Goal: Contribute content: Contribute content

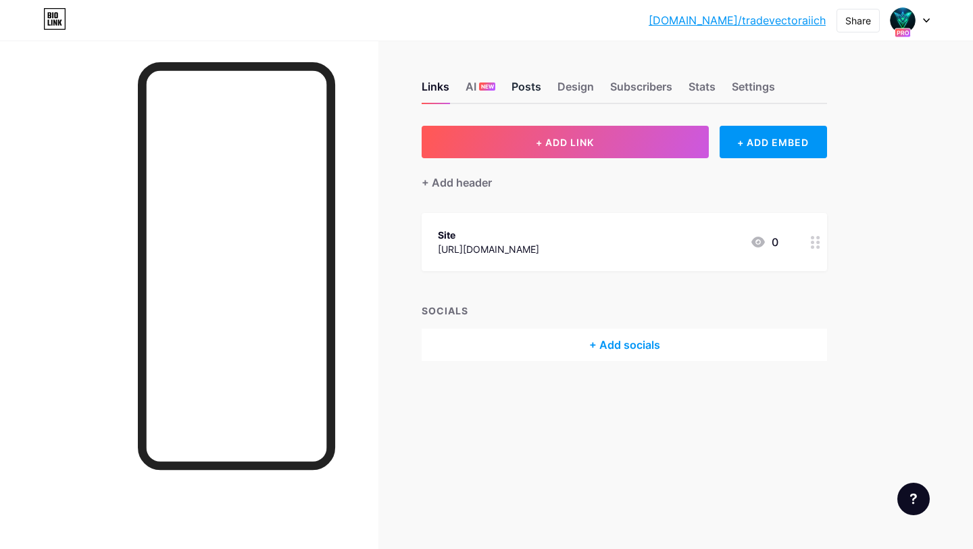
click at [534, 87] on div "Posts" at bounding box center [526, 90] width 30 height 24
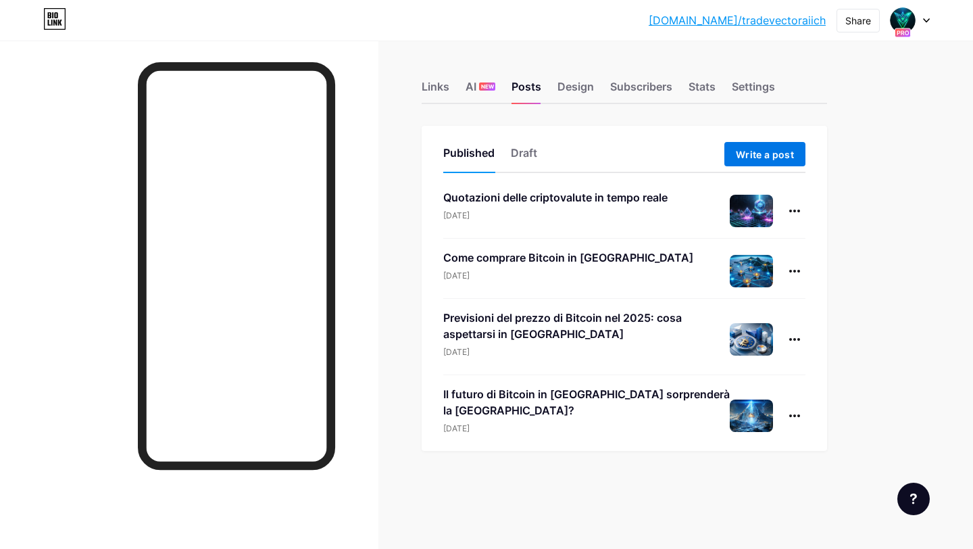
click at [780, 156] on span "Write a post" at bounding box center [765, 154] width 58 height 11
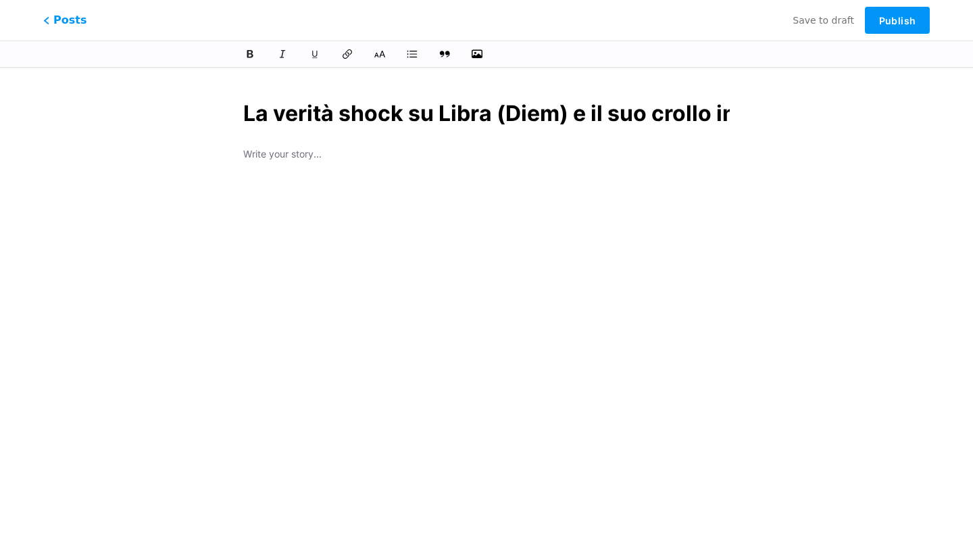
scroll to position [0, 102]
type input "La verità shock su Libra (Diem) e il suo crollo in [GEOGRAPHIC_DATA]"
click at [306, 161] on div "La verità shock su Libra (Diem) e il suo crollo in [GEOGRAPHIC_DATA]" at bounding box center [486, 293] width 524 height 424
type input "la-verita-shock-su-libra-diem-e-il-suo-crollo-in-[GEOGRAPHIC_DATA]"
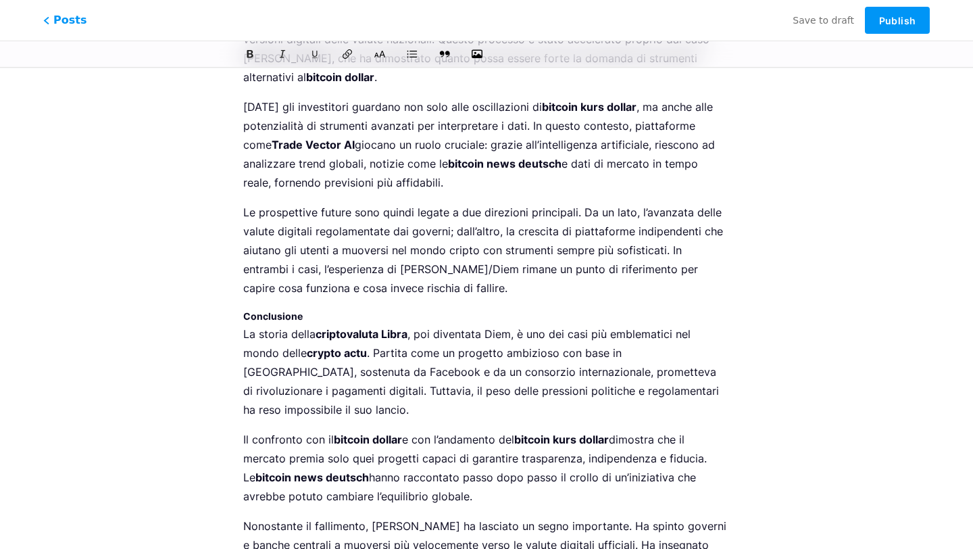
scroll to position [3847, 0]
click at [303, 307] on h3 "Conclusione" at bounding box center [486, 315] width 486 height 16
click at [381, 59] on icon at bounding box center [380, 54] width 14 height 14
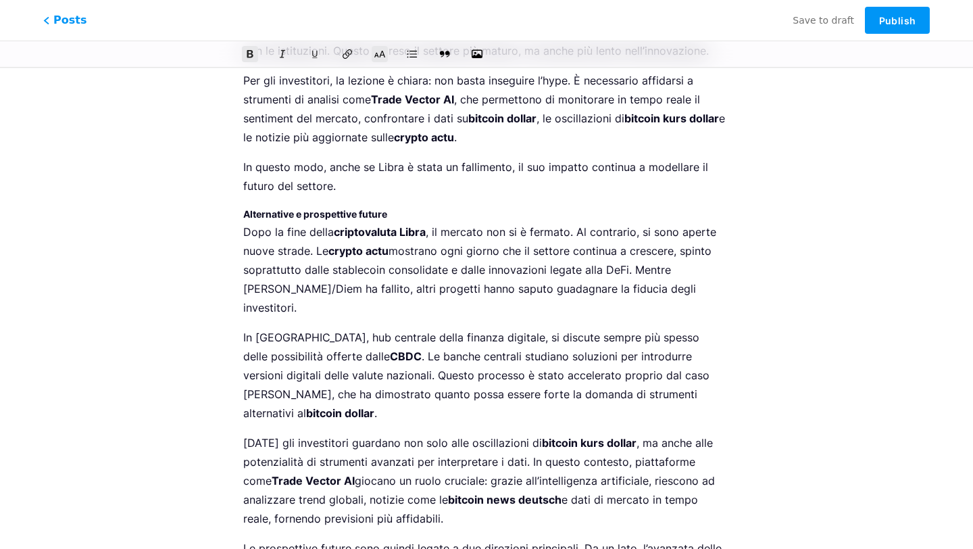
scroll to position [3266, 0]
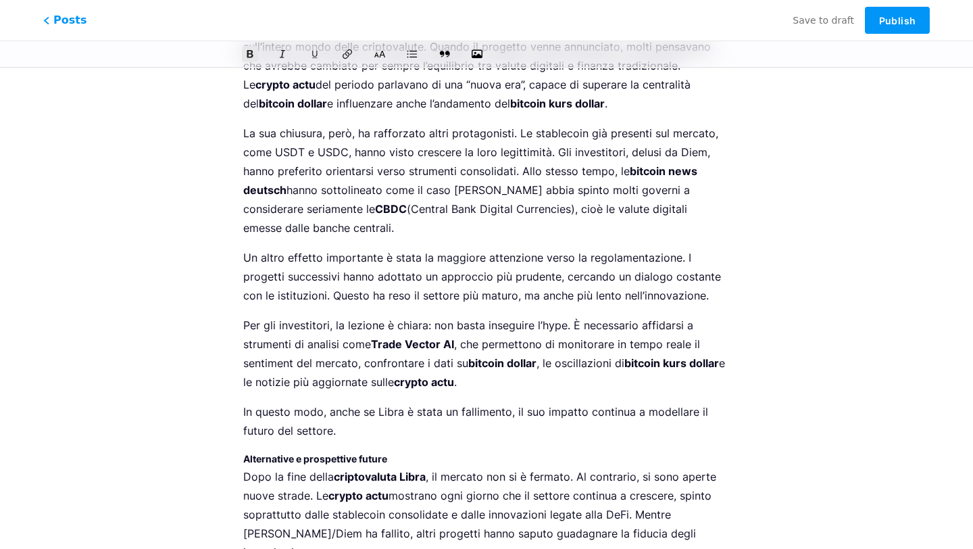
click at [345, 470] on strong "criptovaluta Libra" at bounding box center [380, 477] width 92 height 14
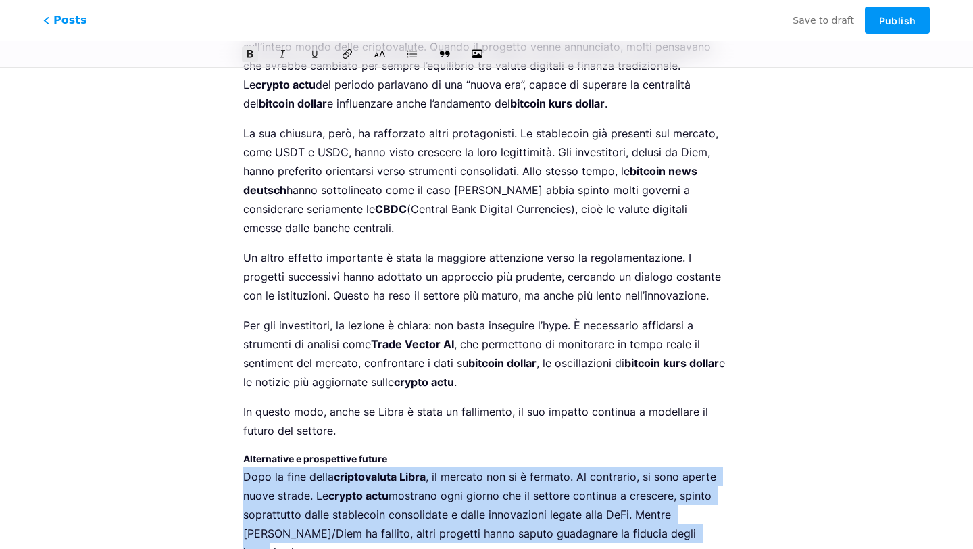
click at [345, 470] on strong "criptovaluta Libra" at bounding box center [380, 477] width 92 height 14
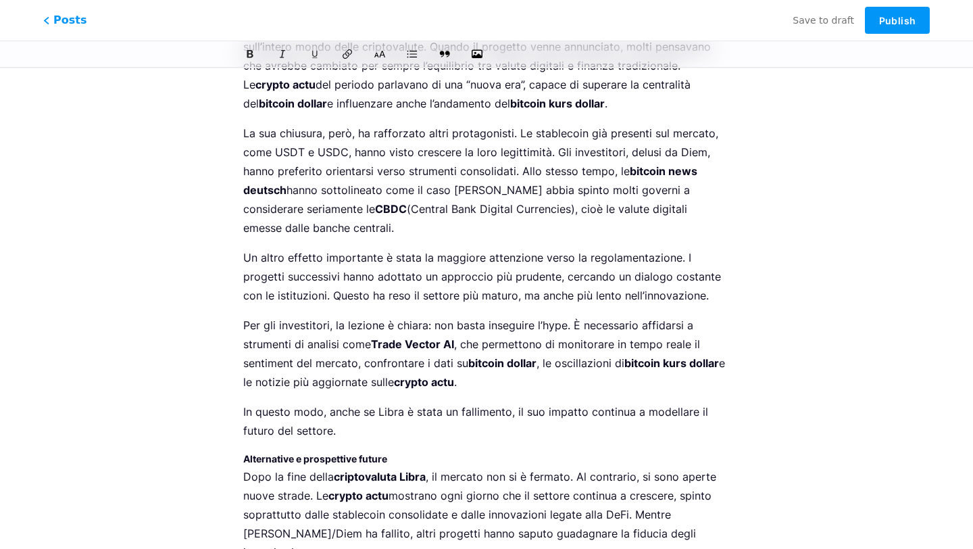
click at [343, 453] on strong "Alternative e prospettive future" at bounding box center [315, 458] width 144 height 11
click at [379, 53] on icon at bounding box center [380, 54] width 14 height 14
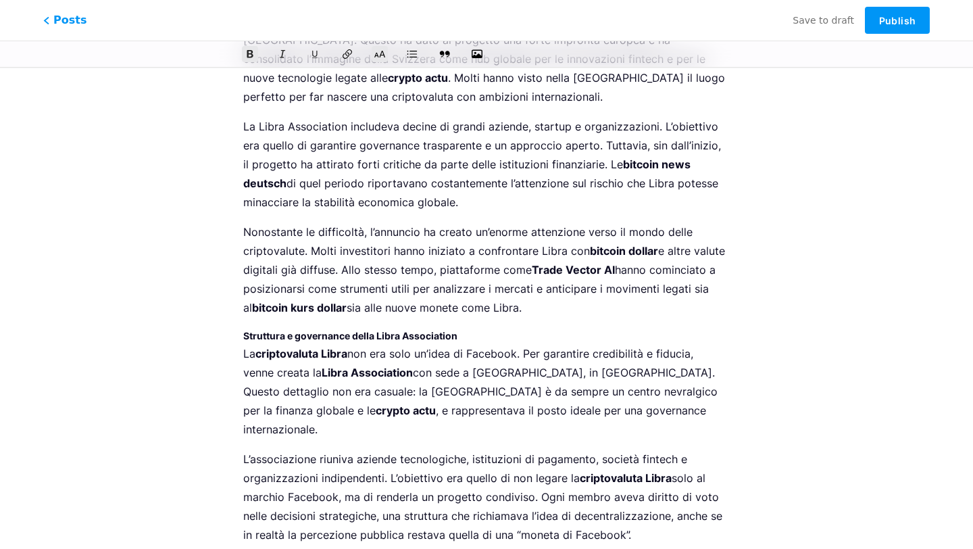
scroll to position [0, 0]
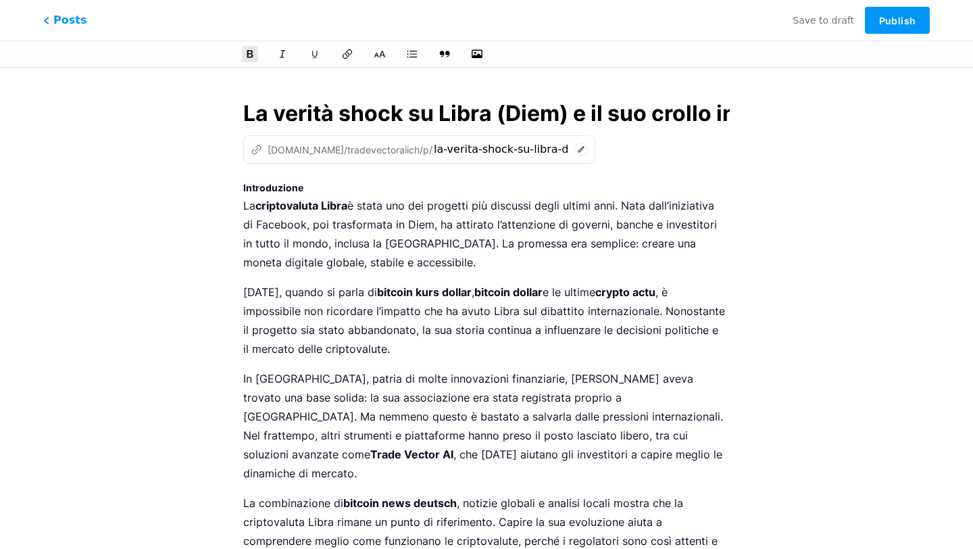
click at [287, 184] on strong "Introduzione" at bounding box center [273, 187] width 60 height 11
click at [377, 47] on button at bounding box center [380, 54] width 20 height 20
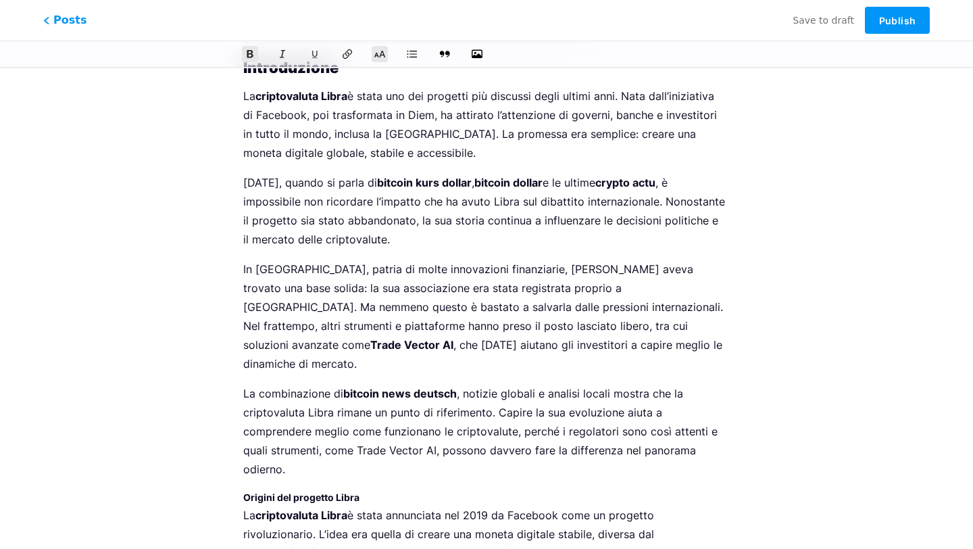
scroll to position [122, 0]
click at [320, 490] on strong "Origini del progetto Libra" at bounding box center [301, 495] width 116 height 11
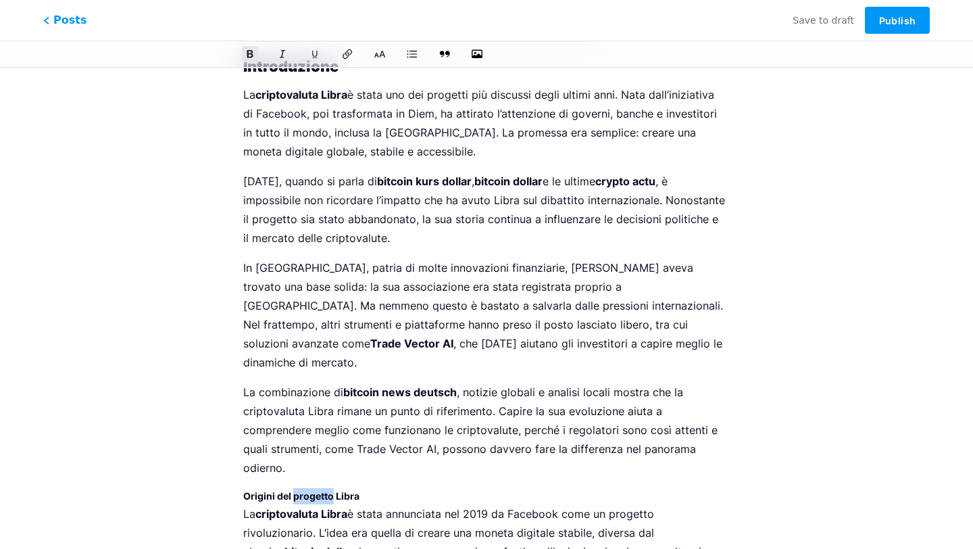
click at [320, 490] on strong "Origini del progetto Libra" at bounding box center [301, 495] width 116 height 11
click at [376, 57] on icon at bounding box center [380, 54] width 14 height 14
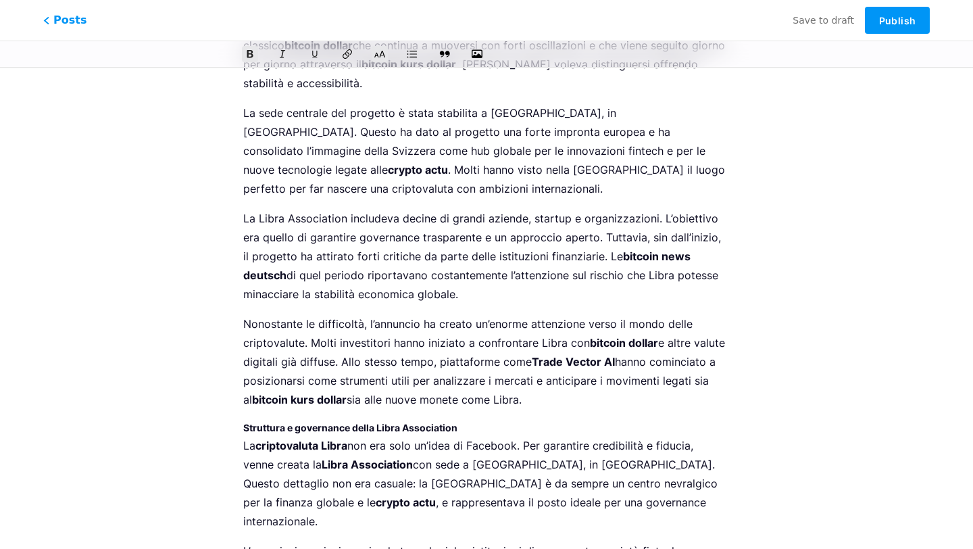
scroll to position [639, 0]
click at [343, 421] on strong "Struttura e governance della Libra Association" at bounding box center [350, 426] width 214 height 11
click at [378, 47] on button at bounding box center [380, 54] width 20 height 20
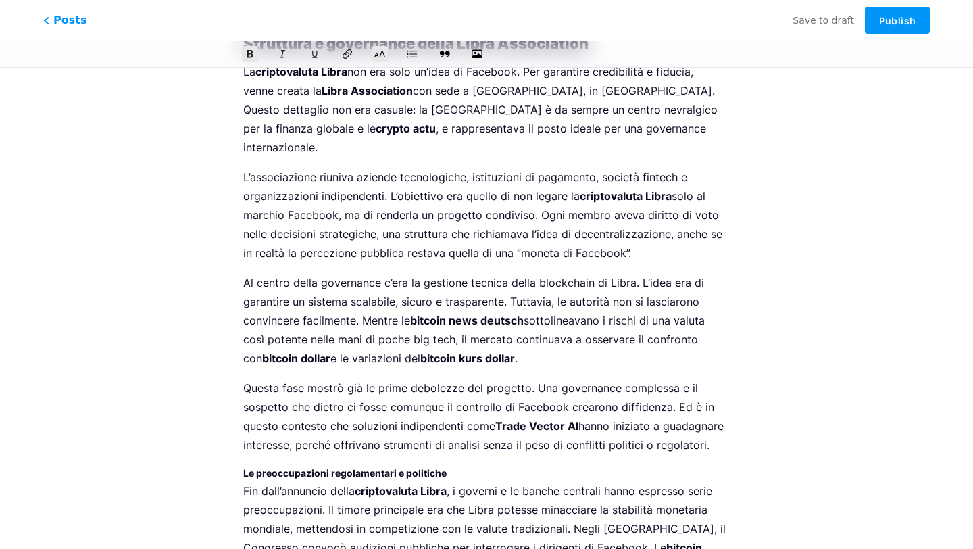
scroll to position [1021, 0]
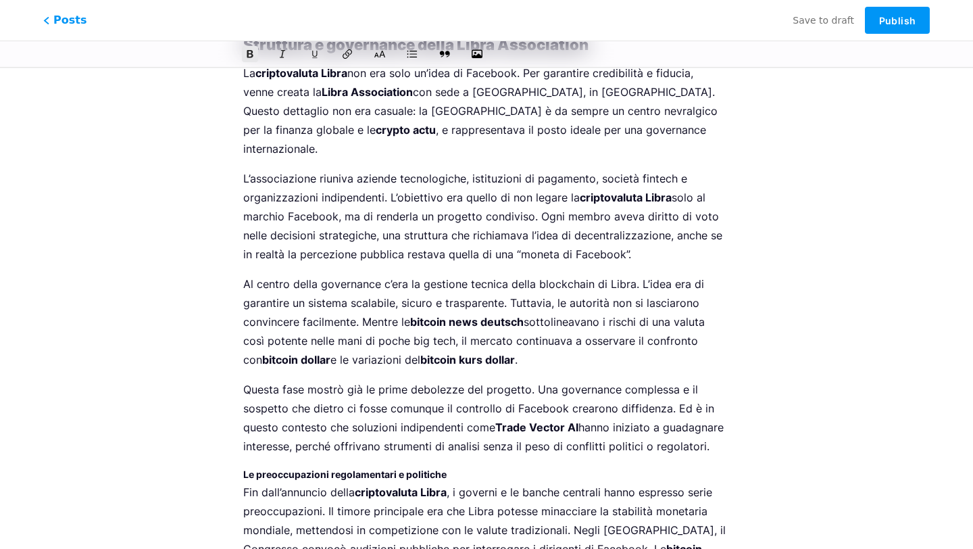
click at [348, 468] on strong "Le preoccupazioni regolamentari e politiche" at bounding box center [344, 473] width 203 height 11
click at [385, 45] on div at bounding box center [486, 54] width 973 height 27
click at [385, 50] on icon at bounding box center [380, 54] width 14 height 14
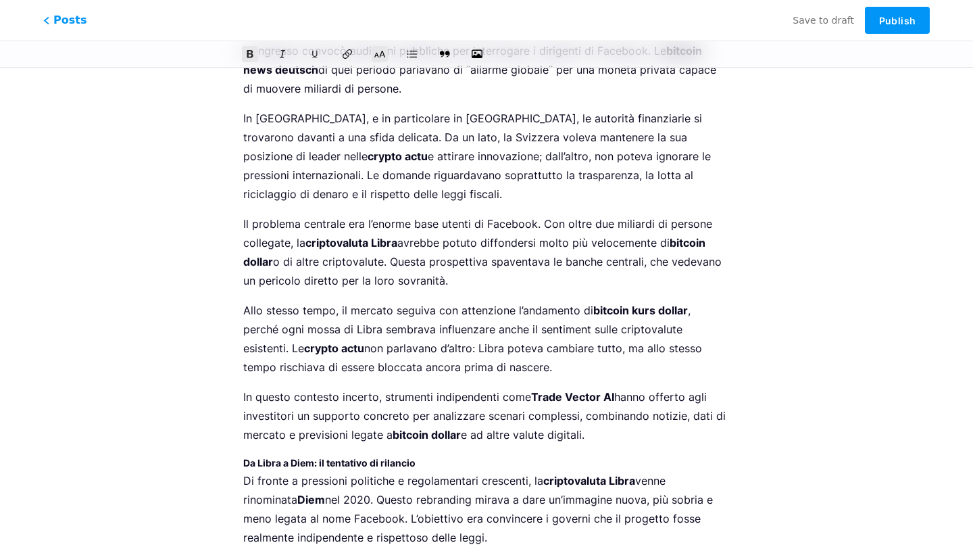
scroll to position [1545, 0]
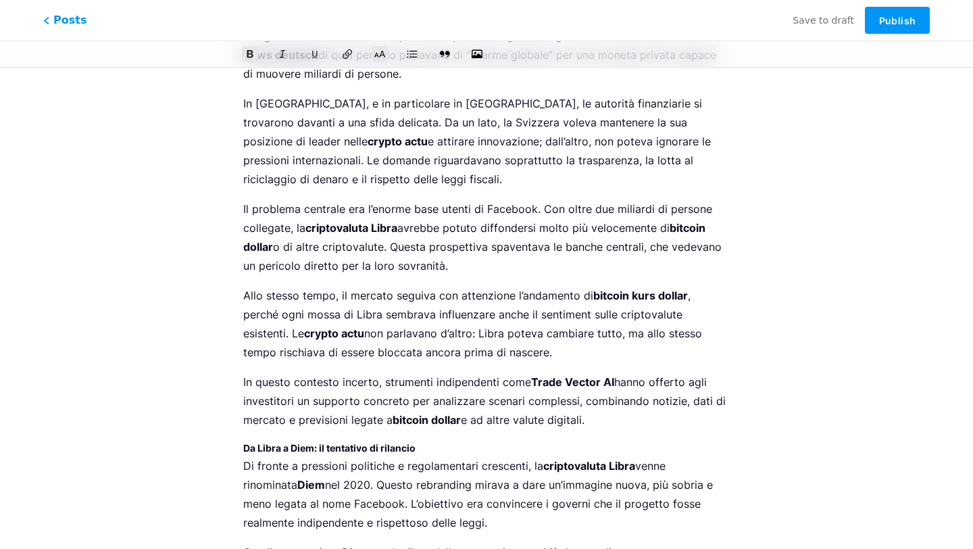
click at [342, 442] on strong "Da Libra a Diem: il tentativo di rilancio" at bounding box center [329, 447] width 172 height 11
click at [384, 53] on icon at bounding box center [380, 54] width 13 height 9
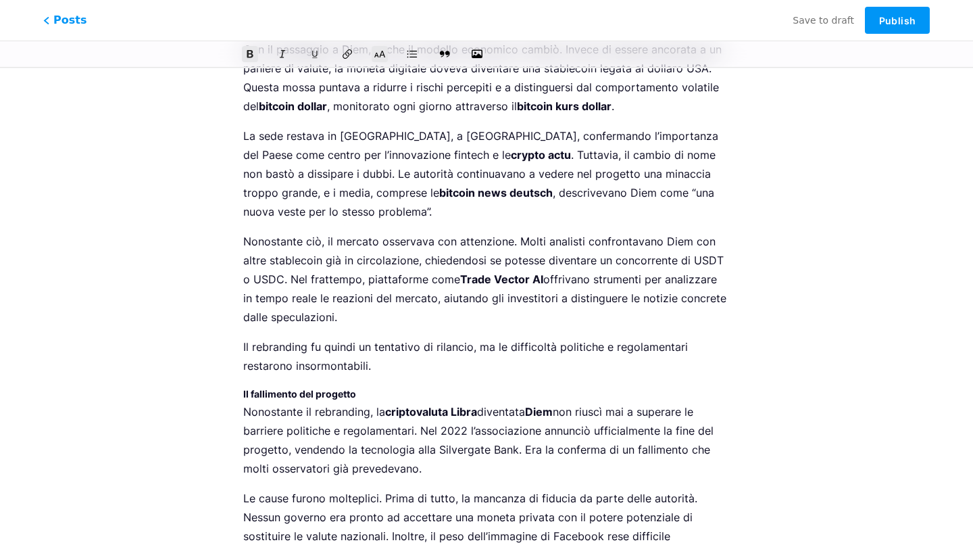
scroll to position [2082, 0]
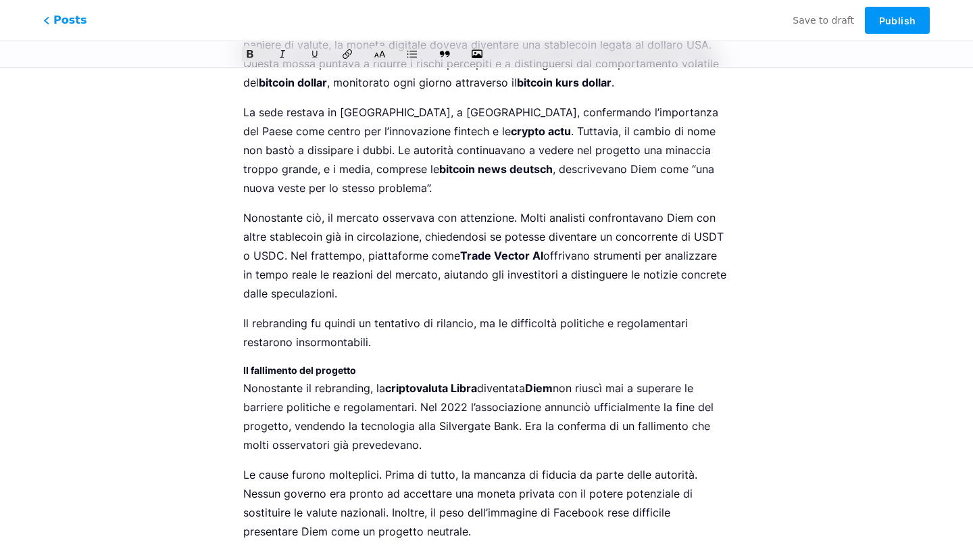
click at [348, 362] on h3 "Il fallimento del progetto" at bounding box center [486, 370] width 486 height 16
click at [379, 55] on icon at bounding box center [380, 54] width 14 height 14
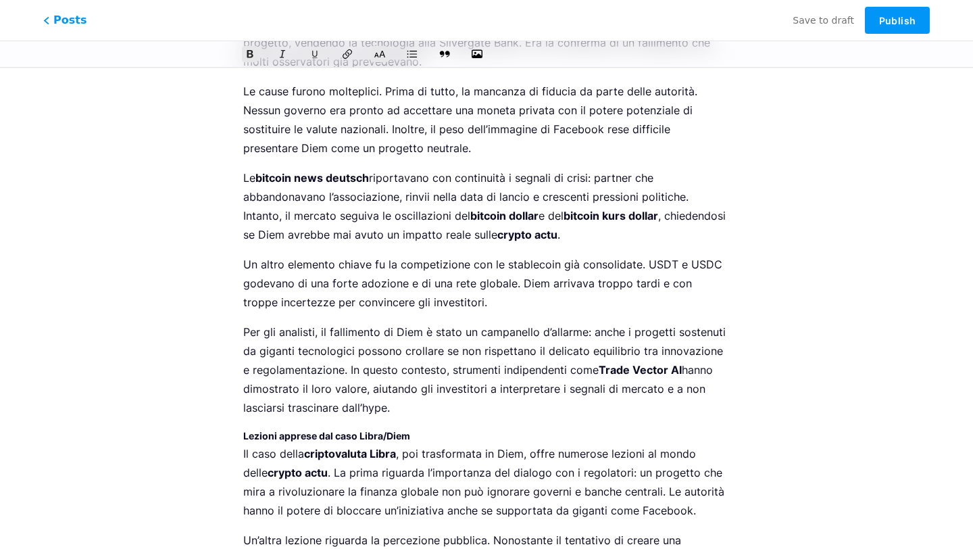
scroll to position [2479, 0]
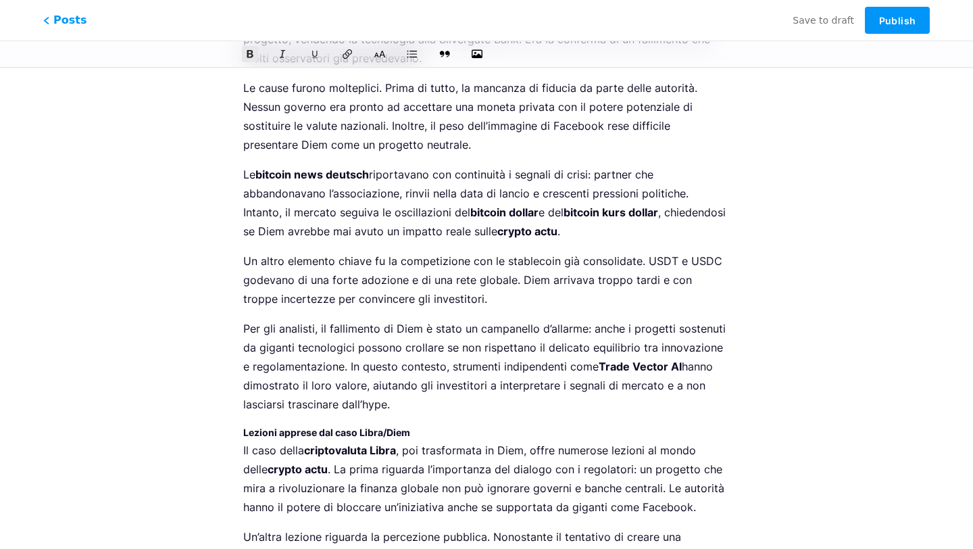
click at [325, 426] on strong "Lezioni apprese dal caso Libra/Diem" at bounding box center [326, 431] width 167 height 11
click at [376, 53] on icon at bounding box center [380, 54] width 13 height 9
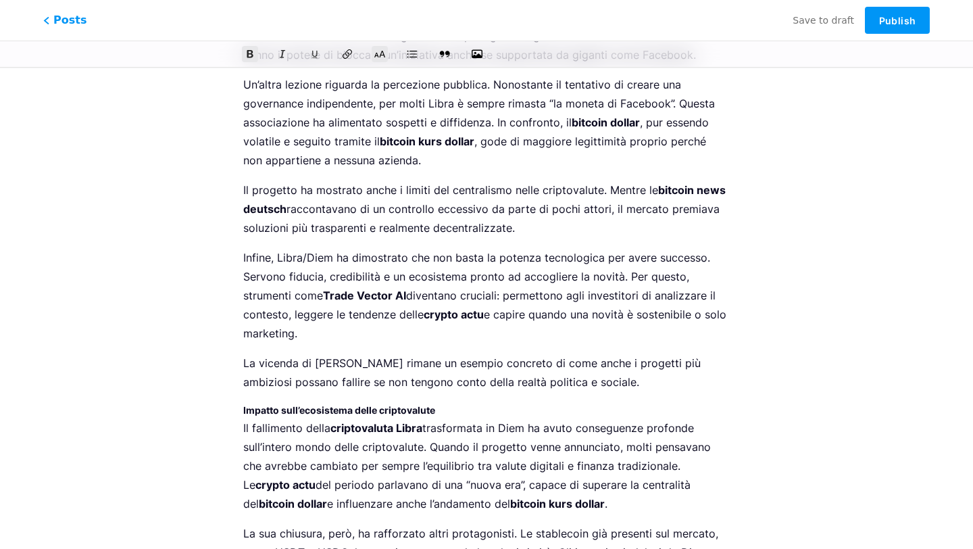
scroll to position [2941, 0]
click at [372, 405] on strong "Impatto sull’ecosistema delle criptovalute" at bounding box center [339, 410] width 192 height 11
click at [380, 55] on icon at bounding box center [380, 54] width 14 height 14
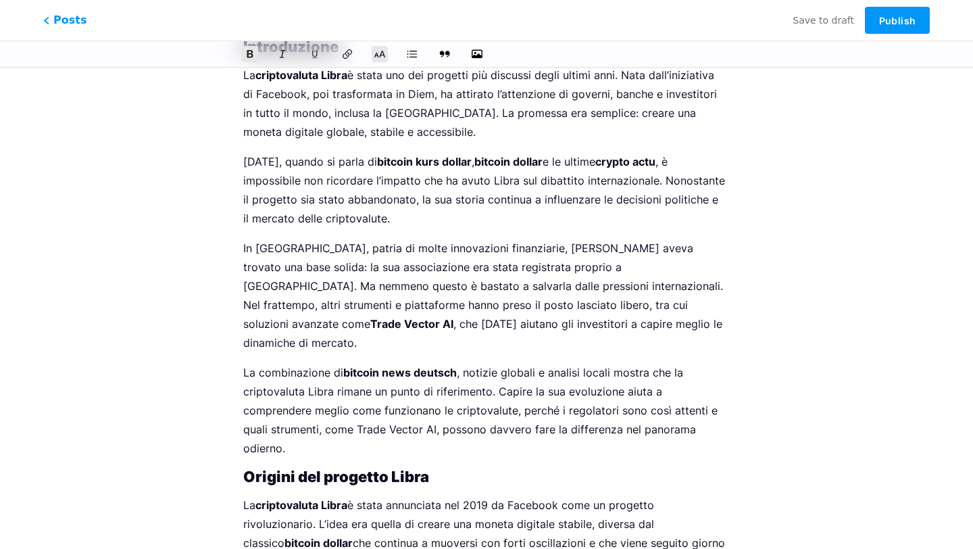
scroll to position [0, 0]
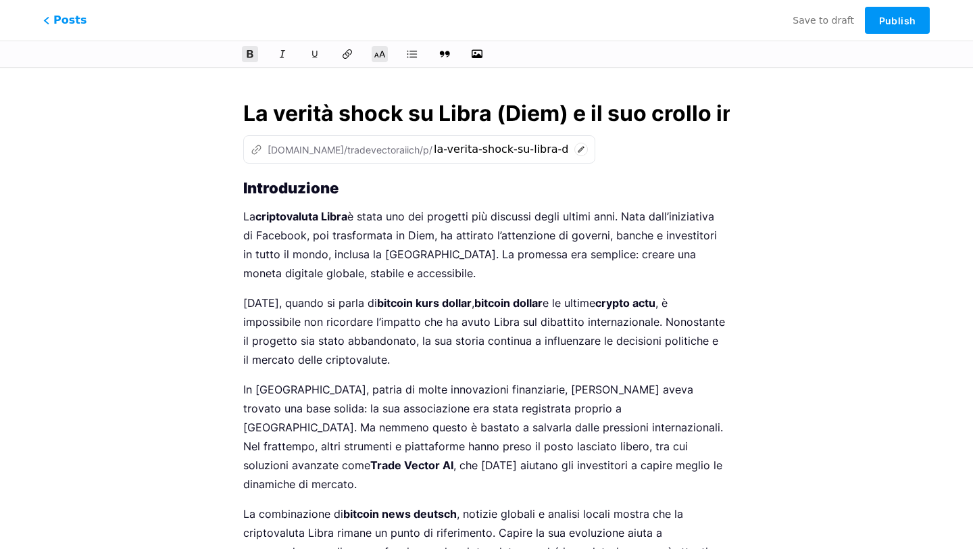
click at [243, 192] on strong "Introduzione" at bounding box center [290, 188] width 95 height 18
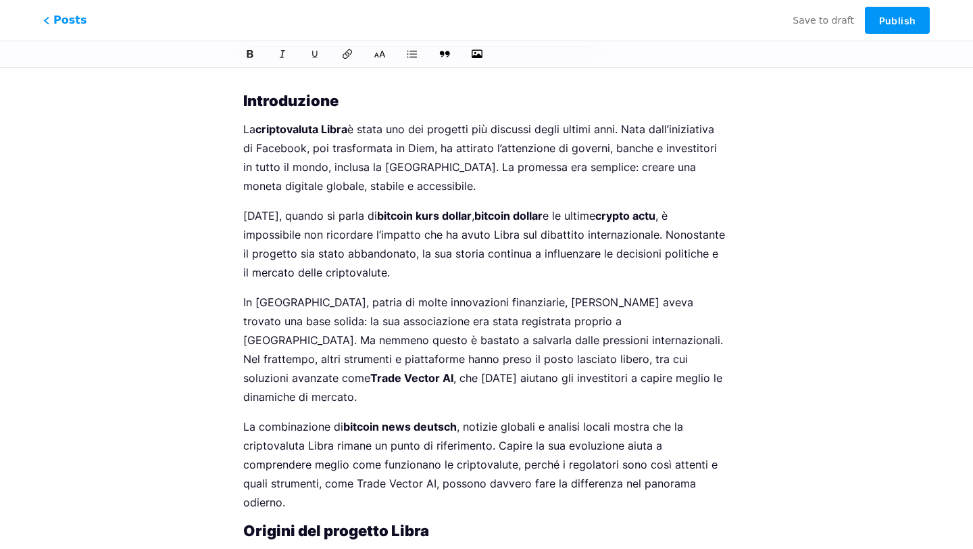
scroll to position [118, 0]
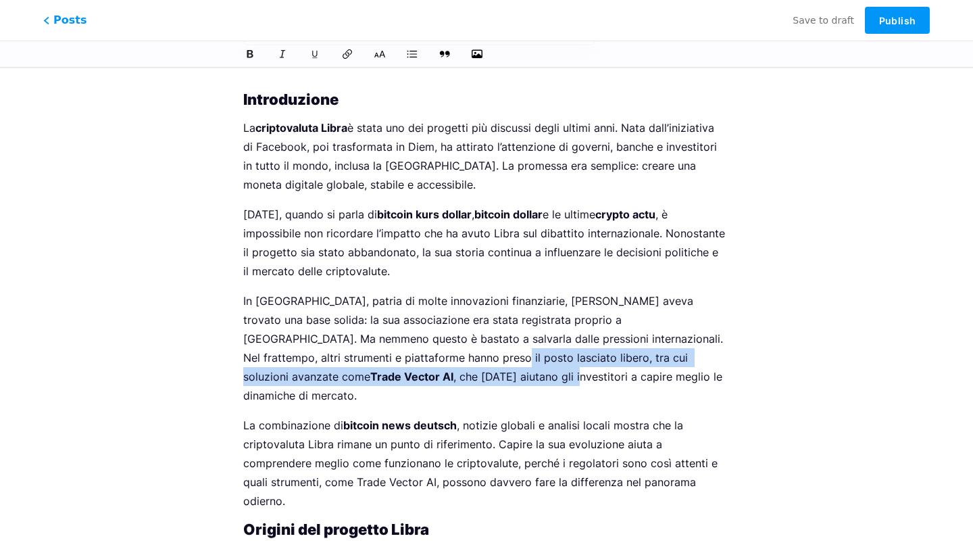
drag, startPoint x: 318, startPoint y: 358, endPoint x: 688, endPoint y: 361, distance: 370.2
click at [688, 361] on p "In [GEOGRAPHIC_DATA], patria di molte innovazioni finanziarie, [PERSON_NAME] av…" at bounding box center [486, 347] width 486 height 113
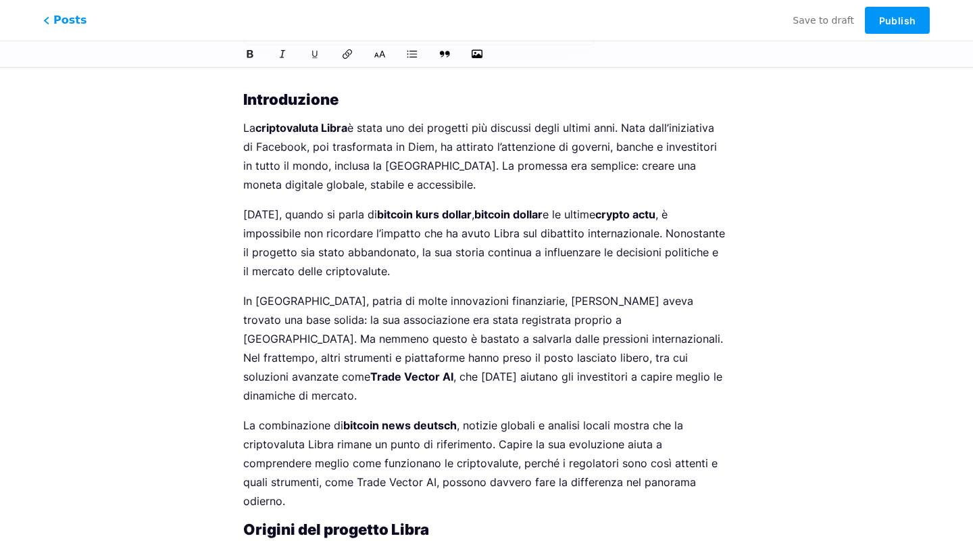
click at [453, 370] on strong "Trade Vector AI" at bounding box center [411, 377] width 83 height 14
drag, startPoint x: 482, startPoint y: 357, endPoint x: 727, endPoint y: 355, distance: 244.6
click at [727, 355] on p "In [GEOGRAPHIC_DATA], patria di molte innovazioni finanziarie, [PERSON_NAME] av…" at bounding box center [486, 347] width 486 height 113
paste div
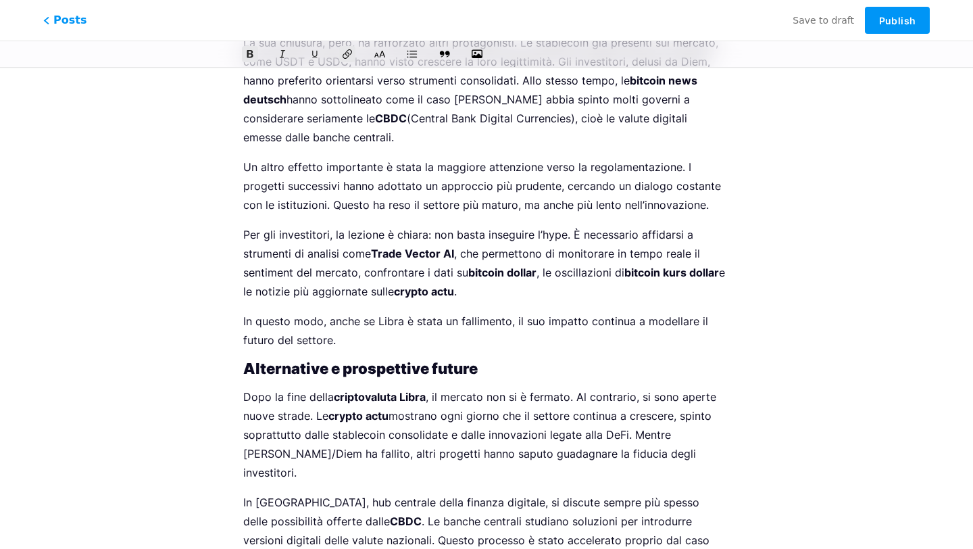
scroll to position [4122, 0]
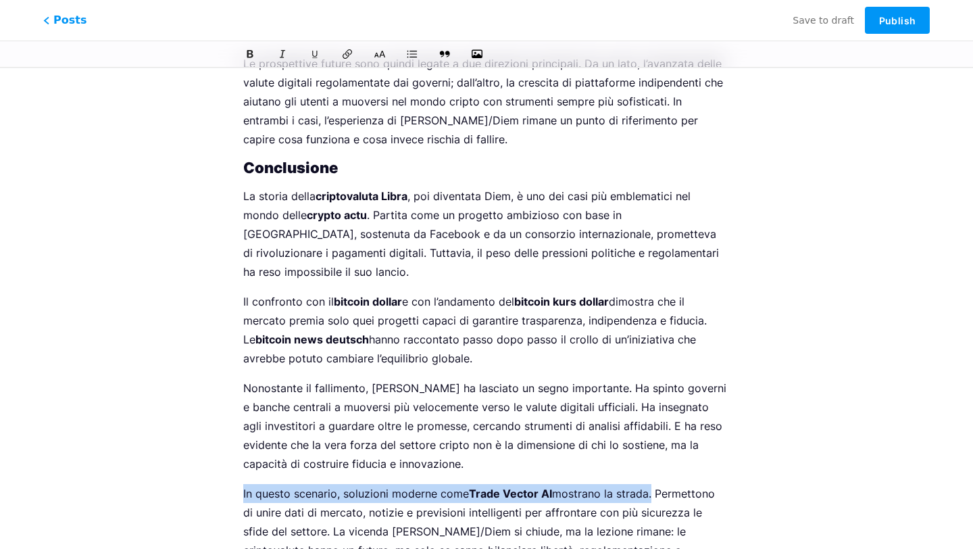
drag, startPoint x: 651, startPoint y: 378, endPoint x: 239, endPoint y: 378, distance: 412.1
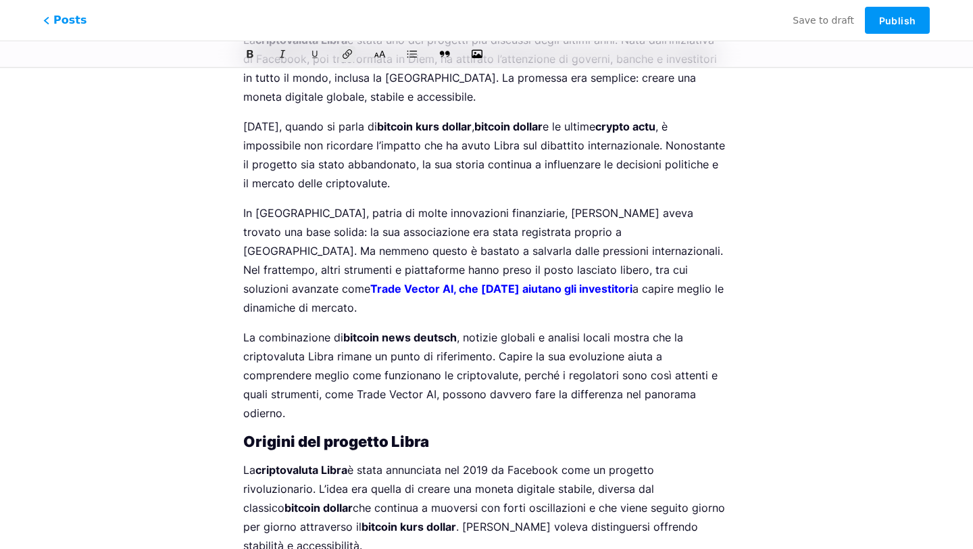
scroll to position [0, 0]
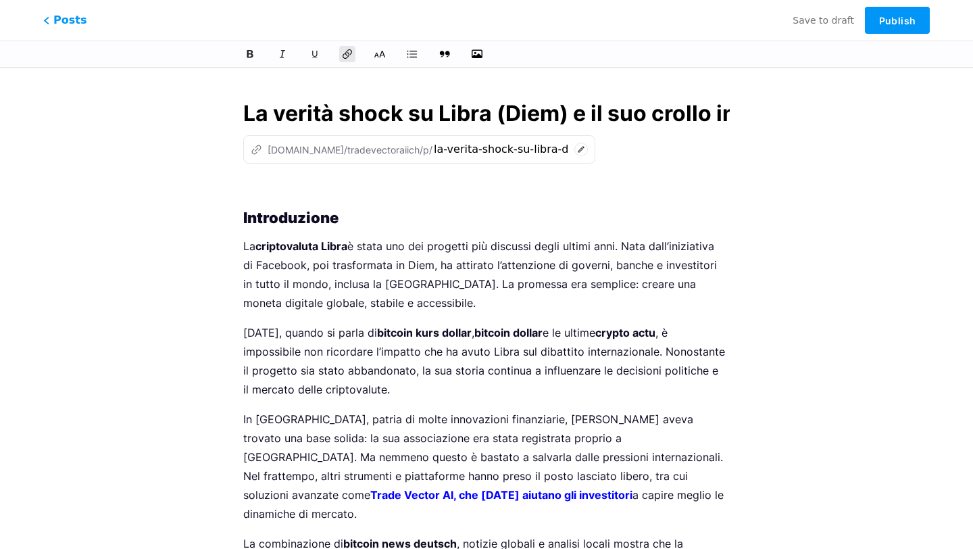
click at [252, 193] on p at bounding box center [486, 189] width 486 height 19
click at [478, 48] on icon "button" at bounding box center [477, 54] width 14 height 14
click at [0, 0] on input "file" at bounding box center [0, 0] width 0 height 0
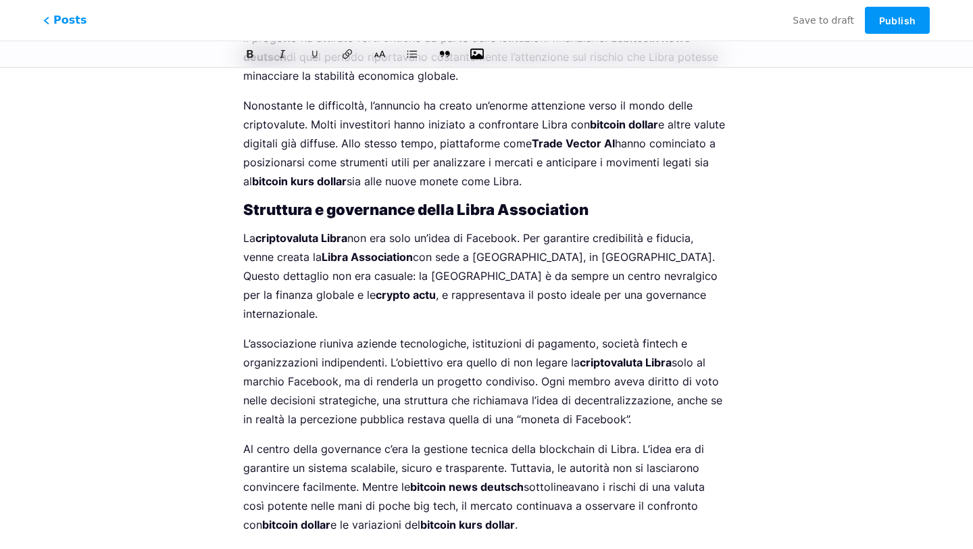
scroll to position [1411, 0]
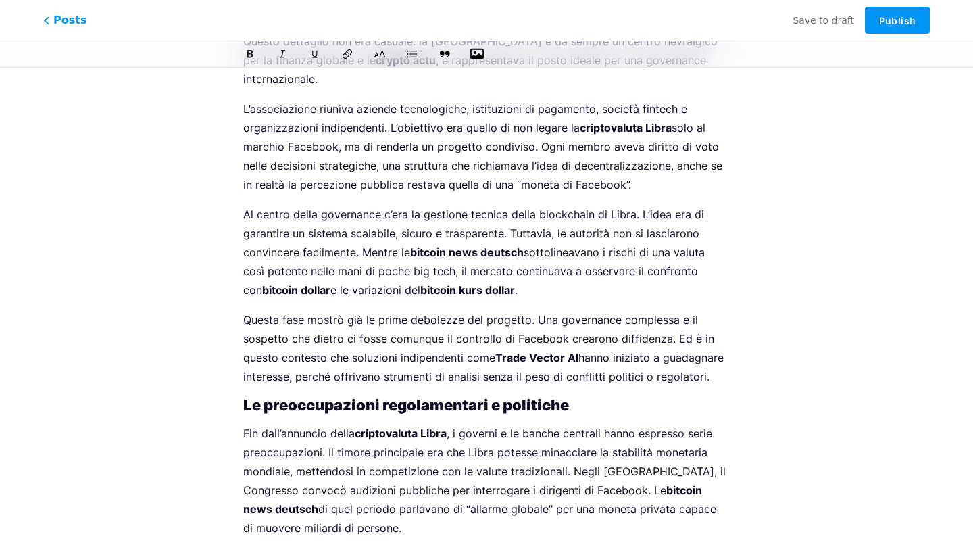
click at [705, 318] on p "Questa fase mostrò già le prime debolezze del progetto. Una governance compless…" at bounding box center [486, 348] width 486 height 76
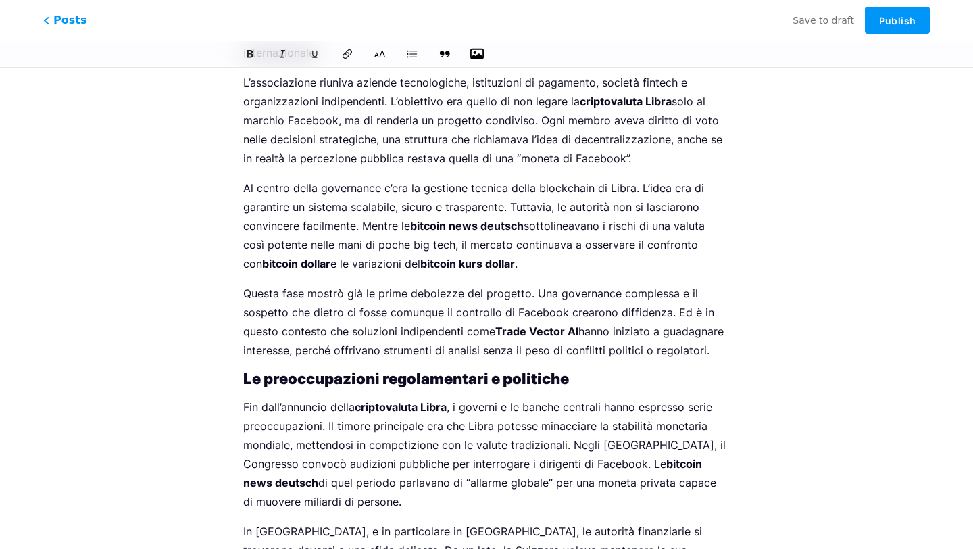
scroll to position [1427, 0]
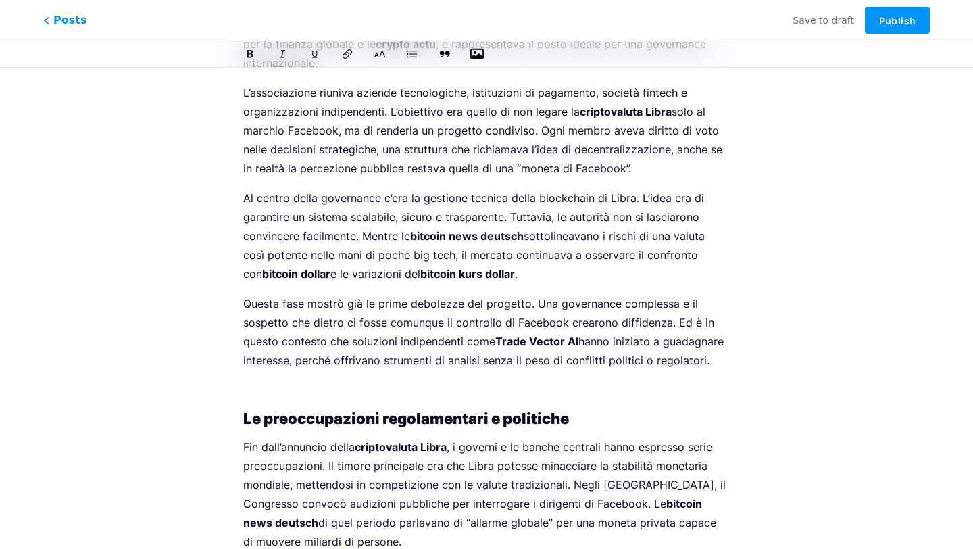
click at [477, 51] on icon "button" at bounding box center [477, 54] width 14 height 14
click at [0, 0] on input "file" at bounding box center [0, 0] width 0 height 0
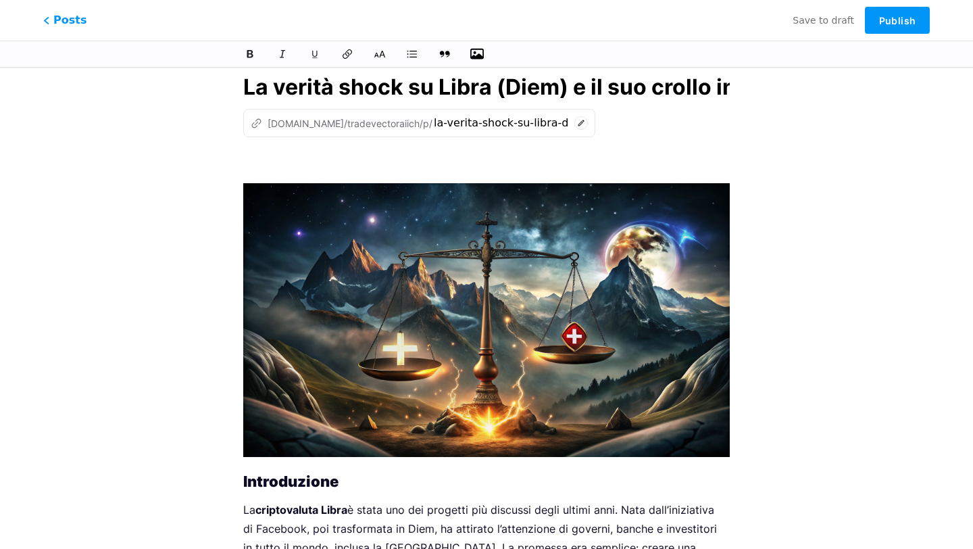
scroll to position [0, 0]
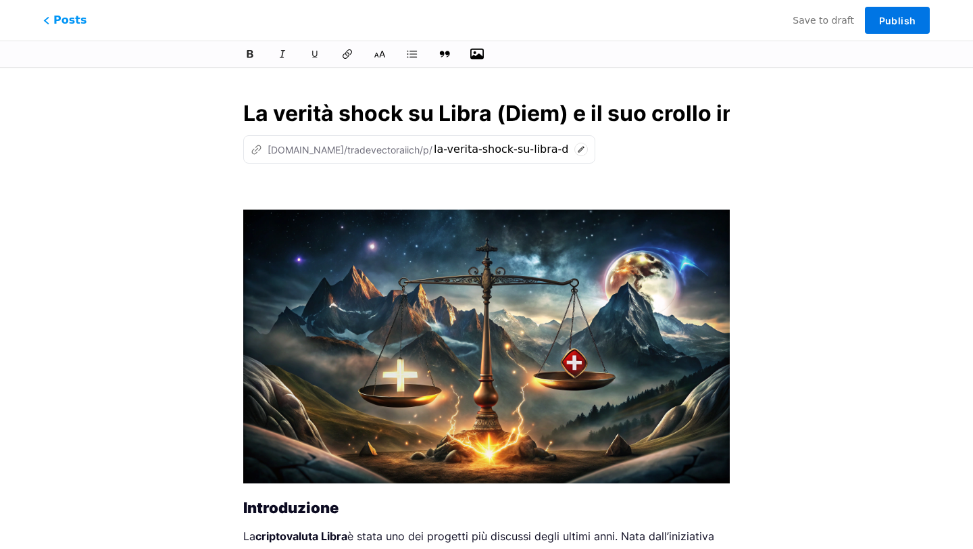
click at [914, 18] on span "Publish" at bounding box center [897, 20] width 36 height 11
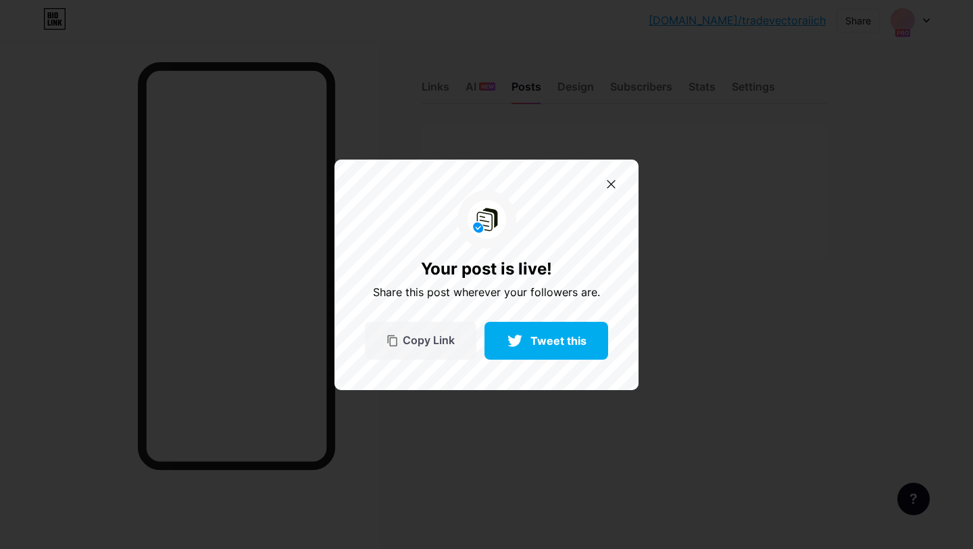
click at [429, 343] on span "Copy Link" at bounding box center [429, 339] width 52 height 11
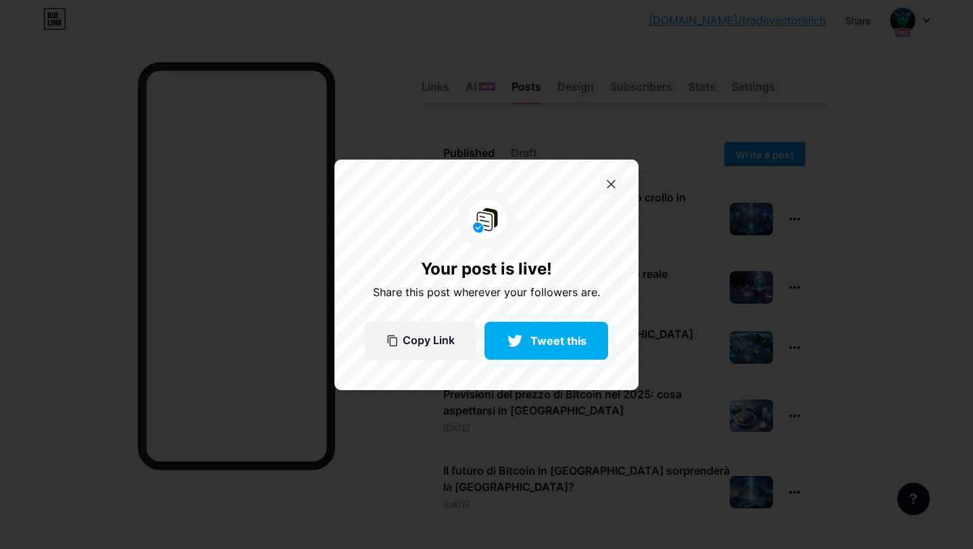
click at [613, 189] on div at bounding box center [611, 184] width 22 height 22
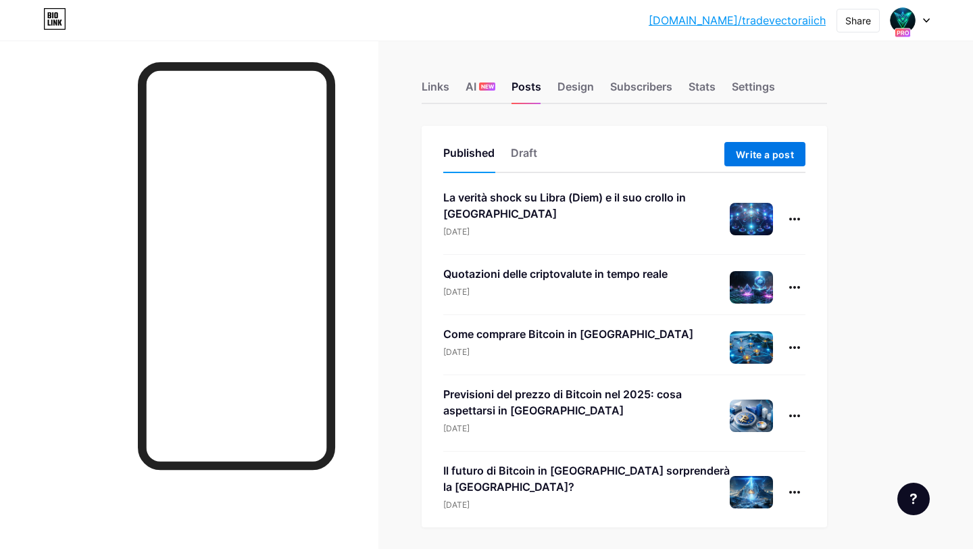
click at [765, 147] on button "Write a post" at bounding box center [764, 154] width 81 height 24
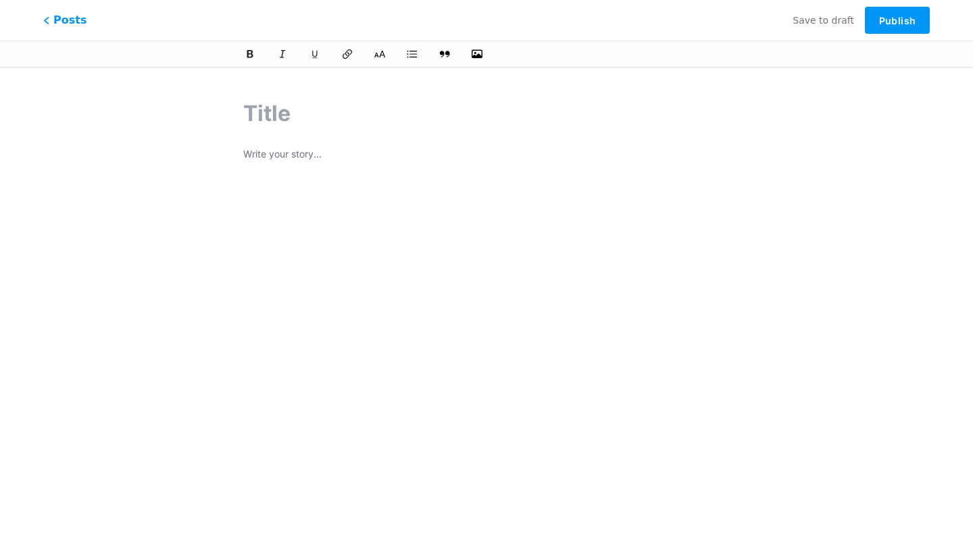
paste input "Il mining di criptovalute ti farà davvero guadagnare nel 2025?"
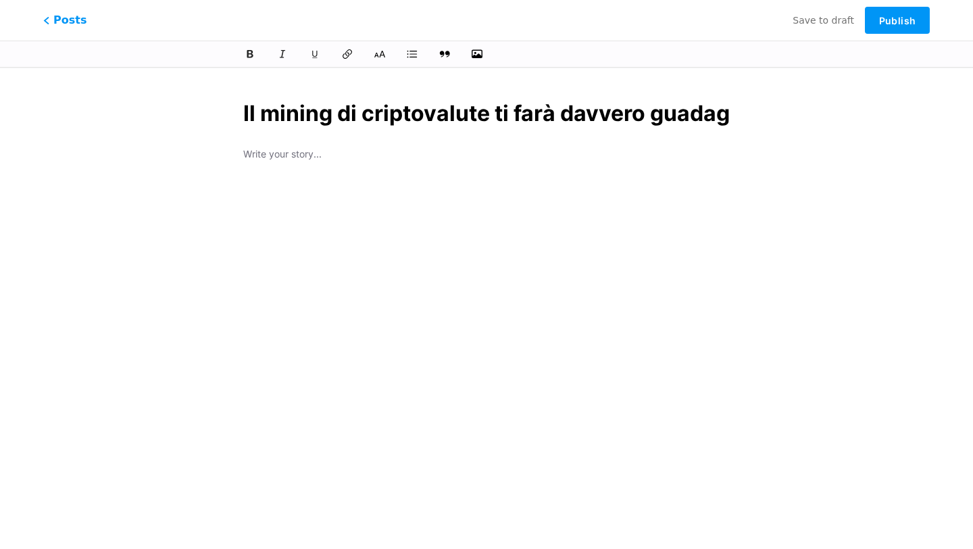
scroll to position [0, 158]
type input "Il mining di criptovalute ti farà davvero guadagnare nel 2025?"
click at [290, 172] on div at bounding box center [486, 315] width 486 height 338
type input "il-mining-di-criptovalute-ti-[GEOGRAPHIC_DATA]-[GEOGRAPHIC_DATA]-[GEOGRAPHIC_DA…"
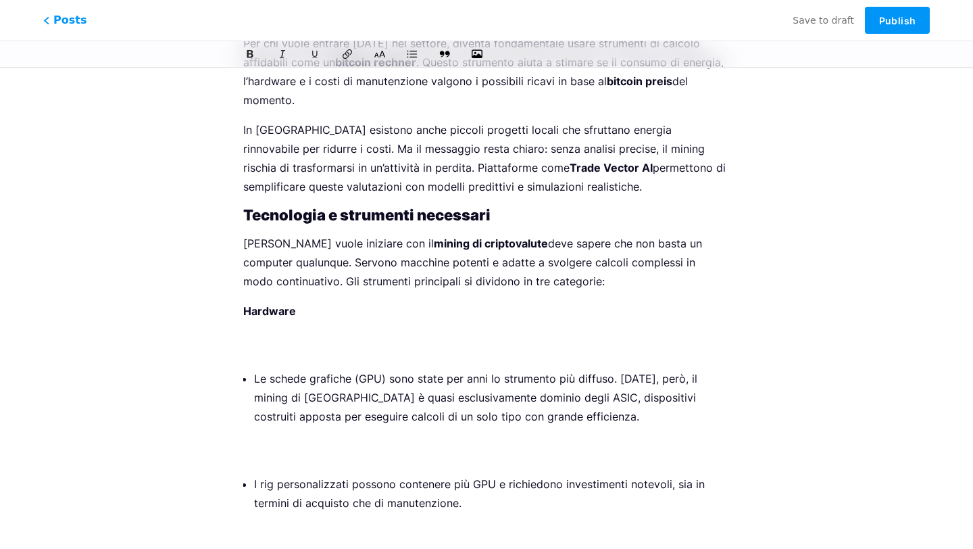
scroll to position [1021, 0]
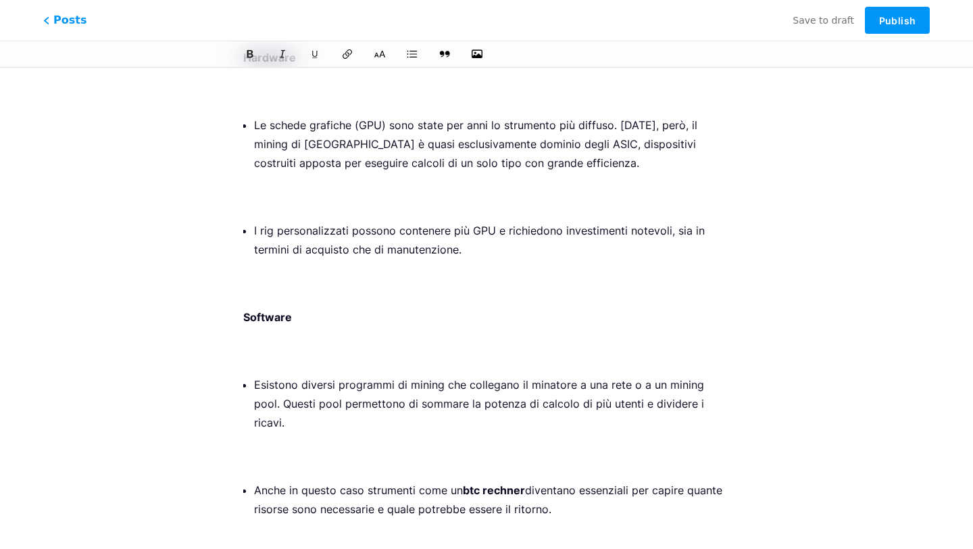
click at [331, 285] on p "I rig personalizzati possono contenere più GPU e richiedono investimenti notevo…" at bounding box center [492, 259] width 476 height 76
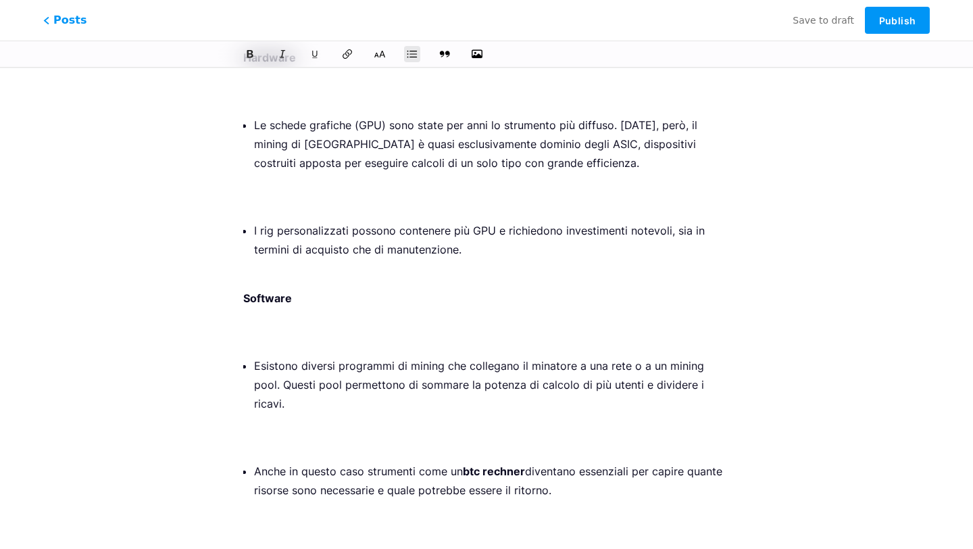
click at [304, 197] on p "Le schede grafiche (GPU) sono state per anni lo strumento più diffuso. [DATE], …" at bounding box center [492, 163] width 476 height 95
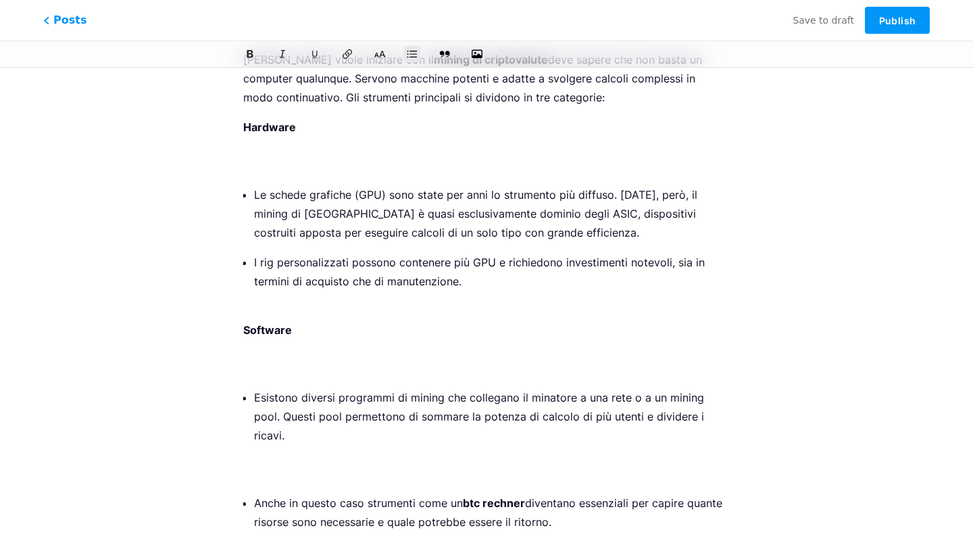
scroll to position [905, 0]
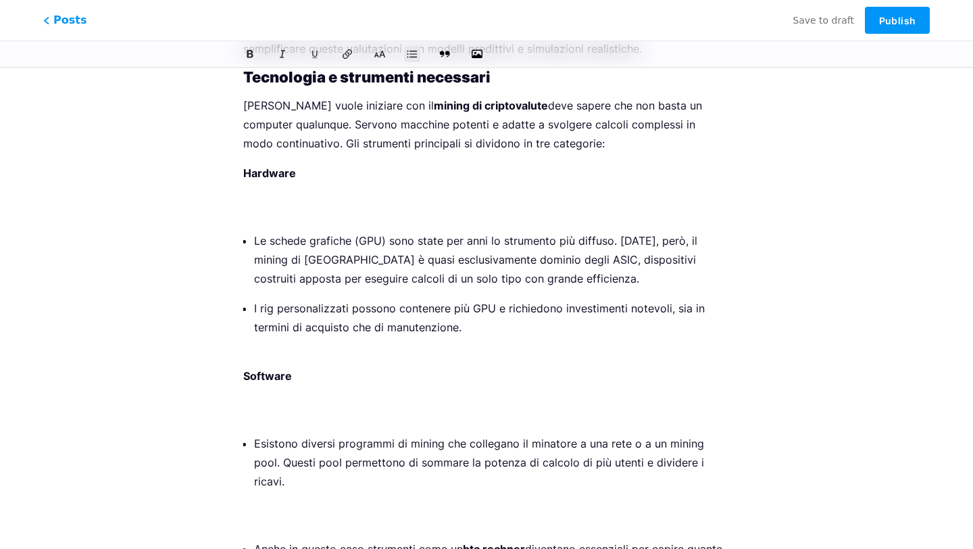
click at [287, 205] on p "Hardware" at bounding box center [486, 191] width 486 height 57
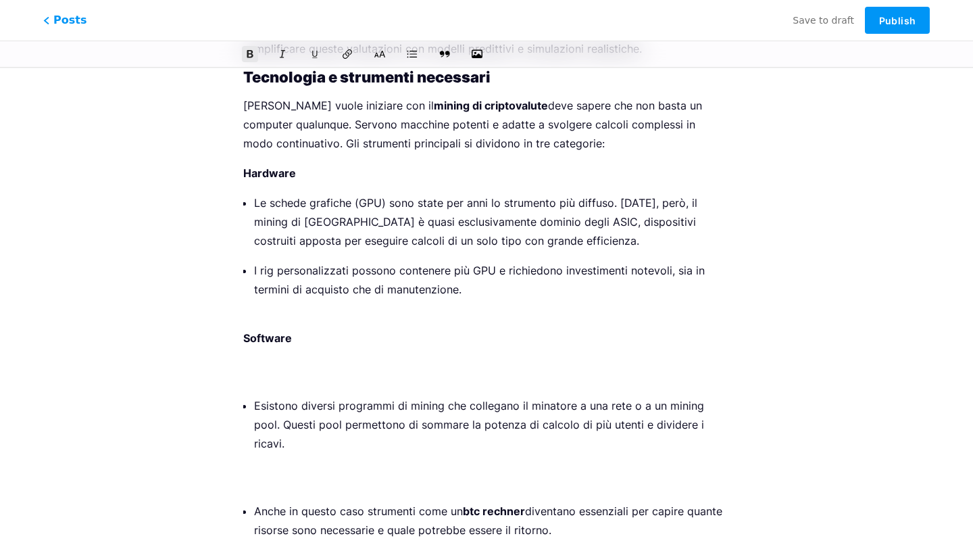
click at [283, 384] on p "Software" at bounding box center [486, 356] width 486 height 57
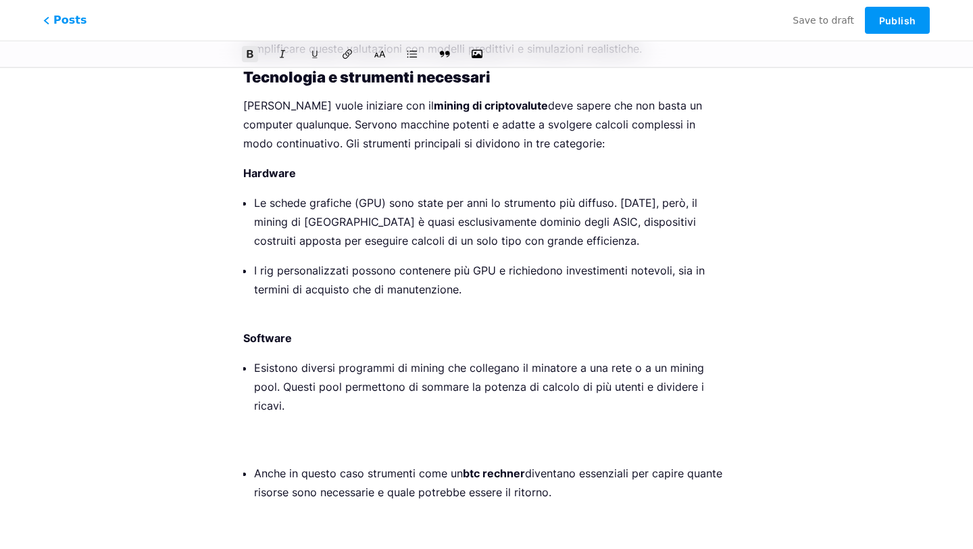
click at [275, 463] on p "Anche in questo caso strumenti come un btc rechner diventano essenziali per cap…" at bounding box center [492, 501] width 476 height 76
click at [276, 428] on p "Esistono diversi programmi di mining che collegano il minatore a una rete o a u…" at bounding box center [492, 405] width 476 height 95
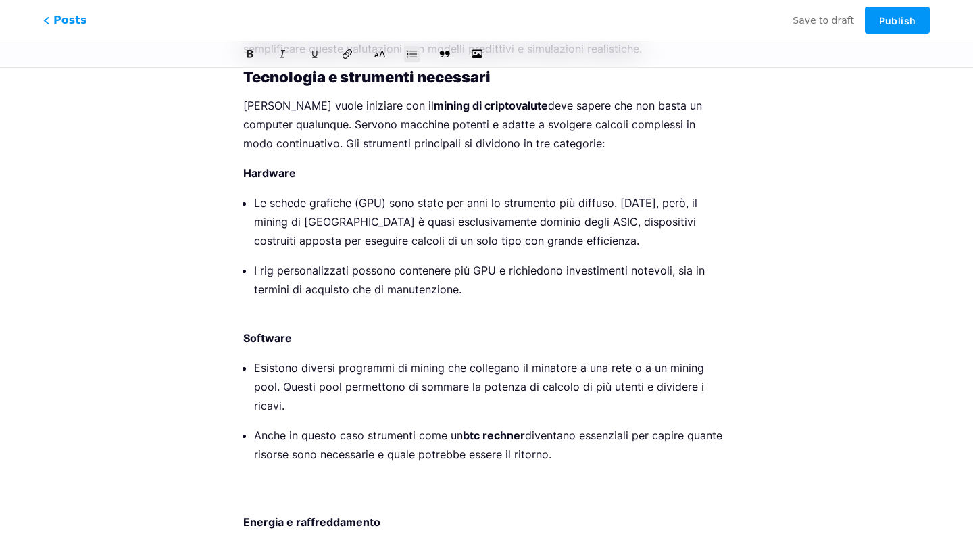
click at [274, 486] on ol "Hardware Le schede grafiche (GPU) sono state per anni lo strumento più diffuso.…" at bounding box center [486, 452] width 486 height 578
click at [259, 479] on p "Anche in questo caso strumenti come un btc rechner diventano essenziali per cap…" at bounding box center [492, 464] width 476 height 76
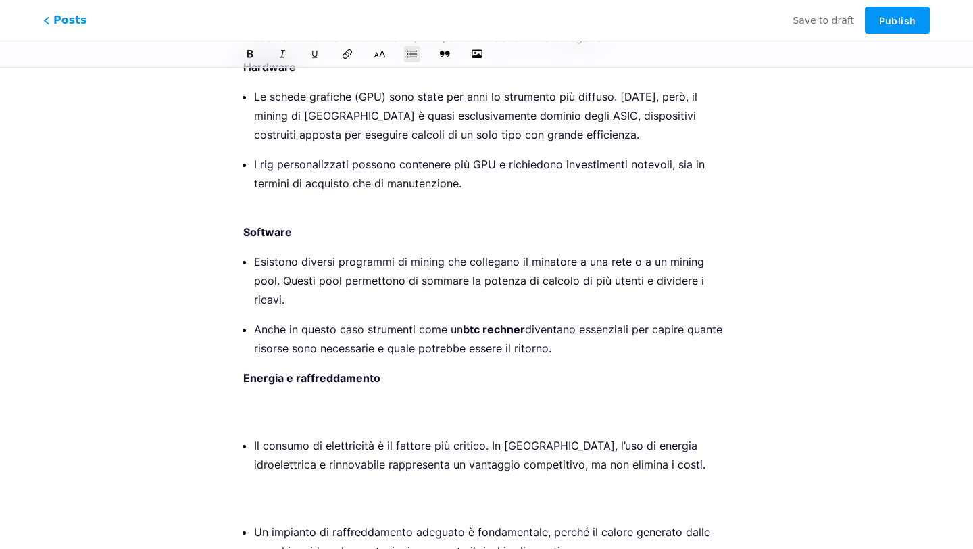
scroll to position [1015, 0]
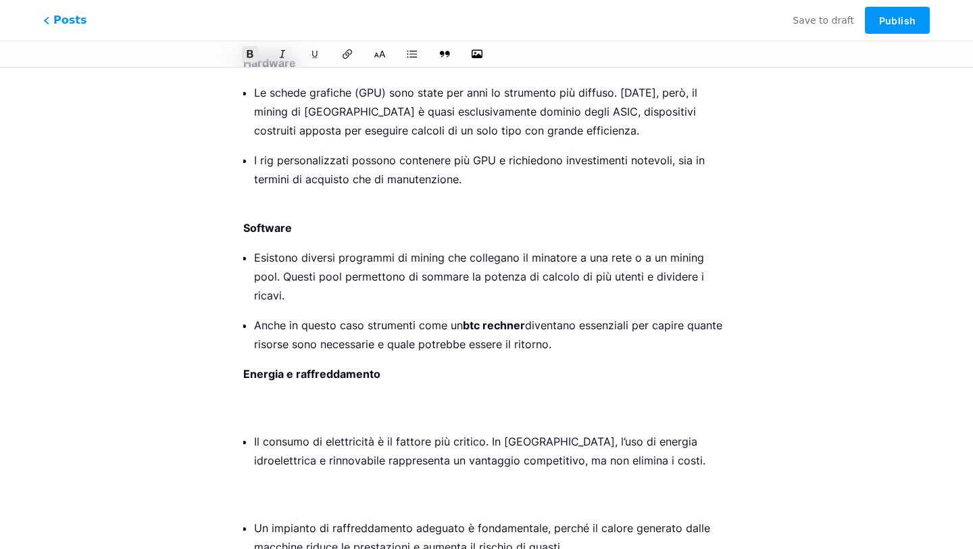
click at [384, 393] on p "Energia e raffreddamento" at bounding box center [486, 392] width 486 height 57
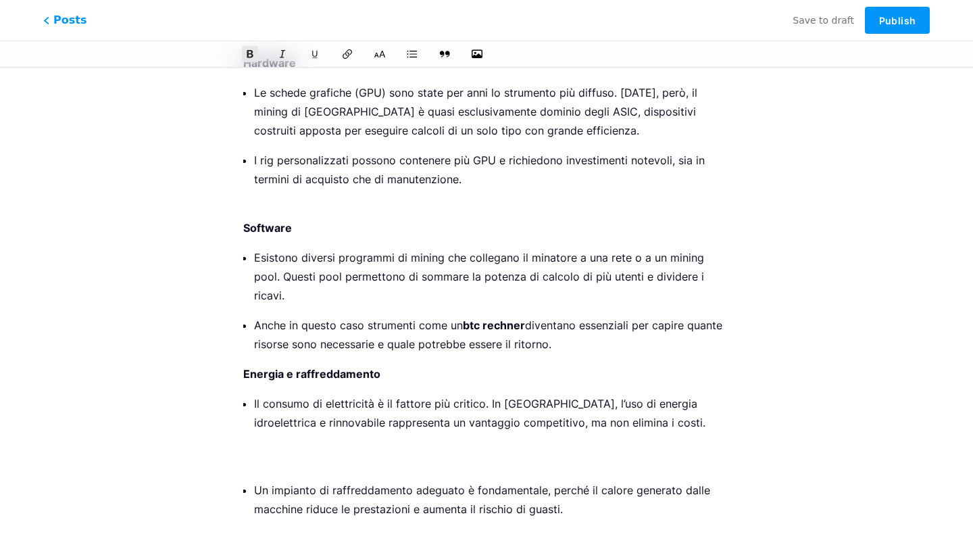
click at [345, 447] on p "Il consumo di elettricità è il fattore più critico. In [GEOGRAPHIC_DATA], l’uso…" at bounding box center [492, 432] width 476 height 76
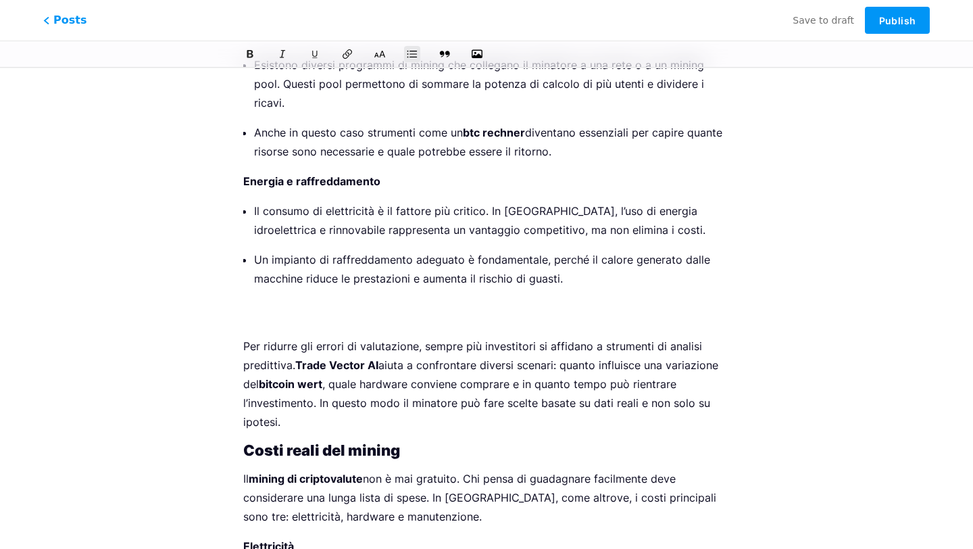
scroll to position [1215, 0]
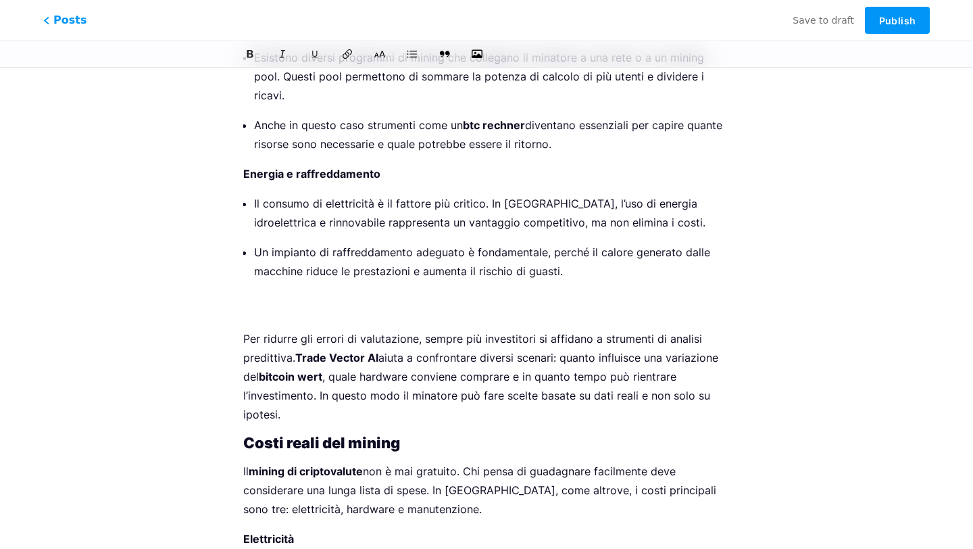
click at [347, 291] on p "Un impianto di raffreddamento adeguato è fondamentale, perché il calore generat…" at bounding box center [492, 281] width 476 height 76
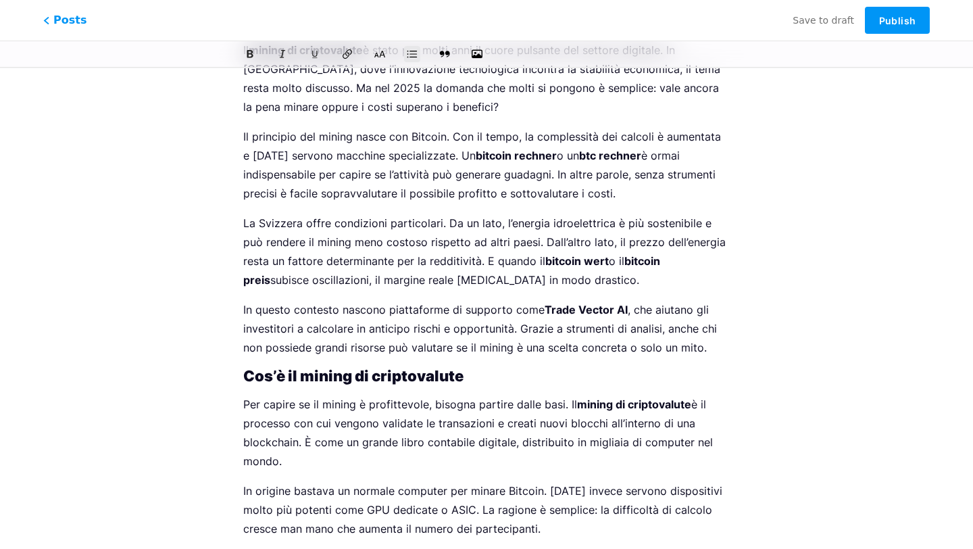
scroll to position [0, 0]
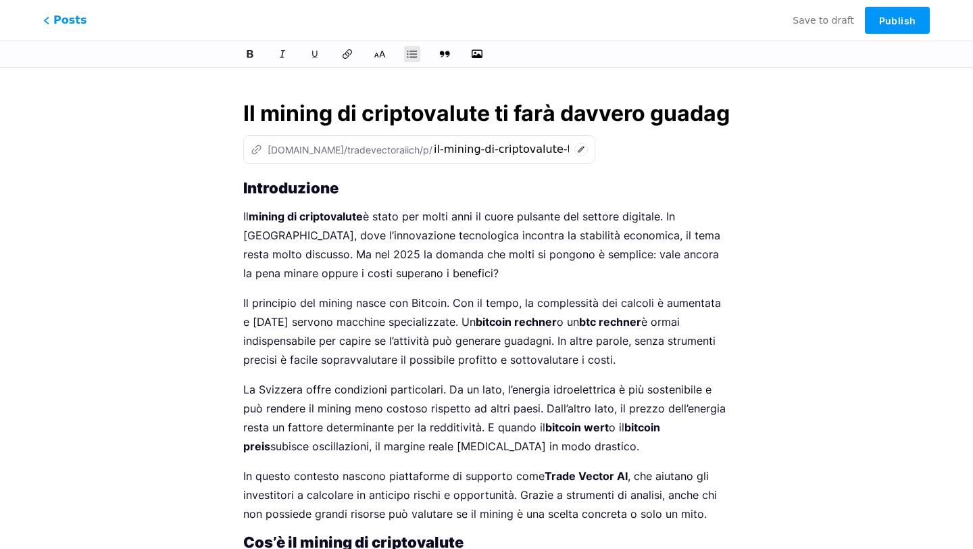
click at [376, 119] on input "Il mining di criptovalute ti farà davvero guadagnare nel 2025?" at bounding box center [486, 113] width 486 height 32
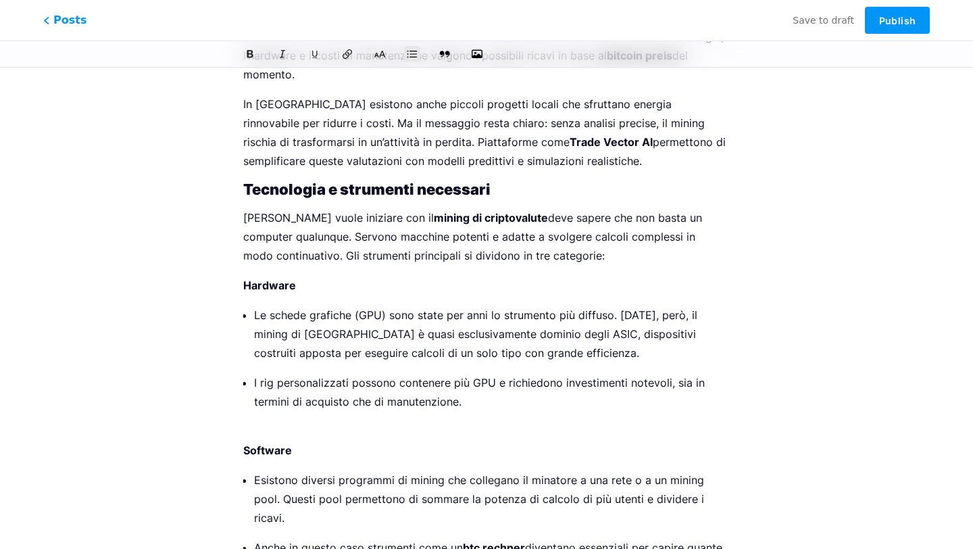
scroll to position [1398, 0]
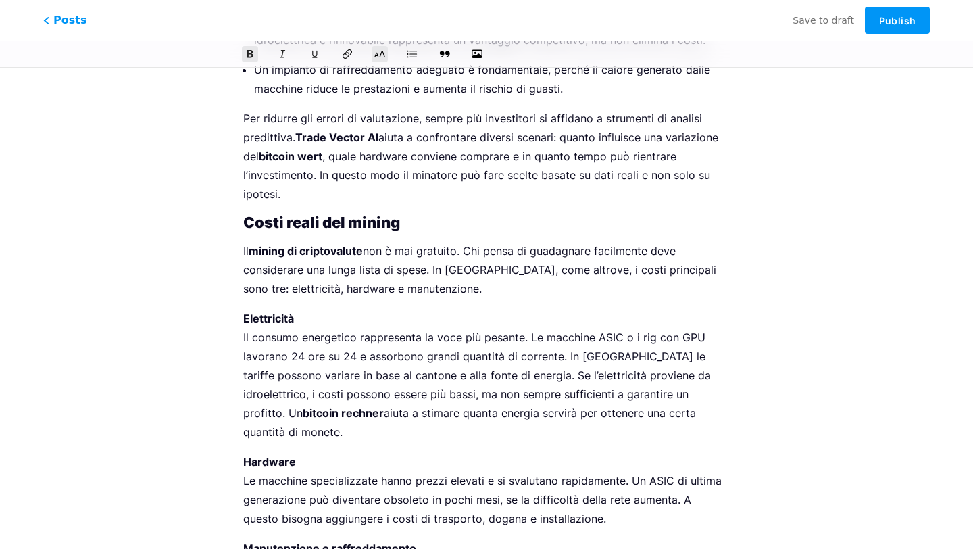
click at [339, 213] on strong "Costi reali del mining" at bounding box center [321, 222] width 157 height 18
copy strong "Costi reali del mining"
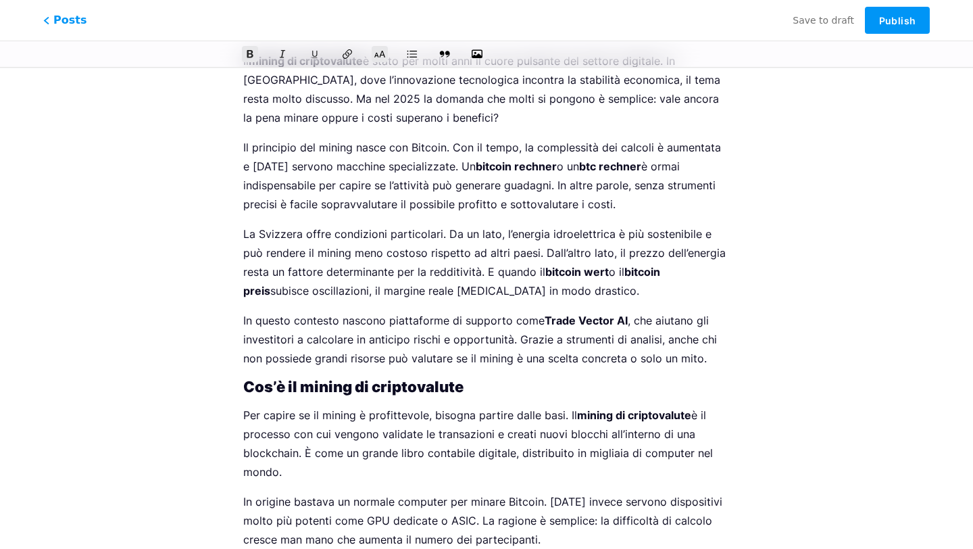
scroll to position [156, 0]
drag, startPoint x: 463, startPoint y: 318, endPoint x: 622, endPoint y: 314, distance: 158.1
click at [622, 314] on p "In questo contesto nascono piattaforme di supporto come Trade Vector AI , che a…" at bounding box center [486, 338] width 486 height 57
click at [547, 320] on strong "Trade Vector AI" at bounding box center [585, 320] width 83 height 14
drag, startPoint x: 389, startPoint y: 322, endPoint x: 626, endPoint y: 315, distance: 236.5
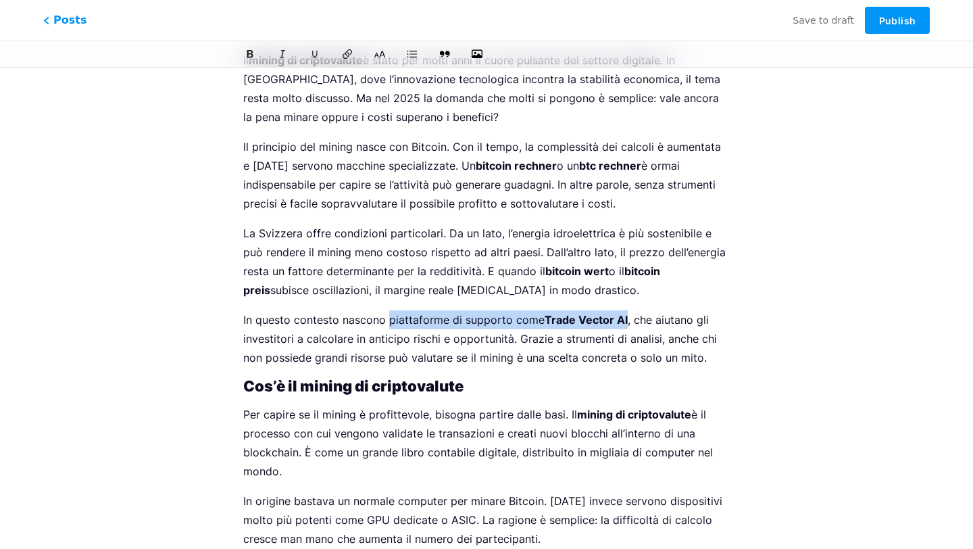
click at [626, 315] on p "In questo contesto nascono piattaforme di supporto come Trade Vector AI , che a…" at bounding box center [486, 338] width 486 height 57
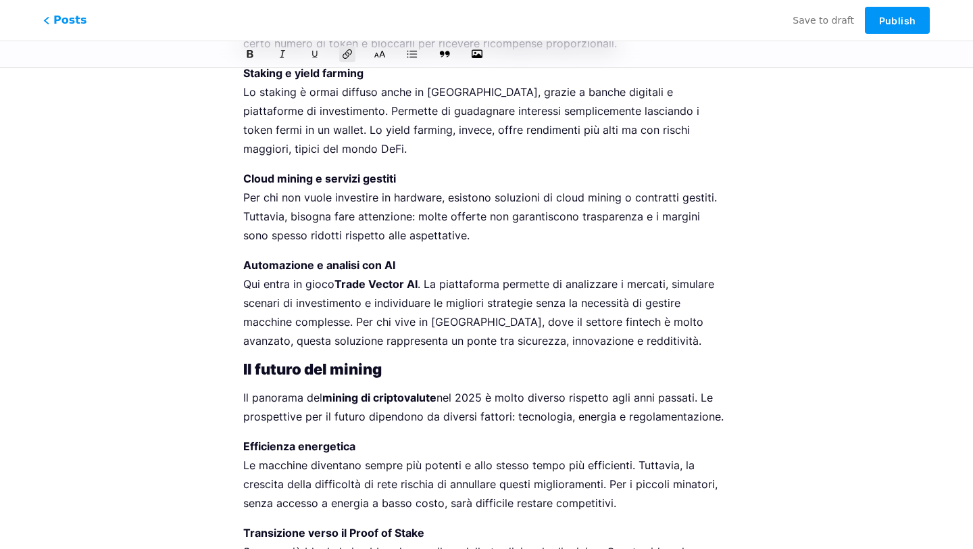
scroll to position [4030, 0]
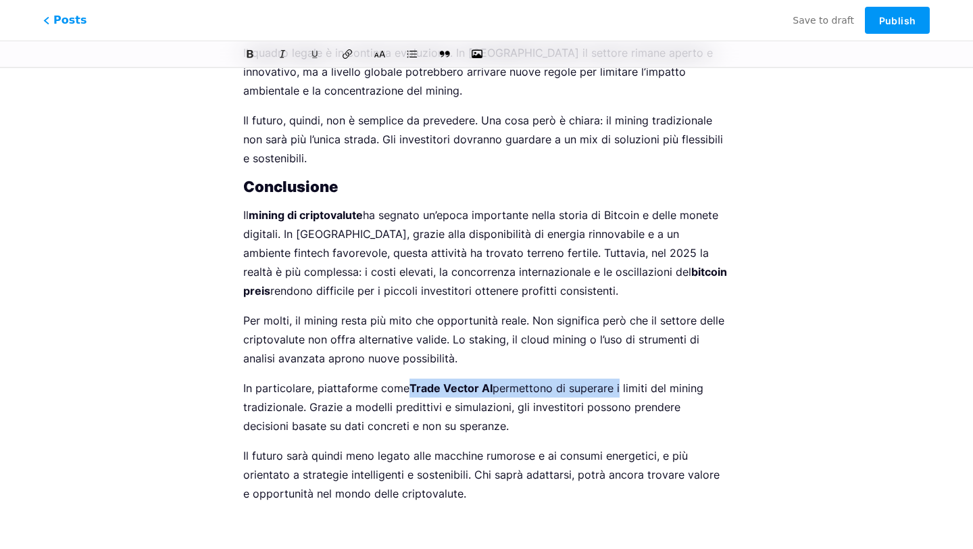
drag, startPoint x: 409, startPoint y: 326, endPoint x: 616, endPoint y: 325, distance: 206.7
click at [617, 378] on p "In particolare, piattaforme come Trade Vector AI permettono di superare i limit…" at bounding box center [486, 406] width 486 height 57
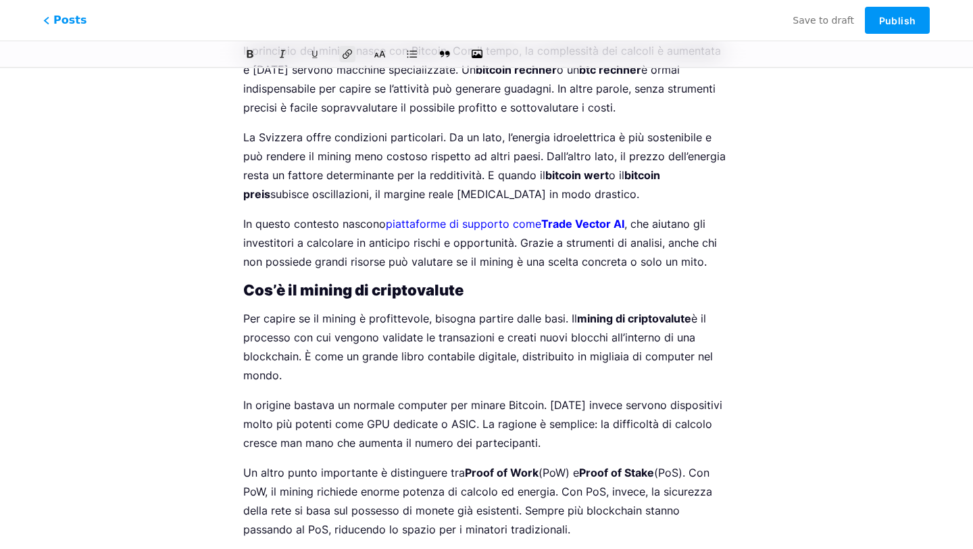
scroll to position [0, 0]
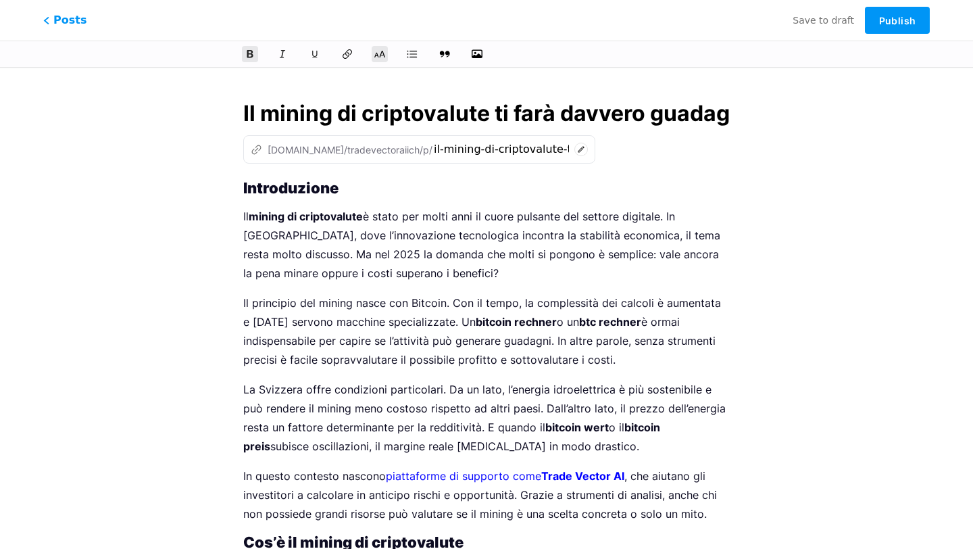
click at [245, 192] on strong "Introduzione" at bounding box center [290, 188] width 95 height 18
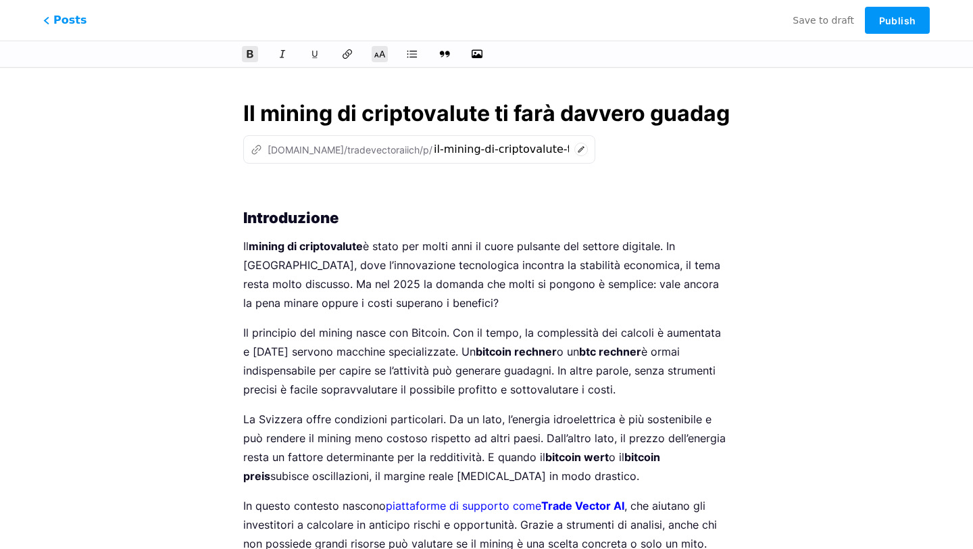
click at [284, 188] on p at bounding box center [486, 189] width 486 height 19
click at [480, 49] on icon "button" at bounding box center [477, 54] width 14 height 14
click at [0, 0] on input "file" at bounding box center [0, 0] width 0 height 0
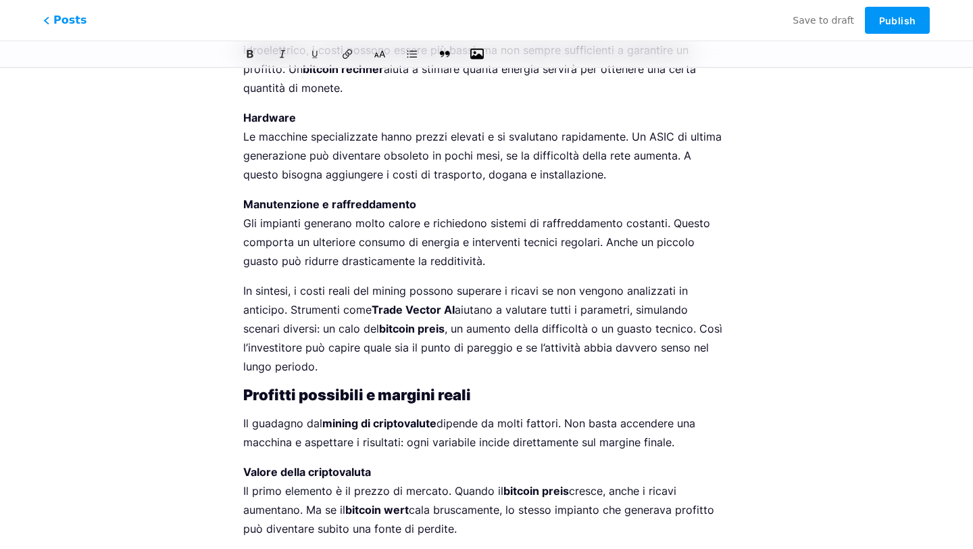
scroll to position [2066, 0]
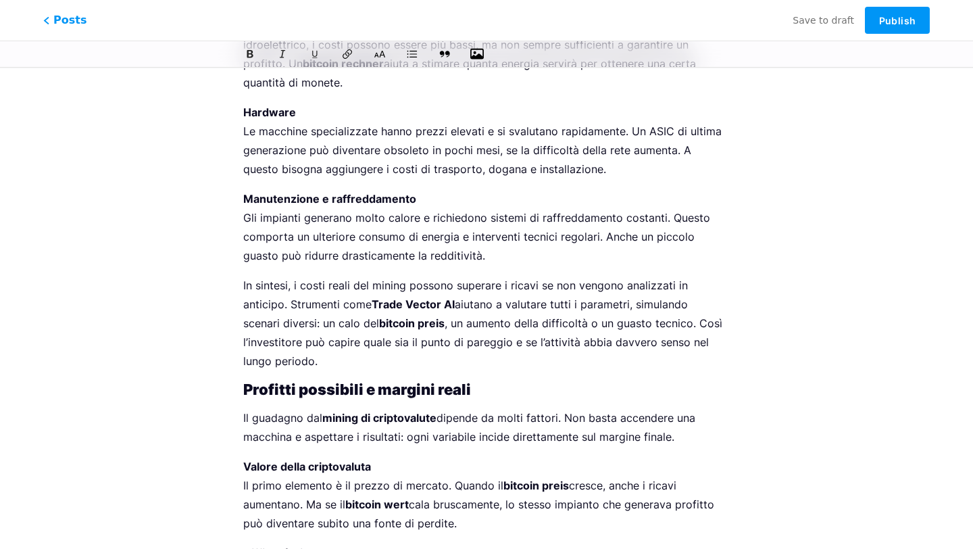
click at [464, 320] on p "In sintesi, i costi reali del mining possono superare i ricavi se non vengono a…" at bounding box center [486, 323] width 486 height 95
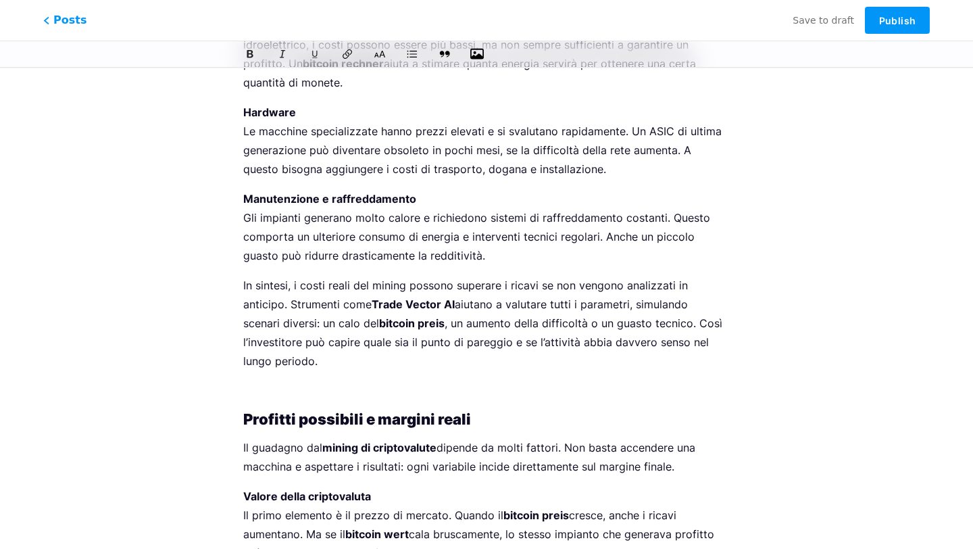
click at [481, 47] on button "button" at bounding box center [477, 54] width 20 height 20
click at [476, 51] on icon "button" at bounding box center [477, 54] width 14 height 14
click at [0, 0] on input "file" at bounding box center [0, 0] width 0 height 0
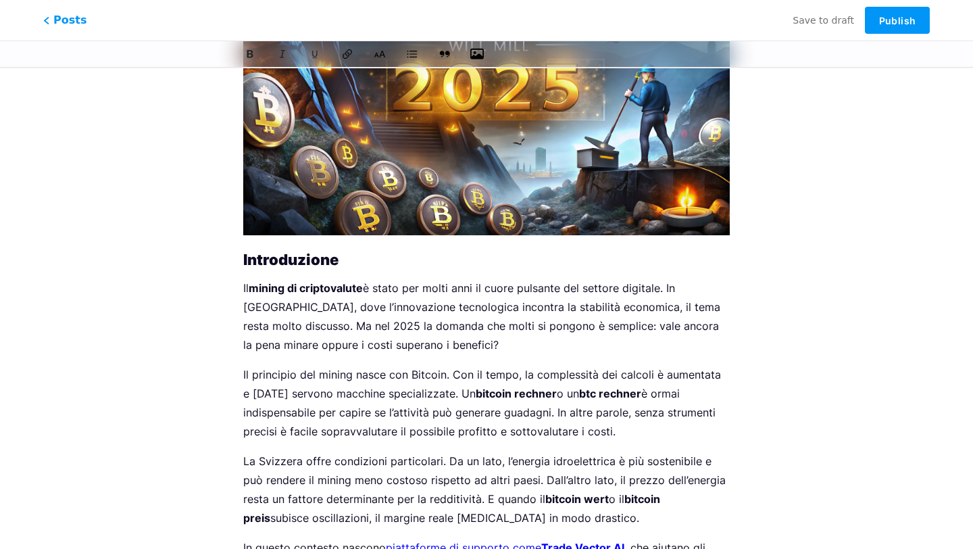
scroll to position [0, 0]
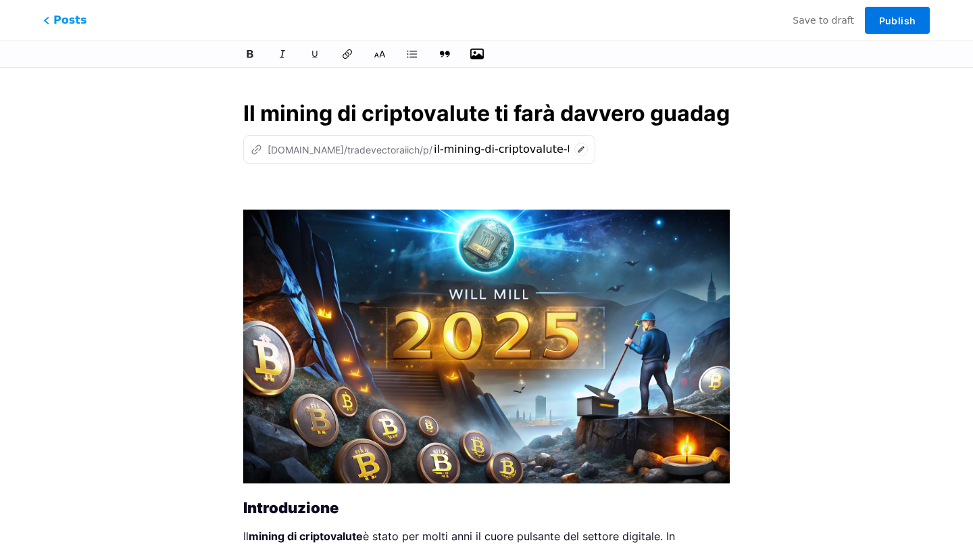
click at [882, 23] on span "Publish" at bounding box center [897, 20] width 36 height 11
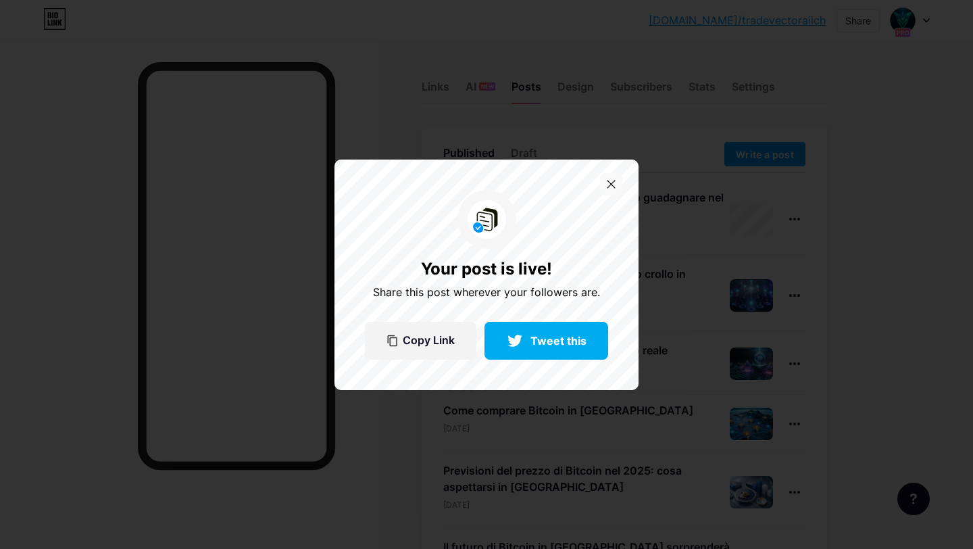
click at [607, 182] on icon at bounding box center [611, 184] width 9 height 9
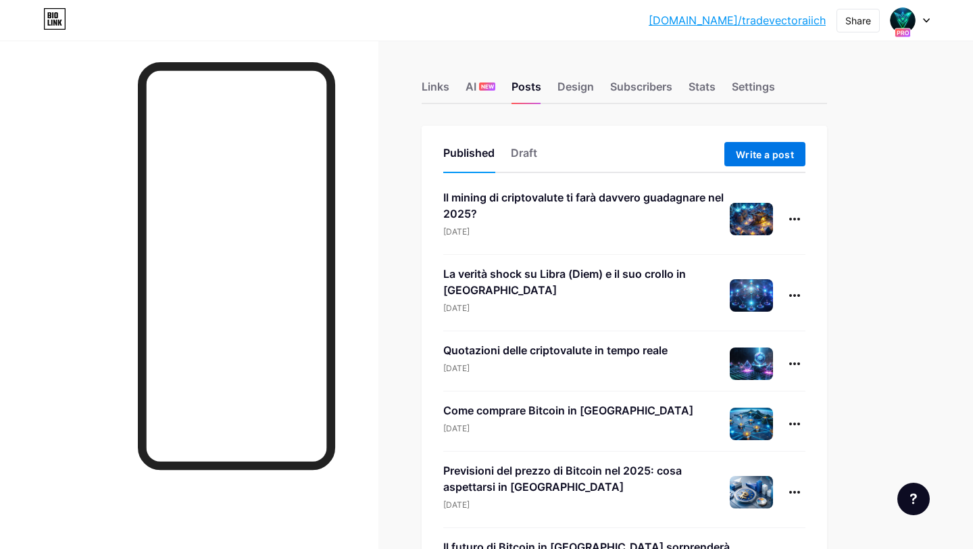
click at [739, 151] on span "Write a post" at bounding box center [765, 154] width 58 height 11
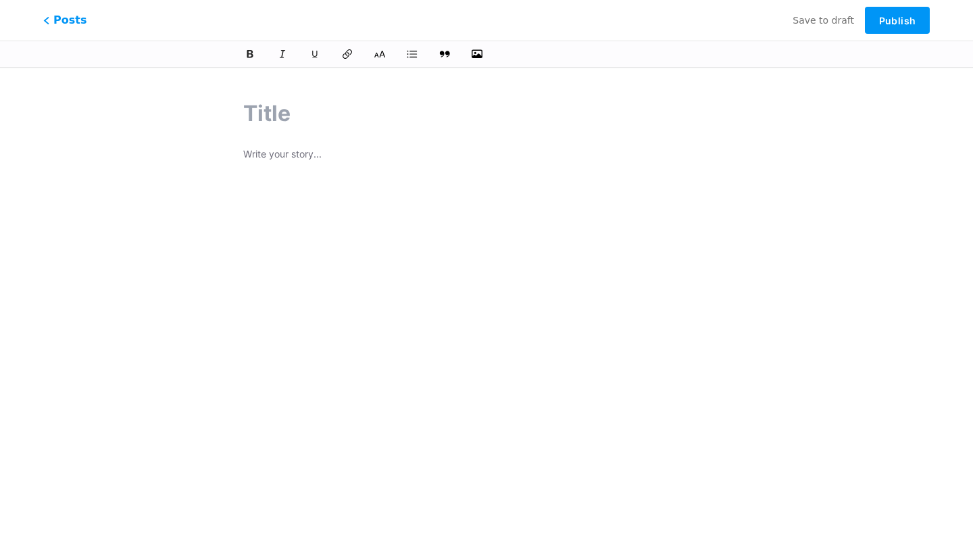
paste input "Come Comprare Bitcoin in [GEOGRAPHIC_DATA]: La Verità che Nessuno Ti Dice"
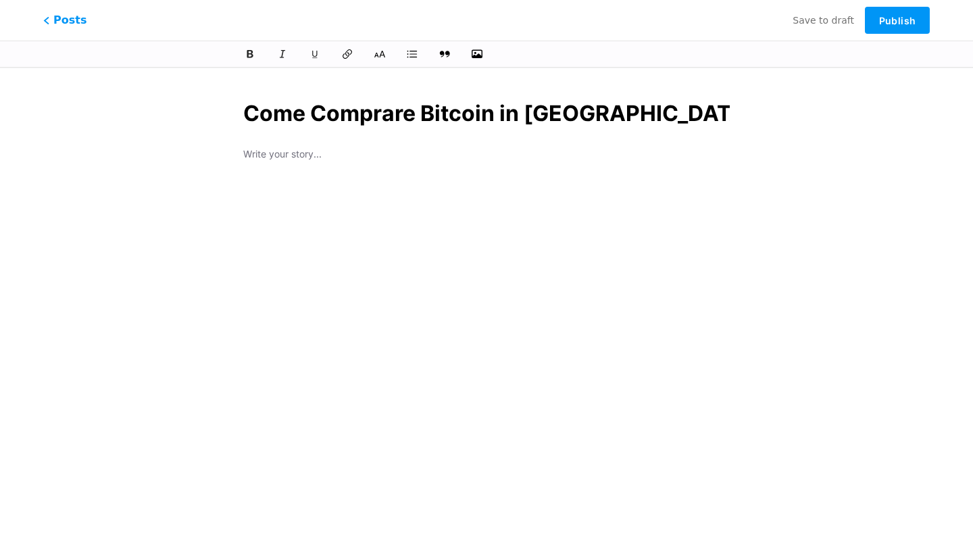
scroll to position [0, 209]
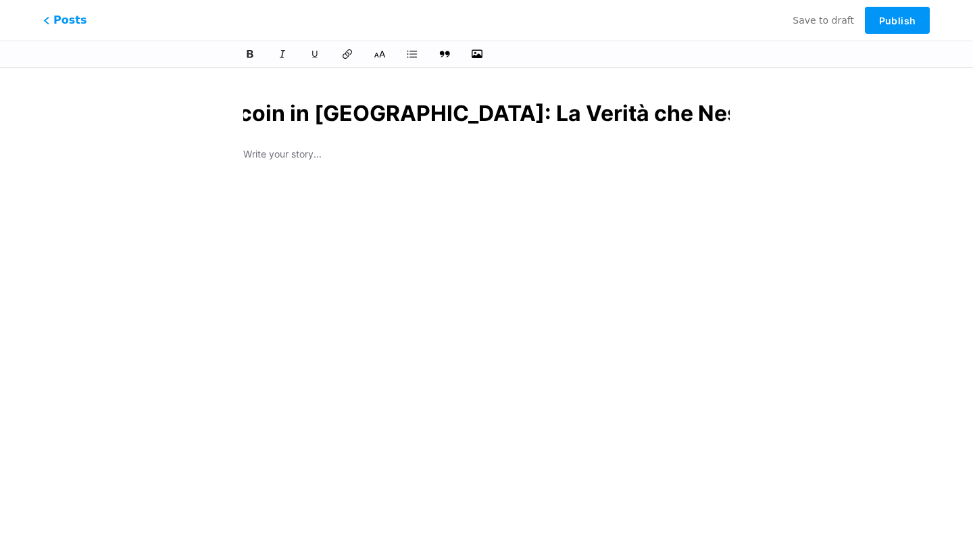
type input "Come Comprare Bitcoin in [GEOGRAPHIC_DATA]: La Verità che Nessuno Ti Dice"
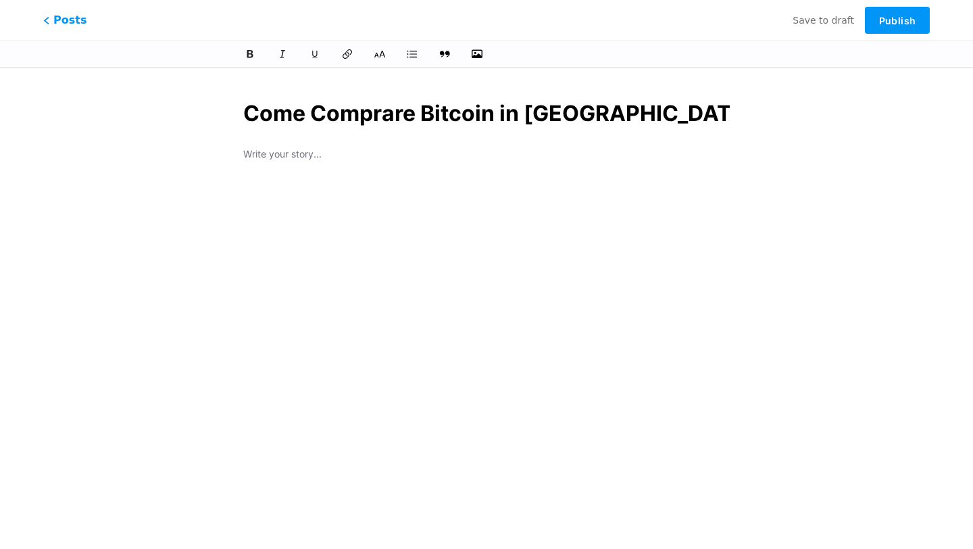
click at [321, 154] on p at bounding box center [486, 155] width 486 height 19
type input "come-comprare-bitcoin-in-[GEOGRAPHIC_DATA]-la-verita-che-nessuno-ti-dice"
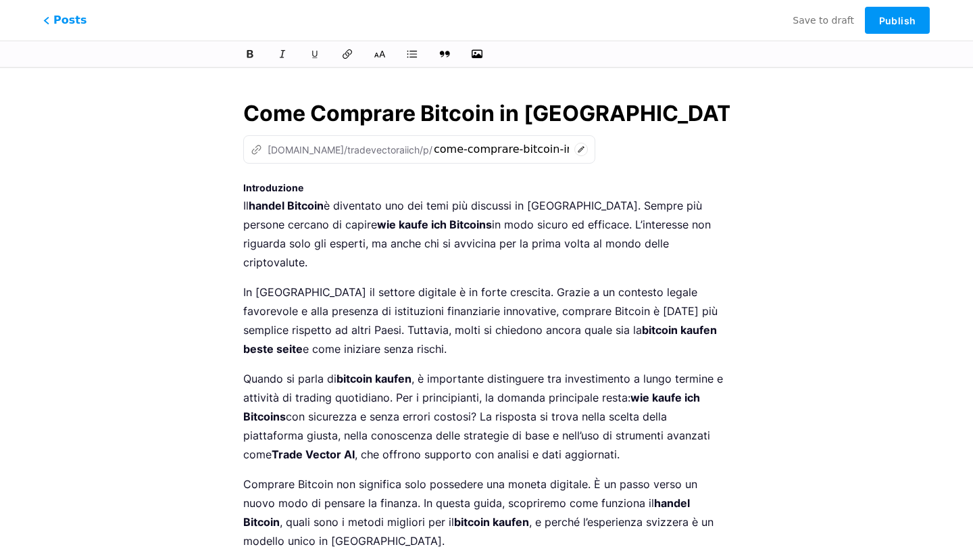
click at [273, 188] on strong "Introduzione" at bounding box center [273, 187] width 60 height 11
click at [380, 60] on icon at bounding box center [380, 54] width 14 height 14
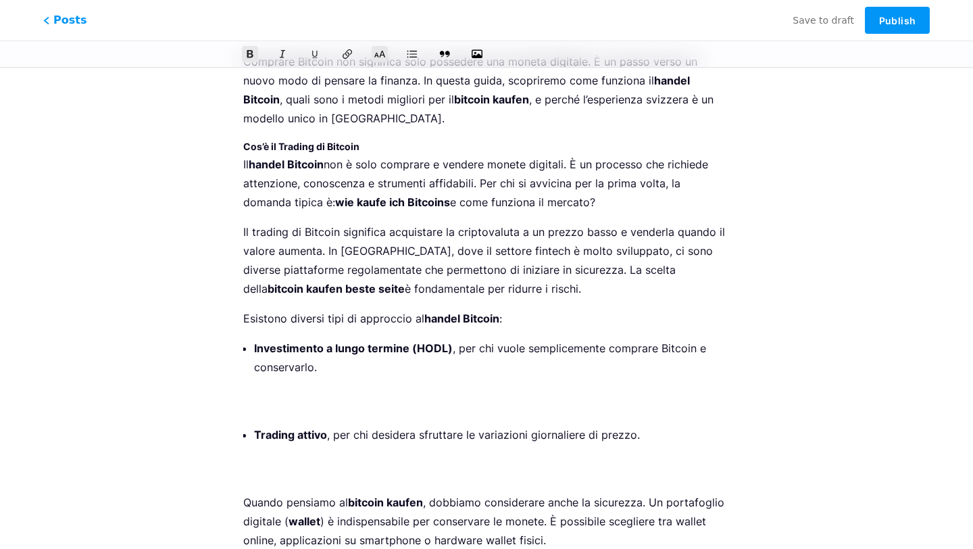
scroll to position [434, 0]
click at [305, 375] on p "Investimento a lungo termine (HODL) , per chi vuole semplicemente comprare Bitc…" at bounding box center [492, 375] width 476 height 76
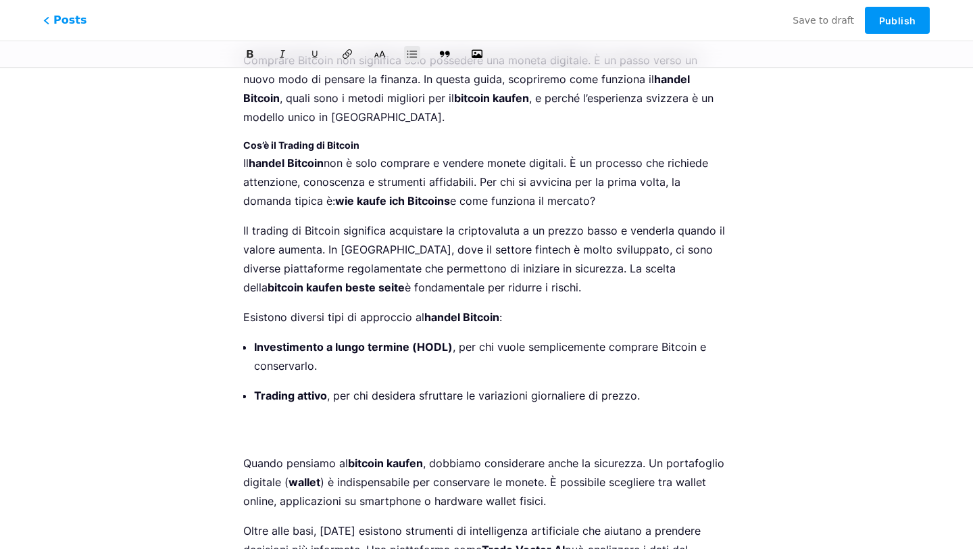
click at [303, 420] on p "Trading attivo , per chi desidera sfruttare le variazioni giornaliere di prezzo." at bounding box center [492, 414] width 476 height 57
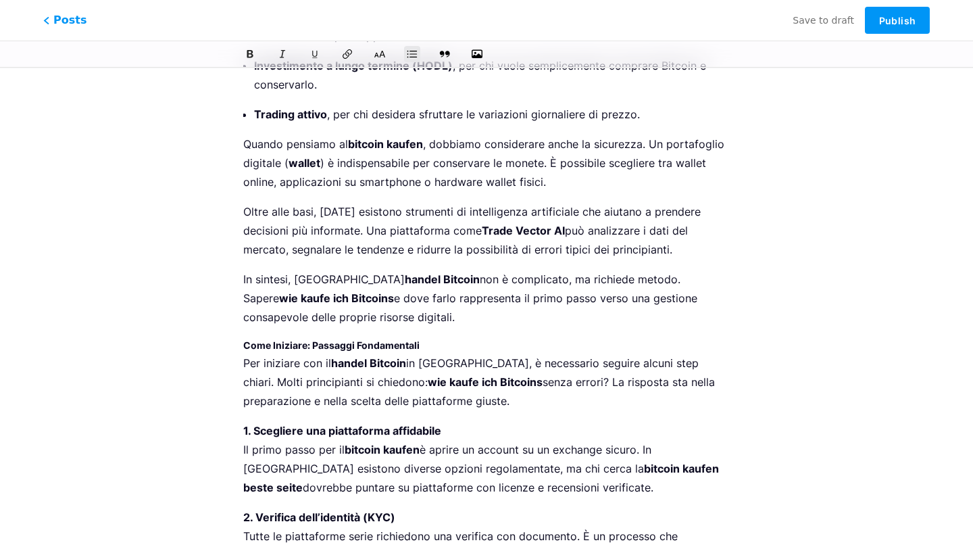
scroll to position [724, 0]
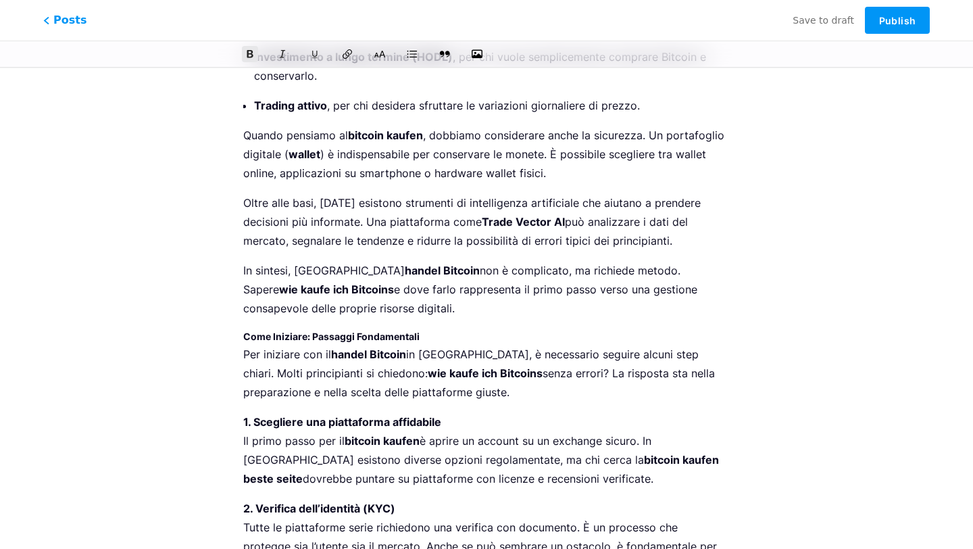
click at [338, 330] on strong "Come Iniziare: Passaggi Fondamentali" at bounding box center [331, 335] width 176 height 11
click at [380, 53] on icon at bounding box center [380, 54] width 14 height 14
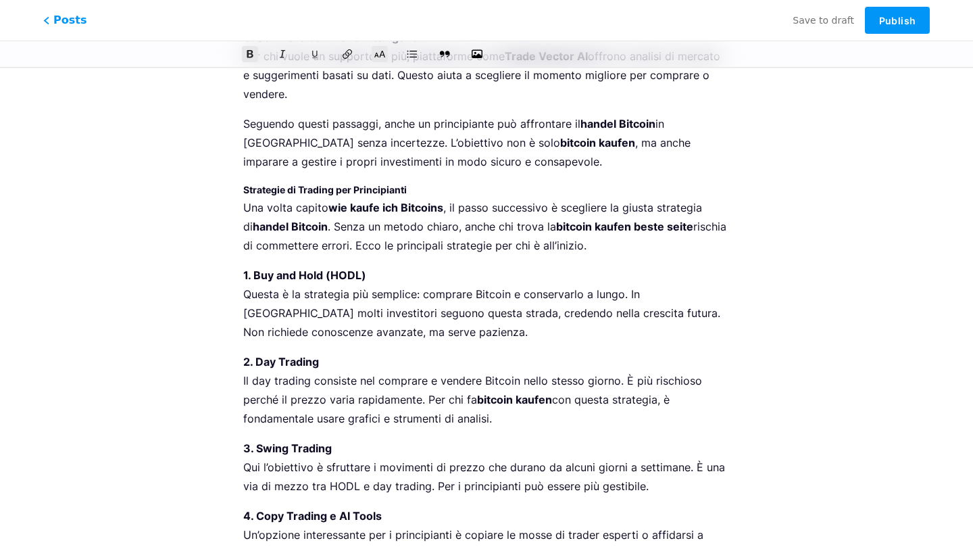
scroll to position [1533, 0]
click at [383, 183] on strong "Strategie di Trading per Principianti" at bounding box center [324, 188] width 163 height 11
click at [383, 53] on icon at bounding box center [380, 54] width 14 height 14
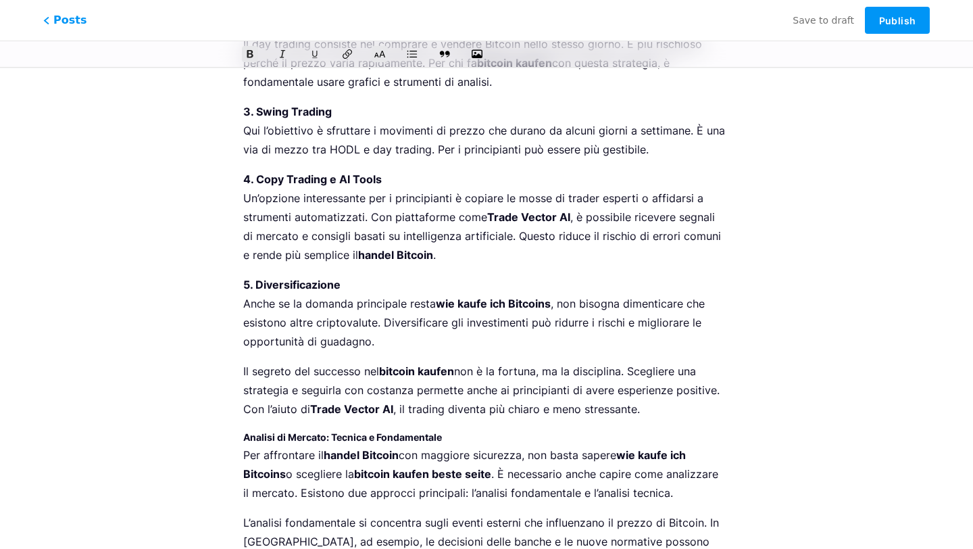
scroll to position [1887, 0]
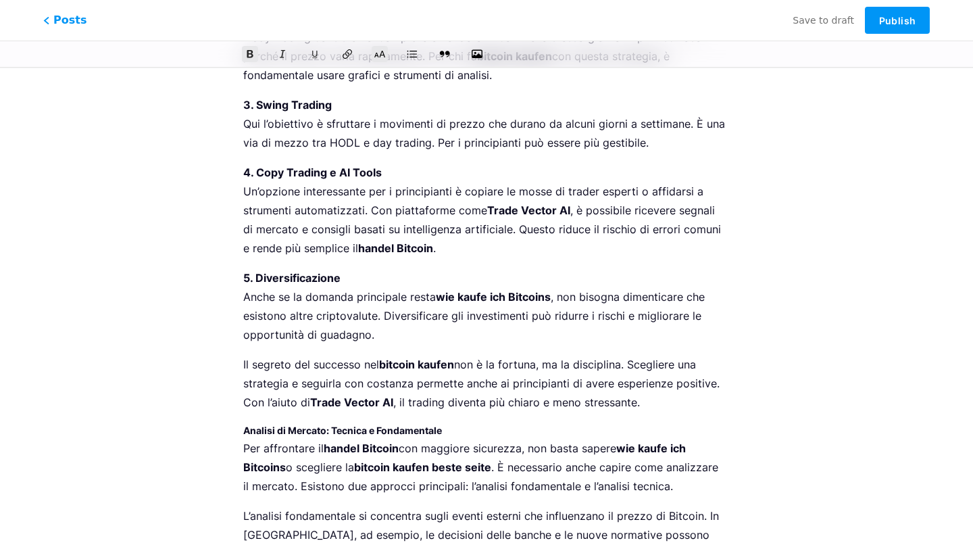
click at [381, 424] on strong "Analisi di Mercato: Tecnica e Fondamentale" at bounding box center [342, 429] width 199 height 11
click at [380, 53] on icon at bounding box center [380, 54] width 14 height 14
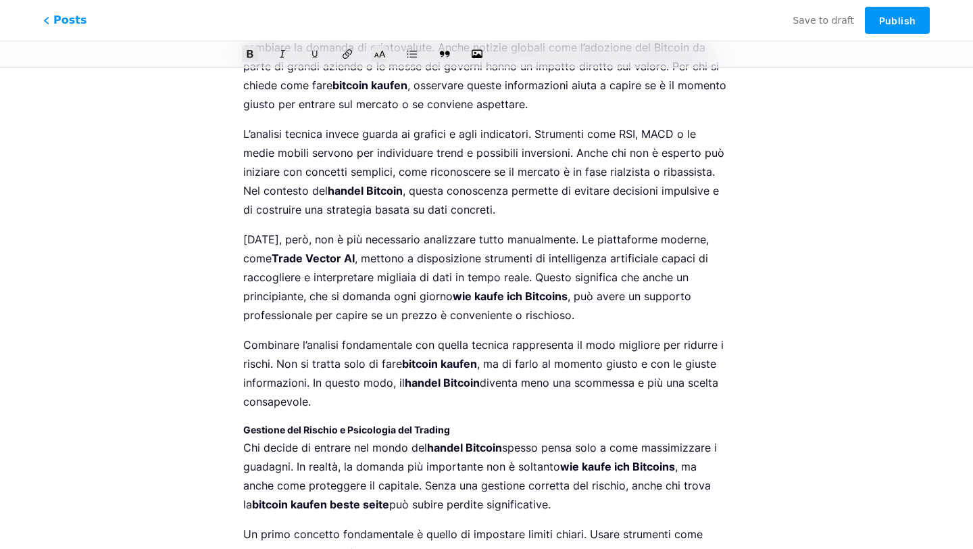
scroll to position [2415, 0]
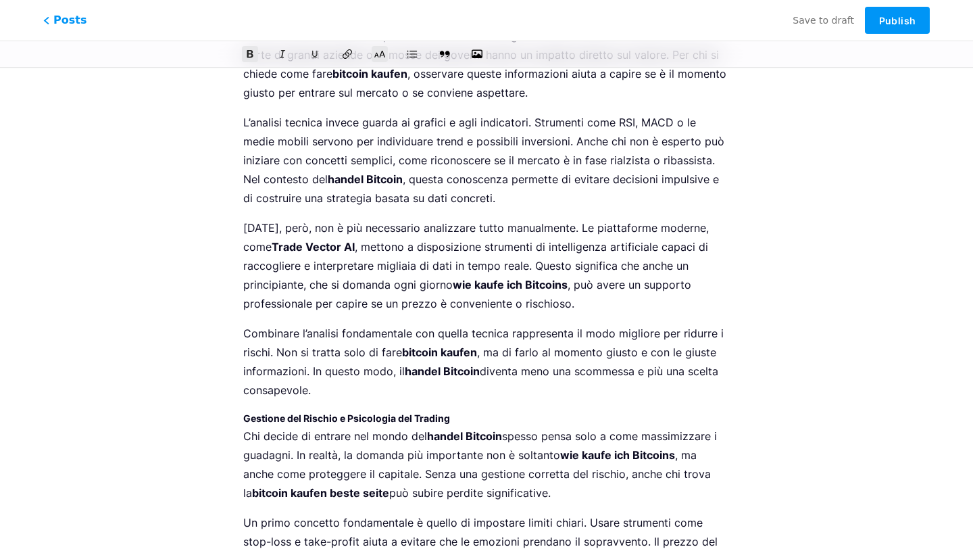
click at [374, 412] on strong "Gestione del Rischio e Psicologia del Trading" at bounding box center [346, 417] width 207 height 11
click at [378, 49] on icon at bounding box center [380, 54] width 14 height 14
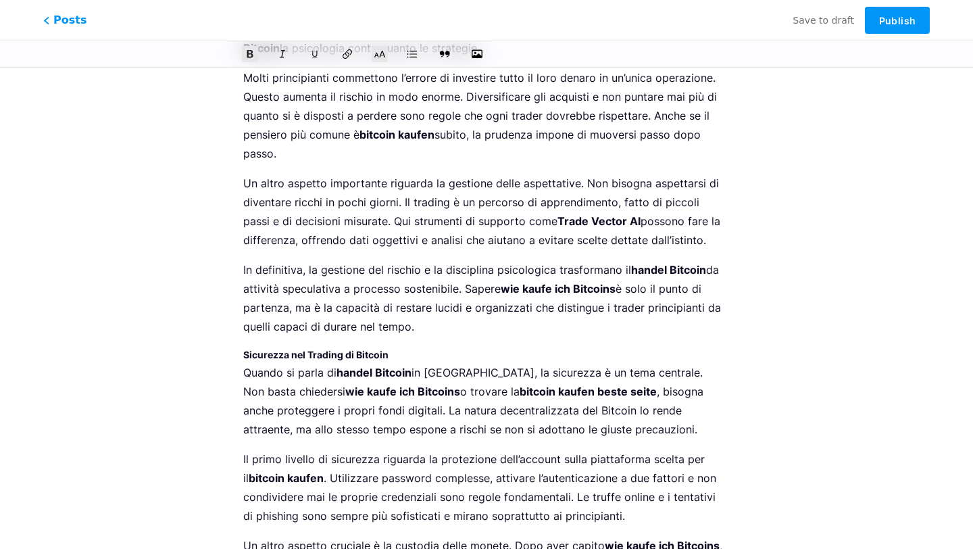
scroll to position [3001, 0]
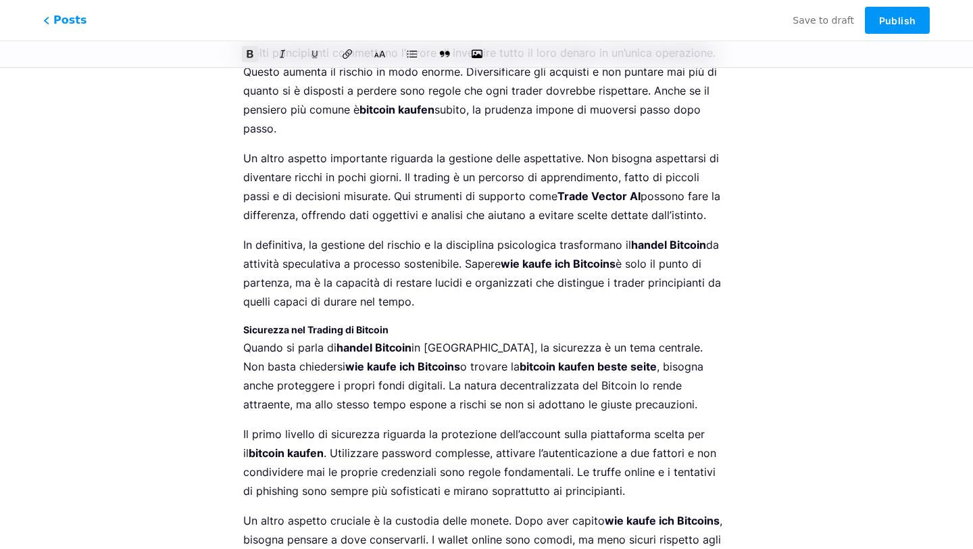
click at [370, 324] on strong "Sicurezza nel Trading di Bitcoin" at bounding box center [315, 329] width 145 height 11
click at [379, 49] on icon at bounding box center [380, 54] width 14 height 14
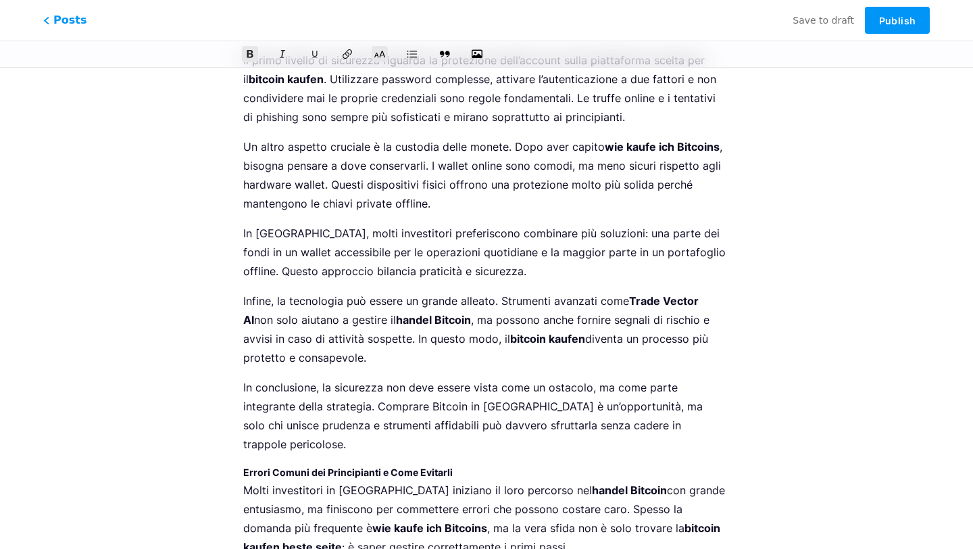
scroll to position [3392, 0]
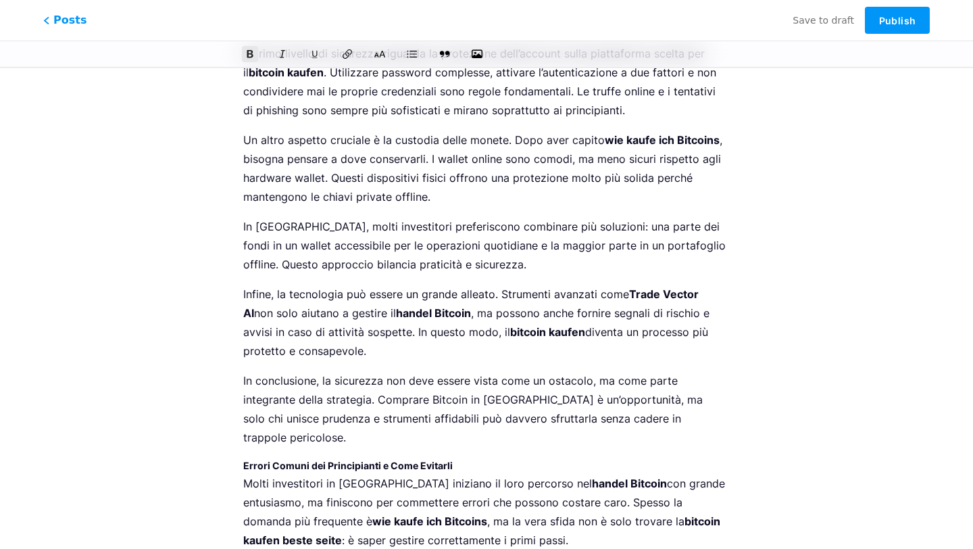
click at [358, 459] on strong "Errori Comuni dei Principianti e Come Evitarli" at bounding box center [347, 464] width 209 height 11
click at [383, 53] on icon at bounding box center [380, 54] width 14 height 14
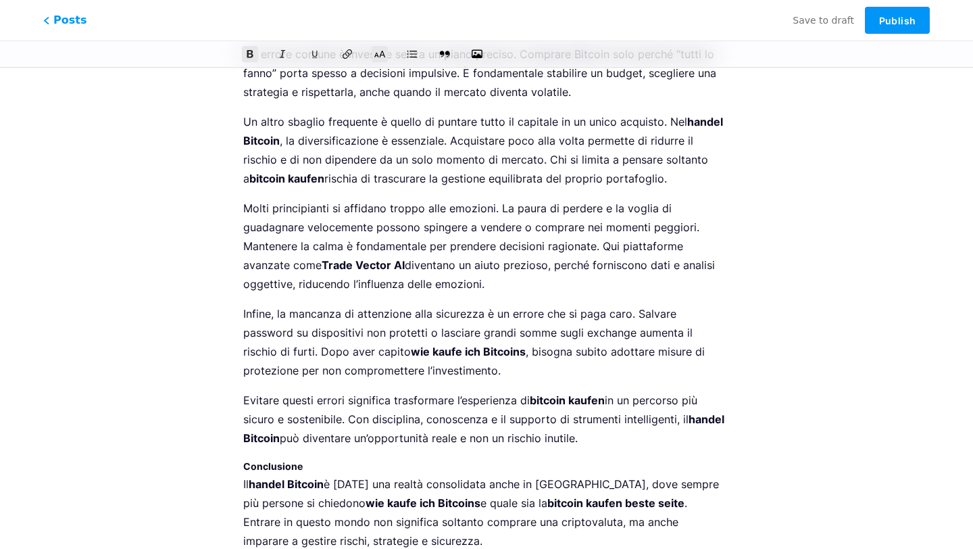
scroll to position [3917, 0]
click at [291, 461] on strong "Conclusione" at bounding box center [272, 466] width 59 height 11
click at [382, 58] on icon at bounding box center [380, 54] width 14 height 14
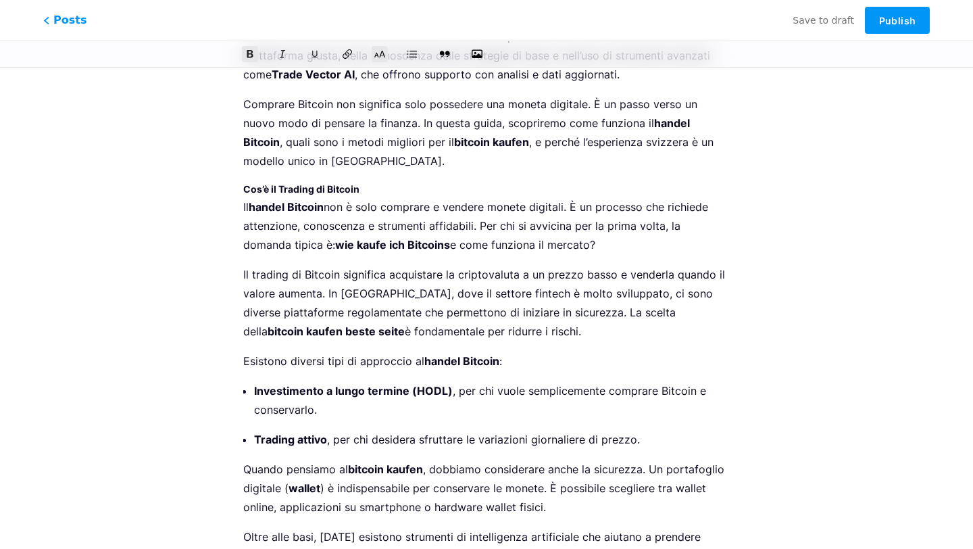
scroll to position [0, 0]
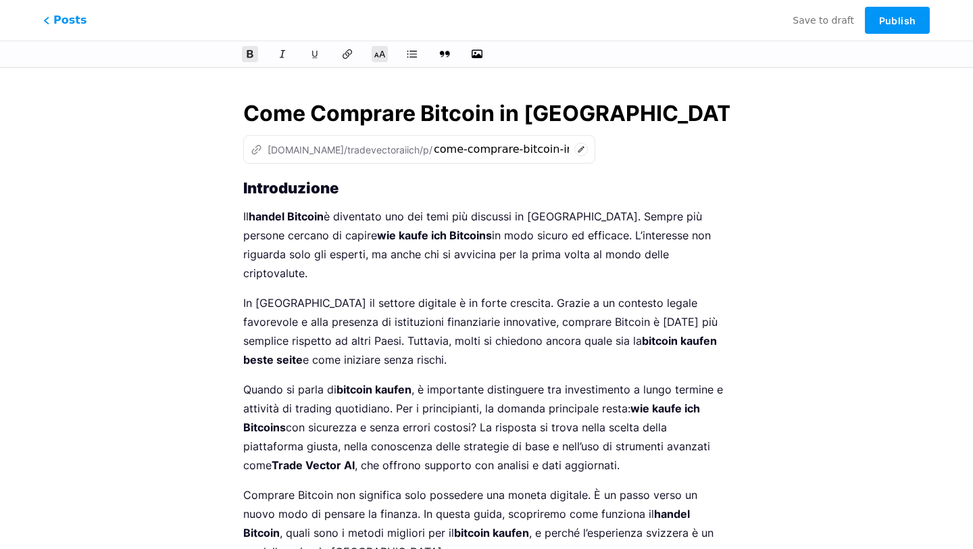
click at [351, 118] on input "Come Comprare Bitcoin in [GEOGRAPHIC_DATA]: La Verità che Nessuno Ti Dice" at bounding box center [486, 113] width 486 height 32
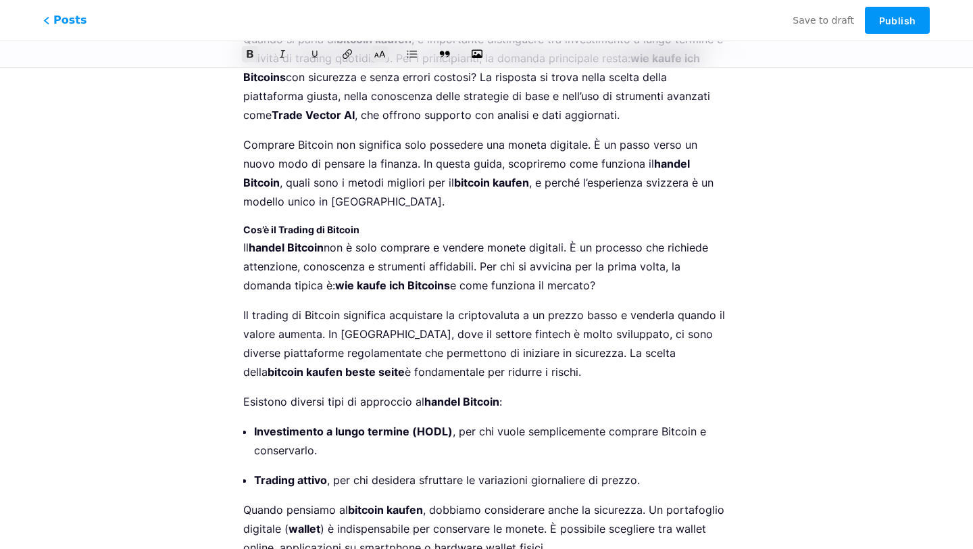
scroll to position [349, 0]
click at [324, 225] on strong "Cos’è il Trading di Bitcoin" at bounding box center [301, 230] width 116 height 11
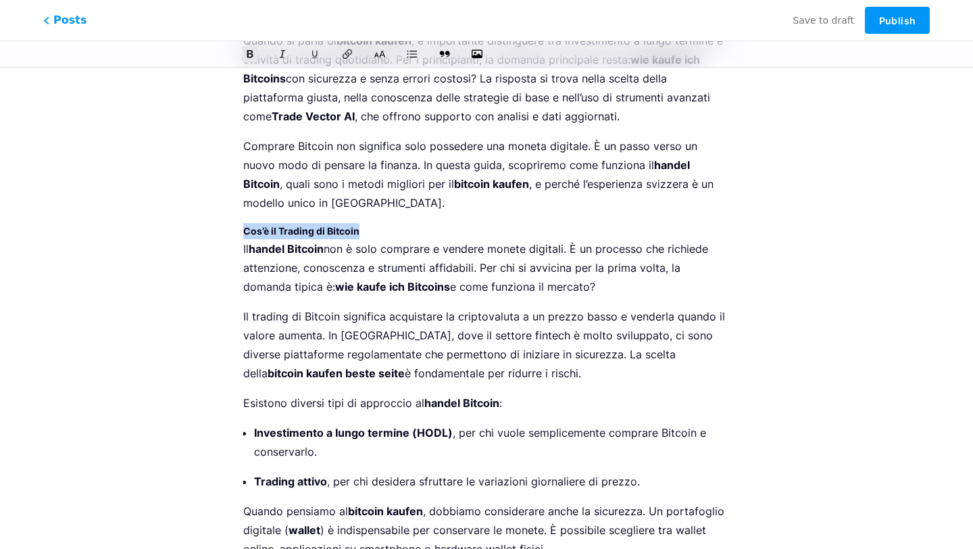
click at [324, 225] on strong "Cos’è il Trading di Bitcoin" at bounding box center [301, 230] width 116 height 11
click at [382, 58] on icon at bounding box center [380, 54] width 14 height 14
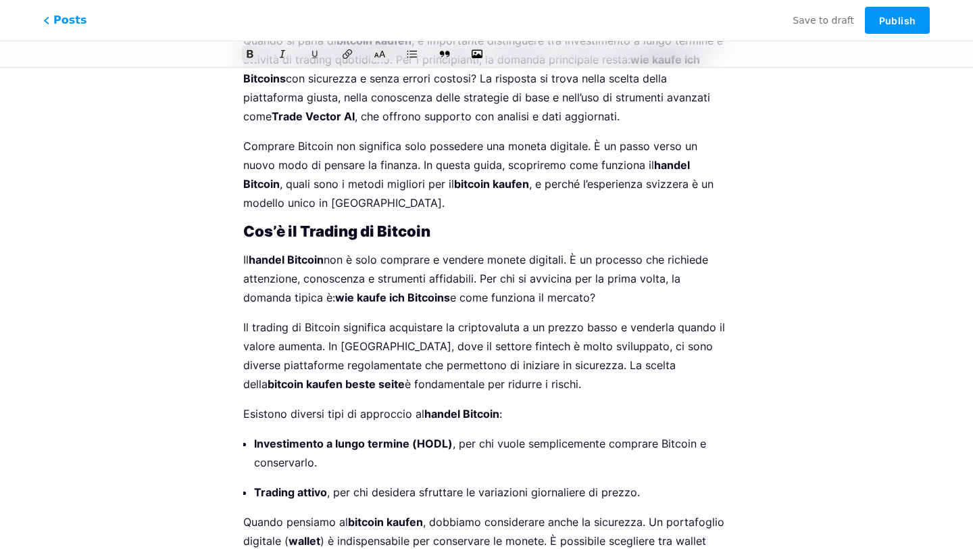
click at [298, 222] on strong "Cos’è il Trading di Bitcoin" at bounding box center [336, 231] width 187 height 18
copy strong "Cos’è il Trading di Bitcoin"
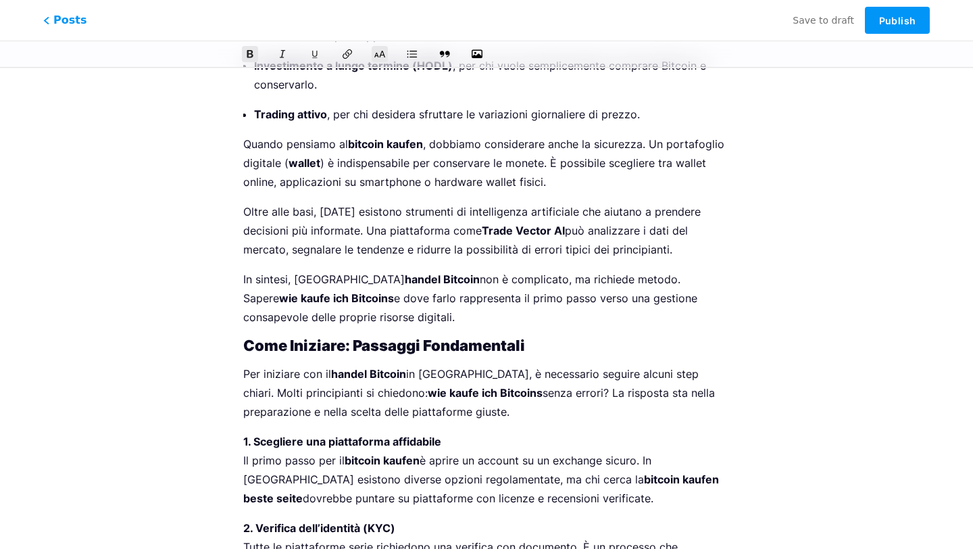
scroll to position [0, 0]
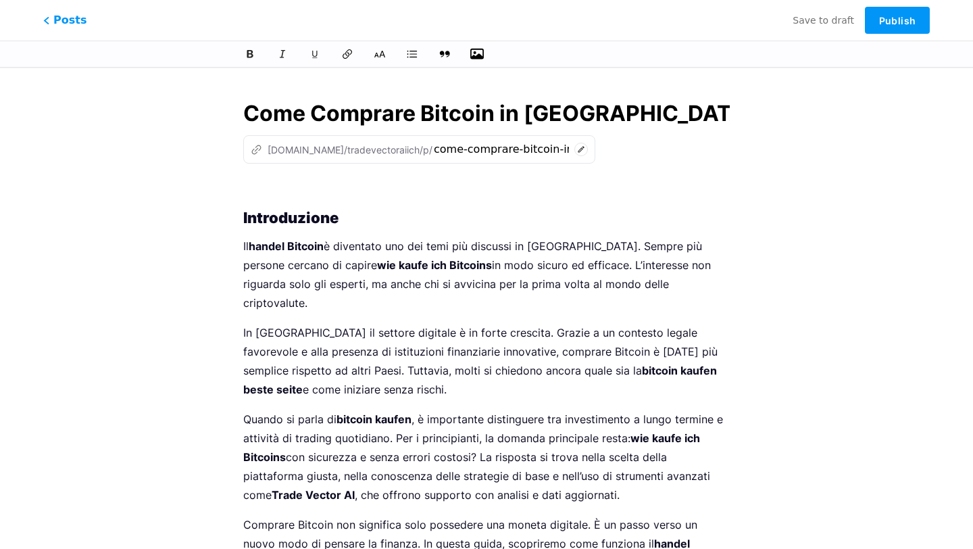
click at [481, 60] on icon "button" at bounding box center [477, 54] width 14 height 14
click at [0, 0] on input "file" at bounding box center [0, 0] width 0 height 0
click at [366, 188] on p at bounding box center [486, 189] width 486 height 19
click at [474, 51] on icon "button" at bounding box center [477, 54] width 14 height 14
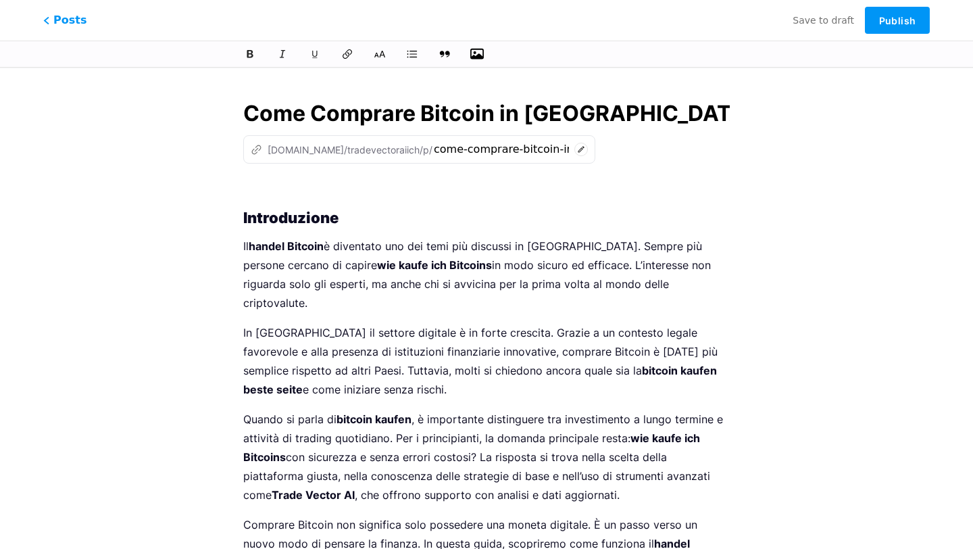
click at [0, 0] on input "file" at bounding box center [0, 0] width 0 height 0
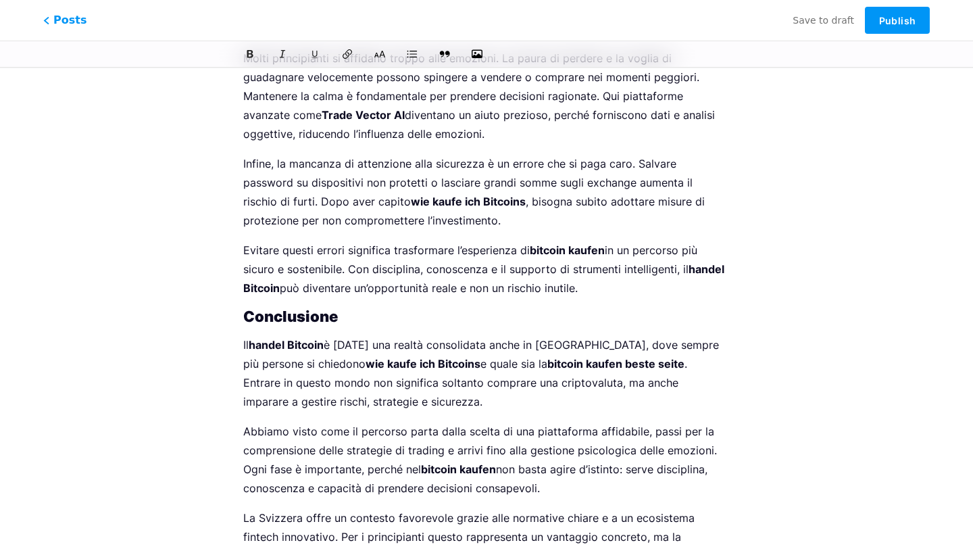
scroll to position [4398, 0]
click at [603, 241] on p "Evitare questi errori significa trasformare l’esperienza di bitcoin kaufen in u…" at bounding box center [486, 269] width 486 height 57
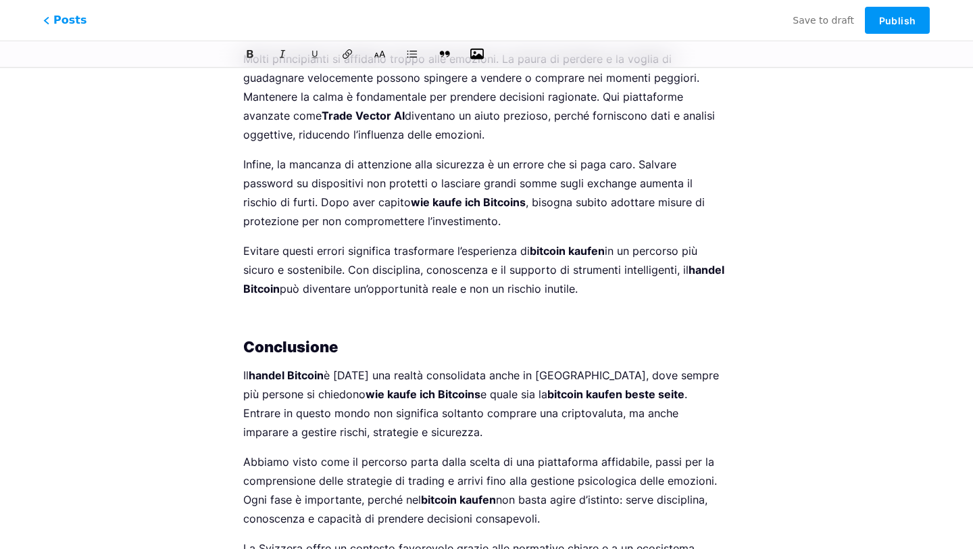
click at [471, 53] on icon "button" at bounding box center [477, 54] width 14 height 11
click at [0, 0] on input "file" at bounding box center [0, 0] width 0 height 0
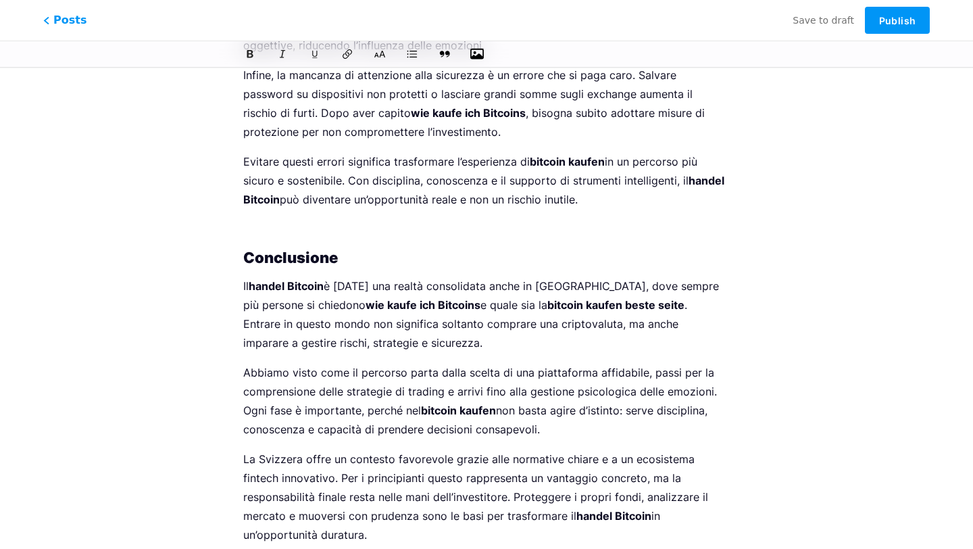
scroll to position [4485, 0]
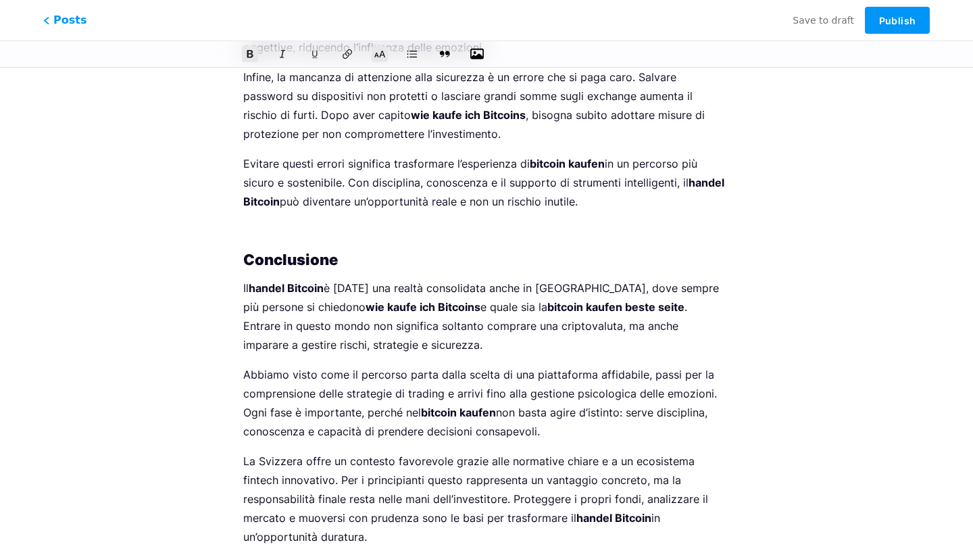
click at [424, 251] on h2 "Conclusione" at bounding box center [486, 259] width 486 height 16
click at [424, 222] on p at bounding box center [486, 231] width 486 height 19
click at [474, 57] on icon "button" at bounding box center [477, 54] width 14 height 11
click at [0, 0] on input "file" at bounding box center [0, 0] width 0 height 0
click at [380, 222] on p at bounding box center [486, 231] width 486 height 19
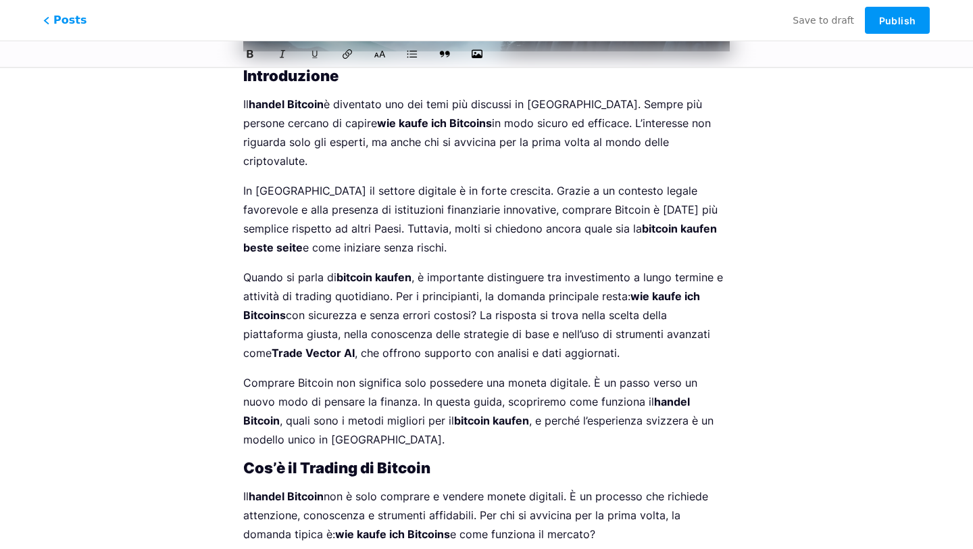
scroll to position [463, 0]
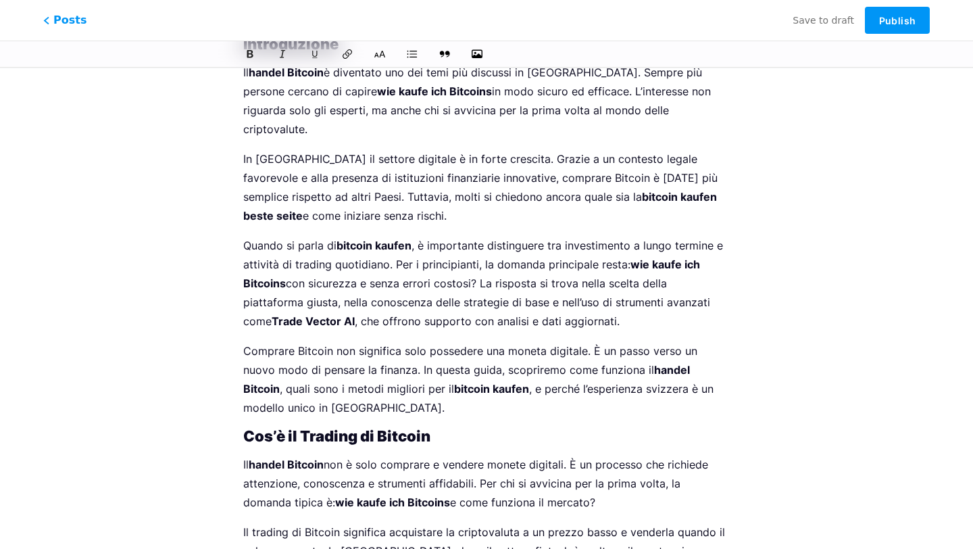
click at [355, 314] on strong "Trade Vector AI" at bounding box center [313, 321] width 83 height 14
drag, startPoint x: 681, startPoint y: 281, endPoint x: 292, endPoint y: 297, distance: 389.4
click at [292, 297] on p "Quando si parla di bitcoin kaufen , è importante distinguere tra investimento a…" at bounding box center [486, 283] width 486 height 95
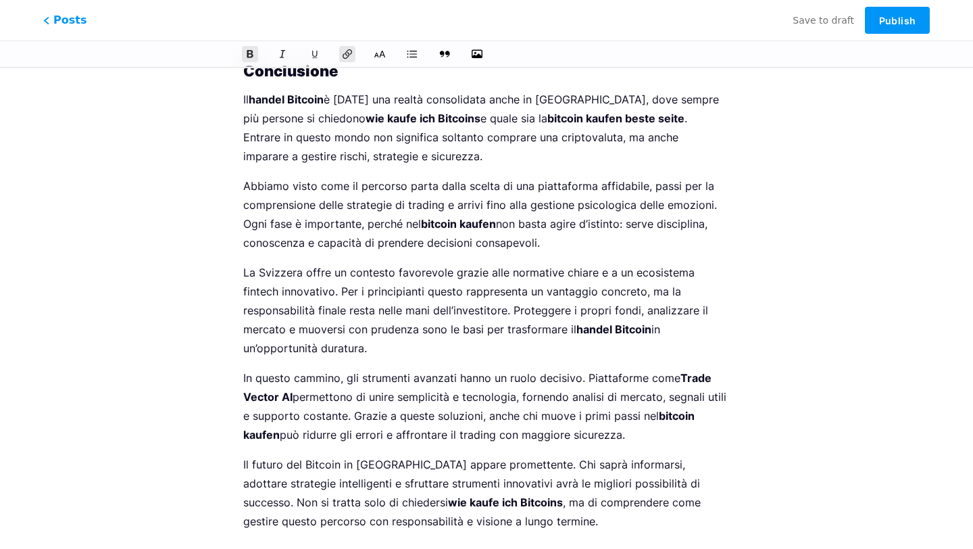
scroll to position [4674, 0]
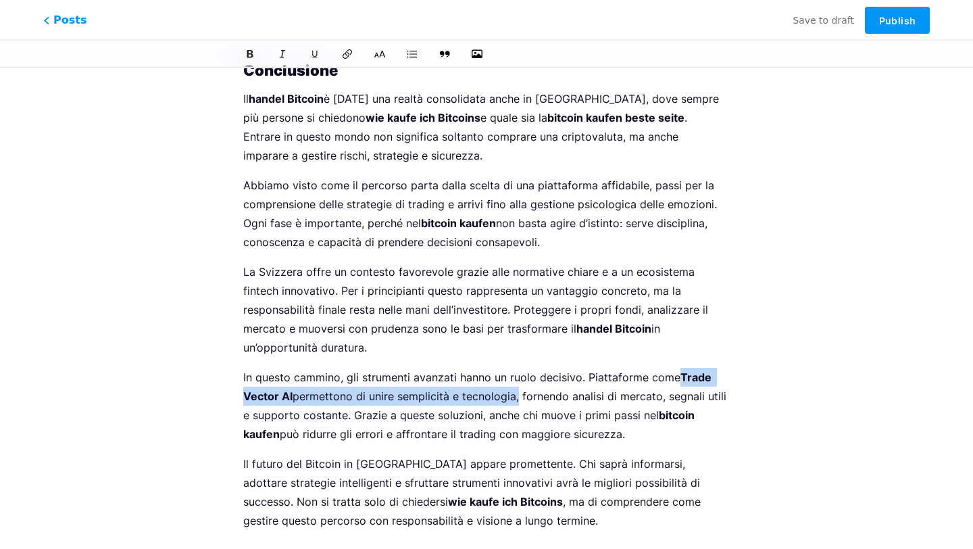
drag, startPoint x: 677, startPoint y: 319, endPoint x: 515, endPoint y: 341, distance: 163.0
click at [517, 367] on p "In questo cammino, gli strumenti avanzati hanno un ruolo decisivo. Piattaforme …" at bounding box center [486, 405] width 486 height 76
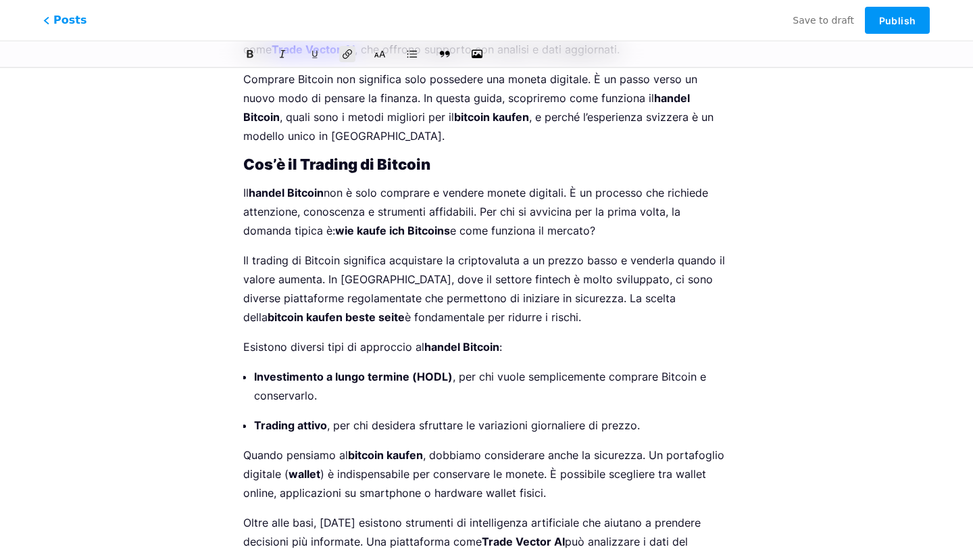
scroll to position [159, 0]
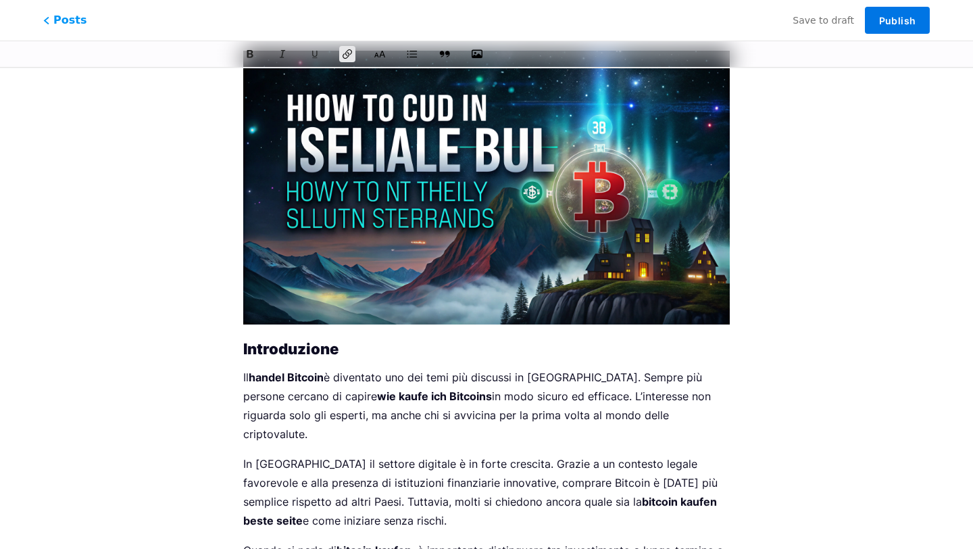
click at [890, 23] on span "Publish" at bounding box center [897, 20] width 36 height 11
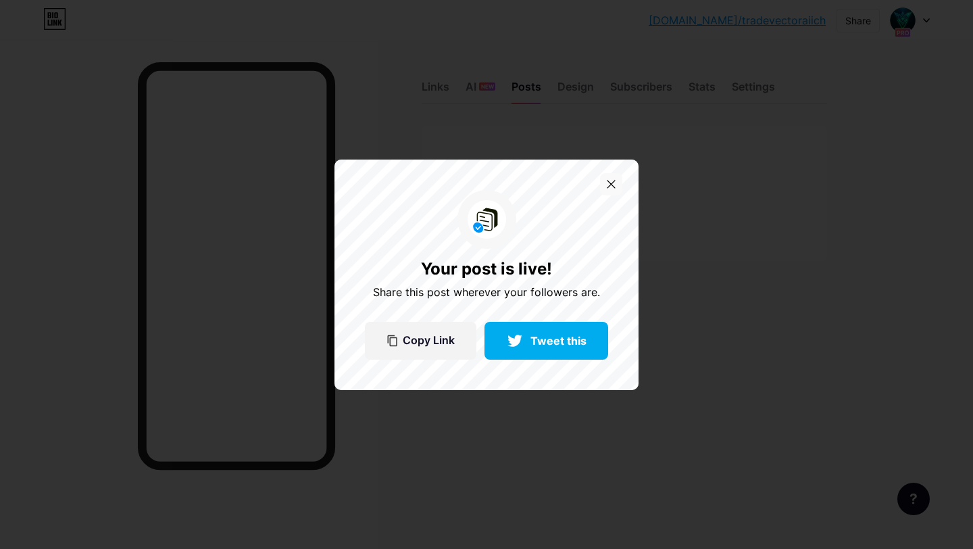
click at [611, 185] on icon at bounding box center [611, 184] width 9 height 9
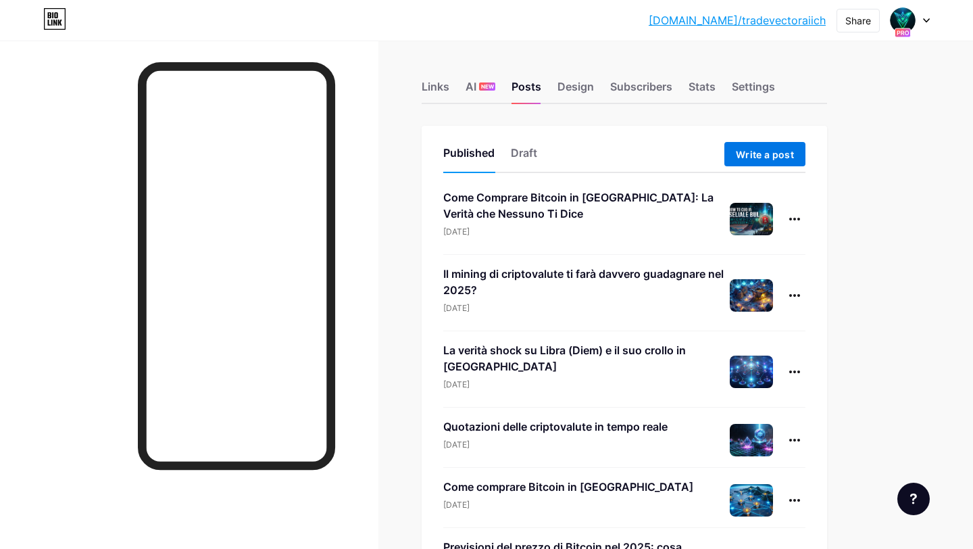
click at [763, 155] on span "Write a post" at bounding box center [765, 154] width 58 height 11
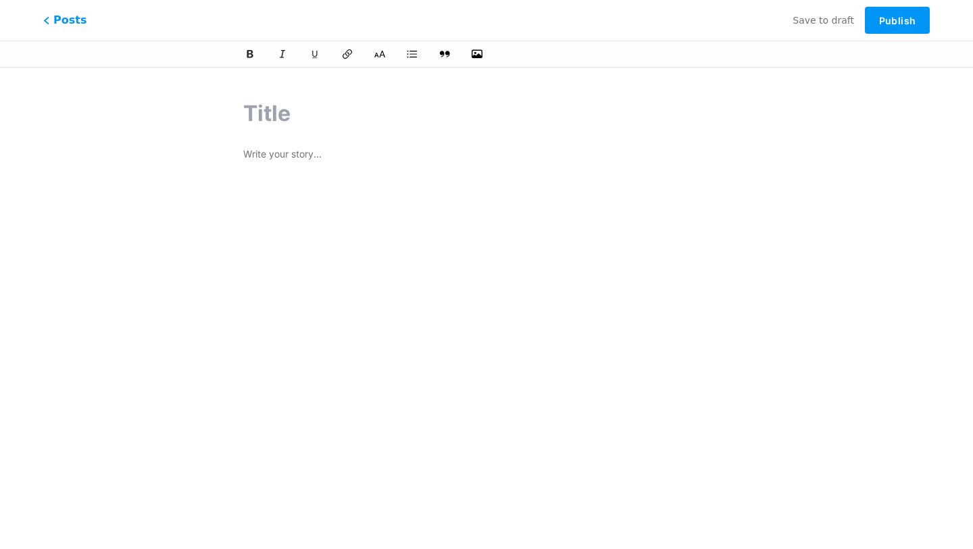
paste input "Le migliori piattaforme crypto in [GEOGRAPHIC_DATA] che non ti aspettavi!"
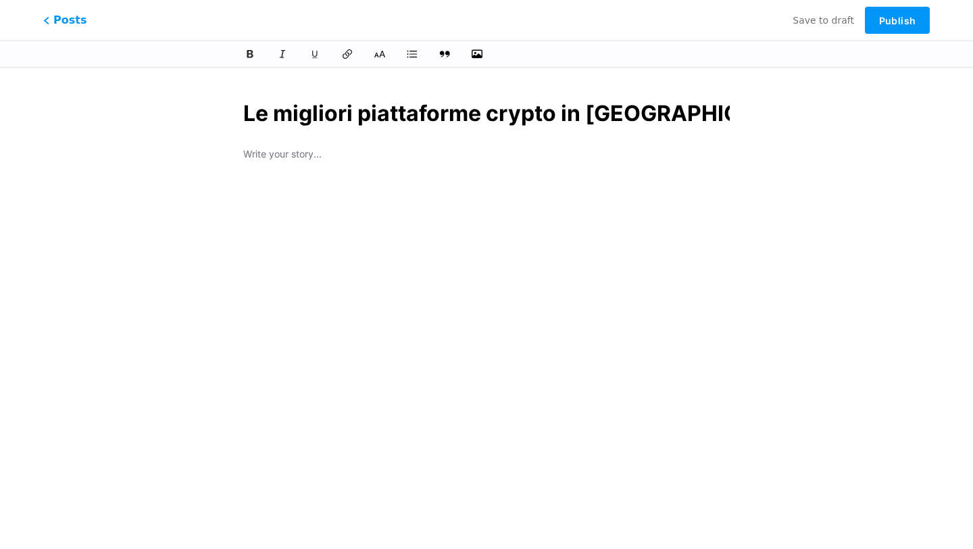
scroll to position [0, 166]
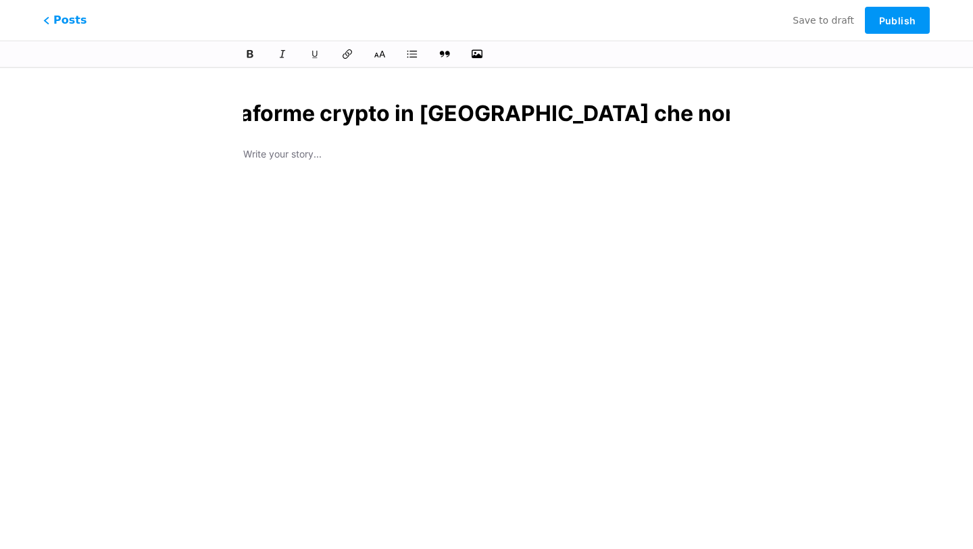
type input "Le migliori piattaforme crypto in [GEOGRAPHIC_DATA] che non ti aspettavi!"
click at [339, 169] on div "Le migliori piattaforme crypto in [GEOGRAPHIC_DATA] che non ti aspettavi!" at bounding box center [486, 293] width 524 height 424
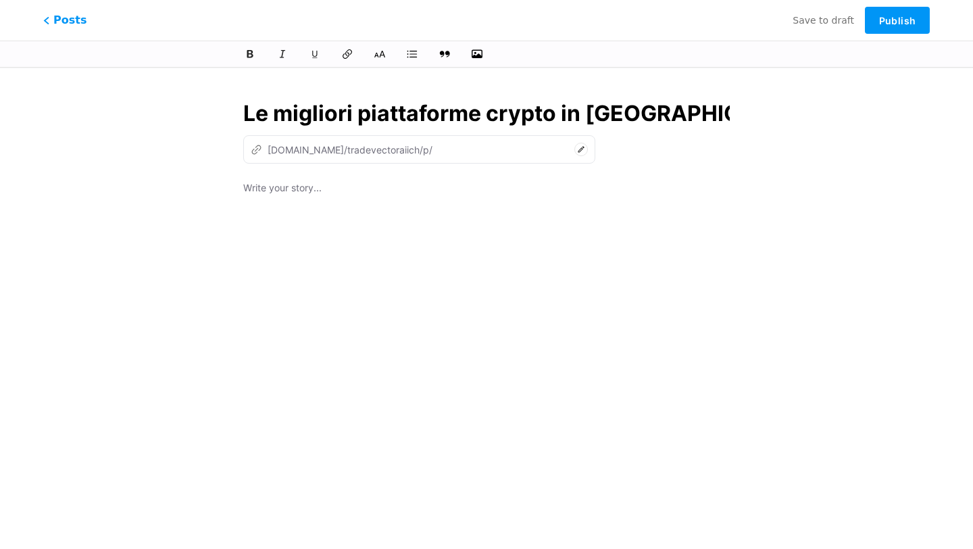
type input "le-migliori-piattaforme-crypto-in-[GEOGRAPHIC_DATA]-che-non-ti-aspettavi"
click at [355, 191] on p at bounding box center [486, 189] width 486 height 19
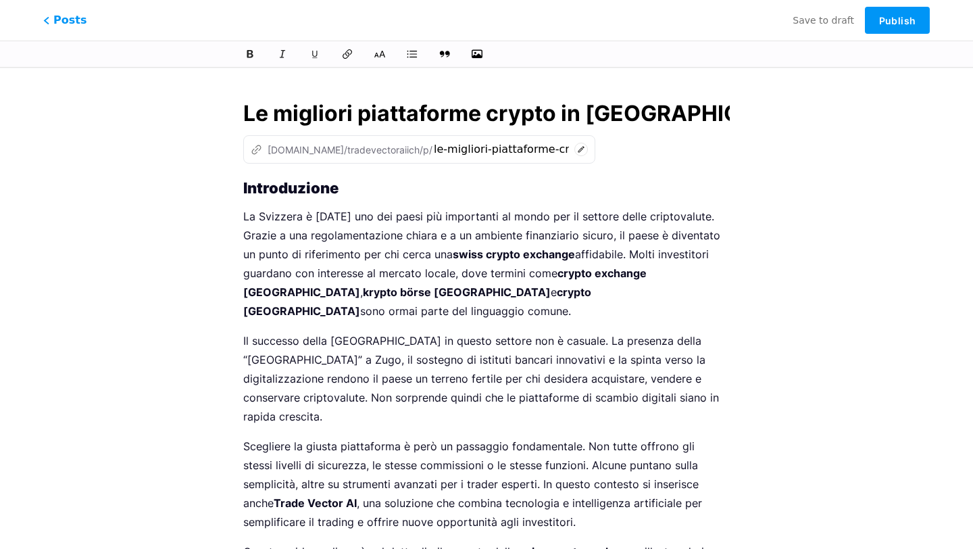
click at [247, 190] on strong "Introduzione" at bounding box center [290, 188] width 95 height 18
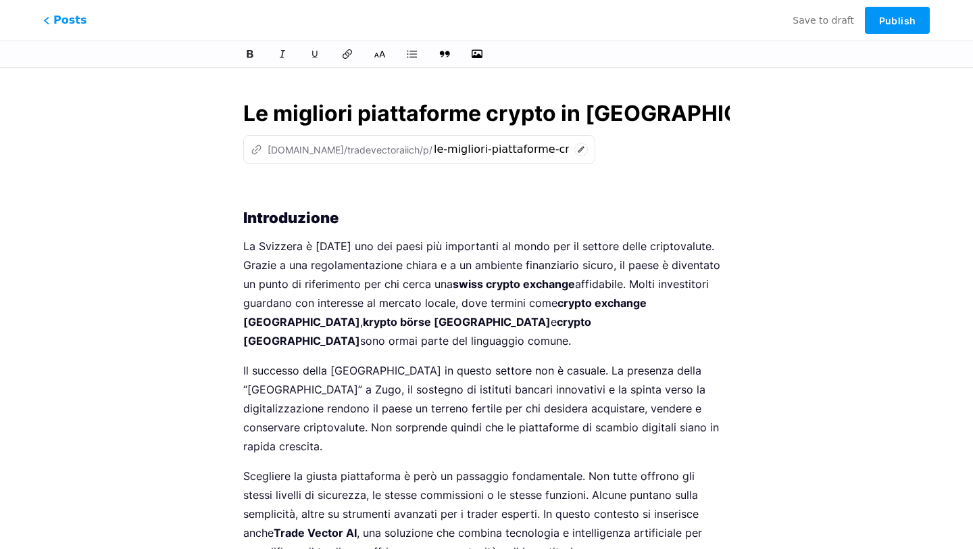
click at [552, 105] on input "Le migliori piattaforme crypto in [GEOGRAPHIC_DATA] che non ti aspettavi!" at bounding box center [486, 113] width 486 height 32
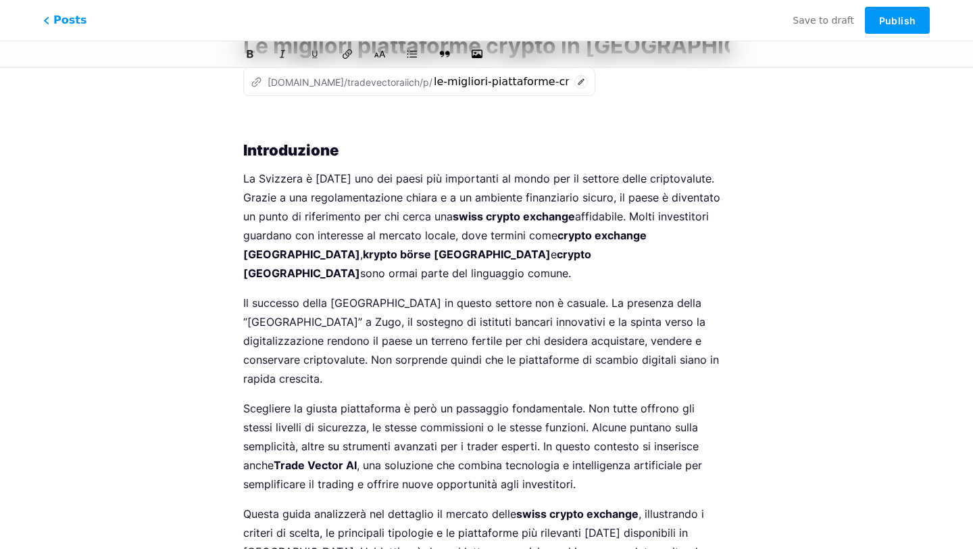
scroll to position [75, 0]
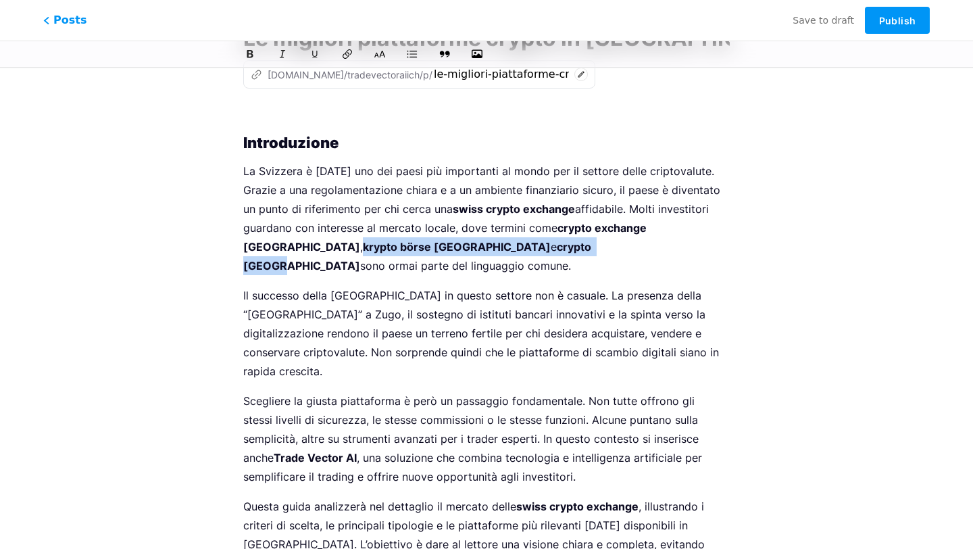
drag, startPoint x: 447, startPoint y: 247, endPoint x: 221, endPoint y: 245, distance: 226.3
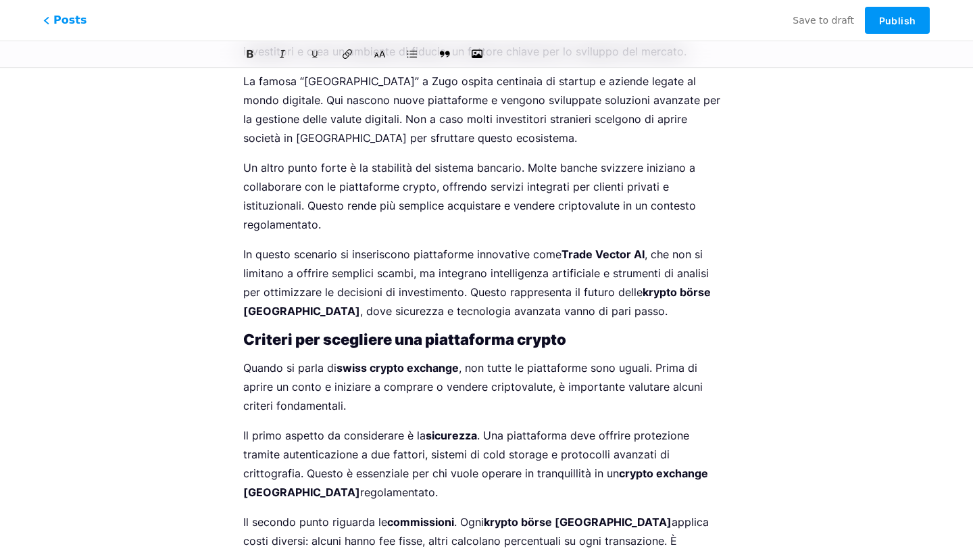
scroll to position [863, 0]
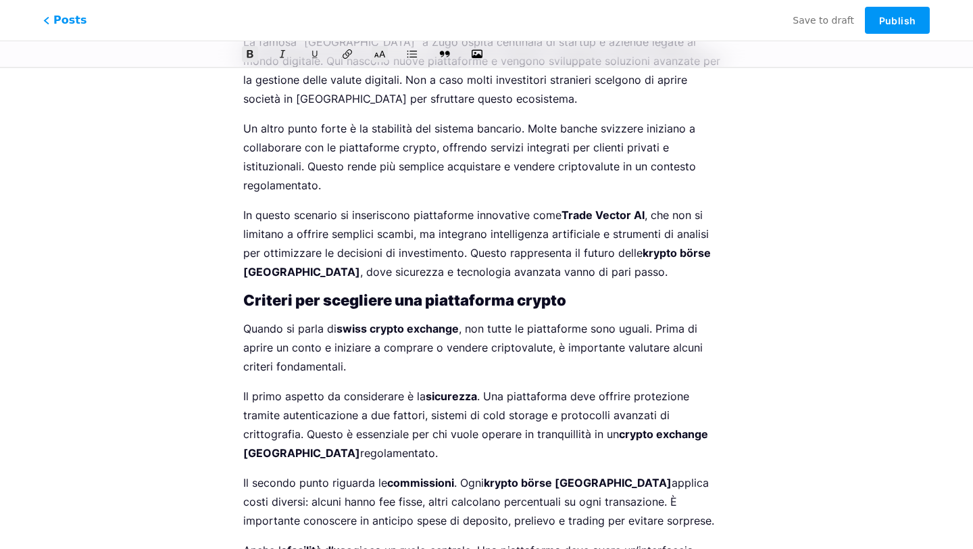
click at [351, 291] on strong "Criteri per scegliere una piattaforma crypto" at bounding box center [404, 300] width 323 height 18
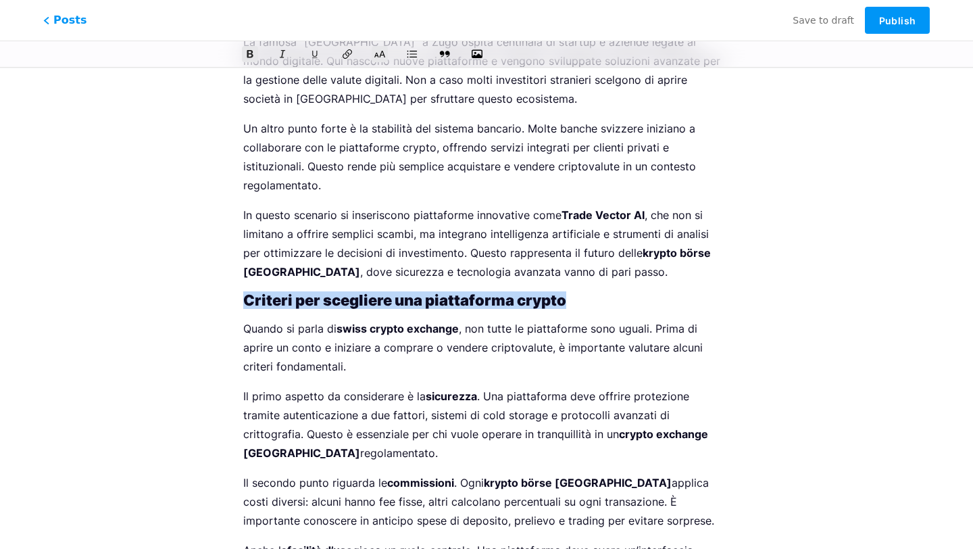
click at [351, 291] on strong "Criteri per scegliere una piattaforma crypto" at bounding box center [404, 300] width 323 height 18
copy strong "Criteri per scegliere una piattaforma crypto"
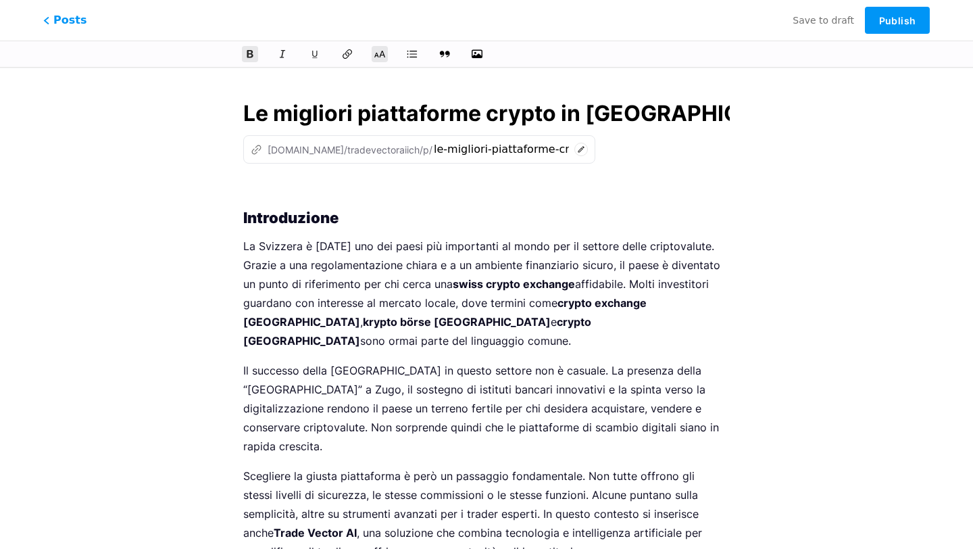
click at [249, 195] on p at bounding box center [486, 189] width 486 height 19
click at [477, 52] on icon "button" at bounding box center [477, 54] width 14 height 14
click at [0, 0] on input "file" at bounding box center [0, 0] width 0 height 0
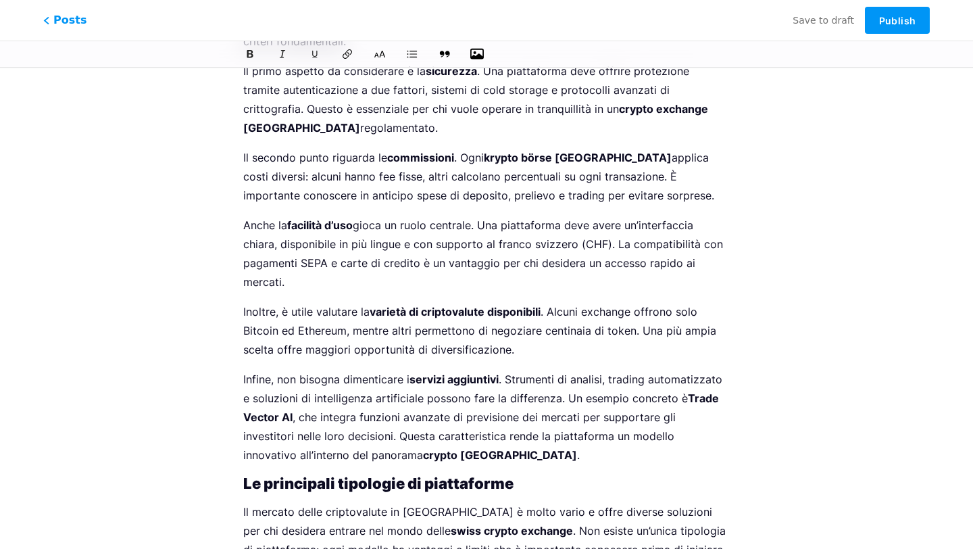
scroll to position [1481, 0]
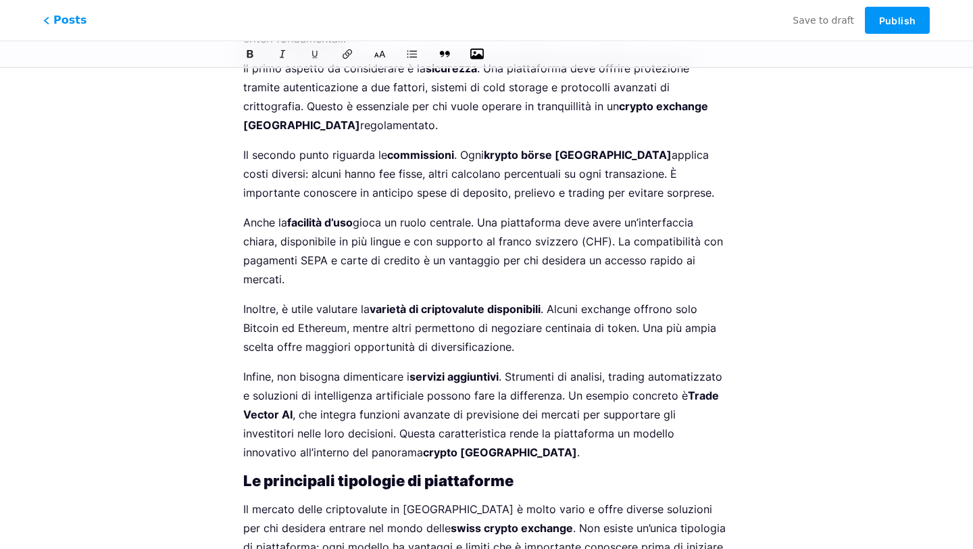
click at [559, 367] on p "Infine, non bisogna dimenticare i servizi aggiuntivi . Strumenti di analisi, tr…" at bounding box center [486, 414] width 486 height 95
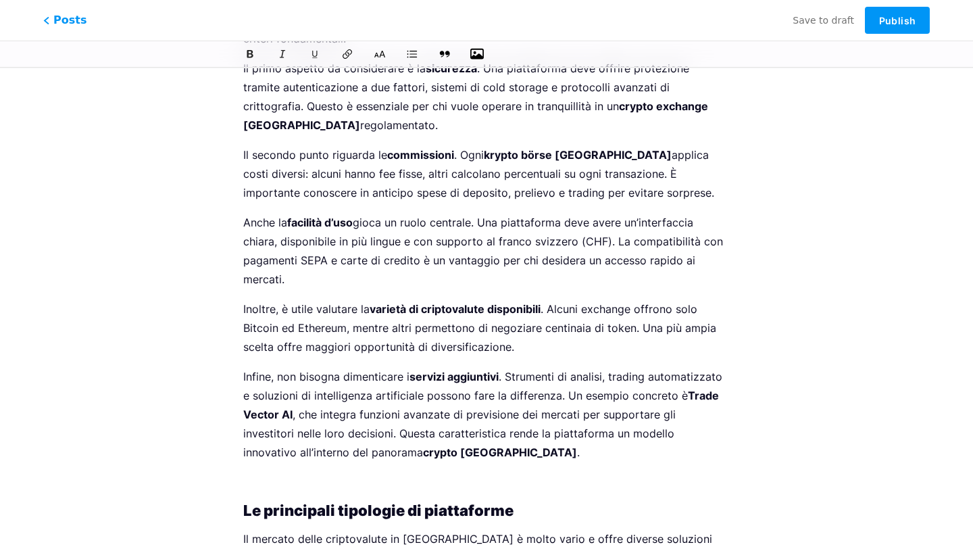
click at [479, 53] on icon "button" at bounding box center [477, 54] width 14 height 14
click at [0, 0] on input "file" at bounding box center [0, 0] width 0 height 0
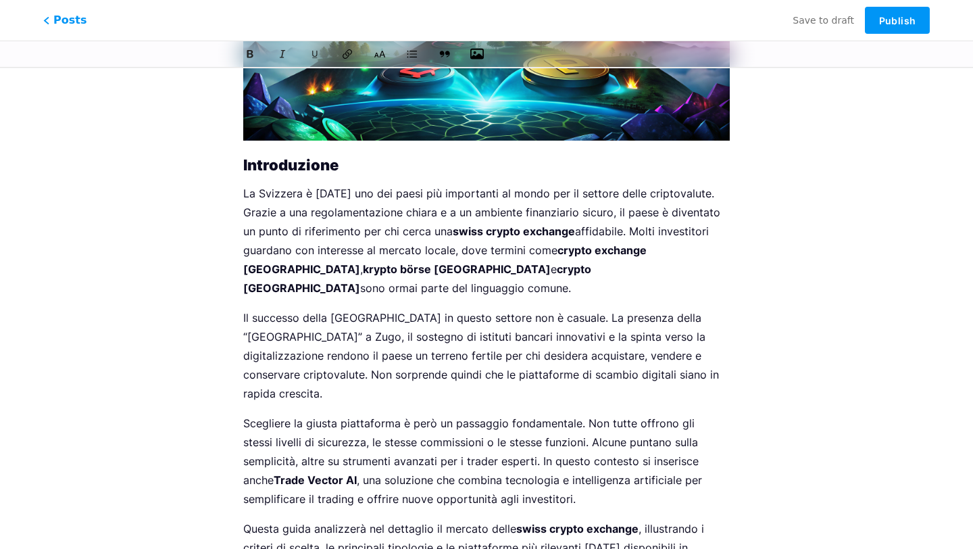
scroll to position [478, 0]
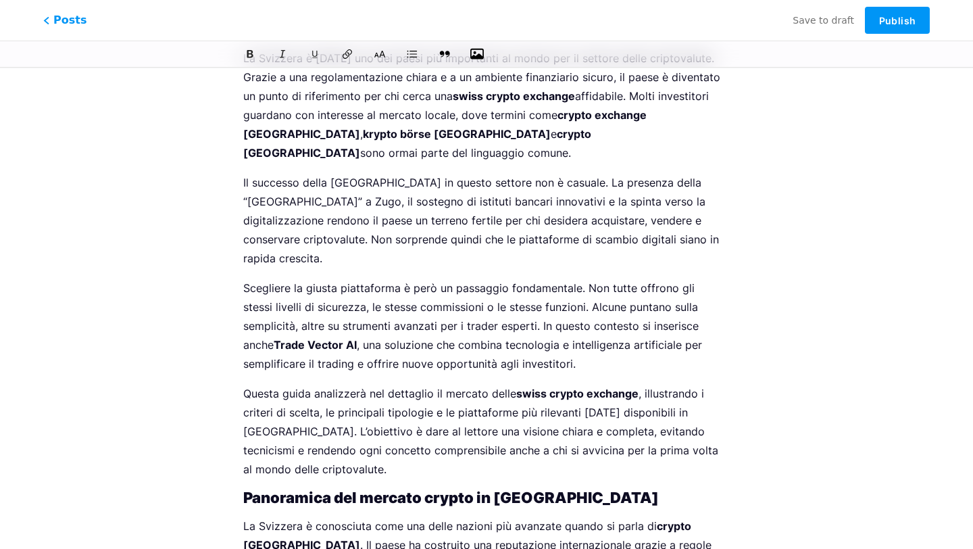
drag, startPoint x: 676, startPoint y: 286, endPoint x: 561, endPoint y: 280, distance: 115.0
click at [561, 280] on p "Scegliere la giusta piattaforma è però un passaggio fondamentale. Non tutte off…" at bounding box center [486, 325] width 486 height 95
click at [651, 288] on p "Scegliere la giusta piattaforma è però un passaggio fondamentale. Non tutte off…" at bounding box center [486, 325] width 486 height 95
click at [357, 338] on strong "Trade Vector AI" at bounding box center [315, 345] width 83 height 14
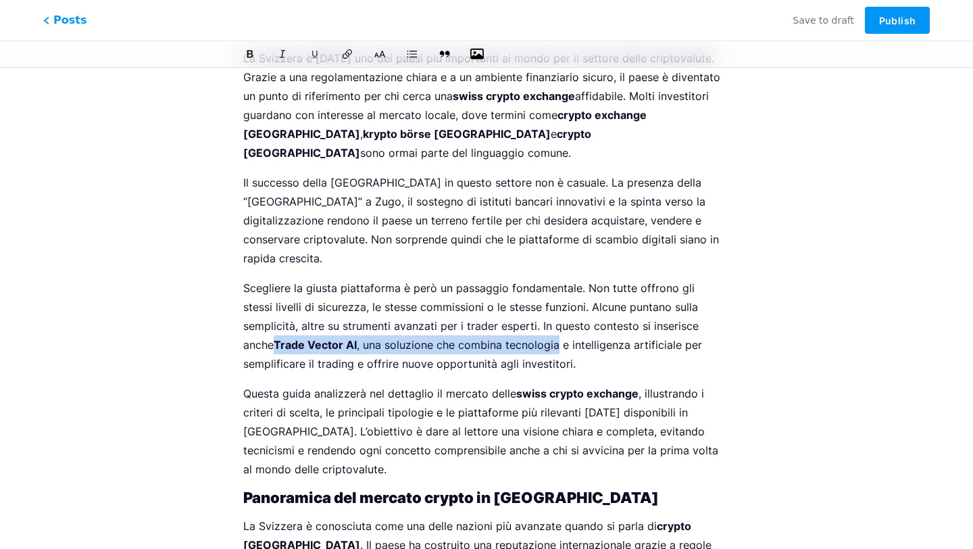
drag, startPoint x: 677, startPoint y: 286, endPoint x: 492, endPoint y: 305, distance: 185.3
click at [492, 305] on p "Scegliere la giusta piattaforma è però un passaggio fondamentale. Non tutte off…" at bounding box center [486, 325] width 486 height 95
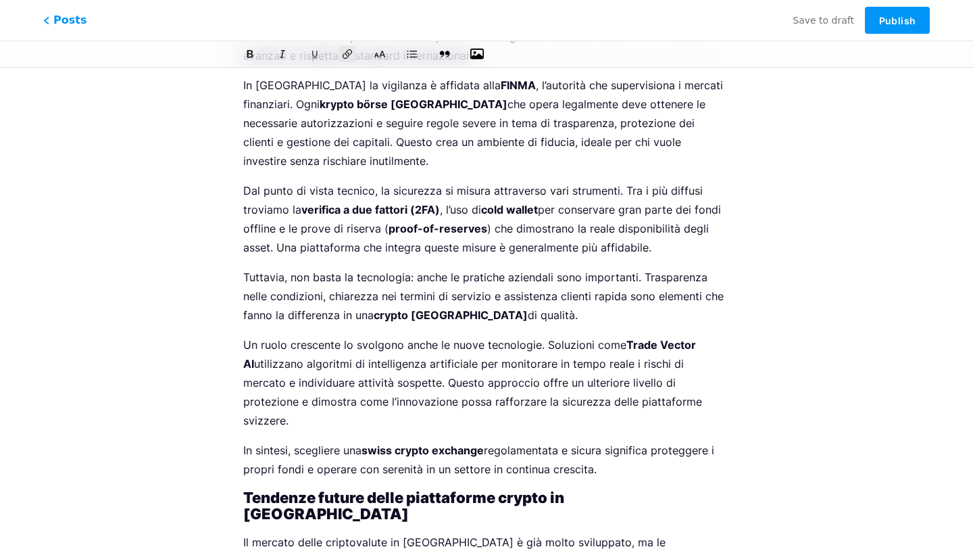
scroll to position [4796, 0]
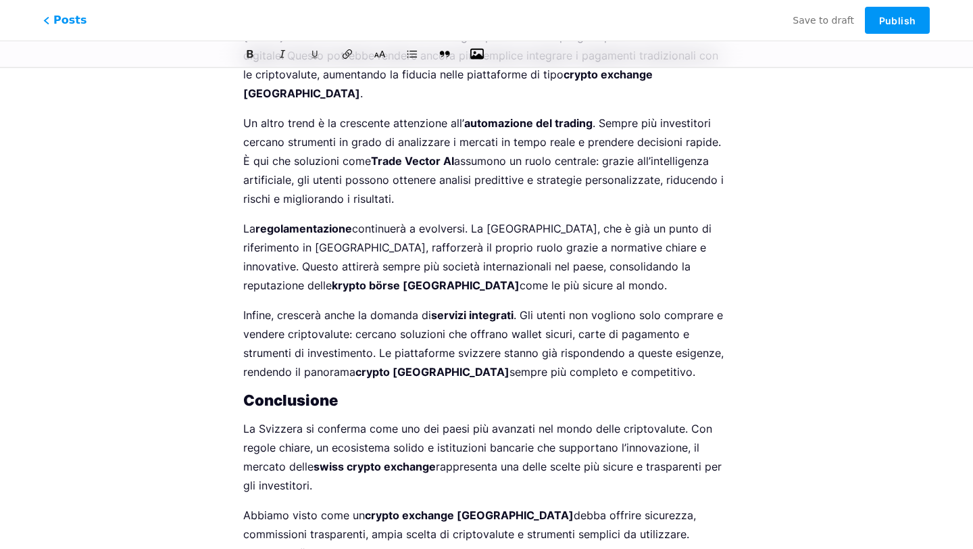
drag, startPoint x: 328, startPoint y: 379, endPoint x: 577, endPoint y: 383, distance: 248.6
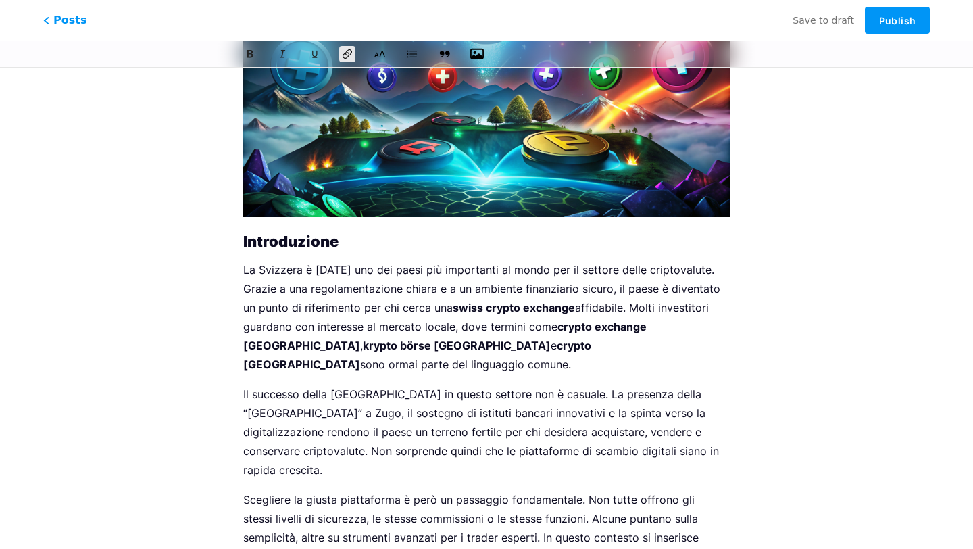
scroll to position [0, 0]
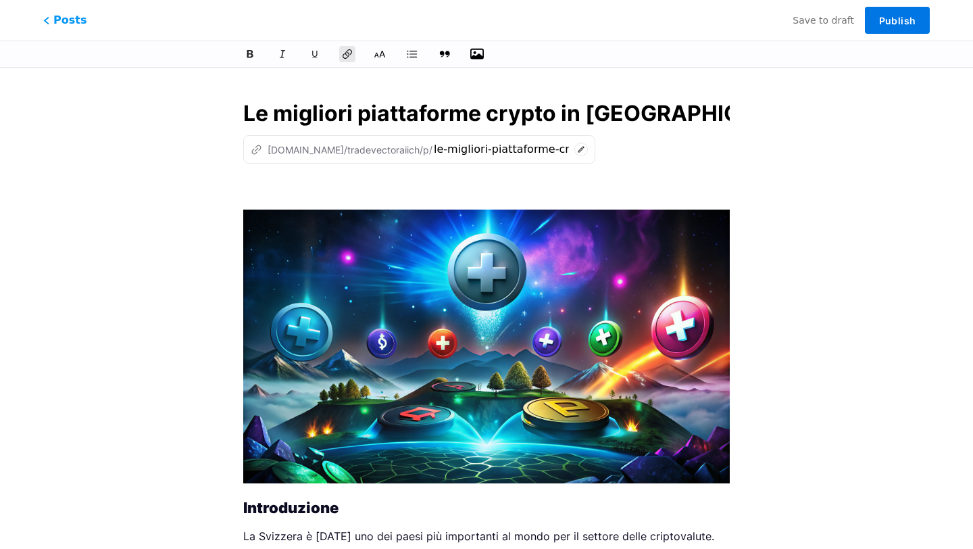
click at [899, 21] on span "Publish" at bounding box center [897, 20] width 36 height 11
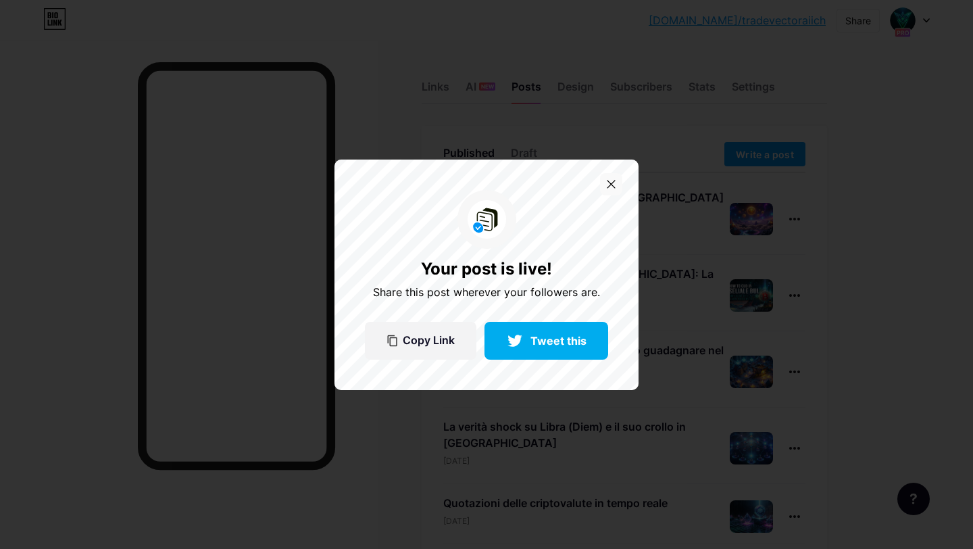
click at [614, 176] on div at bounding box center [611, 184] width 22 height 22
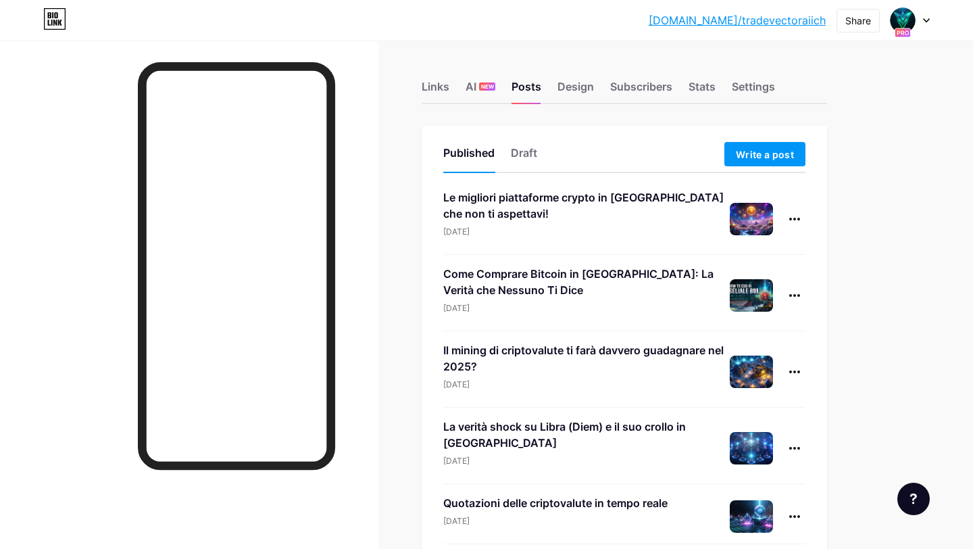
scroll to position [3, 0]
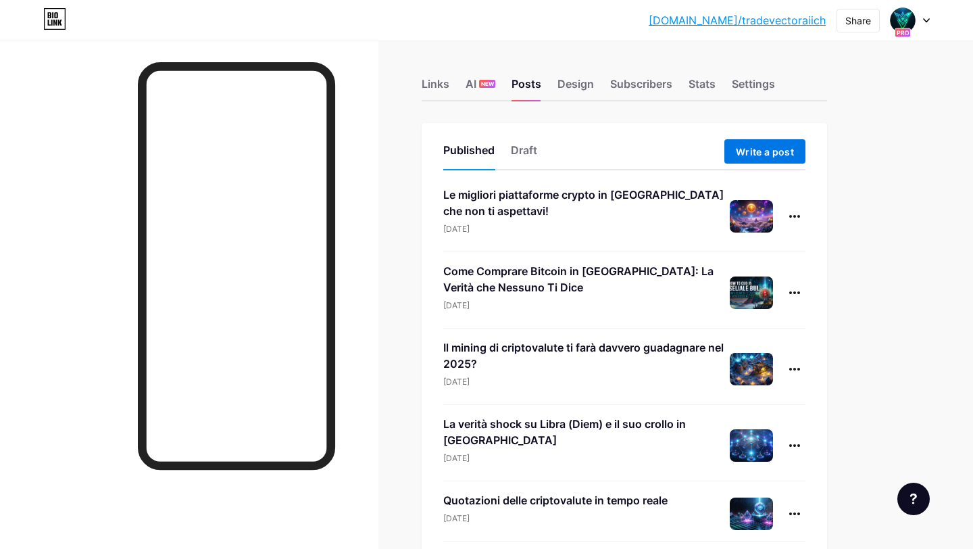
click at [746, 149] on span "Write a post" at bounding box center [765, 151] width 58 height 11
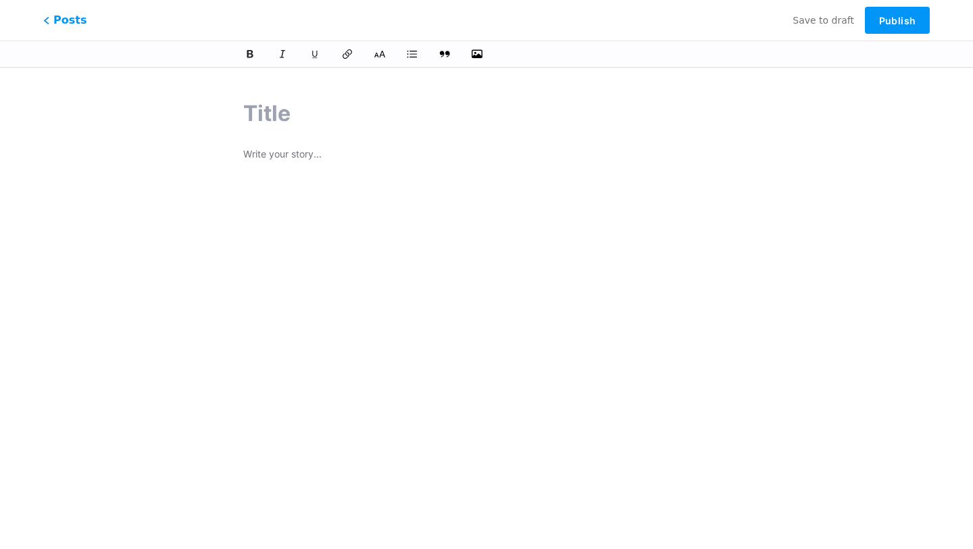
paste input "Wallet crypto in [GEOGRAPHIC_DATA] 2025: scopri il futuro dei tuoi Bitcoin"
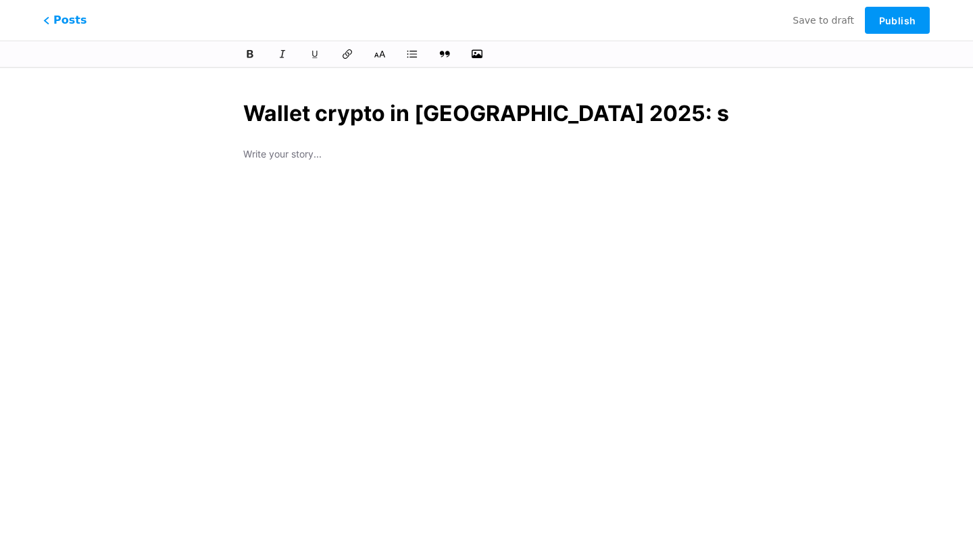
scroll to position [0, 163]
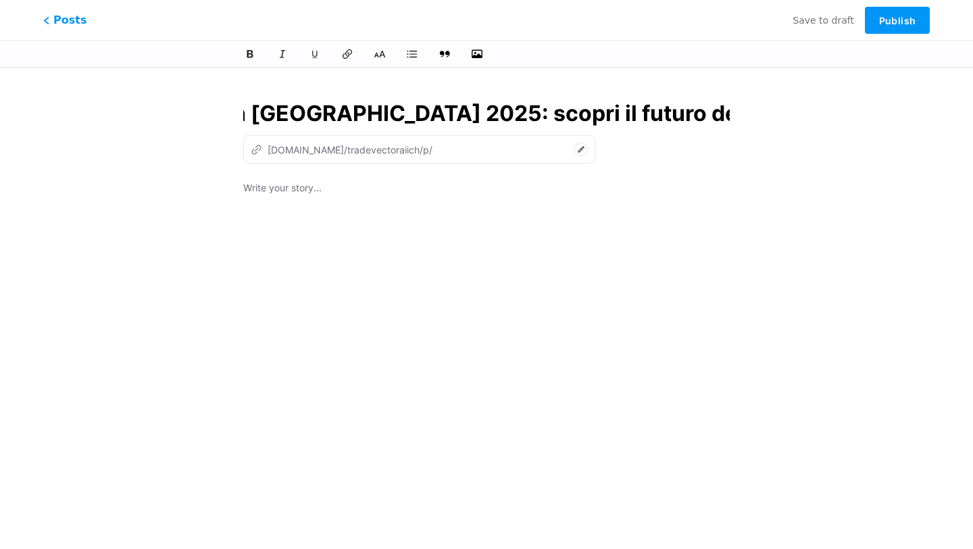
type input "Wallet crypto in [GEOGRAPHIC_DATA] 2025: scopri il futuro dei tuoi Bitcoin"
type input "wallet-crypto-in-[GEOGRAPHIC_DATA]-2025-scopri-il-futuro-dei-tuoi-bitcoin"
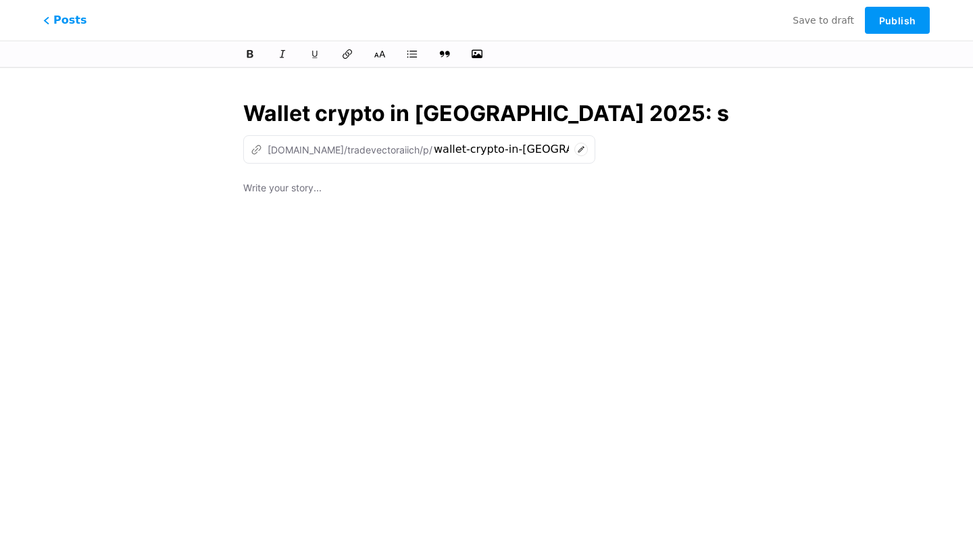
click at [288, 185] on p at bounding box center [486, 189] width 486 height 19
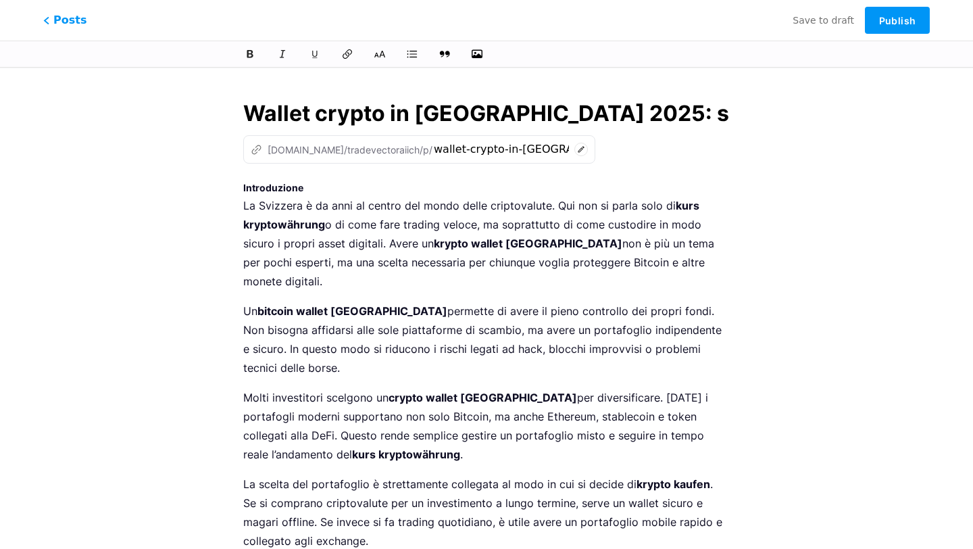
click at [274, 194] on h3 "Introduzione" at bounding box center [486, 188] width 486 height 16
click at [386, 59] on button at bounding box center [380, 54] width 20 height 20
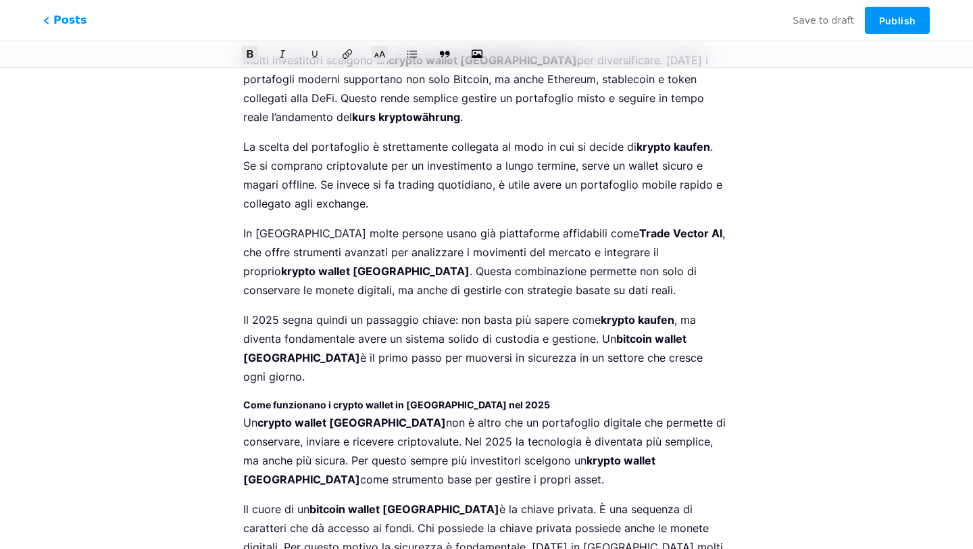
scroll to position [346, 0]
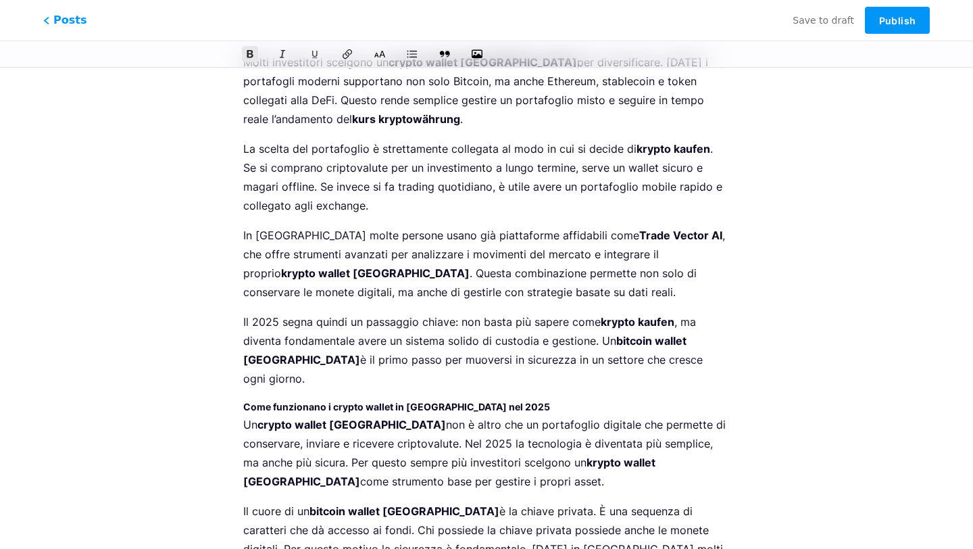
click at [296, 401] on strong "Come funzionano i crypto wallet in [GEOGRAPHIC_DATA] nel 2025" at bounding box center [396, 406] width 307 height 11
click at [381, 54] on icon at bounding box center [380, 54] width 13 height 9
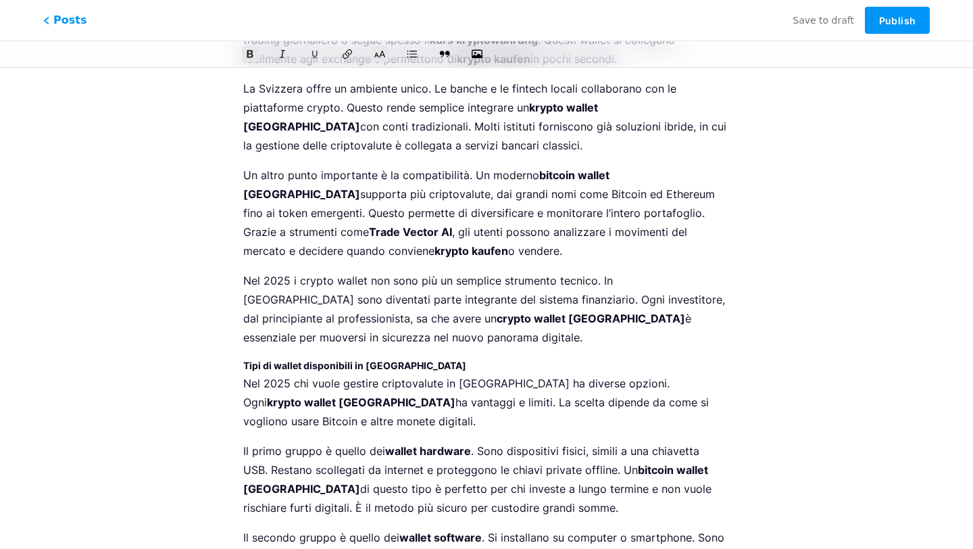
scroll to position [986, 0]
click at [367, 360] on strong "Tipi di wallet disponibili in [GEOGRAPHIC_DATA]" at bounding box center [354, 365] width 223 height 11
click at [380, 55] on icon at bounding box center [380, 54] width 13 height 9
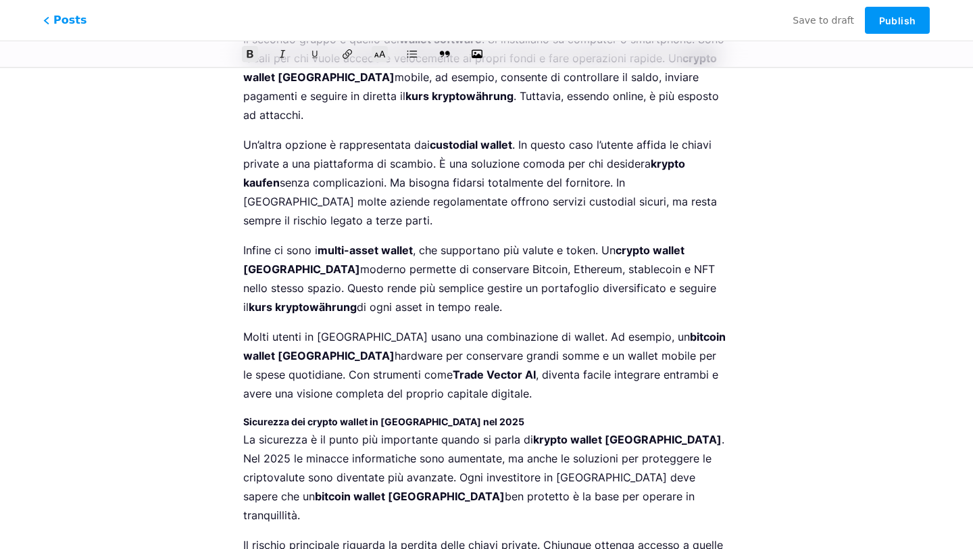
scroll to position [1498, 0]
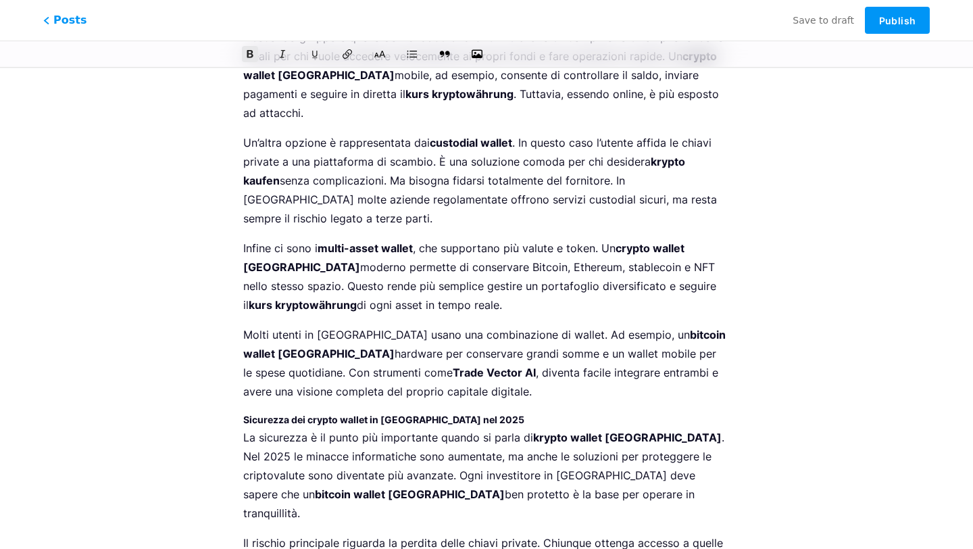
click at [409, 413] on strong "Sicurezza dei crypto wallet in [GEOGRAPHIC_DATA] nel 2025" at bounding box center [383, 418] width 281 height 11
click at [384, 57] on icon at bounding box center [380, 54] width 14 height 14
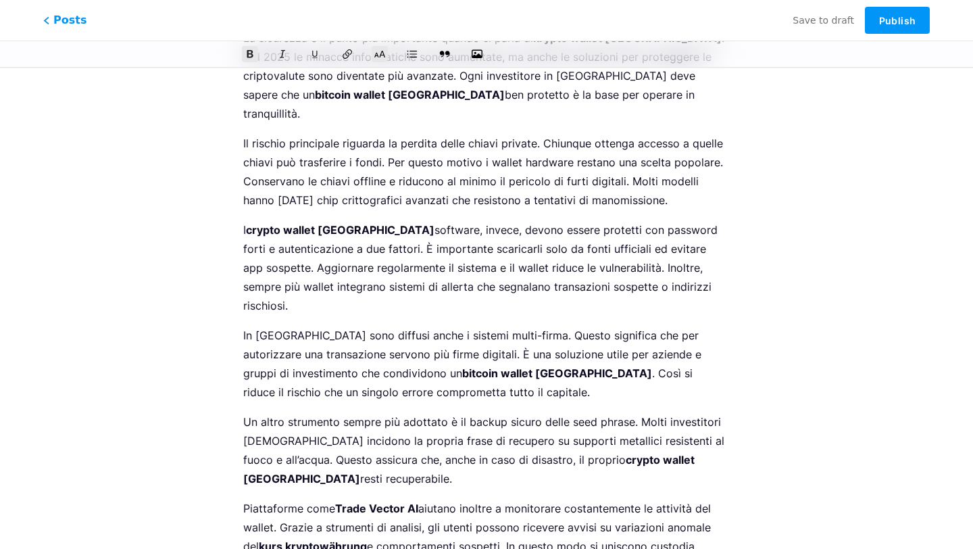
scroll to position [1925, 0]
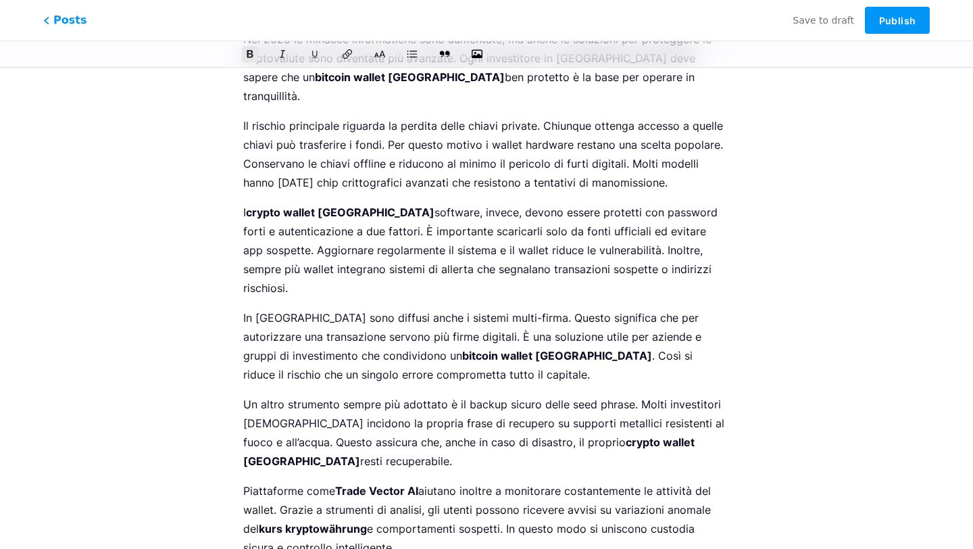
click at [380, 58] on icon at bounding box center [380, 54] width 14 height 14
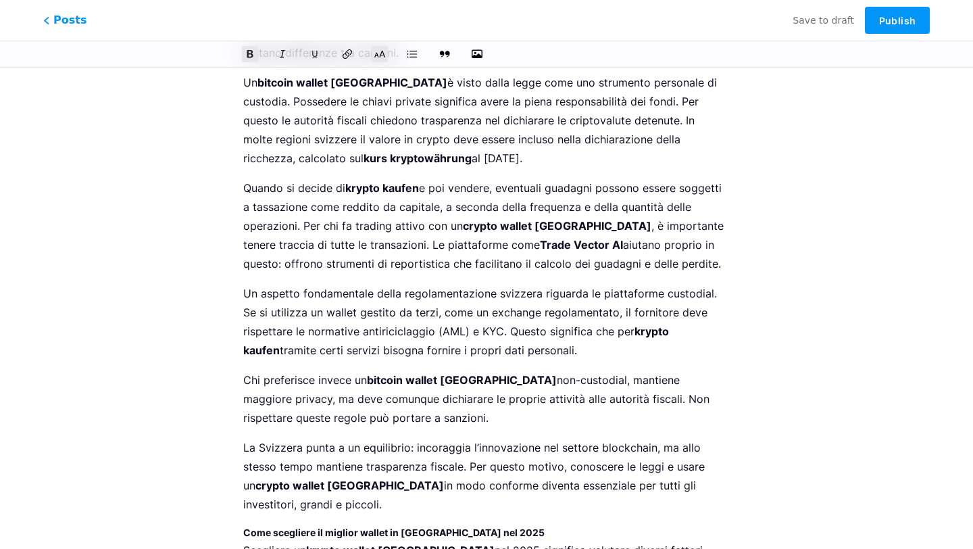
scroll to position [2554, 0]
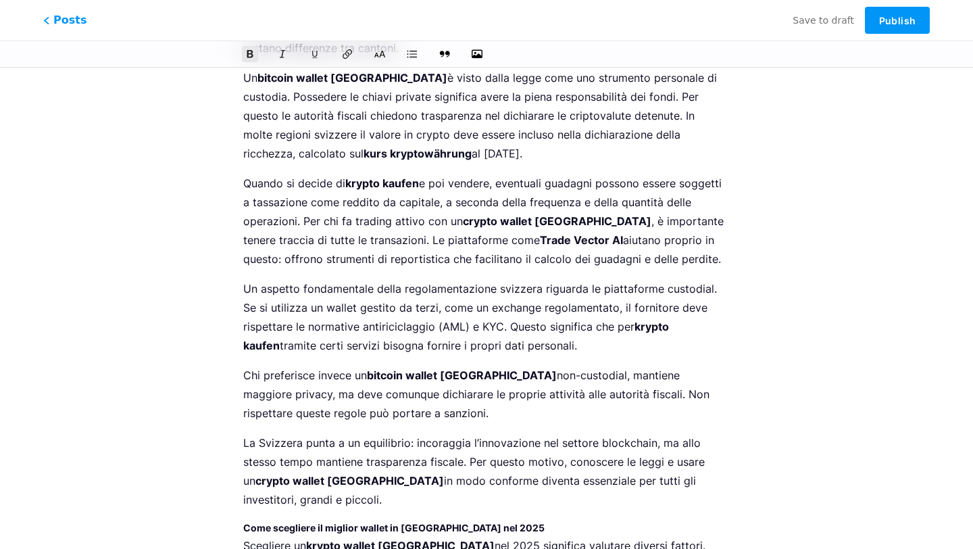
click at [405, 522] on strong "Come scegliere il miglior wallet in [GEOGRAPHIC_DATA] nel 2025" at bounding box center [393, 527] width 301 height 11
click at [383, 55] on icon at bounding box center [380, 54] width 13 height 9
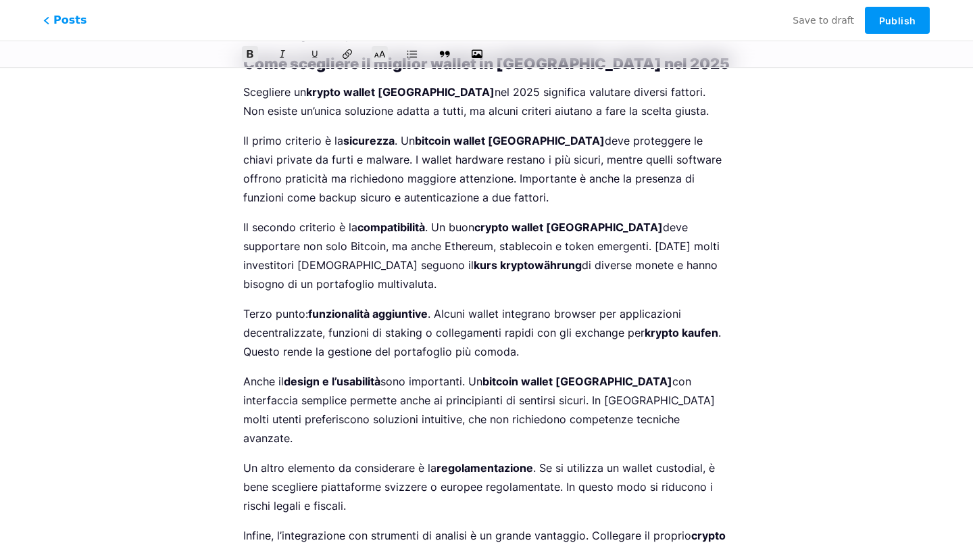
scroll to position [3137, 0]
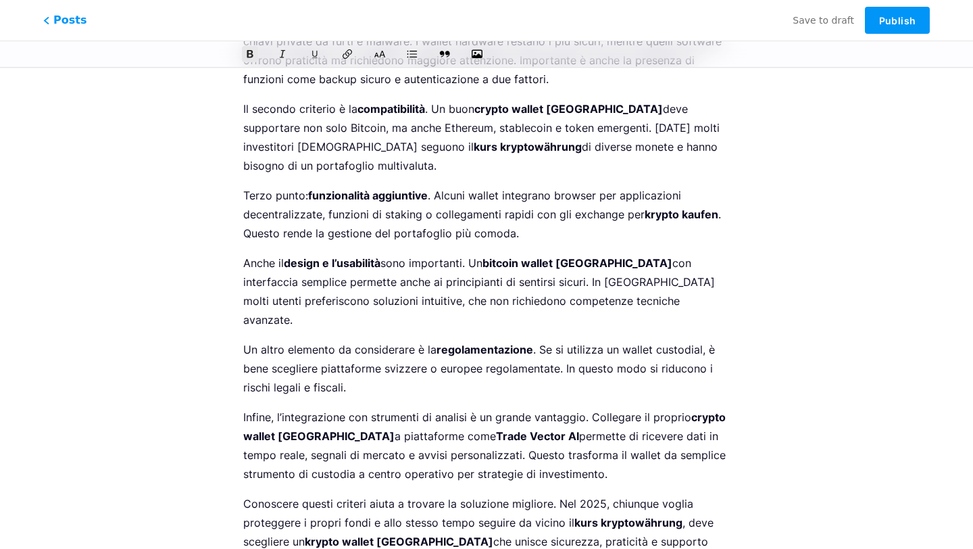
click at [382, 52] on icon at bounding box center [380, 54] width 13 height 9
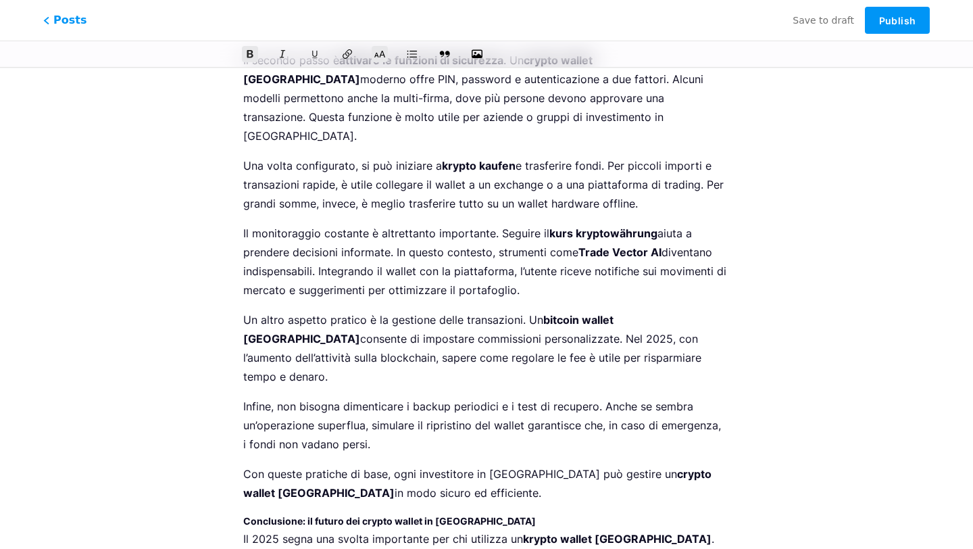
scroll to position [3882, 0]
click at [394, 515] on strong "Conclusione: il futuro dei crypto wallet in [GEOGRAPHIC_DATA]" at bounding box center [389, 520] width 293 height 11
click at [380, 57] on icon at bounding box center [380, 54] width 14 height 14
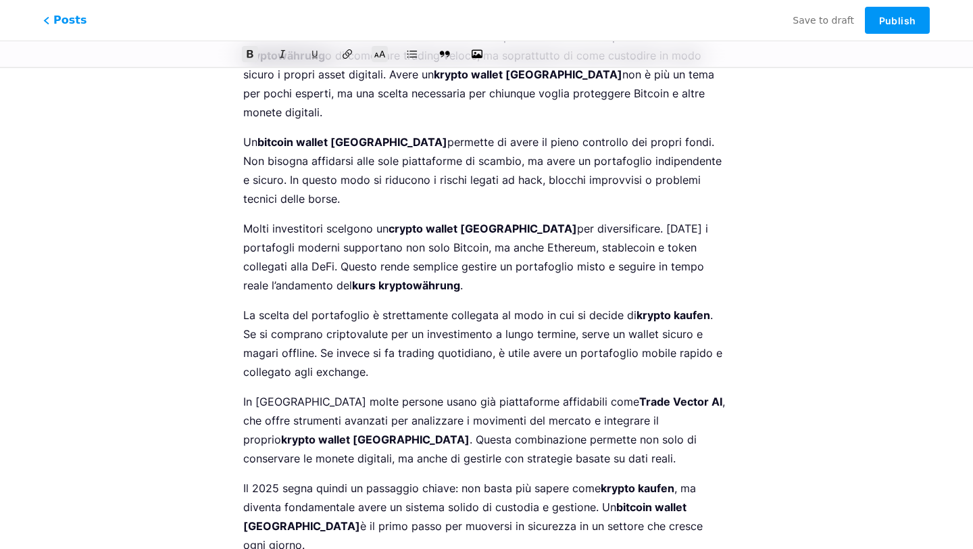
scroll to position [0, 0]
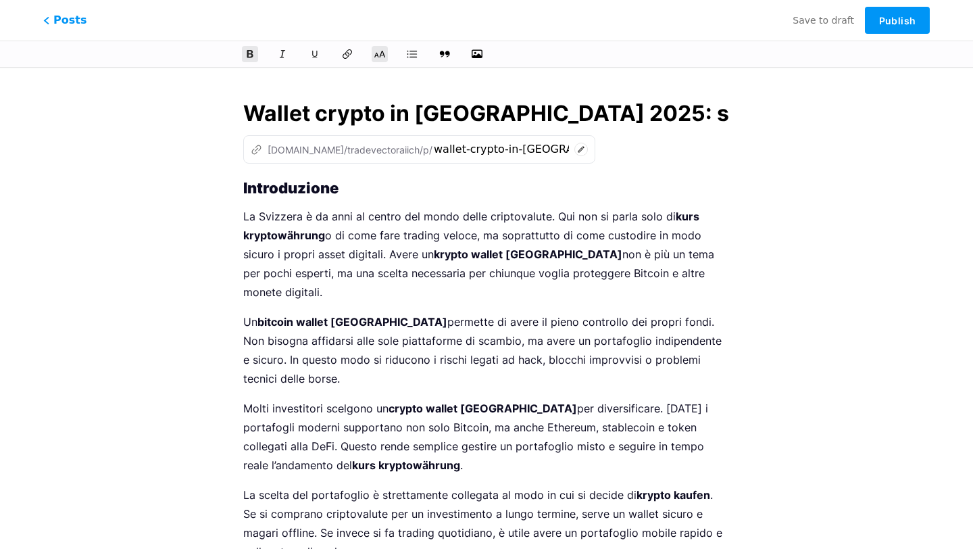
click at [245, 188] on strong "Introduzione" at bounding box center [290, 188] width 95 height 18
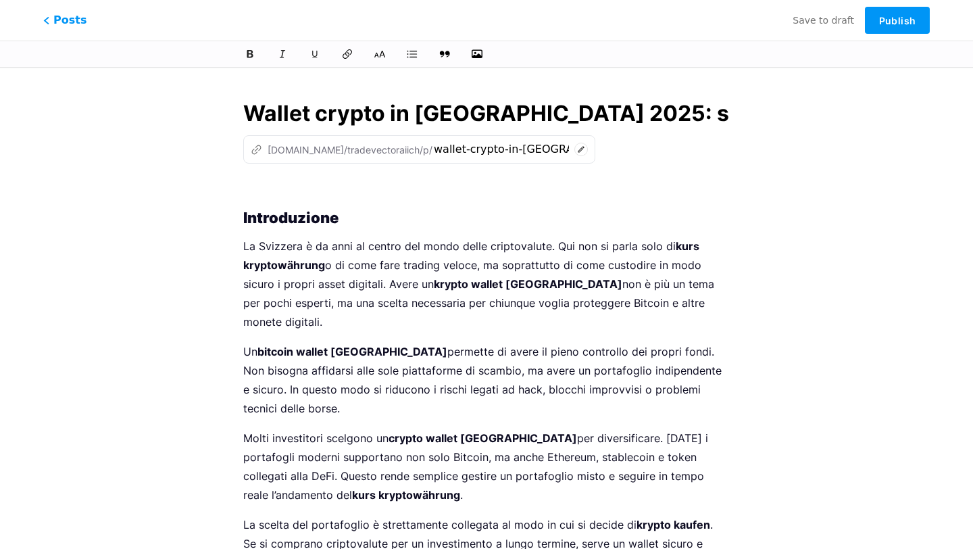
click at [372, 105] on input "Wallet crypto in [GEOGRAPHIC_DATA] 2025: scopri il futuro dei tuoi Bitcoin" at bounding box center [486, 113] width 486 height 32
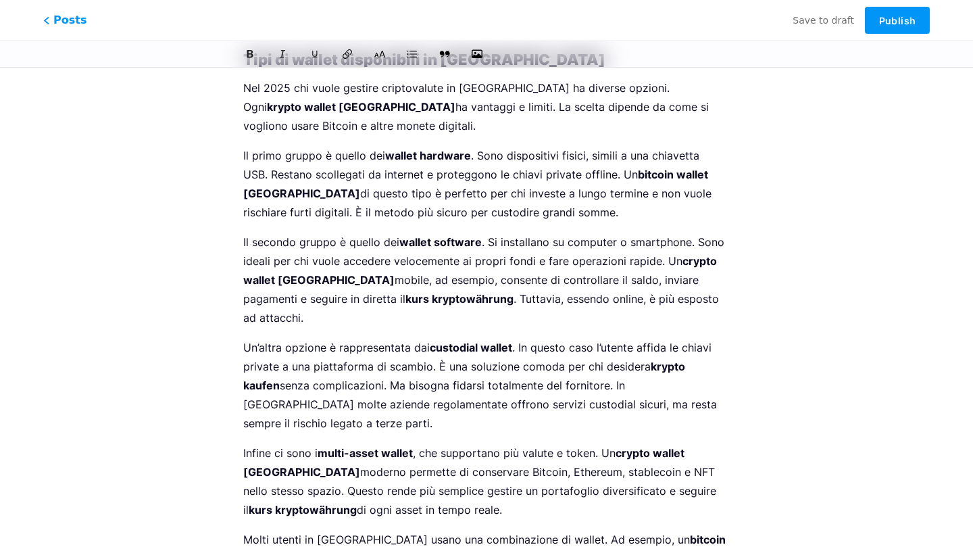
scroll to position [1487, 0]
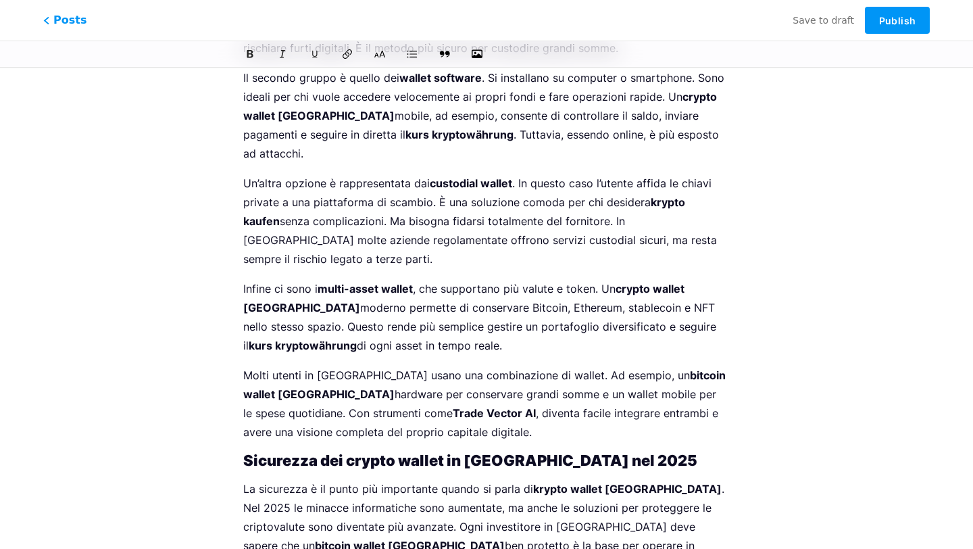
click at [418, 451] on strong "Sicurezza dei crypto wallet in [GEOGRAPHIC_DATA] nel 2025" at bounding box center [470, 460] width 454 height 18
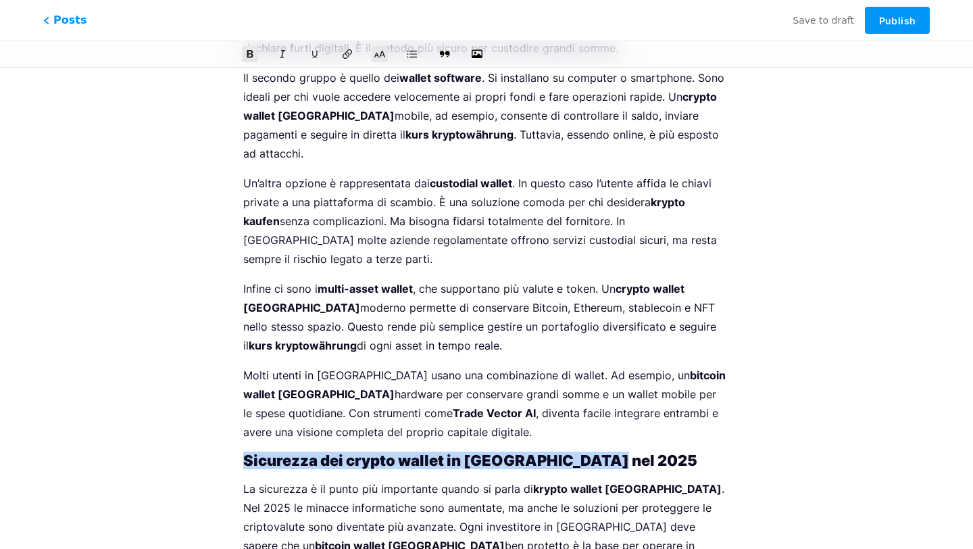
click at [418, 451] on strong "Sicurezza dei crypto wallet in [GEOGRAPHIC_DATA] nel 2025" at bounding box center [470, 460] width 454 height 18
copy strong "Sicurezza dei crypto wallet in [GEOGRAPHIC_DATA] nel 2025"
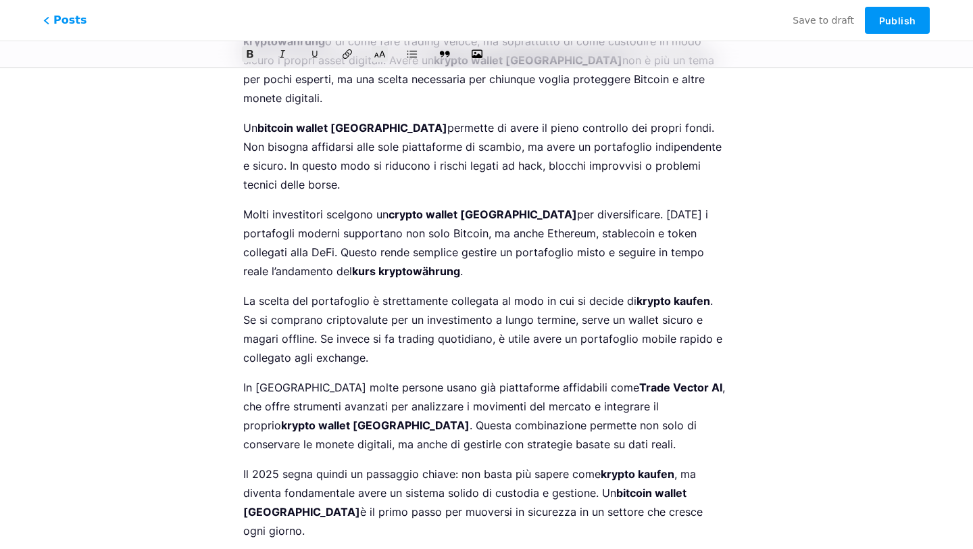
scroll to position [0, 0]
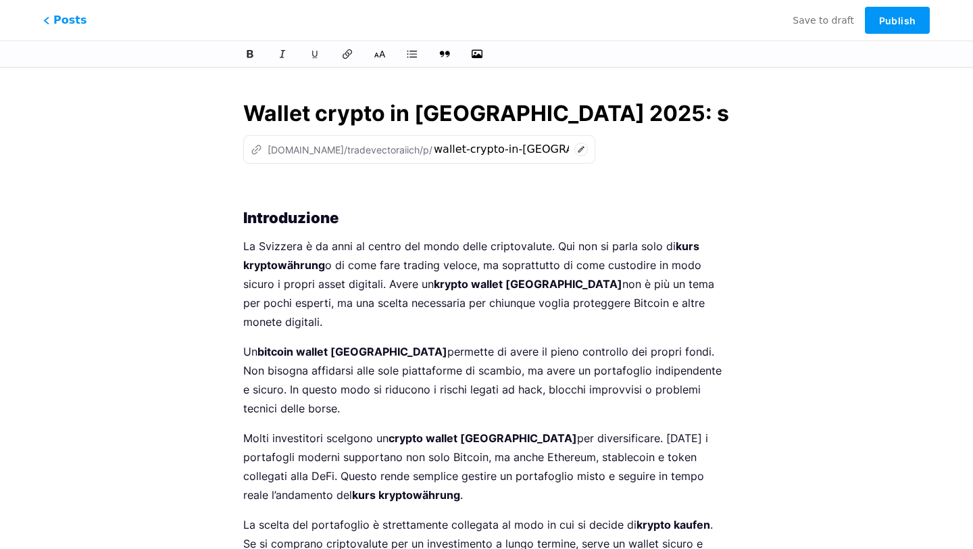
click at [264, 192] on p at bounding box center [486, 189] width 486 height 19
click at [478, 41] on div at bounding box center [486, 54] width 973 height 27
click at [478, 53] on icon "button" at bounding box center [477, 54] width 14 height 14
click at [0, 0] on input "file" at bounding box center [0, 0] width 0 height 0
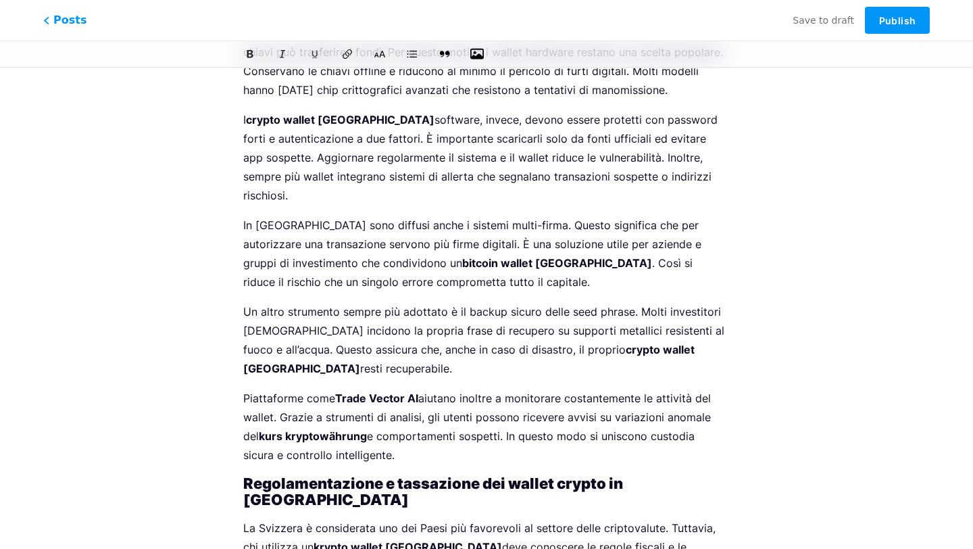
scroll to position [2341, 0]
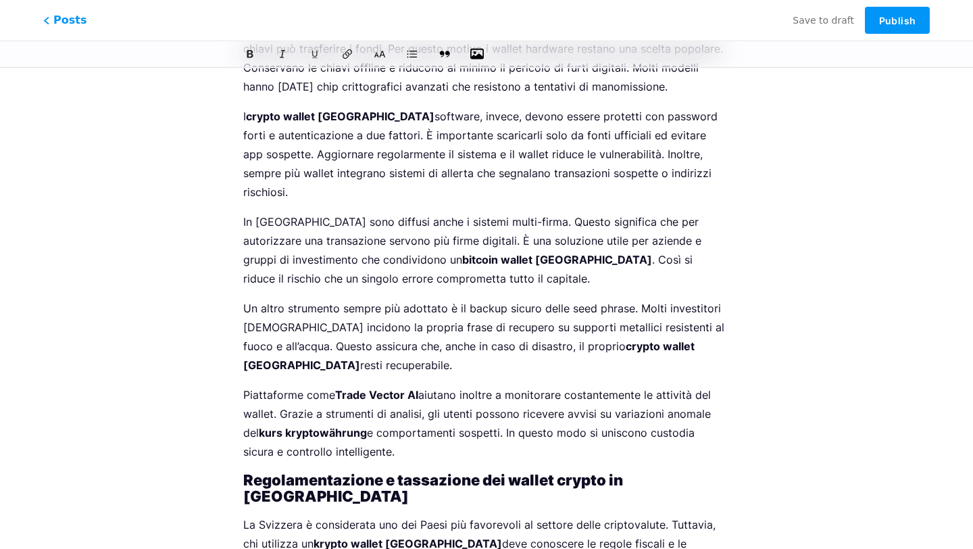
click at [515, 385] on p "Piattaforme come Trade Vector AI aiutano inoltre a monitorare costantemente le …" at bounding box center [486, 423] width 486 height 76
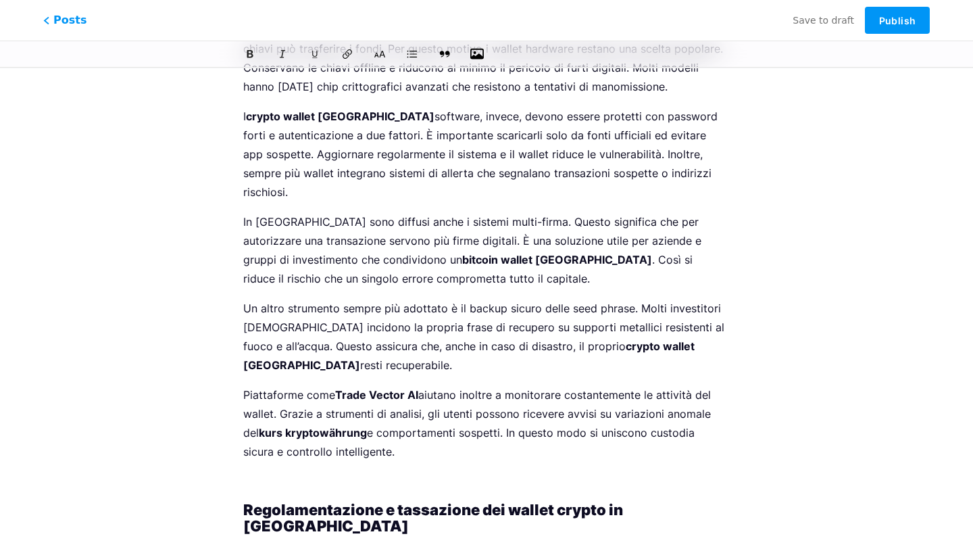
click at [479, 49] on icon "button" at bounding box center [477, 54] width 14 height 11
click at [0, 0] on input "file" at bounding box center [0, 0] width 0 height 0
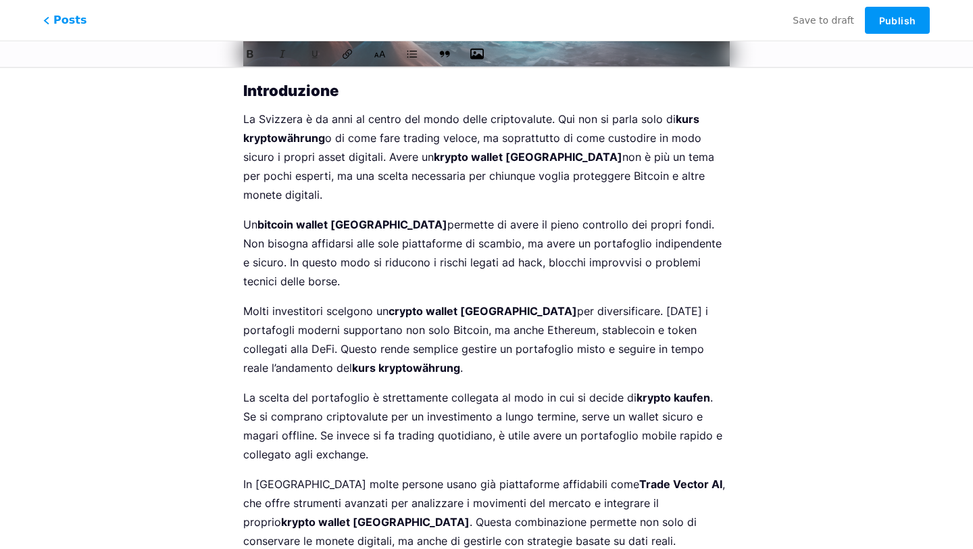
scroll to position [551, 0]
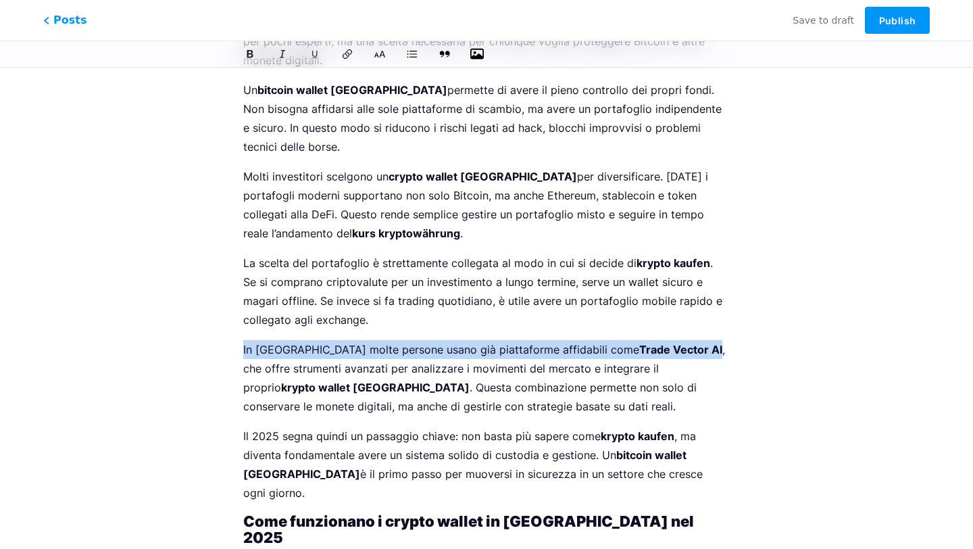
drag, startPoint x: 245, startPoint y: 349, endPoint x: 652, endPoint y: 349, distance: 407.4
click at [652, 349] on p "In [GEOGRAPHIC_DATA] molte persone usano già piattaforme affidabili come Trade …" at bounding box center [486, 378] width 486 height 76
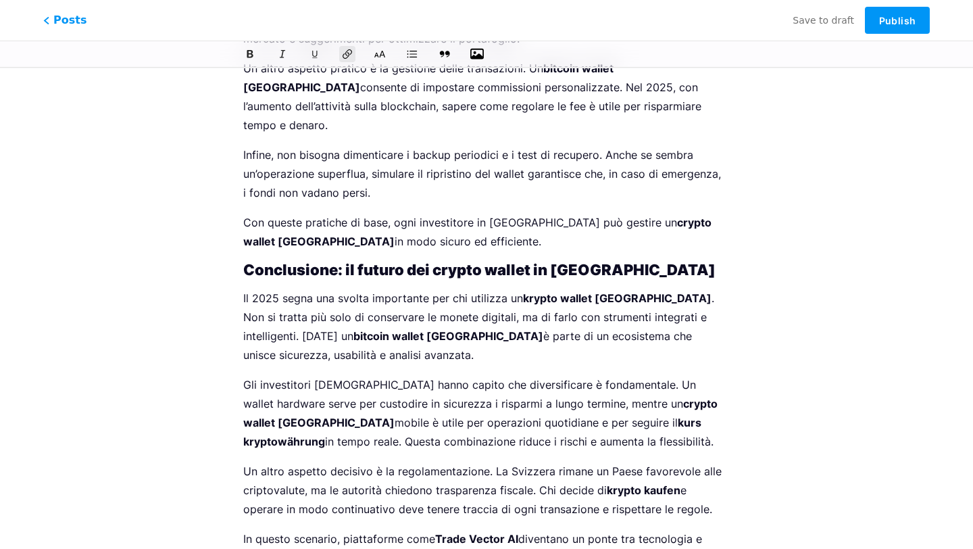
scroll to position [4758, 0]
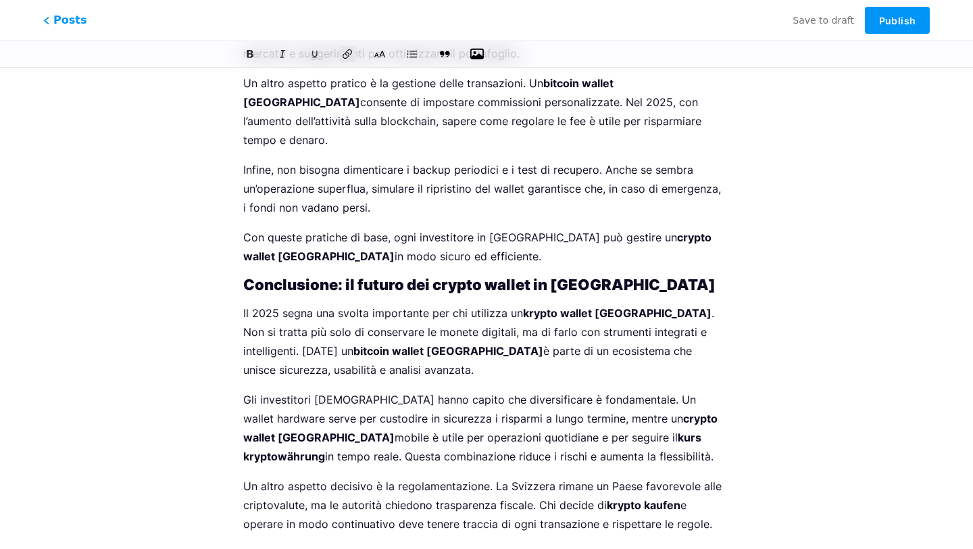
drag, startPoint x: 239, startPoint y: 315, endPoint x: 524, endPoint y: 313, distance: 285.1
drag, startPoint x: 519, startPoint y: 314, endPoint x: 171, endPoint y: 313, distance: 347.9
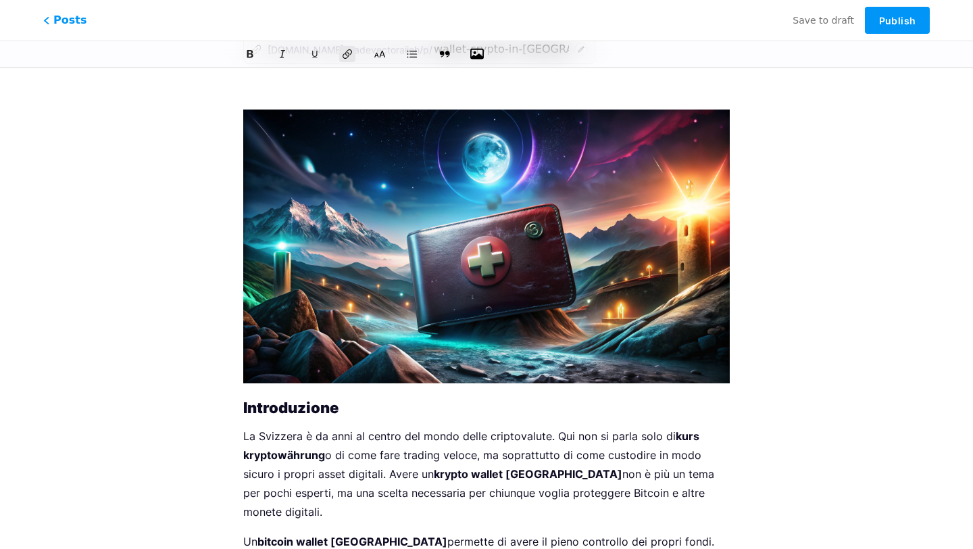
scroll to position [0, 0]
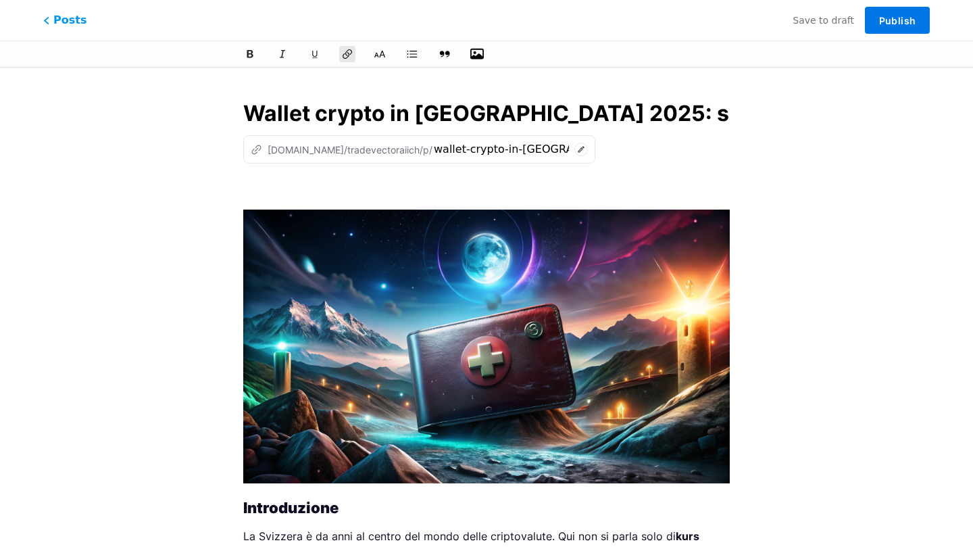
click at [900, 22] on span "Publish" at bounding box center [897, 20] width 36 height 11
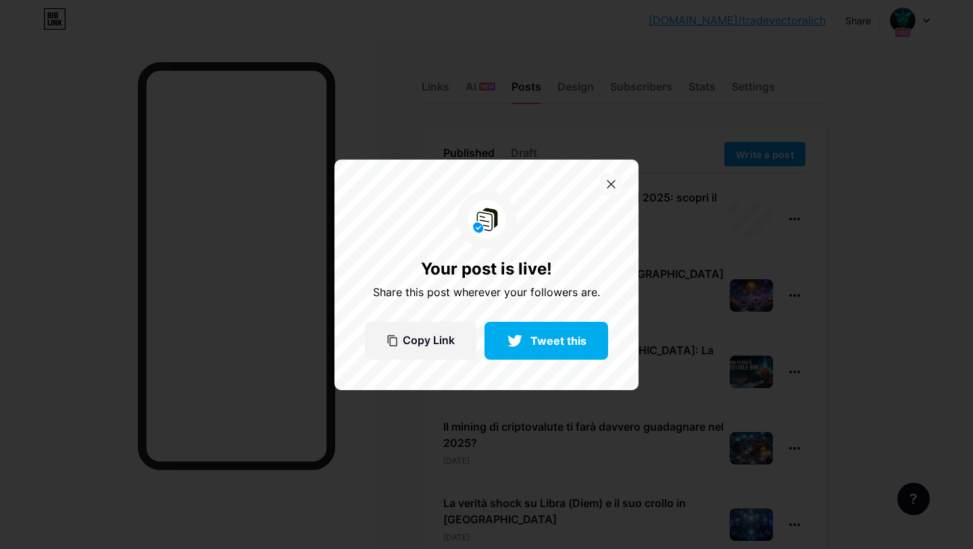
click at [616, 182] on div at bounding box center [611, 184] width 22 height 22
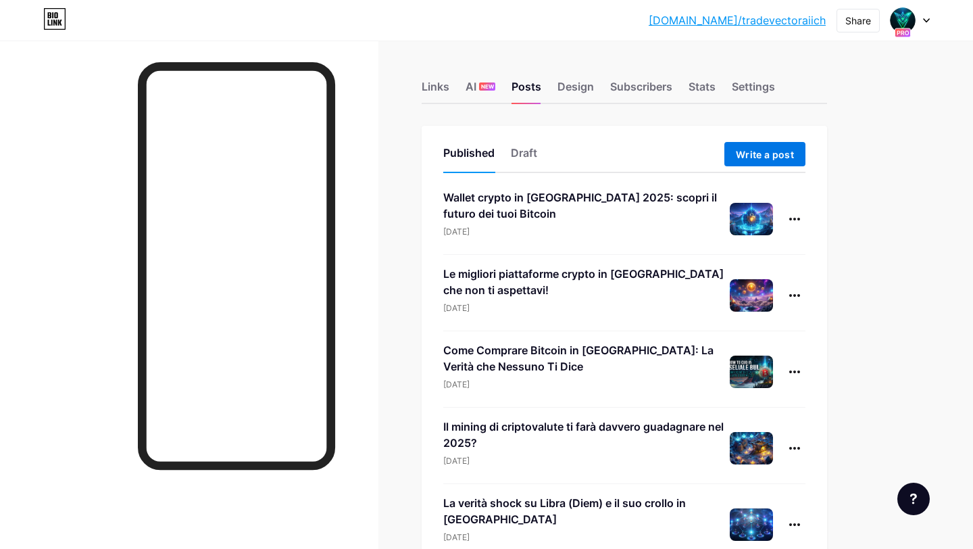
click at [769, 155] on span "Write a post" at bounding box center [765, 154] width 58 height 11
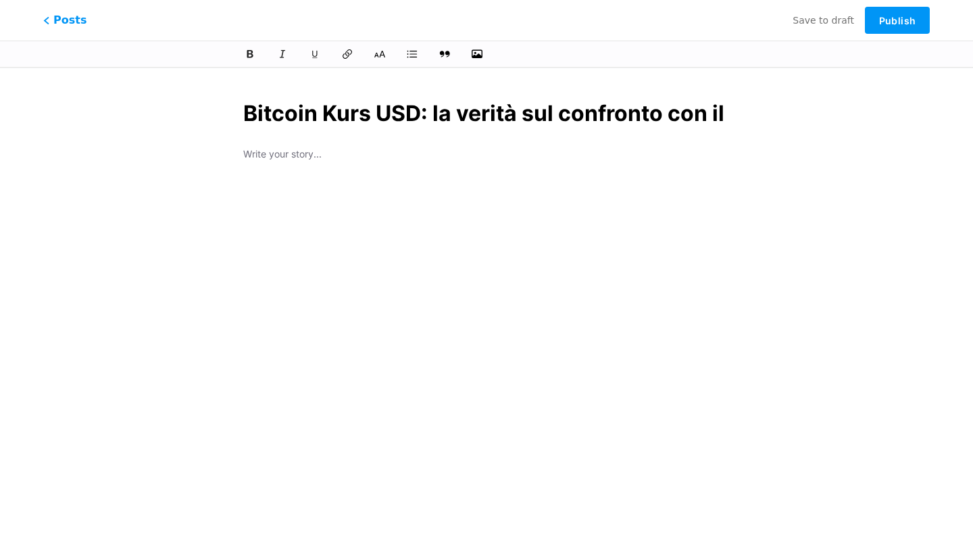
scroll to position [0, 79]
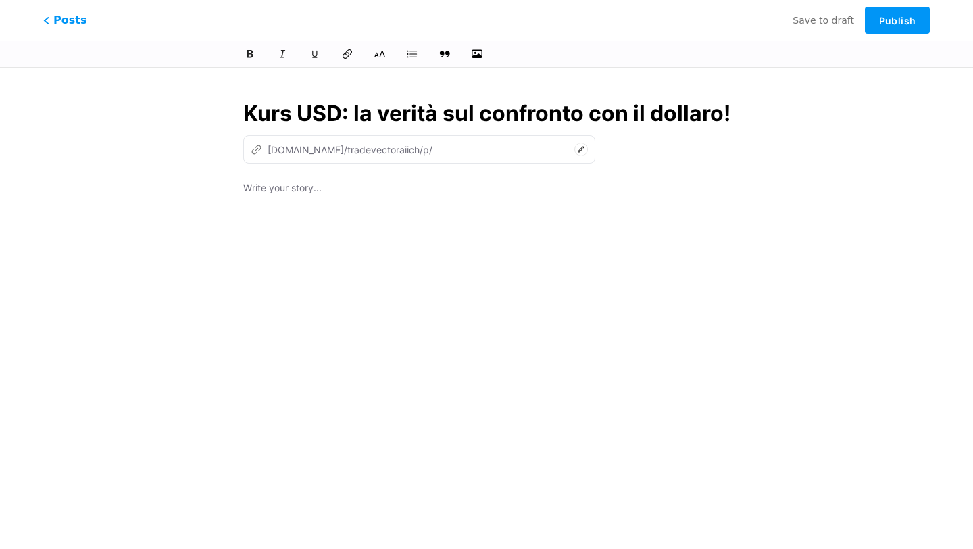
type input "Bitcoin Kurs USD: la verità sul confronto con il dollaro!"
type input "bitcoin-kurs-usd-la-verita-sul-confronto-con-il-dollaro"
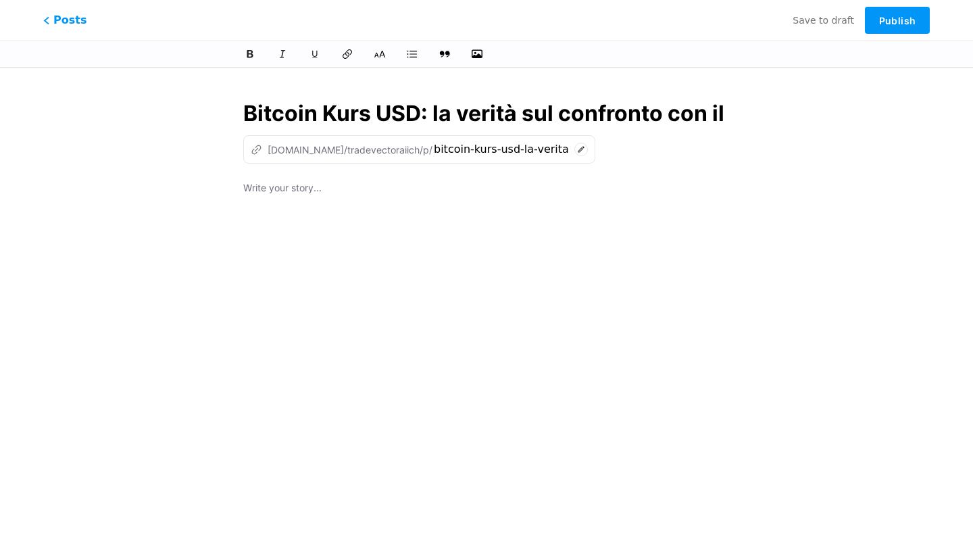
click at [308, 196] on p at bounding box center [486, 189] width 486 height 19
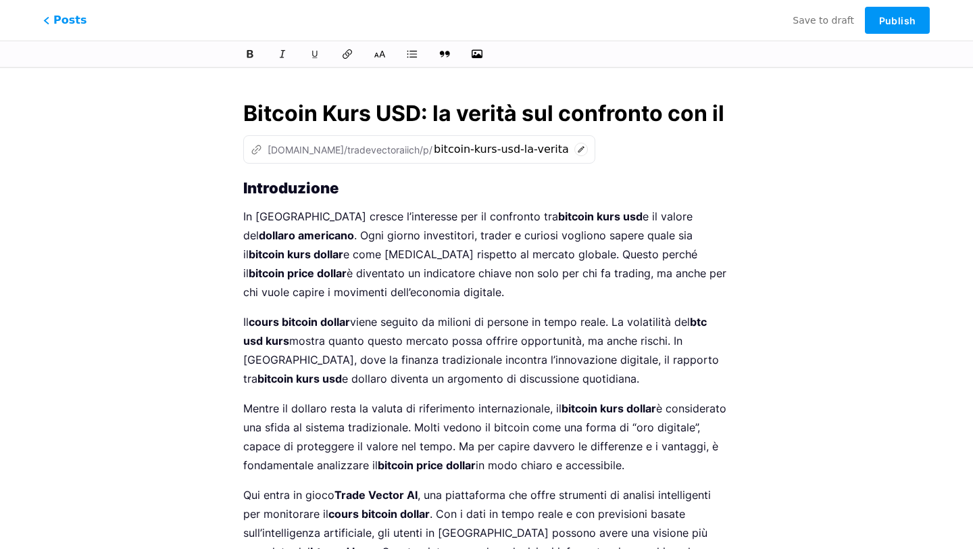
click at [374, 113] on input "Bitcoin Kurs USD: la verità sul confronto con il dollaro!" at bounding box center [486, 113] width 486 height 32
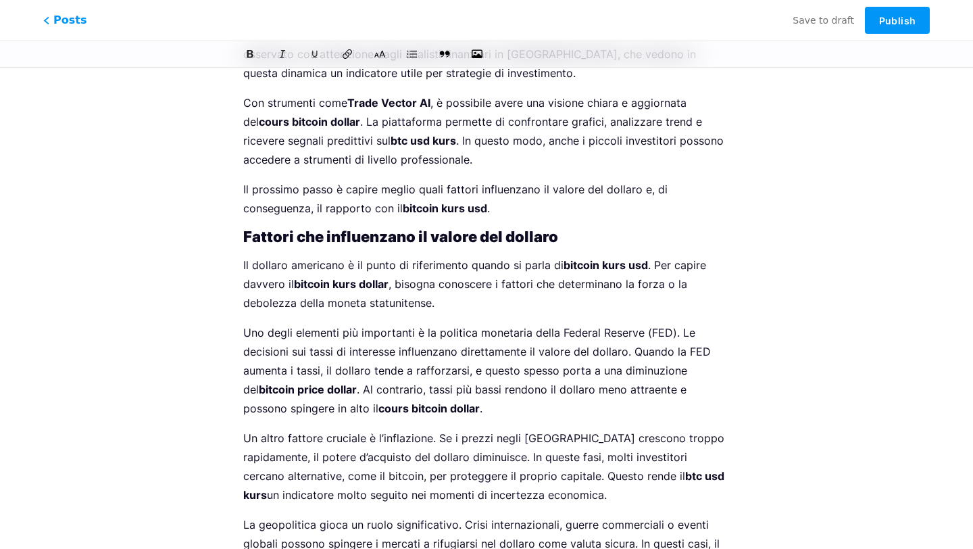
scroll to position [2115, 0]
click at [382, 228] on strong "Fattori che influenzano il valore del dollaro" at bounding box center [400, 237] width 315 height 18
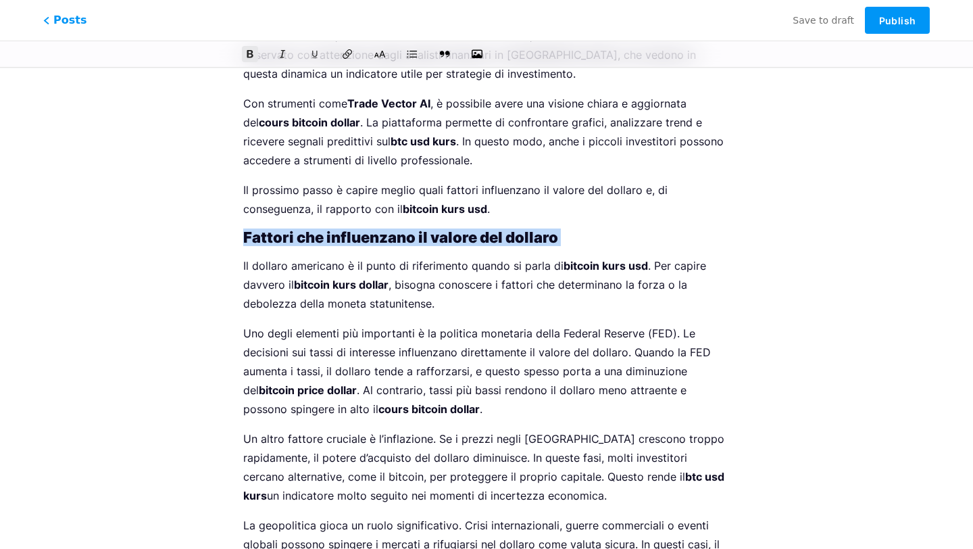
click at [382, 228] on strong "Fattori che influenzano il valore del dollaro" at bounding box center [400, 237] width 315 height 18
copy strong "Fattori che influenzano il valore del dollaro"
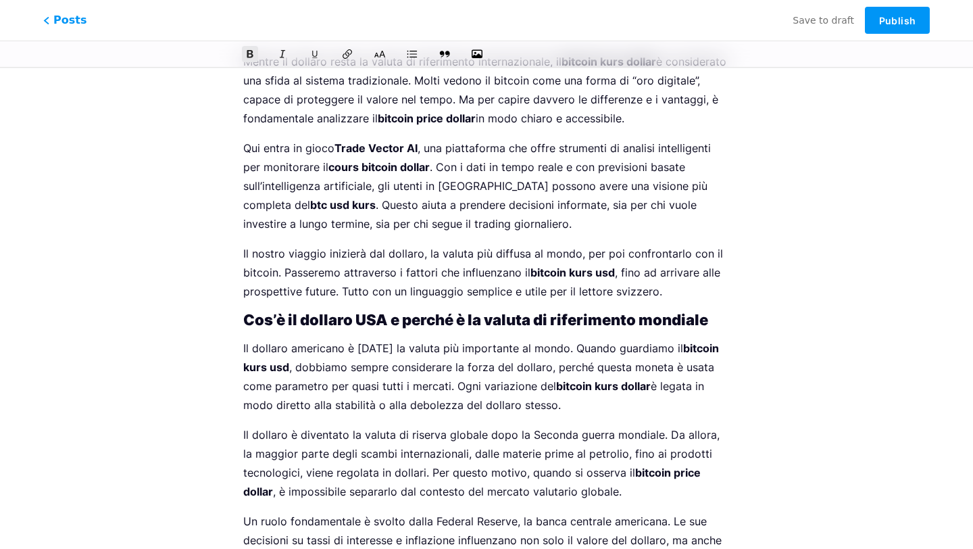
scroll to position [0, 0]
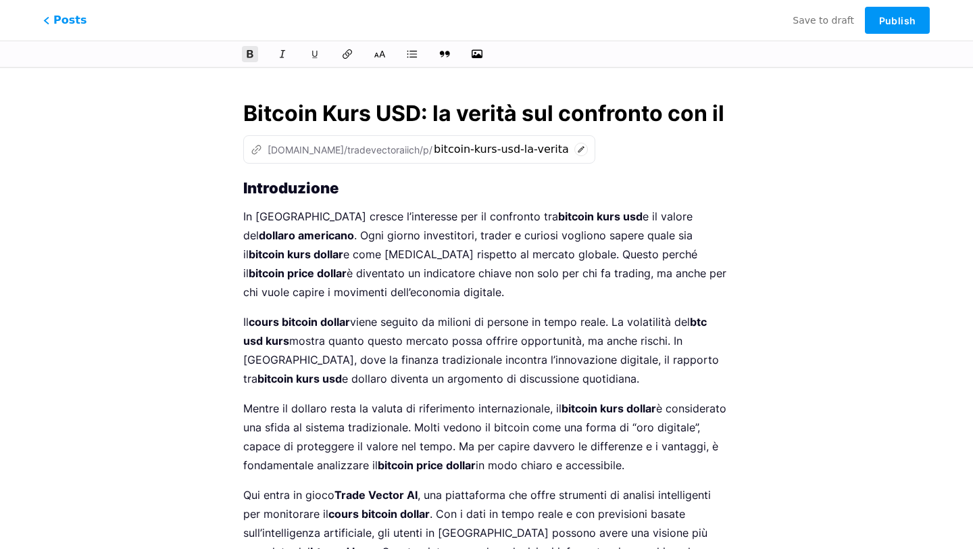
click at [246, 189] on strong "Introduzione" at bounding box center [290, 188] width 95 height 18
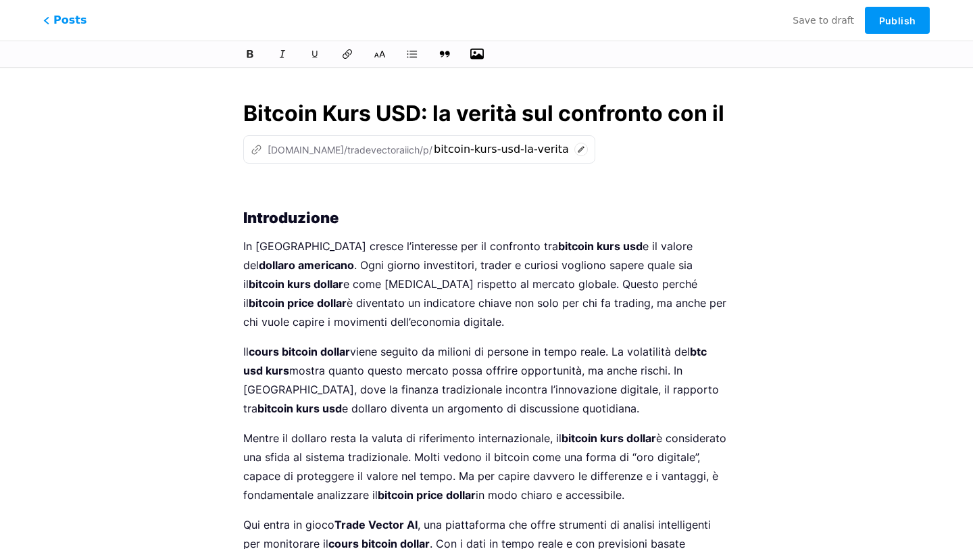
click at [478, 51] on icon "button" at bounding box center [477, 54] width 14 height 14
click at [0, 0] on input "file" at bounding box center [0, 0] width 0 height 0
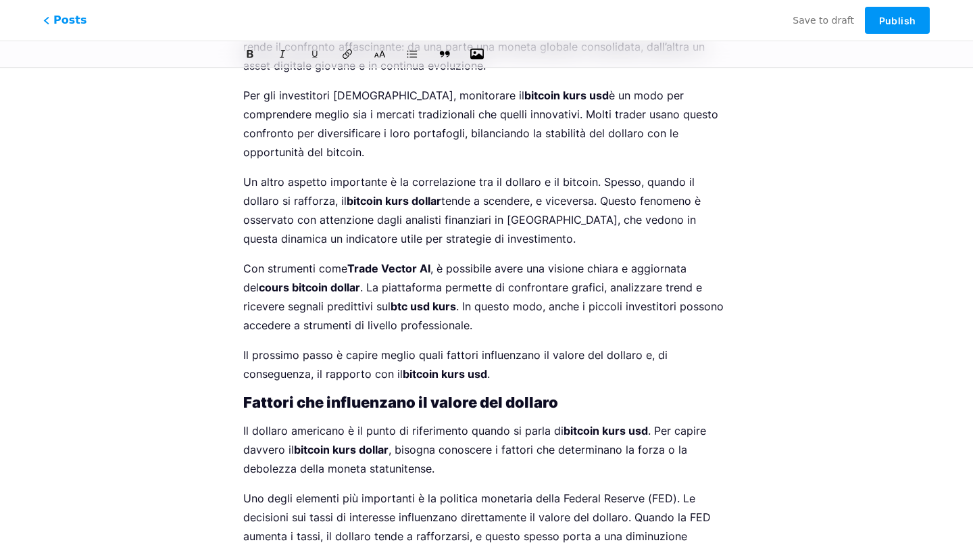
scroll to position [2271, 0]
click at [552, 345] on p "Il prossimo passo è capire meglio quali fattori influenzano il valore del dolla…" at bounding box center [486, 364] width 486 height 38
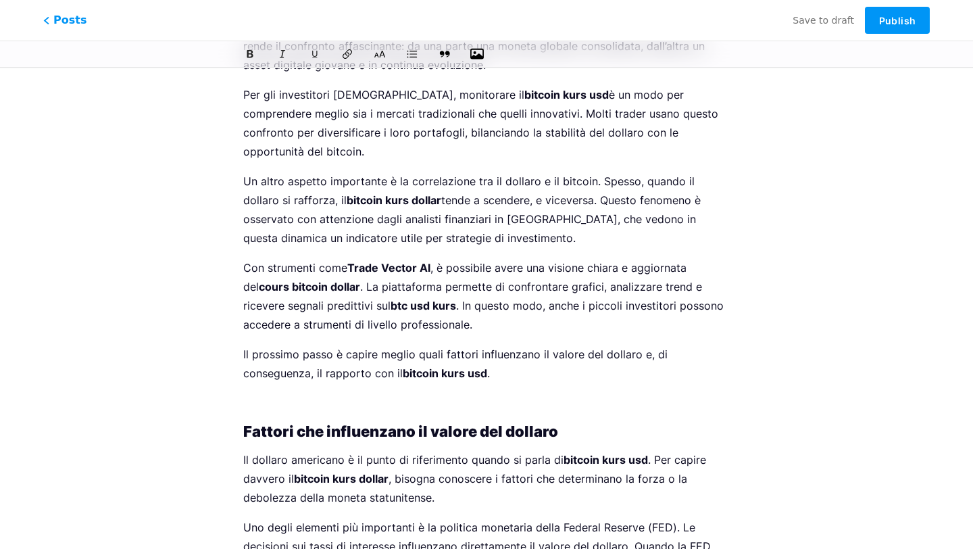
click at [480, 56] on icon "button" at bounding box center [477, 54] width 14 height 11
click at [0, 0] on input "file" at bounding box center [0, 0] width 0 height 0
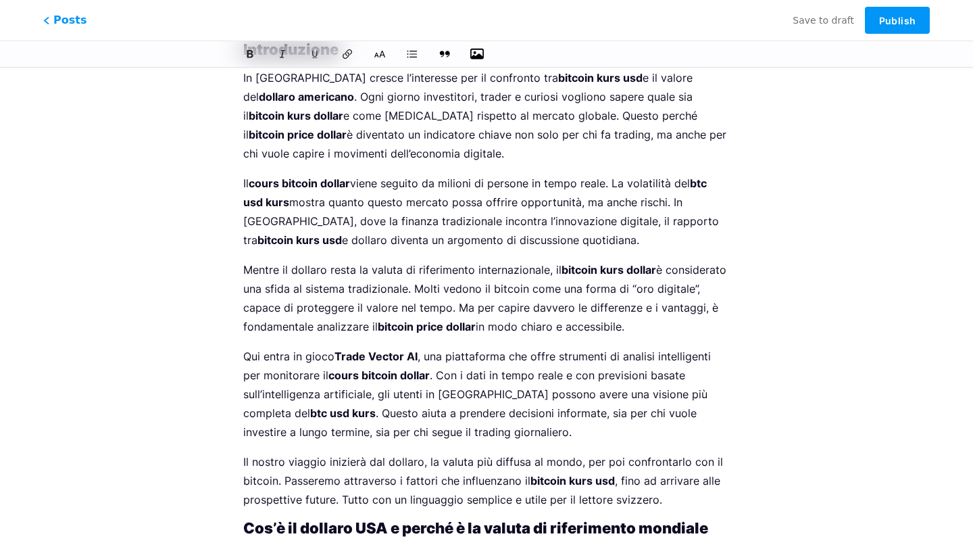
scroll to position [530, 0]
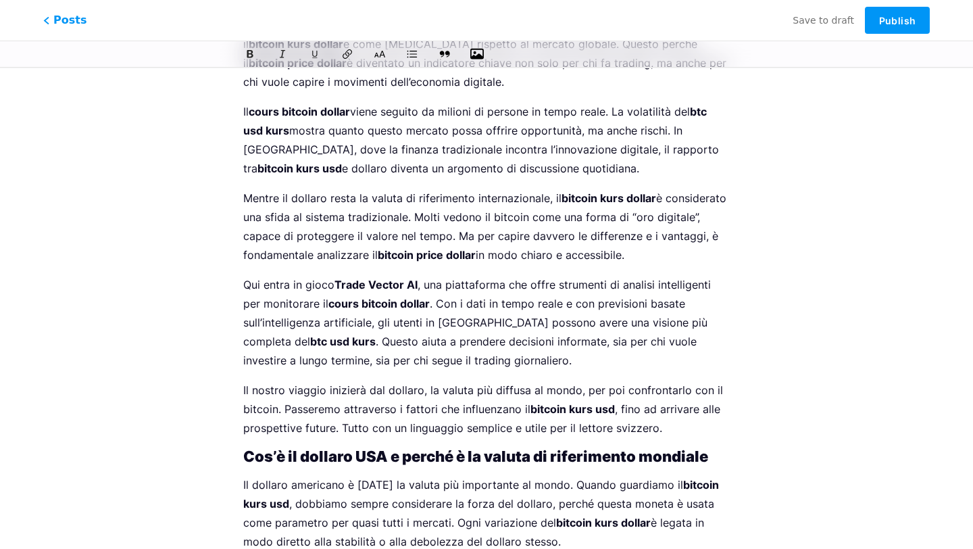
click at [605, 284] on p "Qui entra in gioco Trade Vector AI , una piattaforma che offre strumenti di ana…" at bounding box center [486, 322] width 486 height 95
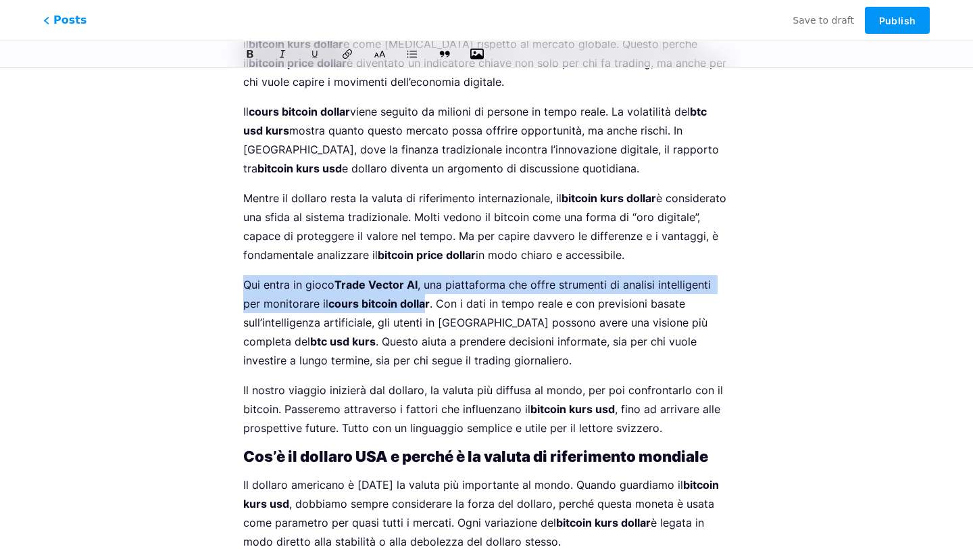
drag, startPoint x: 428, startPoint y: 306, endPoint x: 194, endPoint y: 286, distance: 234.6
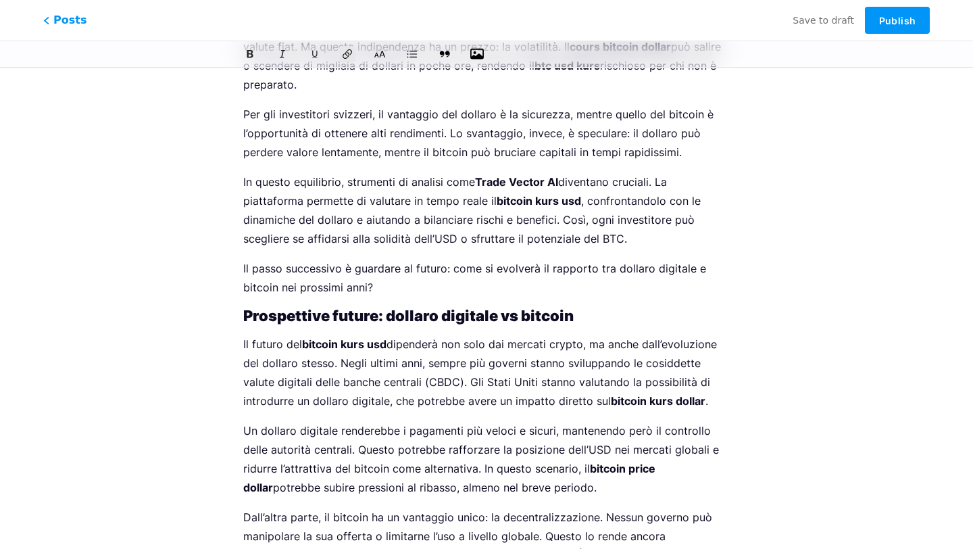
scroll to position [5153, 0]
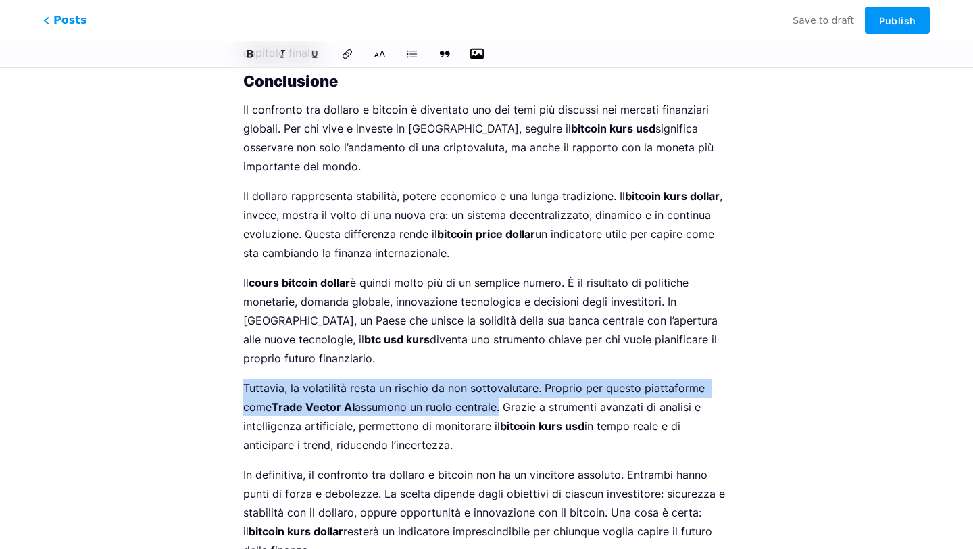
drag, startPoint x: 246, startPoint y: 256, endPoint x: 498, endPoint y: 268, distance: 252.2
click at [498, 378] on p "Tuttavia, la volatilità resta un rischio da non sottovalutare. Proprio per ques…" at bounding box center [486, 416] width 486 height 76
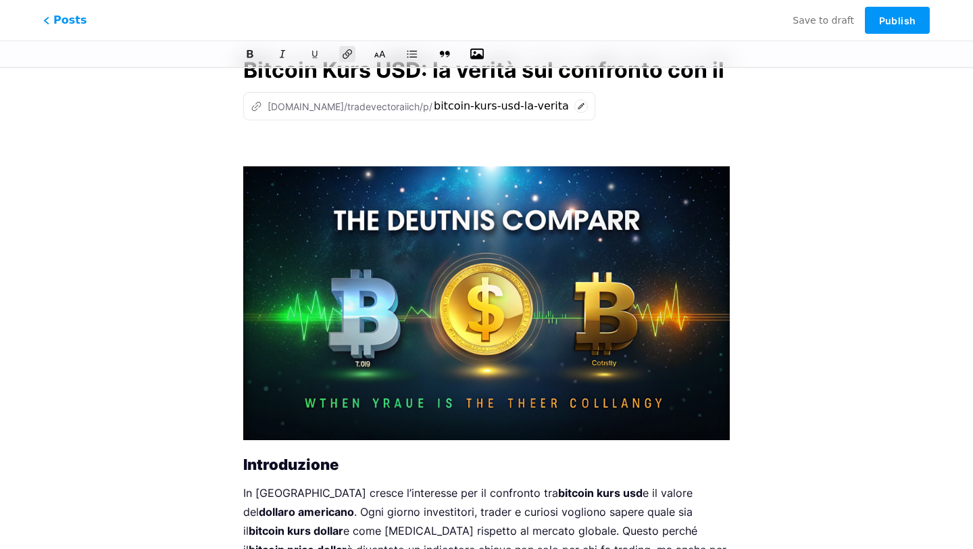
scroll to position [0, 0]
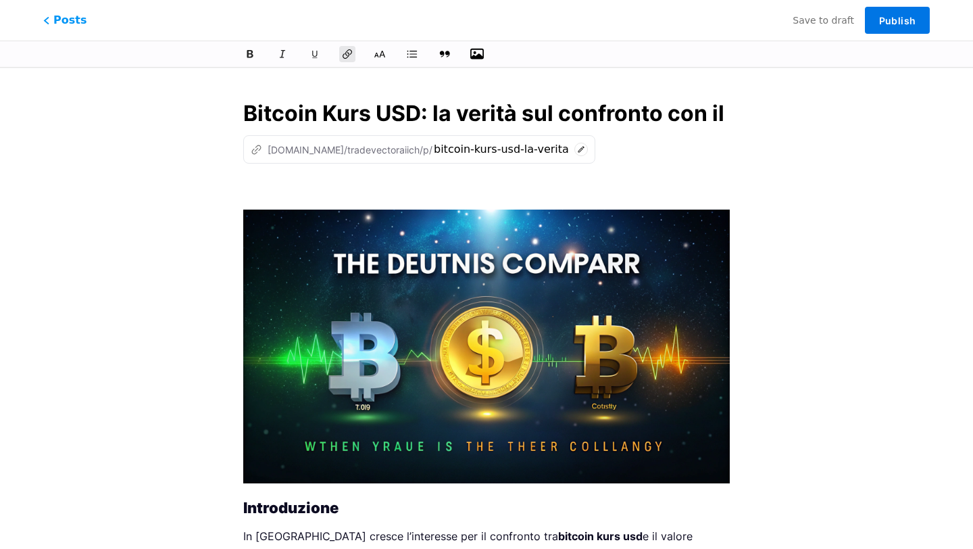
click at [871, 16] on button "Publish" at bounding box center [897, 20] width 65 height 27
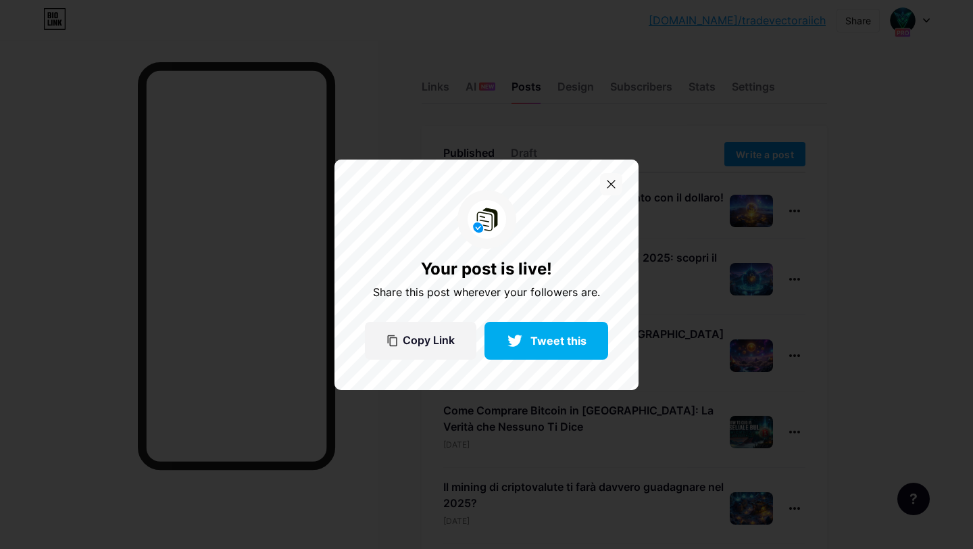
click at [612, 181] on icon at bounding box center [611, 184] width 9 height 9
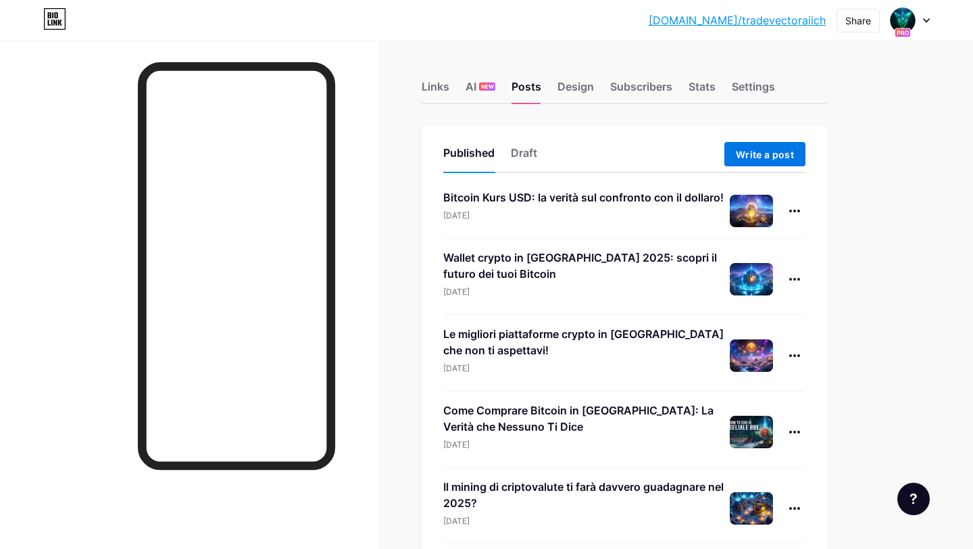
click at [778, 156] on span "Write a post" at bounding box center [765, 154] width 58 height 11
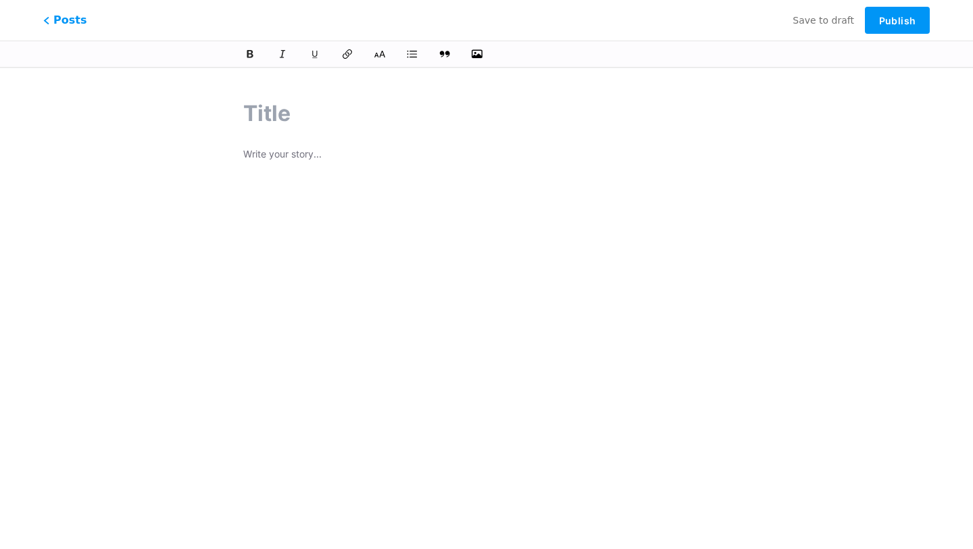
paste input "Euro e criptovalute: come [MEDICAL_DATA] il mercato in [GEOGRAPHIC_DATA]"
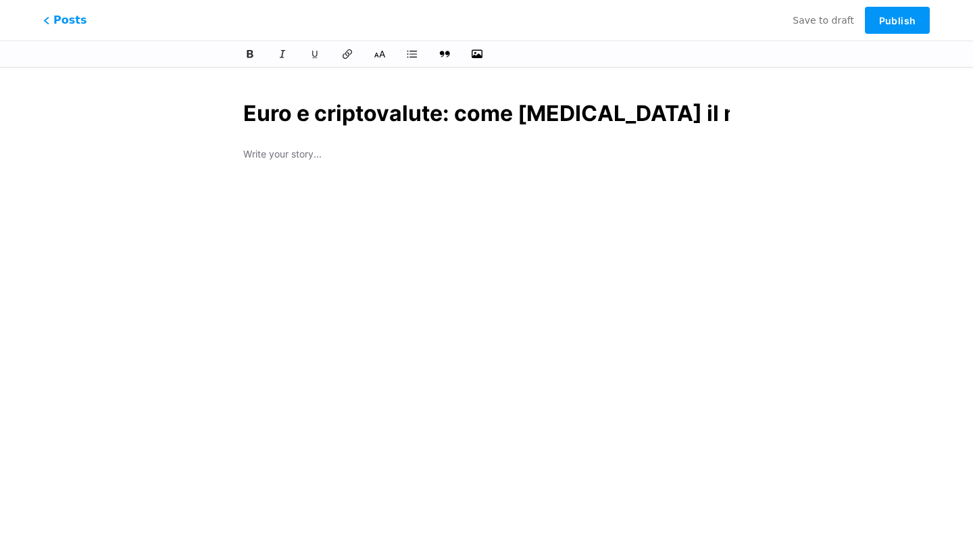
scroll to position [0, 94]
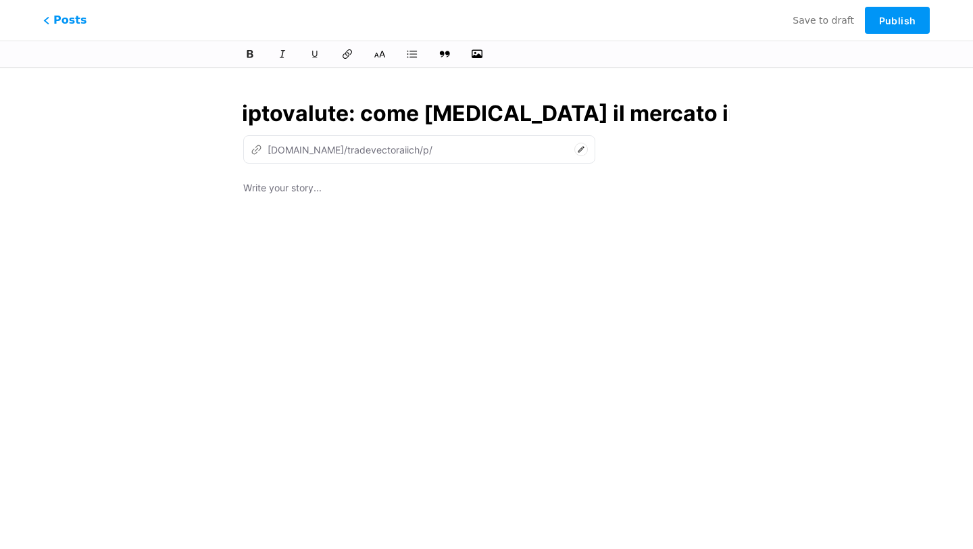
type input "Euro e criptovalute: come [MEDICAL_DATA] il mercato in [GEOGRAPHIC_DATA]"
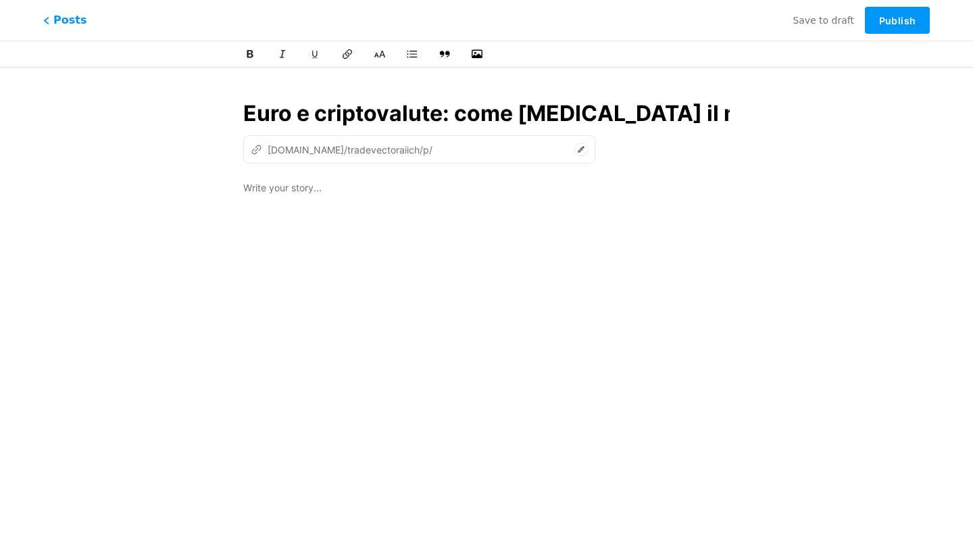
click at [339, 197] on p at bounding box center [486, 189] width 486 height 19
type input "euro-e-criptovalute-come-[MEDICAL_DATA]-il-mercato-in-[GEOGRAPHIC_DATA]"
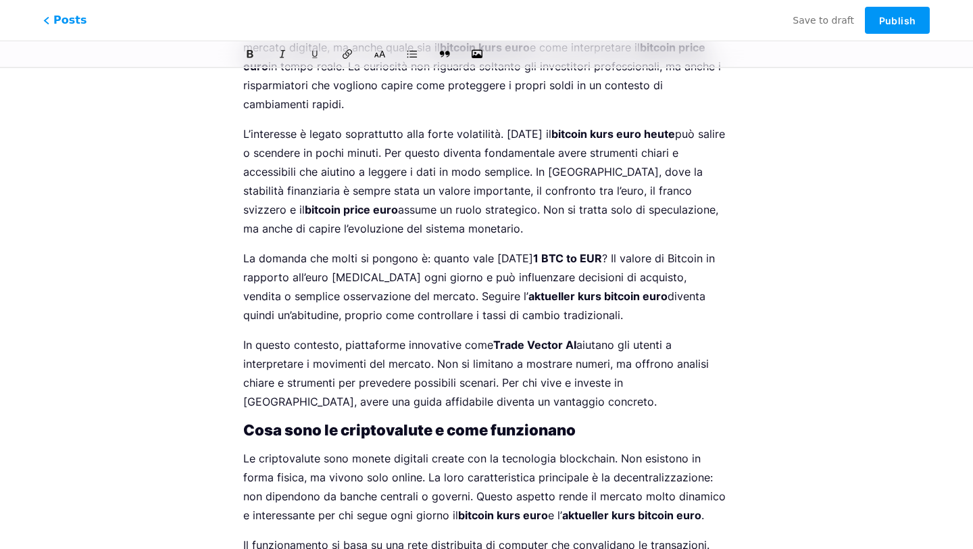
scroll to position [211, 0]
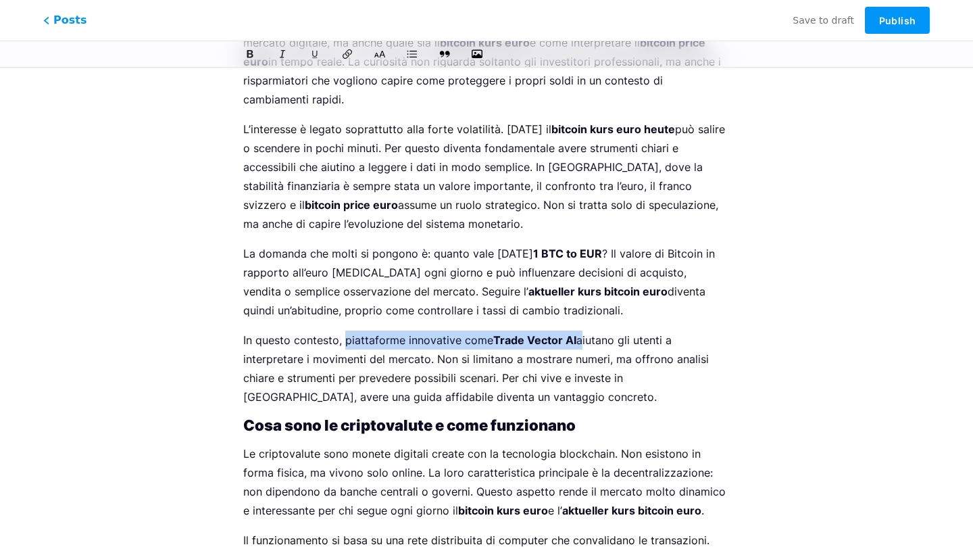
drag, startPoint x: 345, startPoint y: 320, endPoint x: 576, endPoint y: 320, distance: 231.0
click at [576, 330] on p "In questo contesto, piattaforme innovative come Trade Vector AI aiutano gli ute…" at bounding box center [486, 368] width 486 height 76
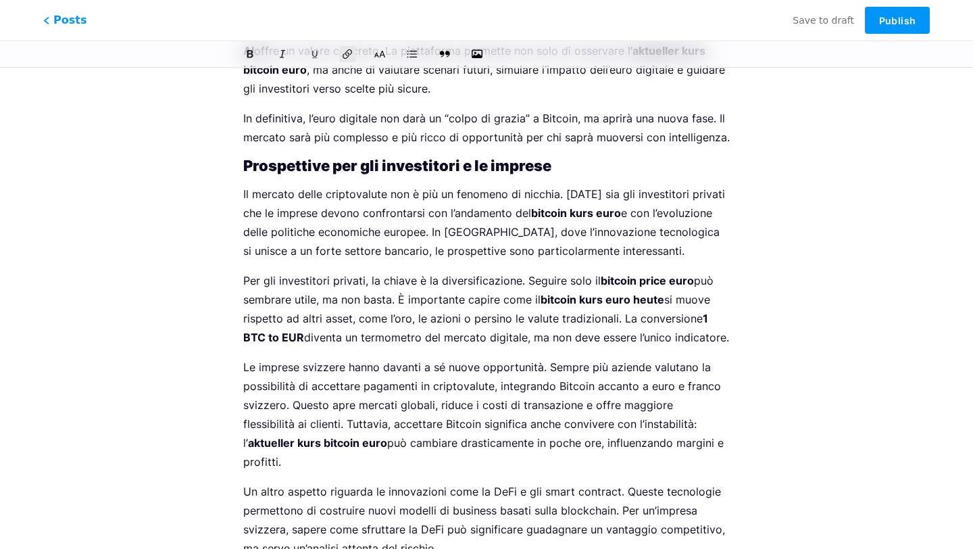
scroll to position [3587, 0]
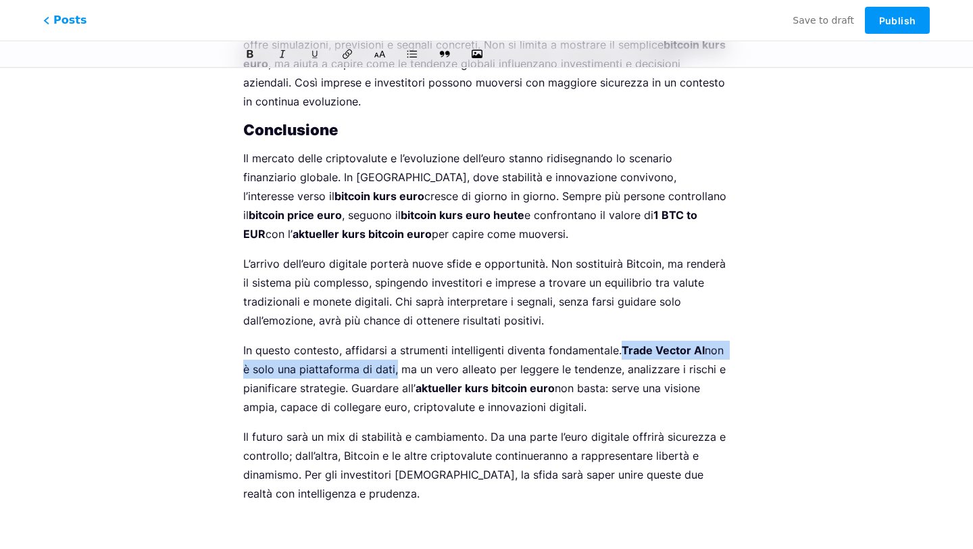
drag, startPoint x: 623, startPoint y: 289, endPoint x: 392, endPoint y: 310, distance: 231.3
click at [392, 340] on p "In questo contesto, affidarsi a strumenti intelligenti diventa fondamentale. Tr…" at bounding box center [486, 378] width 486 height 76
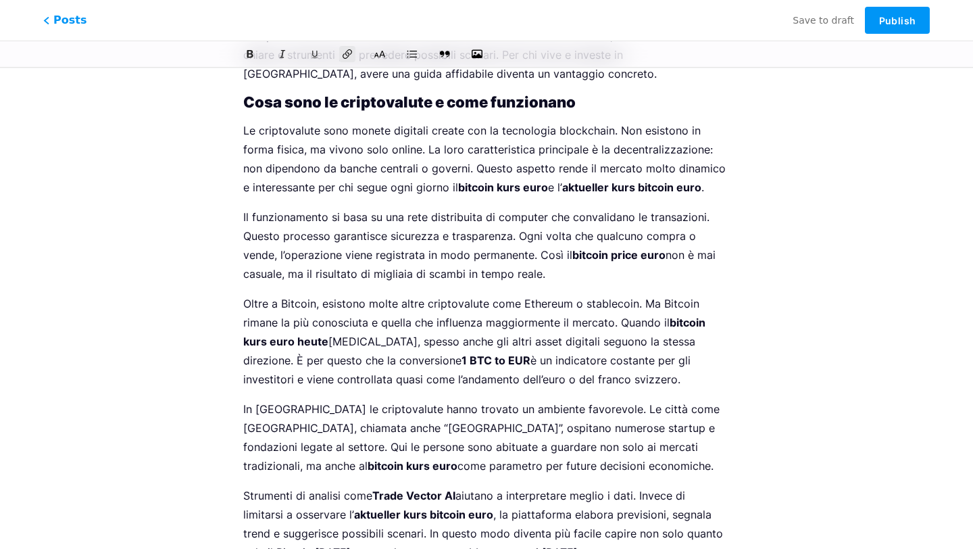
scroll to position [0, 0]
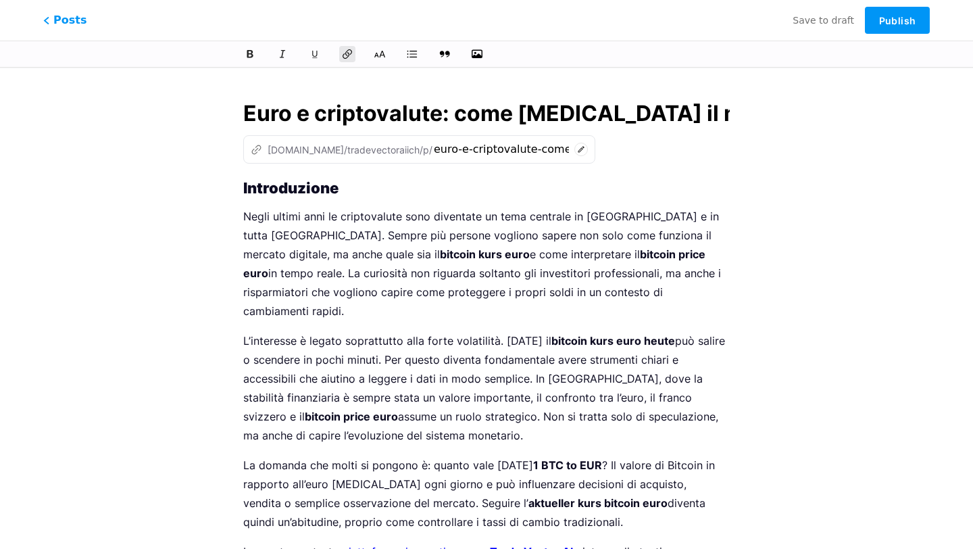
click at [397, 109] on input "Euro e criptovalute: come [MEDICAL_DATA] il mercato in [GEOGRAPHIC_DATA]" at bounding box center [486, 113] width 486 height 32
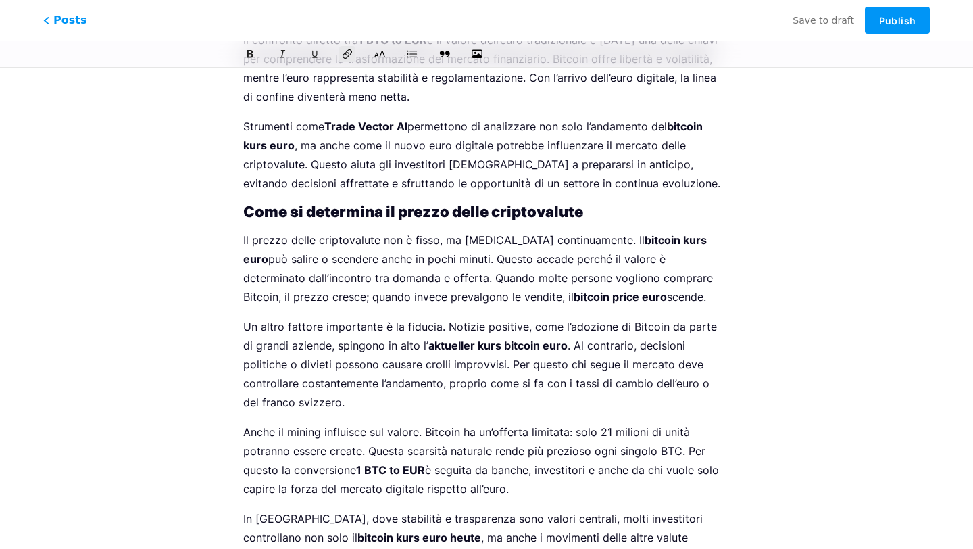
scroll to position [1421, 0]
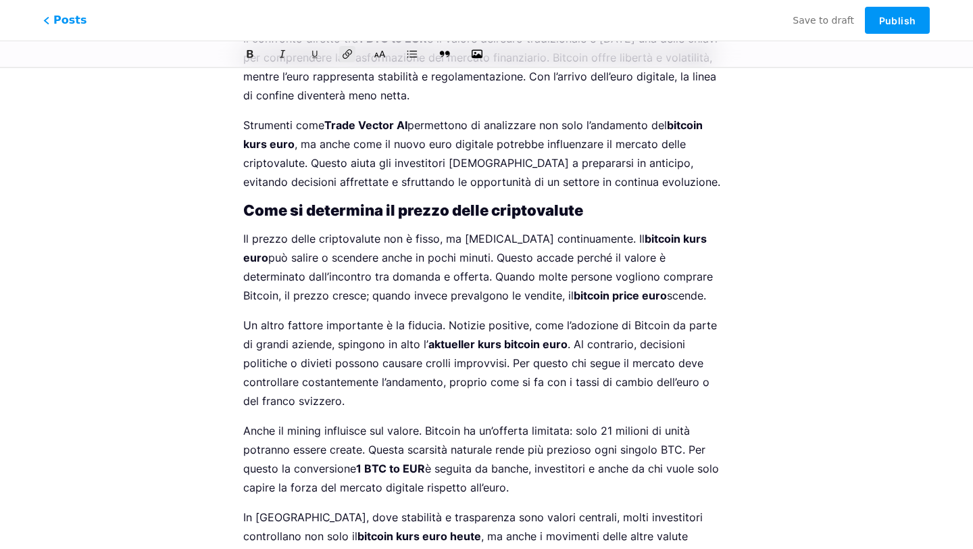
click at [387, 201] on strong "Come si determina il prezzo delle criptovalute" at bounding box center [413, 210] width 340 height 18
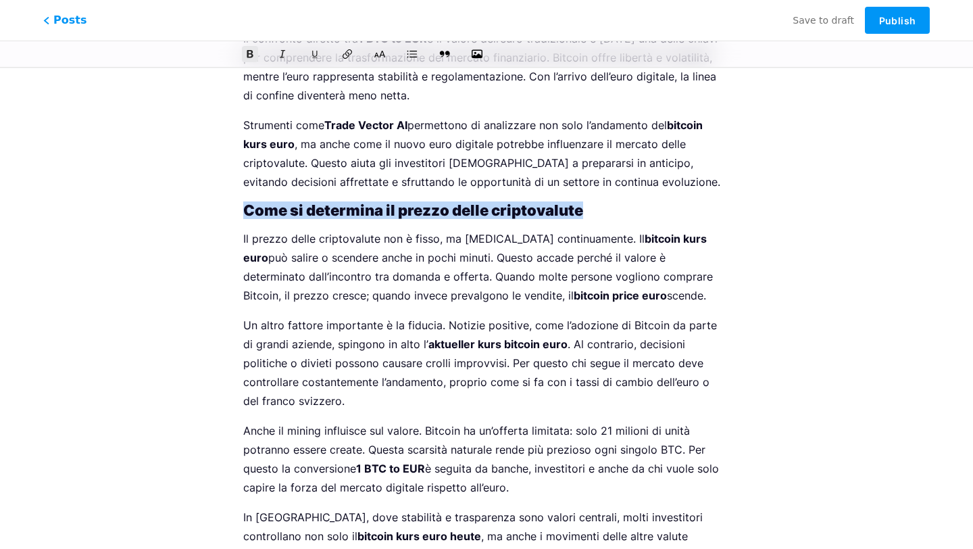
click at [387, 201] on strong "Come si determina il prezzo delle criptovalute" at bounding box center [413, 210] width 340 height 18
copy strong "Come si determina il prezzo delle criptovalute"
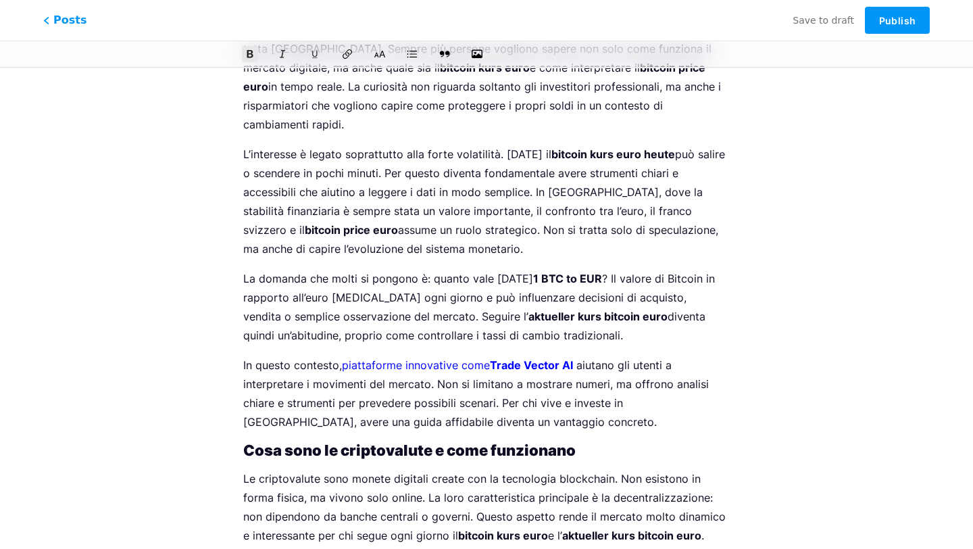
scroll to position [0, 0]
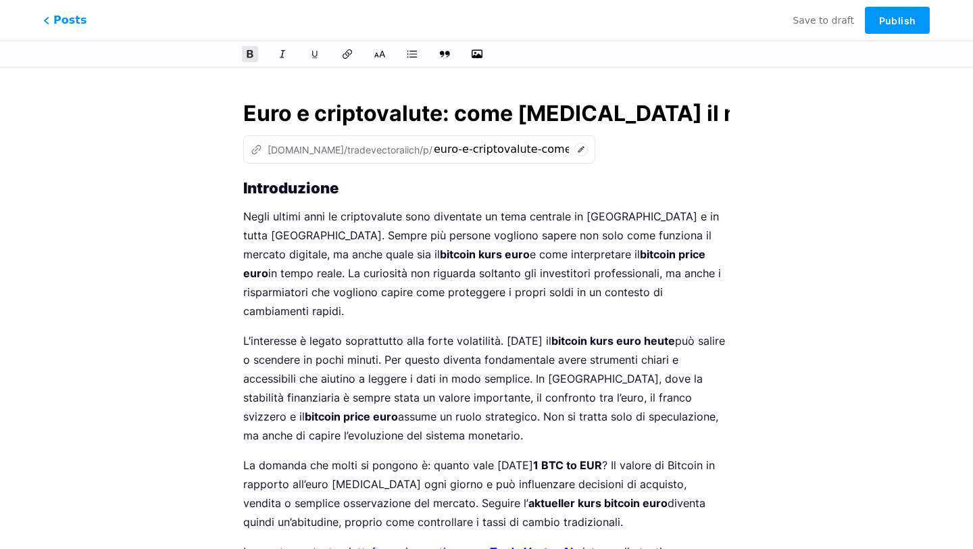
click at [244, 186] on strong "Introduzione" at bounding box center [290, 188] width 95 height 18
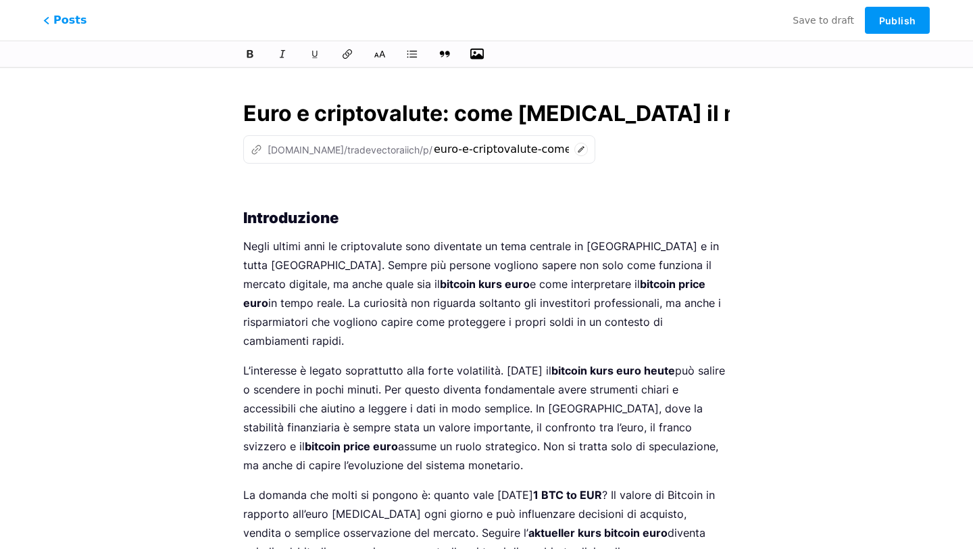
click at [480, 51] on icon "button" at bounding box center [477, 54] width 14 height 14
click at [0, 0] on input "file" at bounding box center [0, 0] width 0 height 0
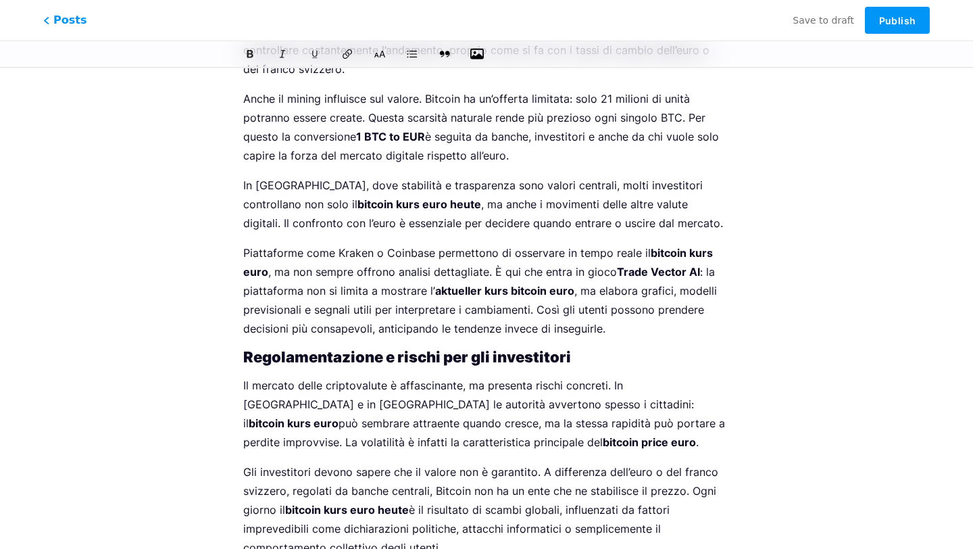
scroll to position [2075, 0]
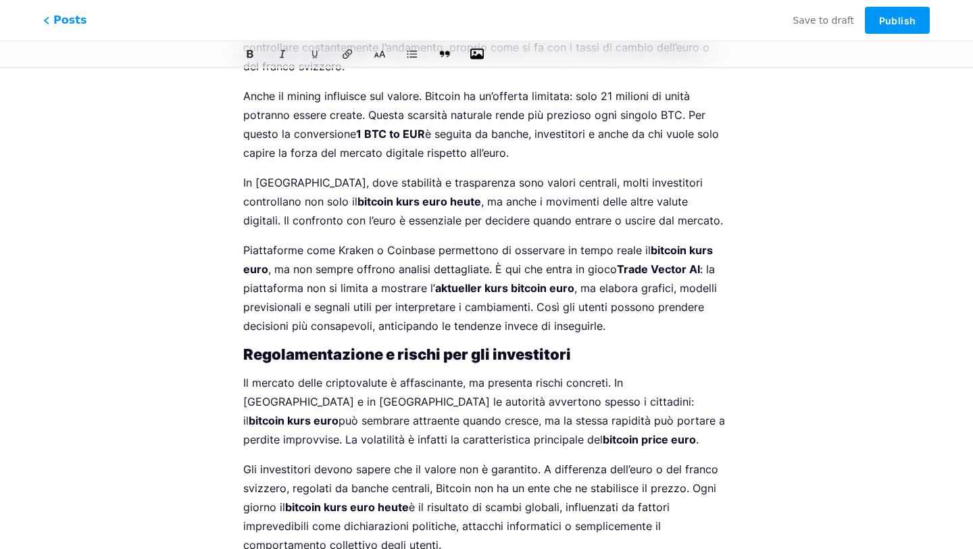
click at [640, 310] on p "Piattaforme come Kraken o Coinbase permettono di osservare in tempo reale il bi…" at bounding box center [486, 287] width 486 height 95
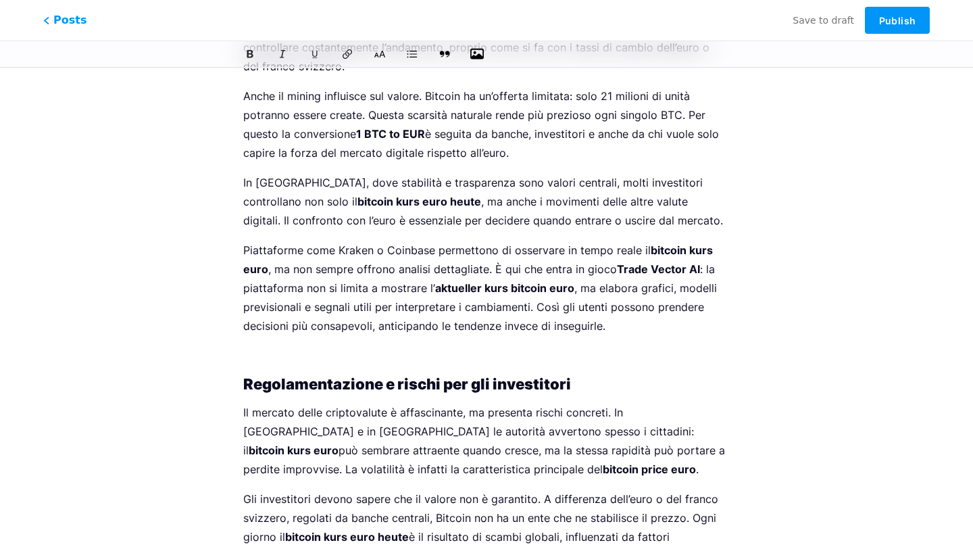
click at [478, 53] on icon "button" at bounding box center [477, 54] width 14 height 14
click at [0, 0] on input "file" at bounding box center [0, 0] width 0 height 0
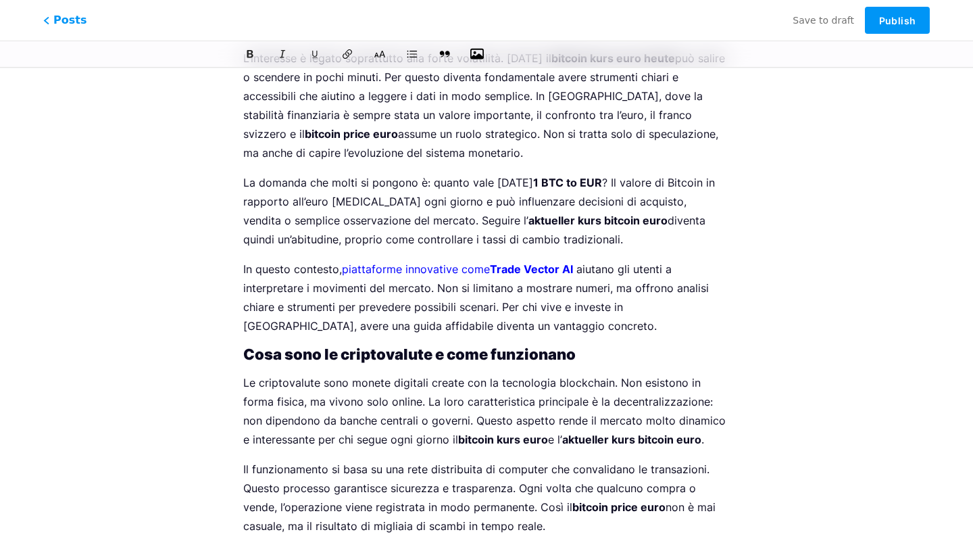
scroll to position [0, 0]
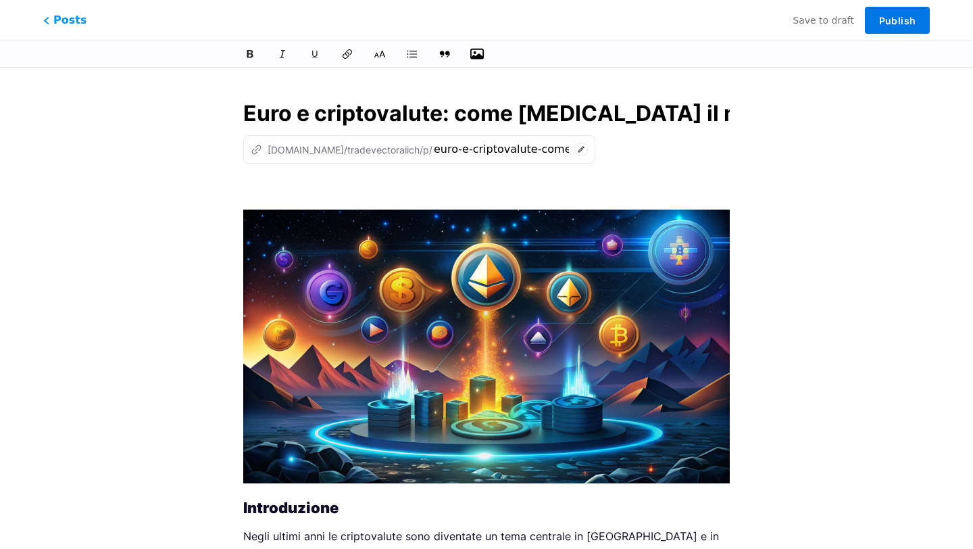
click at [903, 19] on span "Publish" at bounding box center [897, 20] width 36 height 11
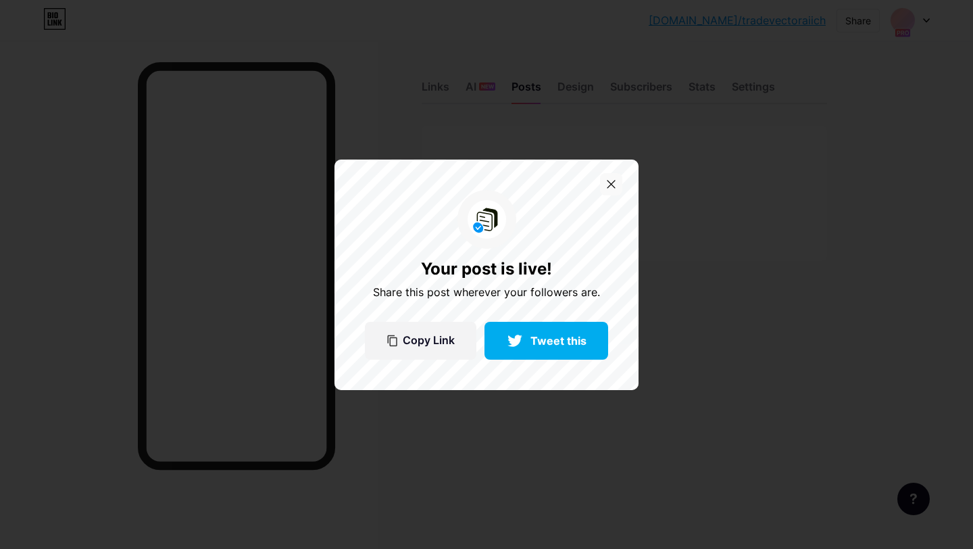
click at [615, 172] on div "Your post is live! Share this post wherever your followers are. Copy Link Tweet…" at bounding box center [486, 274] width 304 height 230
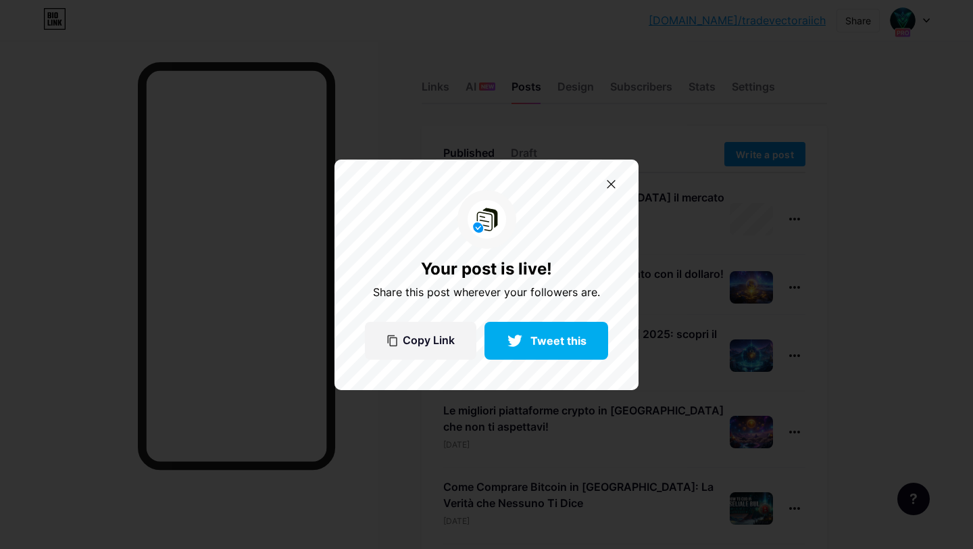
click at [613, 165] on div "Your post is live! Share this post wherever your followers are. Copy Link Tweet…" at bounding box center [486, 274] width 304 height 230
click at [609, 182] on icon at bounding box center [611, 184] width 9 height 9
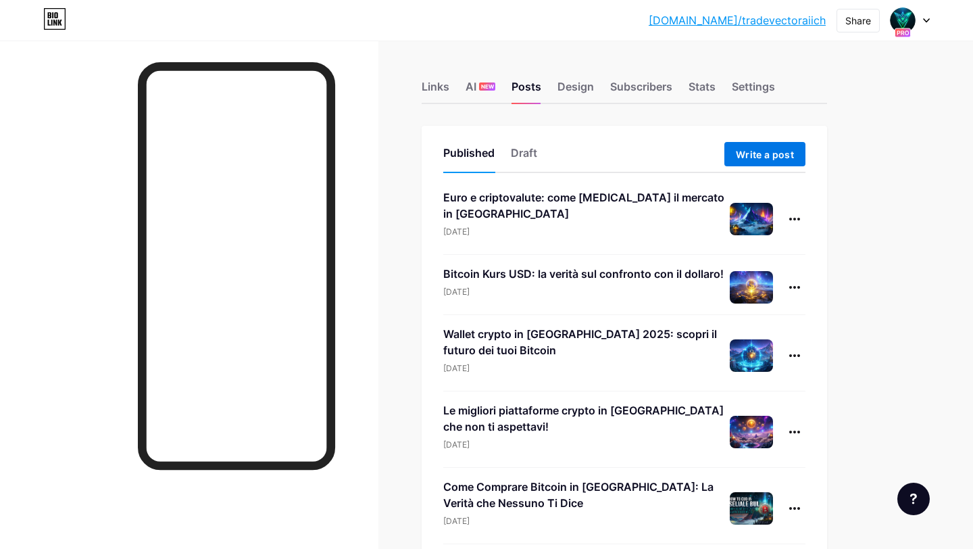
click at [765, 146] on button "Write a post" at bounding box center [764, 154] width 81 height 24
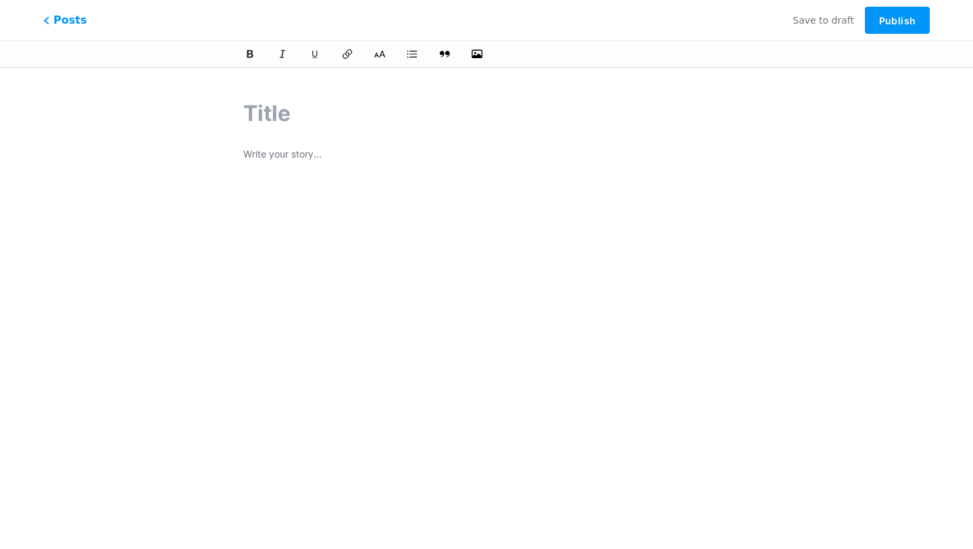
click at [309, 166] on div at bounding box center [486, 315] width 486 height 338
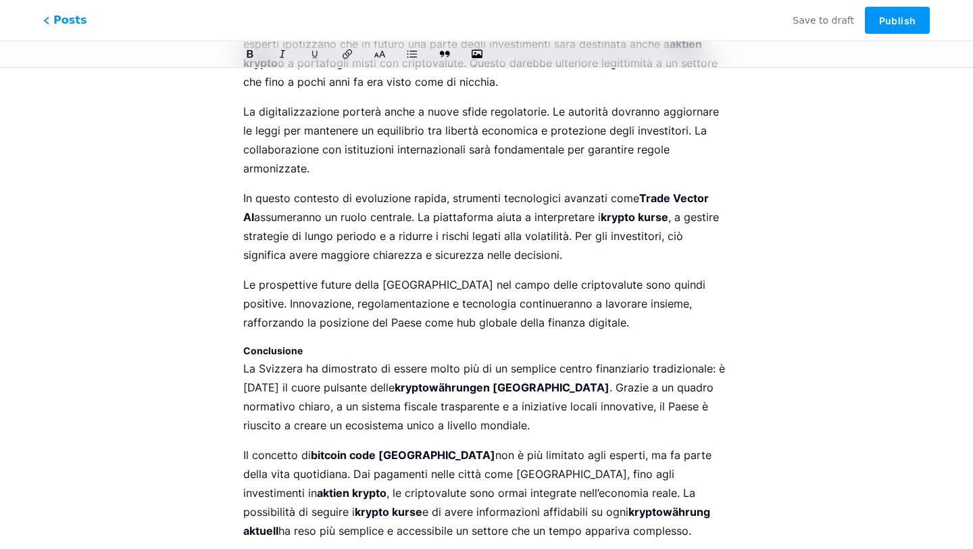
scroll to position [4083, 0]
click at [281, 345] on strong "Conclusione" at bounding box center [272, 350] width 59 height 11
click at [383, 59] on icon at bounding box center [380, 54] width 14 height 14
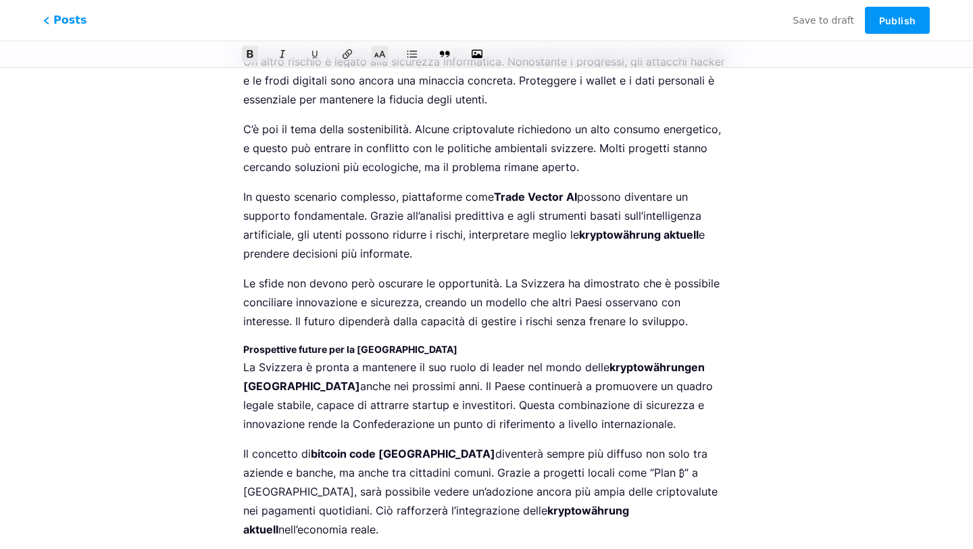
scroll to position [3501, 0]
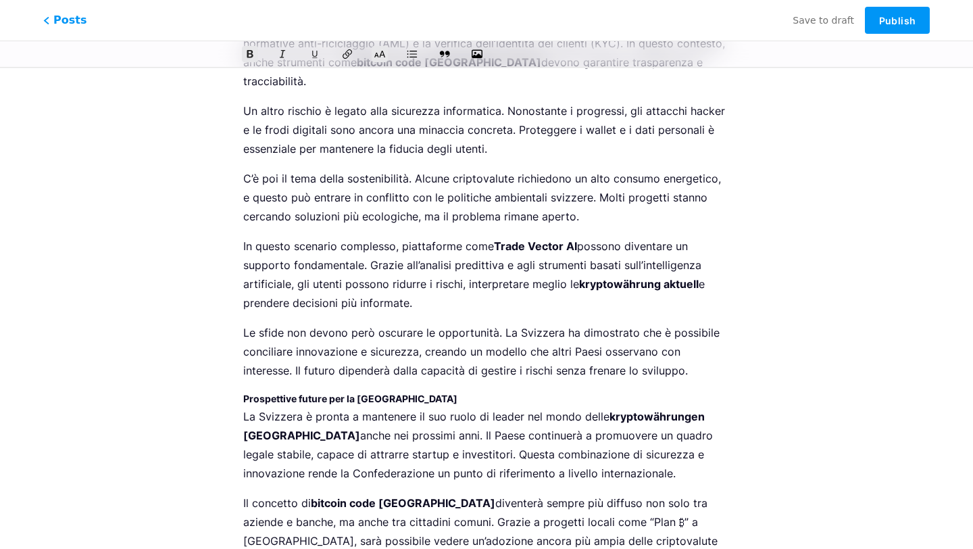
click at [377, 392] on strong "Prospettive future per la [GEOGRAPHIC_DATA]" at bounding box center [350, 397] width 214 height 11
click at [380, 54] on icon at bounding box center [380, 54] width 13 height 9
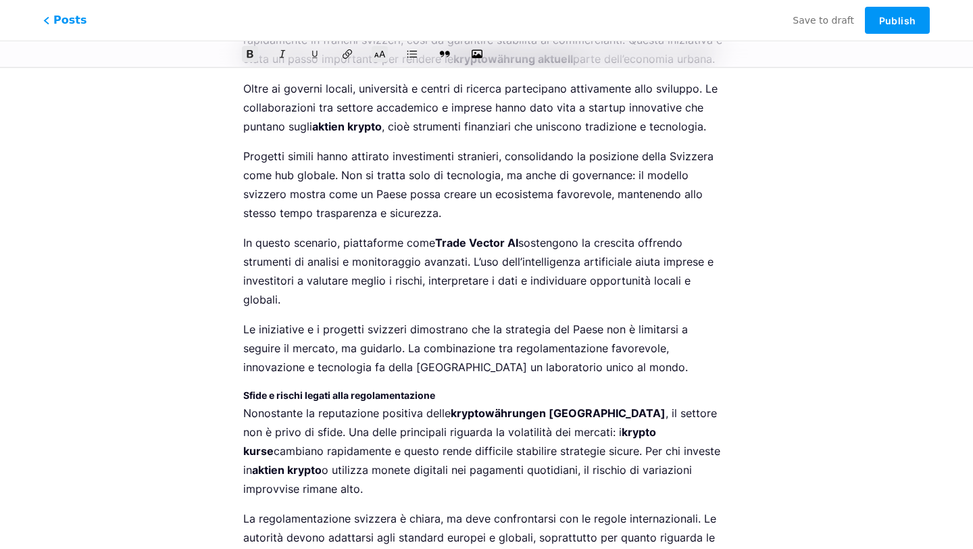
scroll to position [2983, 0]
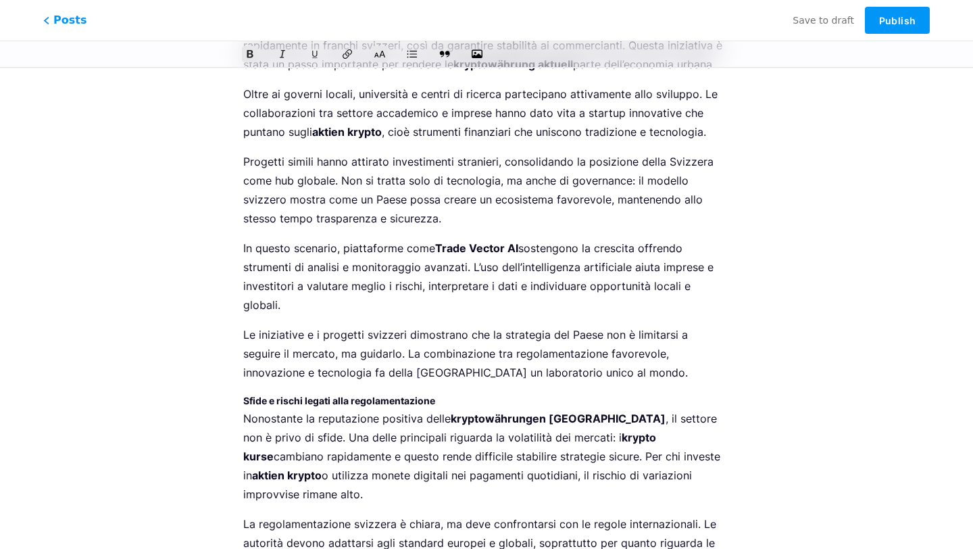
click at [376, 395] on strong "Sfide e rischi legati alla regolamentazione" at bounding box center [339, 400] width 192 height 11
click at [376, 49] on icon at bounding box center [380, 54] width 14 height 14
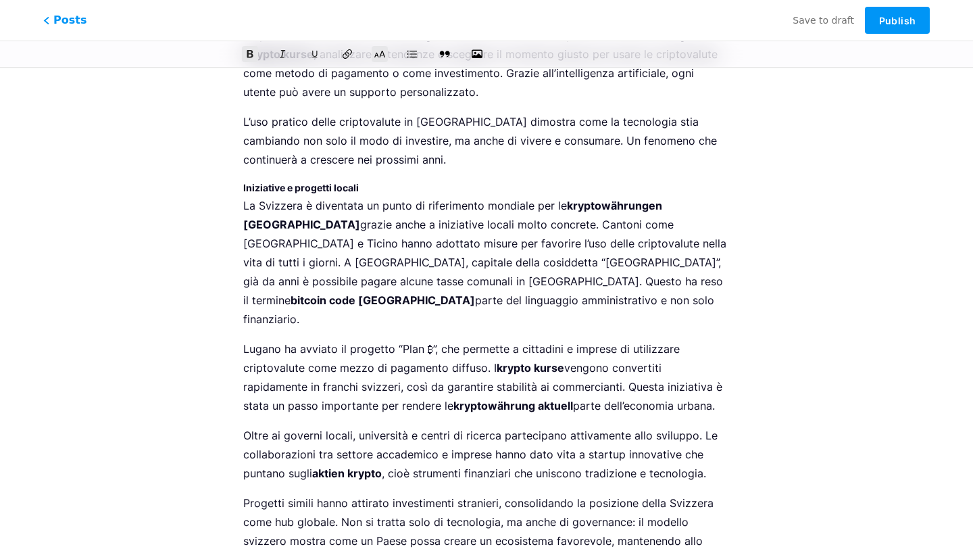
scroll to position [2642, 0]
click at [334, 181] on strong "Iniziative e progetti locali" at bounding box center [301, 186] width 116 height 11
click at [376, 57] on icon at bounding box center [380, 54] width 14 height 14
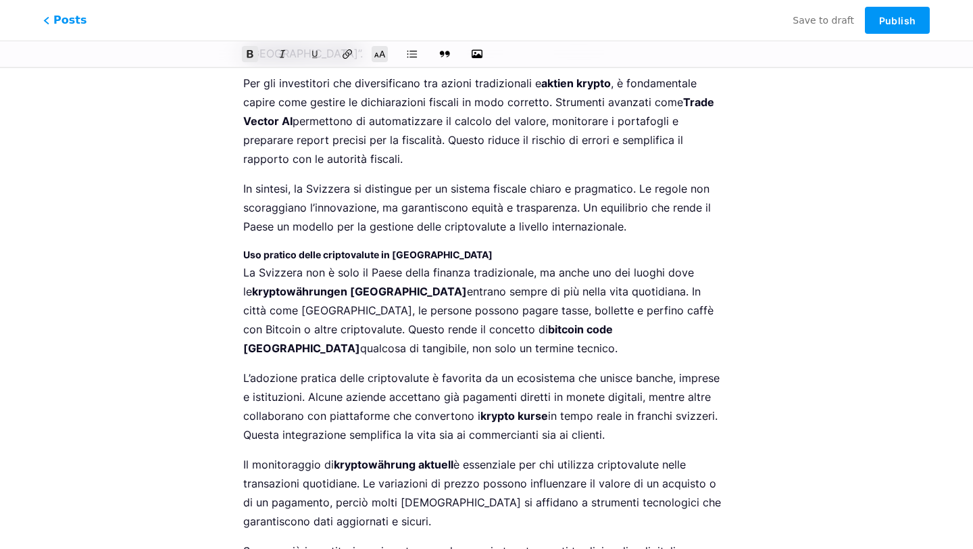
scroll to position [2019, 0]
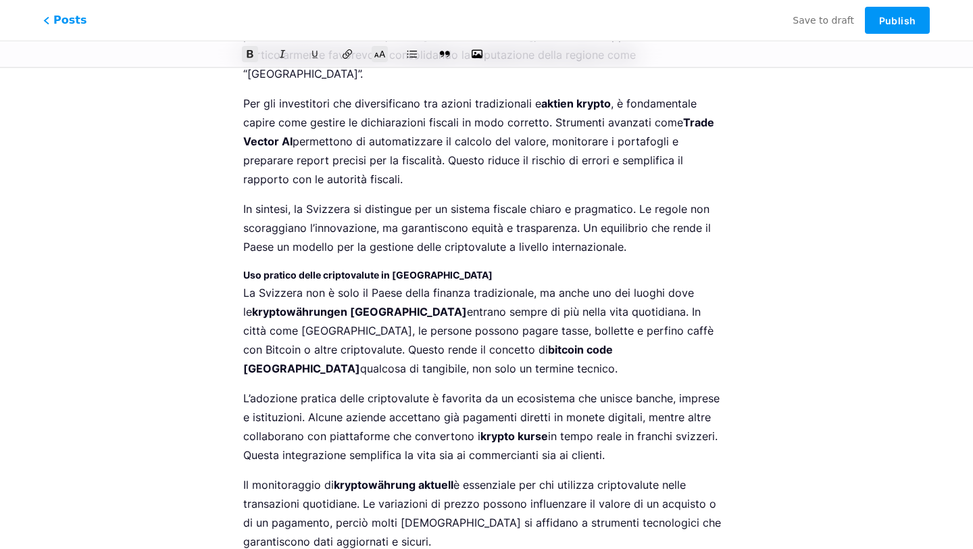
click at [364, 269] on strong "Uso pratico delle criptovalute in [GEOGRAPHIC_DATA]" at bounding box center [367, 274] width 249 height 11
click at [382, 58] on icon at bounding box center [380, 54] width 14 height 14
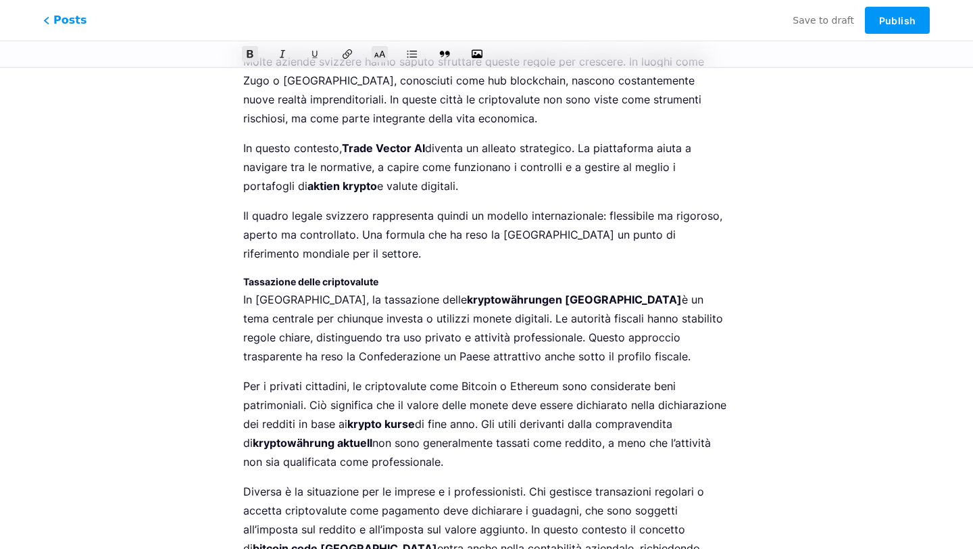
scroll to position [1435, 0]
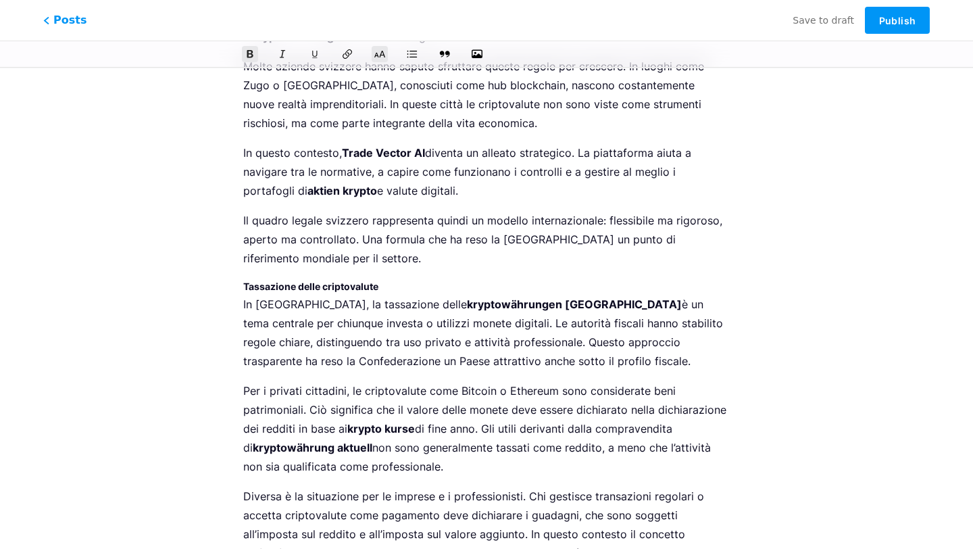
click at [352, 280] on strong "Tassazione delle criptovalute" at bounding box center [310, 285] width 135 height 11
click at [376, 58] on icon at bounding box center [380, 54] width 14 height 14
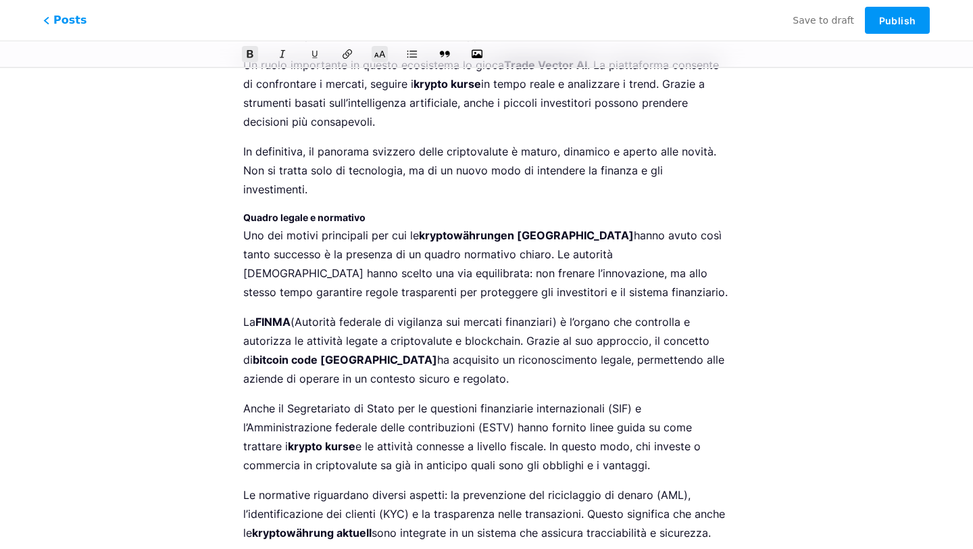
scroll to position [922, 0]
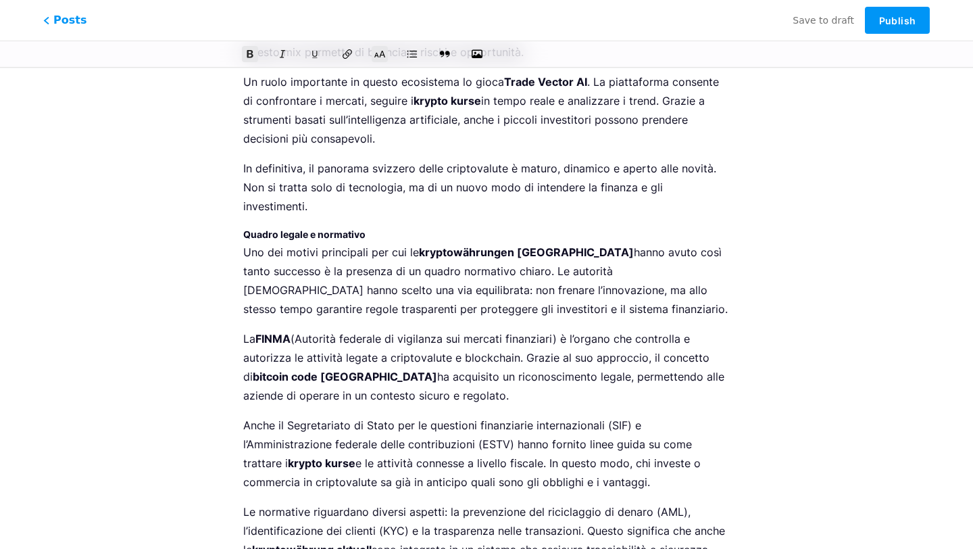
click at [321, 228] on strong "Quadro legale e normativo" at bounding box center [304, 233] width 122 height 11
click at [385, 51] on icon at bounding box center [380, 54] width 14 height 14
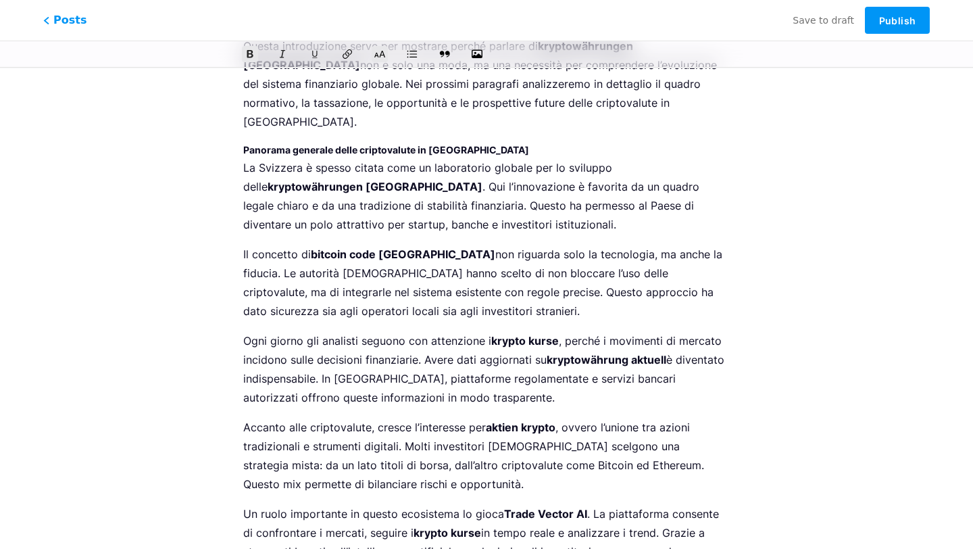
scroll to position [463, 0]
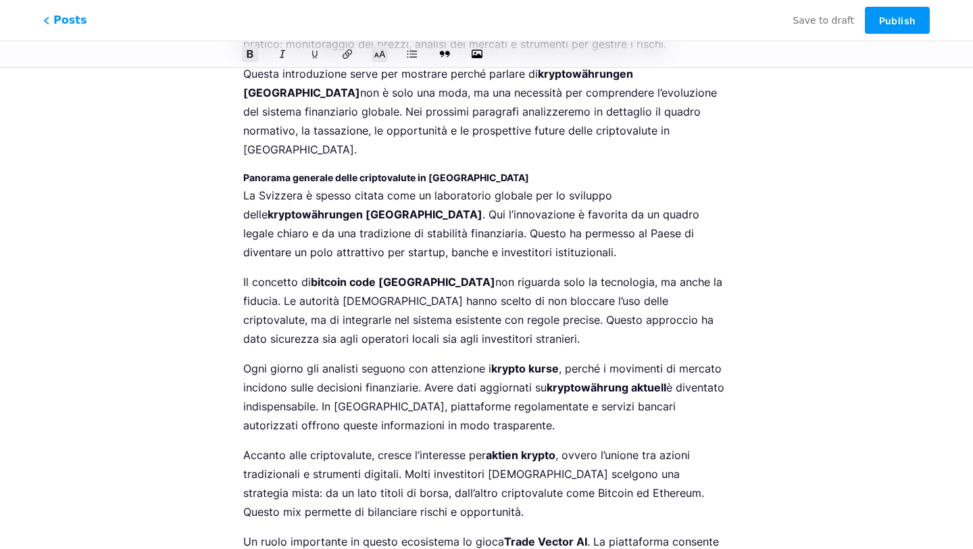
click at [333, 172] on strong "Panorama generale delle criptovalute in [GEOGRAPHIC_DATA]" at bounding box center [386, 177] width 286 height 11
click at [380, 54] on icon at bounding box center [379, 54] width 11 height 11
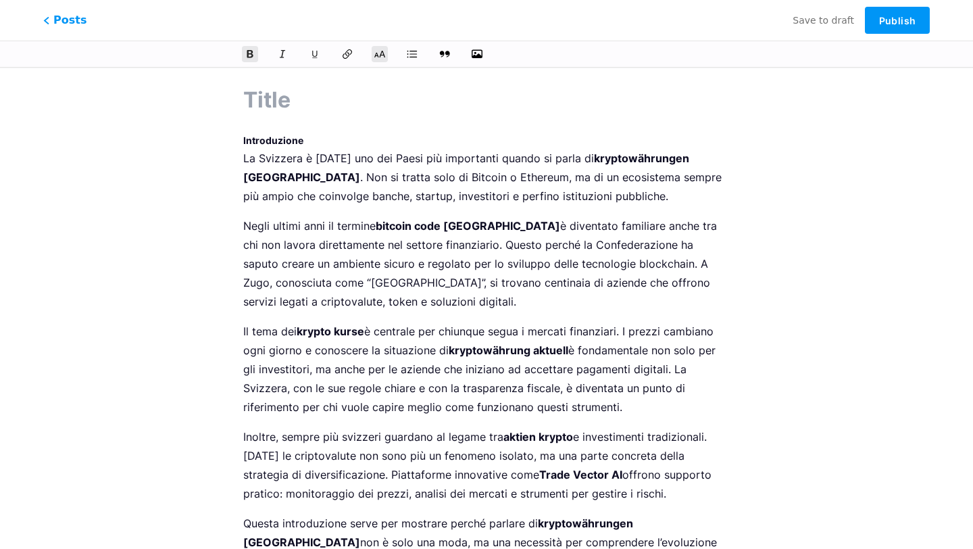
scroll to position [1, 0]
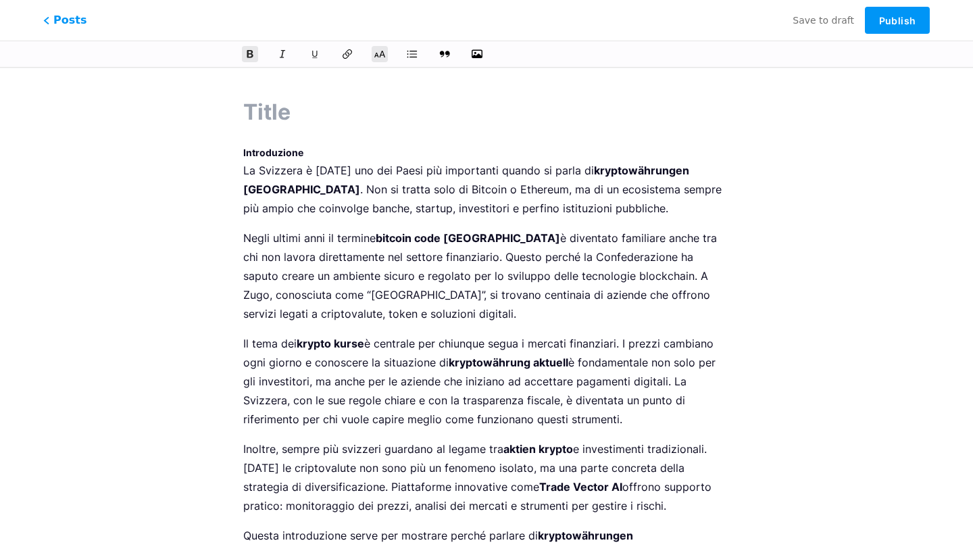
click at [284, 157] on strong "Introduzione" at bounding box center [273, 152] width 60 height 11
click at [383, 50] on icon at bounding box center [380, 54] width 13 height 9
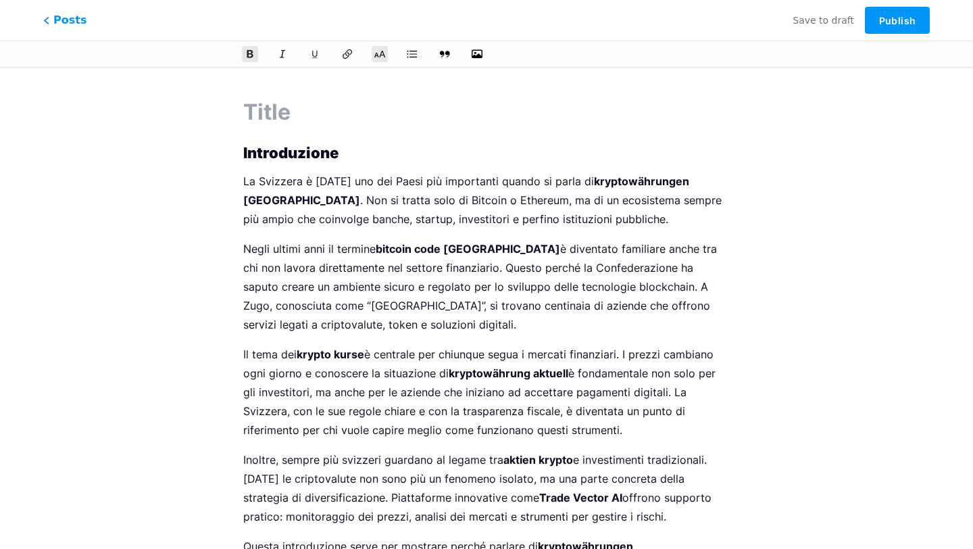
click at [273, 109] on input "text" at bounding box center [486, 112] width 486 height 32
paste input "Kryptowährungen [GEOGRAPHIC_DATA]: ecco come [MEDICAL_DATA] la finanza digitale"
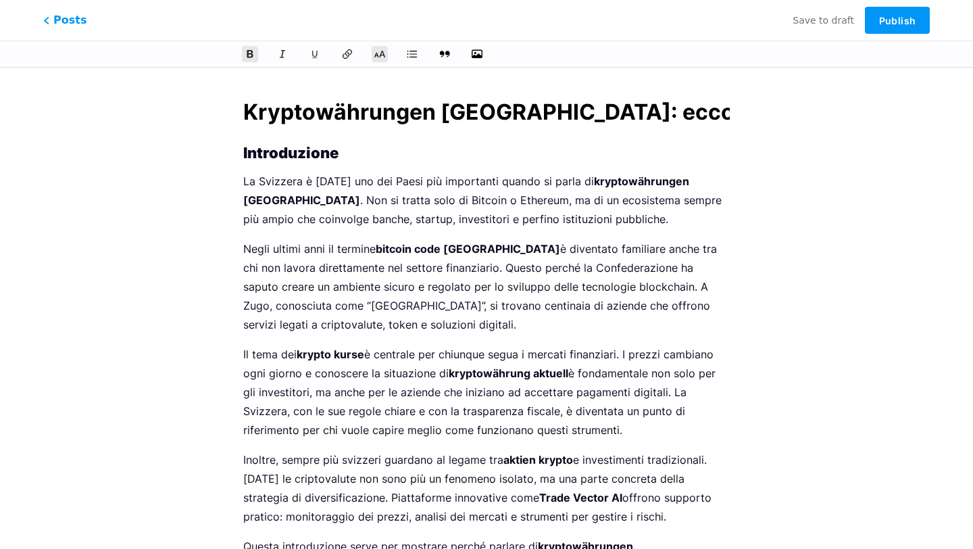
scroll to position [0, 199]
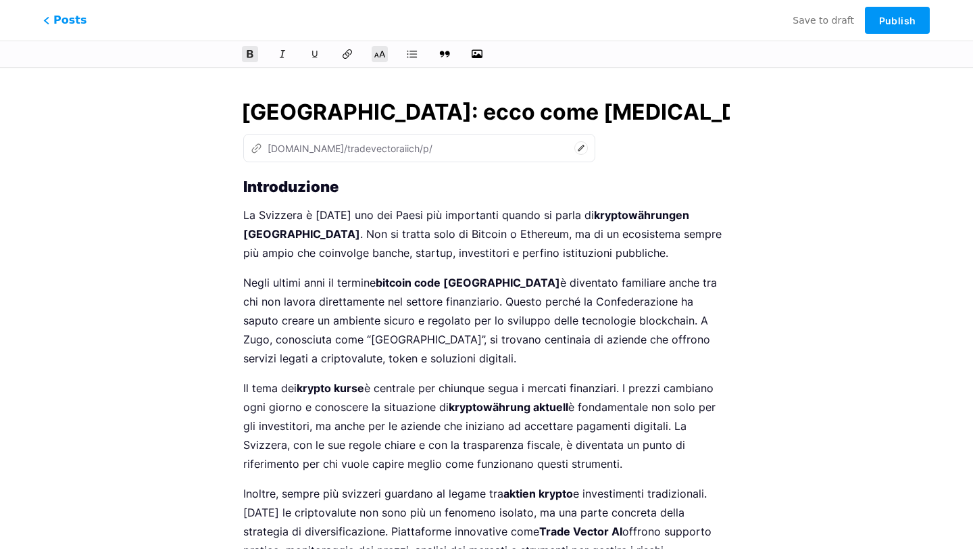
type input "Kryptowährungen [GEOGRAPHIC_DATA]: ecco come [MEDICAL_DATA] la finanza digitale"
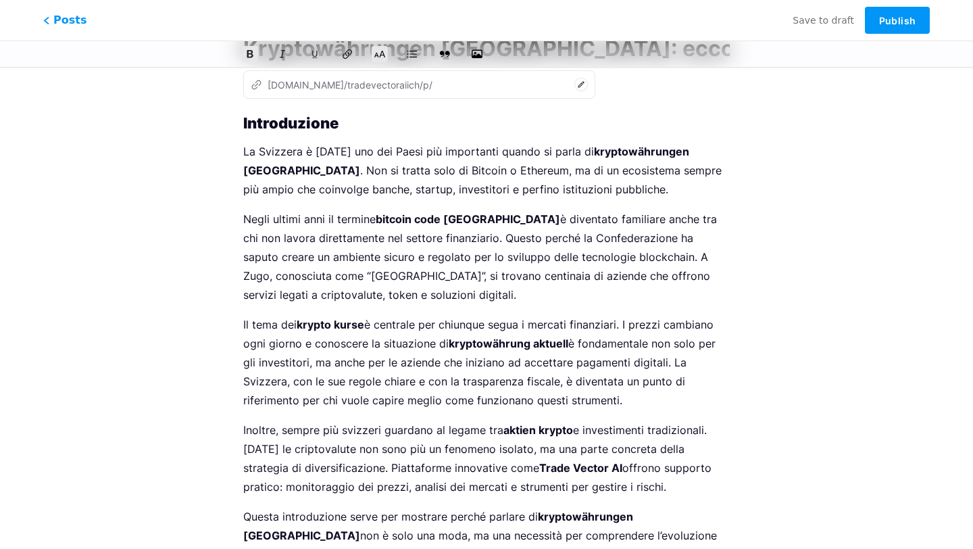
type input "kryptowahrungen-schweiz-ecco-come-[MEDICAL_DATA]-la-finanza-digitale"
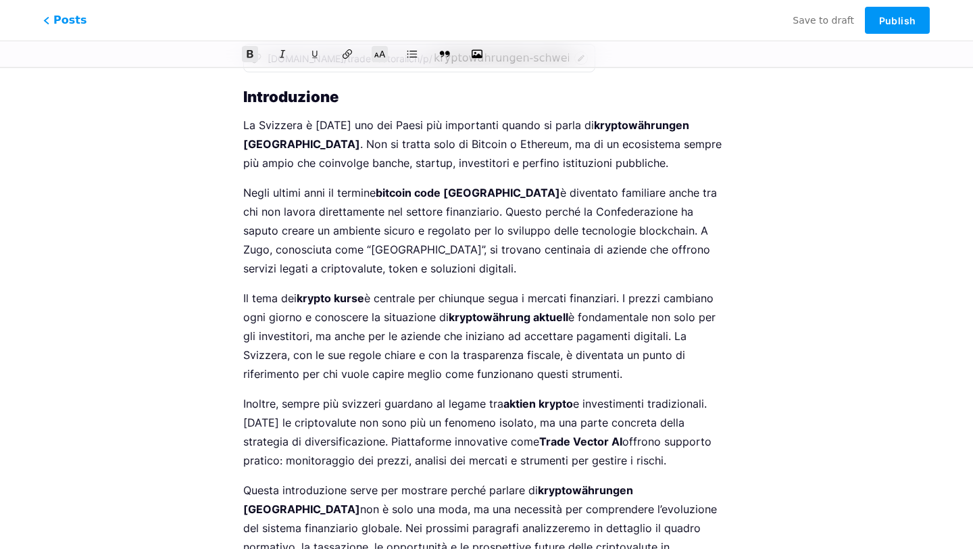
scroll to position [157, 0]
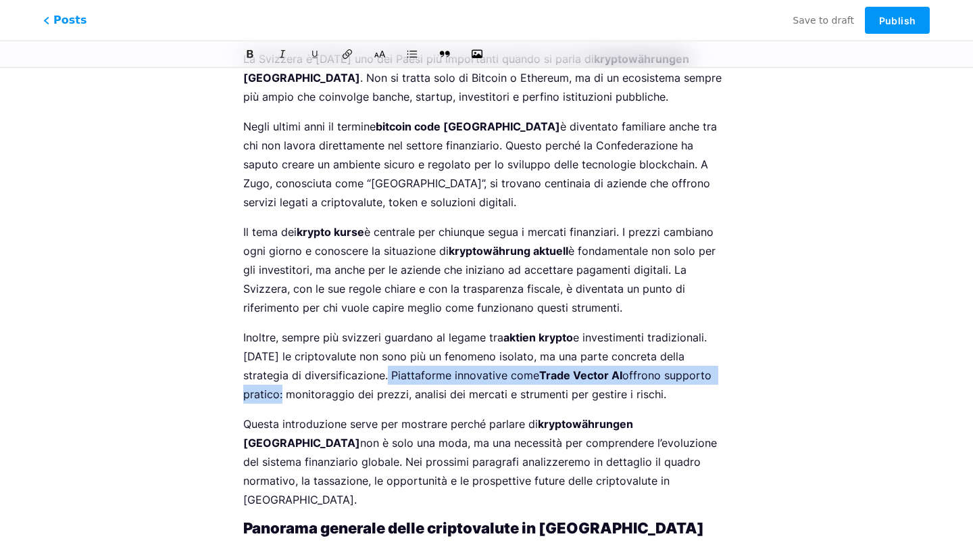
drag, startPoint x: 343, startPoint y: 374, endPoint x: 700, endPoint y: 370, distance: 357.4
click at [700, 370] on p "Inoltre, sempre più svizzeri guardano al legame tra aktien krypto e investiment…" at bounding box center [486, 366] width 486 height 76
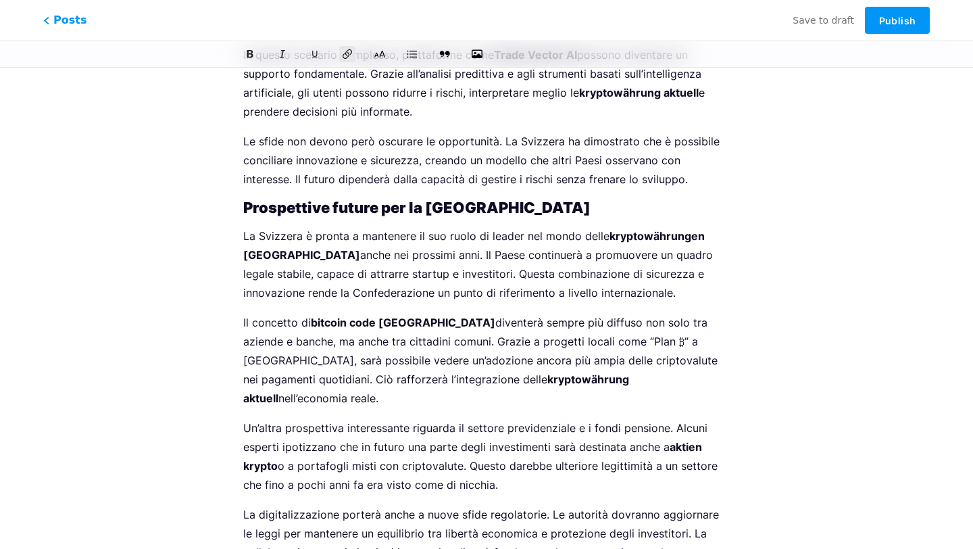
scroll to position [4379, 0]
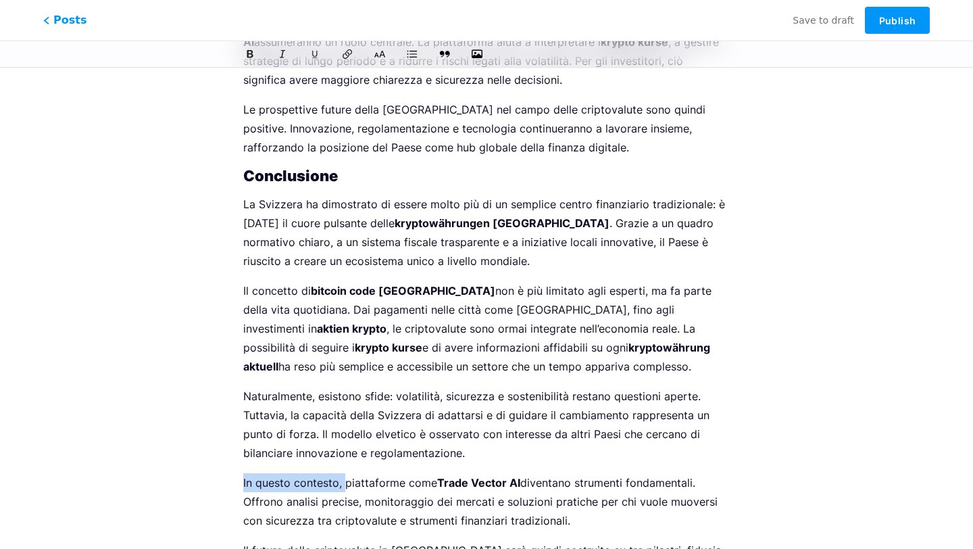
drag, startPoint x: 346, startPoint y: 331, endPoint x: 692, endPoint y: 321, distance: 346.7
click at [692, 473] on p "In questo contesto, piattaforme come Trade Vector AI diventano strumenti fondam…" at bounding box center [486, 501] width 486 height 57
click at [688, 473] on p "In questo contesto, piattaforme come Trade Vector AI diventano strumenti fondam…" at bounding box center [486, 501] width 486 height 57
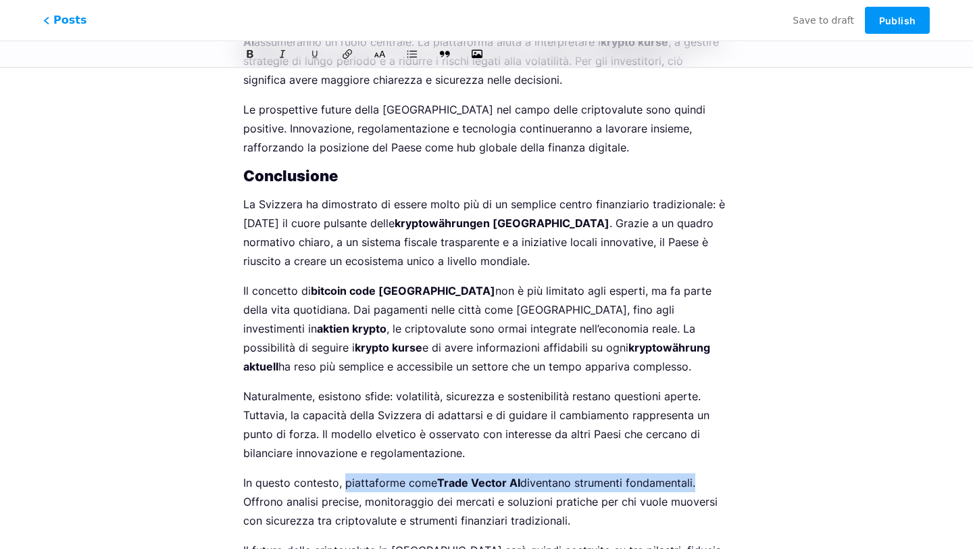
drag, startPoint x: 695, startPoint y: 332, endPoint x: 345, endPoint y: 328, distance: 350.0
click at [345, 473] on p "In questo contesto, piattaforme come Trade Vector AI diventano strumenti fondam…" at bounding box center [486, 501] width 486 height 57
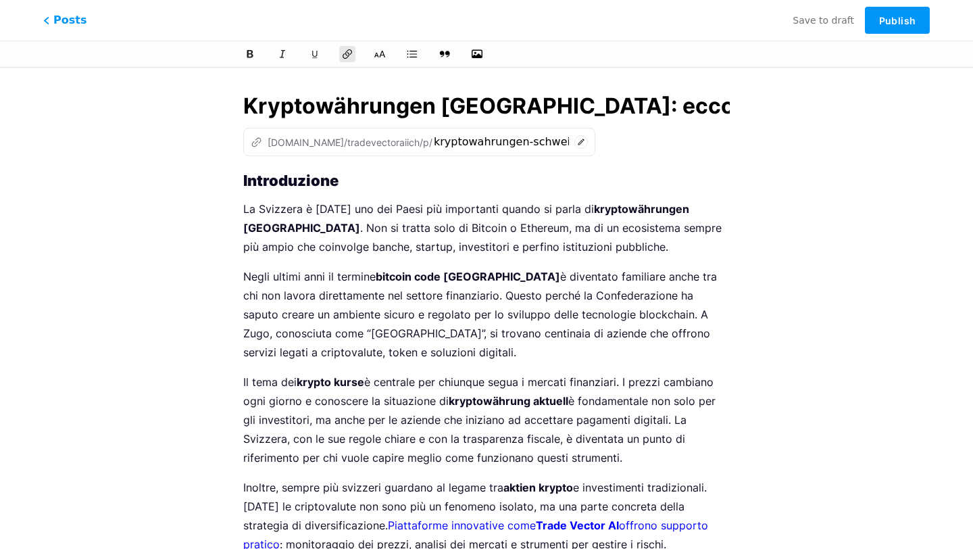
scroll to position [0, 0]
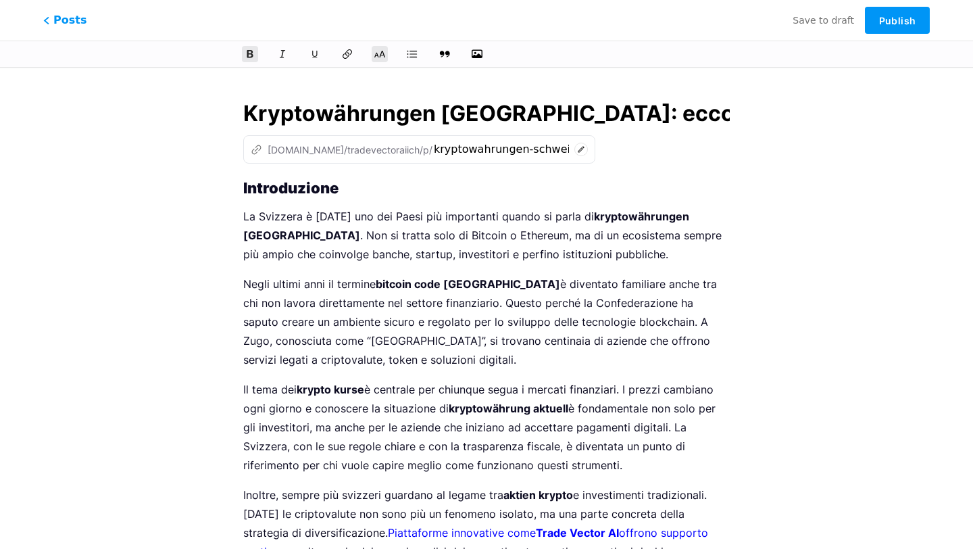
click at [244, 182] on strong "Introduzione" at bounding box center [290, 188] width 95 height 18
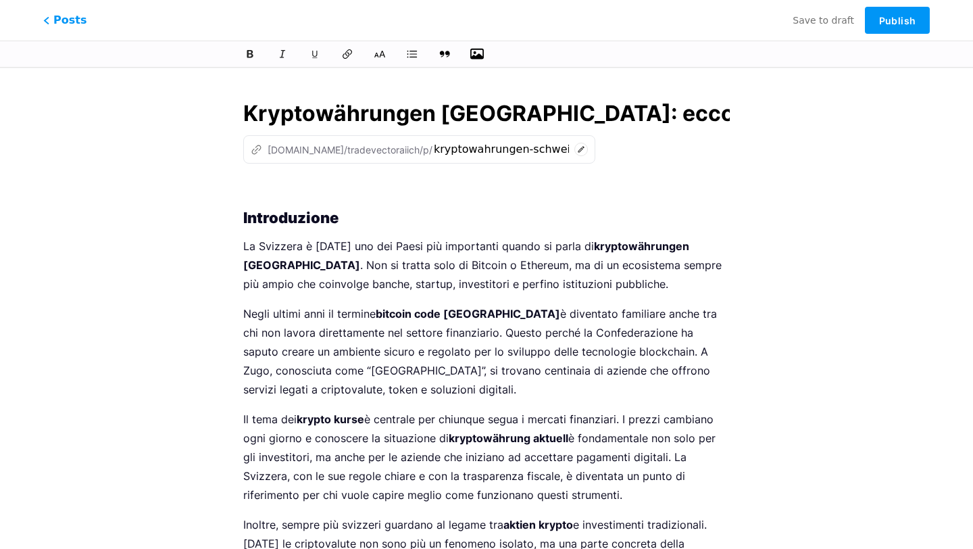
click at [470, 53] on button "button" at bounding box center [477, 54] width 20 height 20
click at [472, 55] on icon "button" at bounding box center [477, 54] width 14 height 14
click at [0, 0] on input "file" at bounding box center [0, 0] width 0 height 0
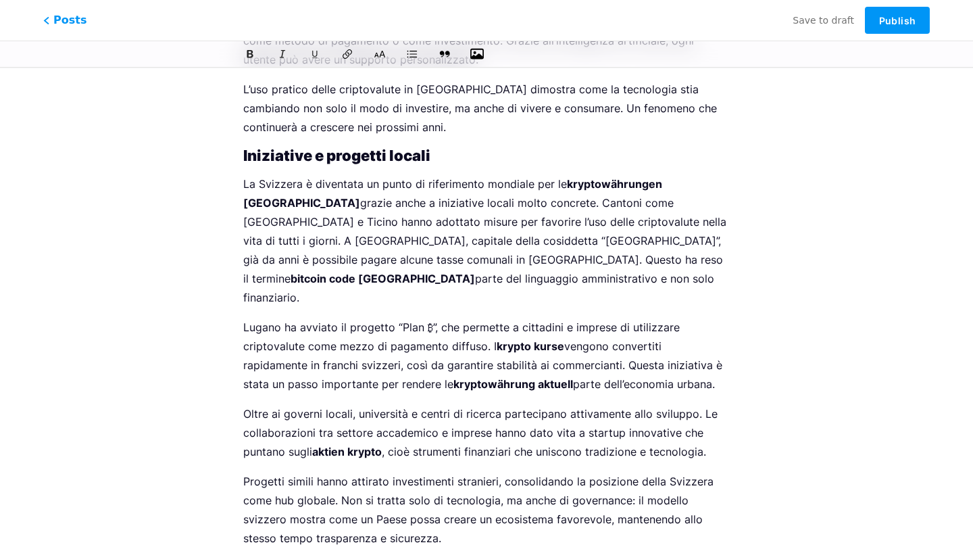
scroll to position [3205, 0]
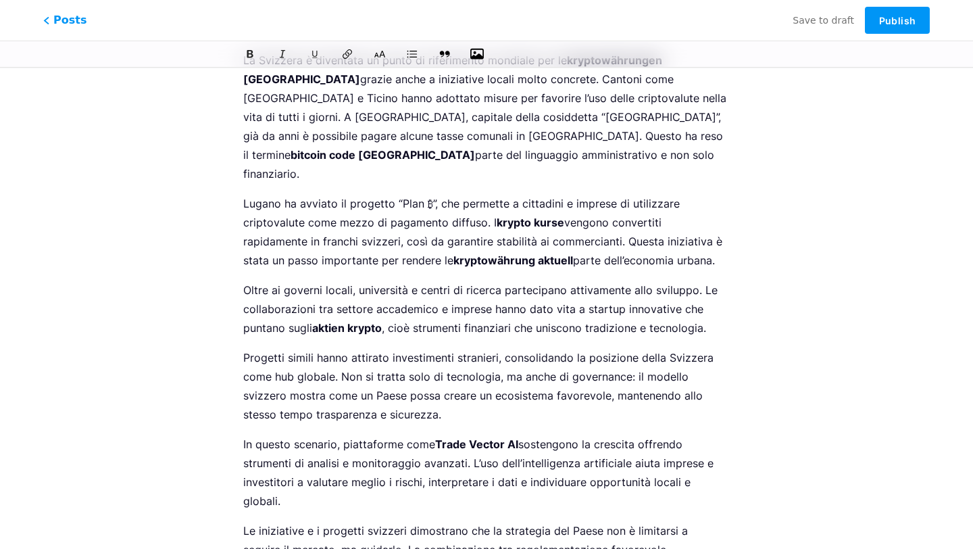
click at [563, 521] on p "Le iniziative e i progetti svizzeri dimostrano che la strategia del Paese non è…" at bounding box center [486, 549] width 486 height 57
click at [480, 49] on icon "button" at bounding box center [477, 54] width 14 height 14
click at [0, 0] on input "file" at bounding box center [0, 0] width 0 height 0
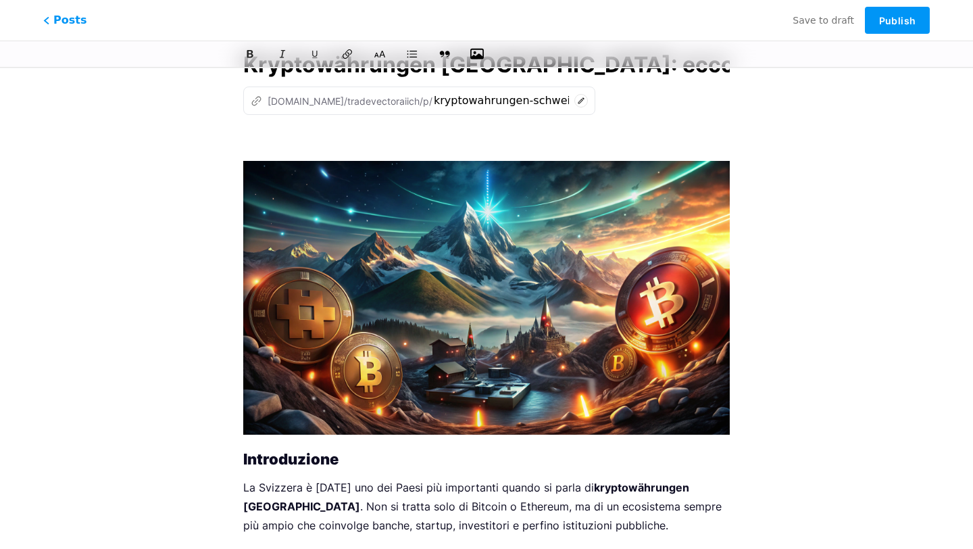
scroll to position [0, 0]
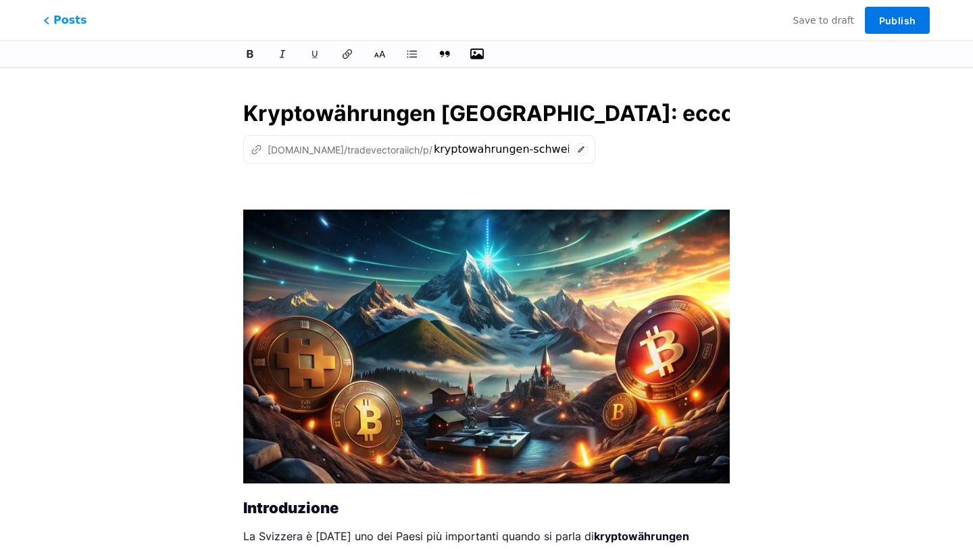
click at [888, 11] on button "Publish" at bounding box center [897, 20] width 65 height 27
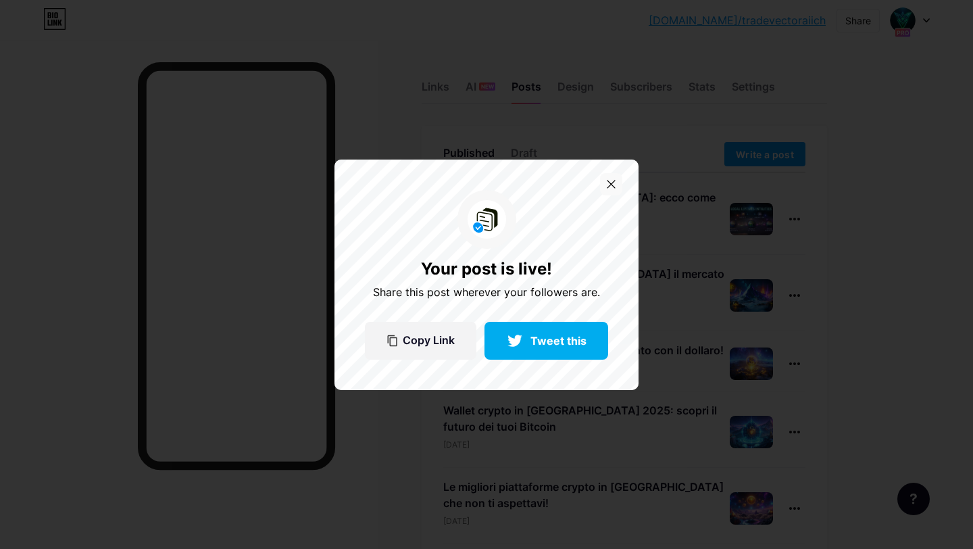
click at [604, 184] on div at bounding box center [611, 184] width 22 height 22
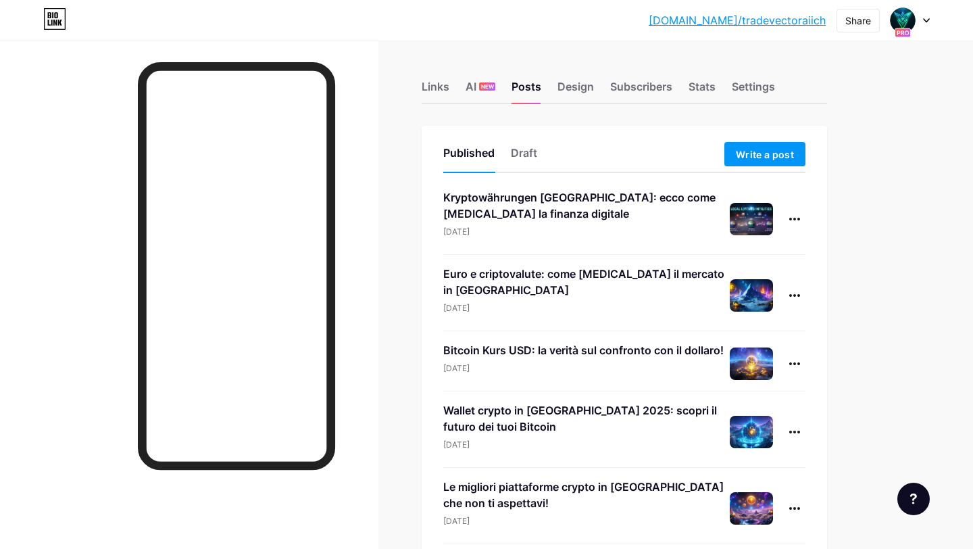
scroll to position [5, 0]
